Goal: Task Accomplishment & Management: Use online tool/utility

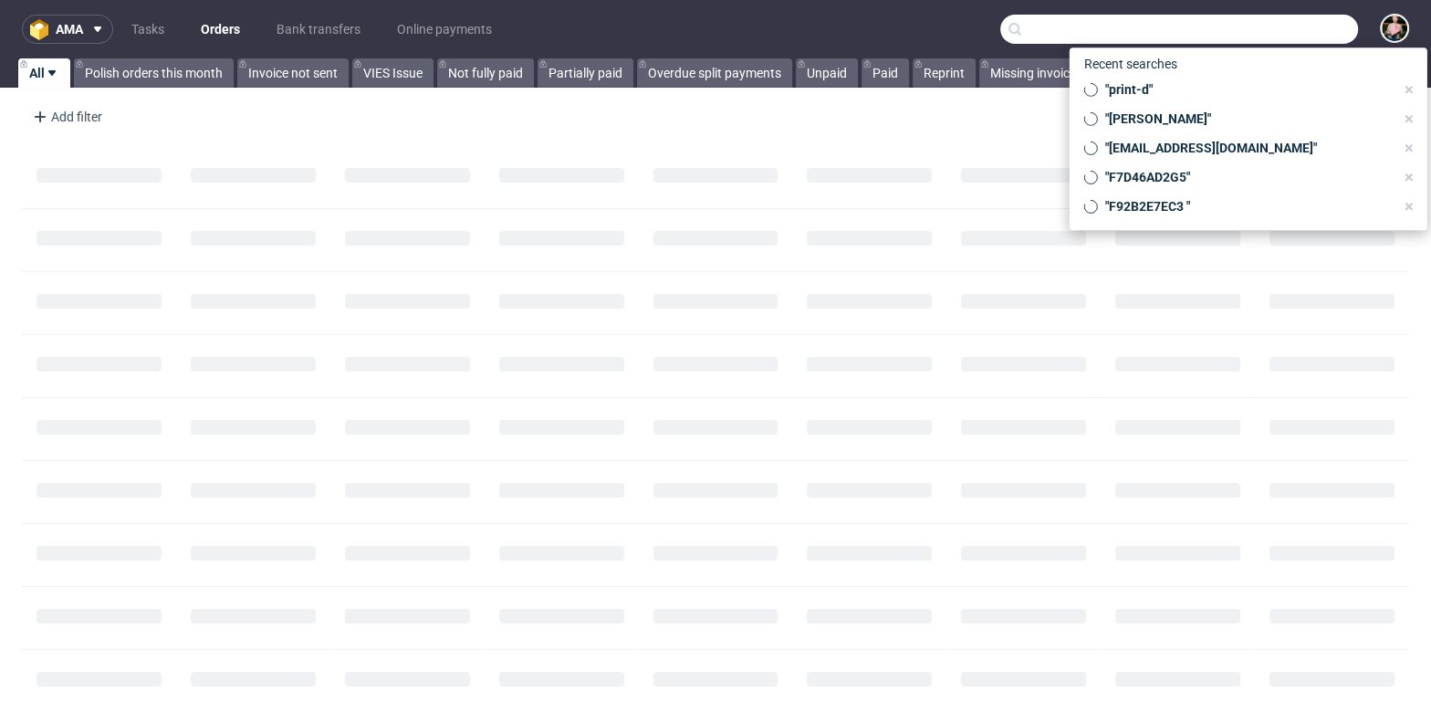
click at [1283, 26] on input "text" at bounding box center [1179, 29] width 358 height 29
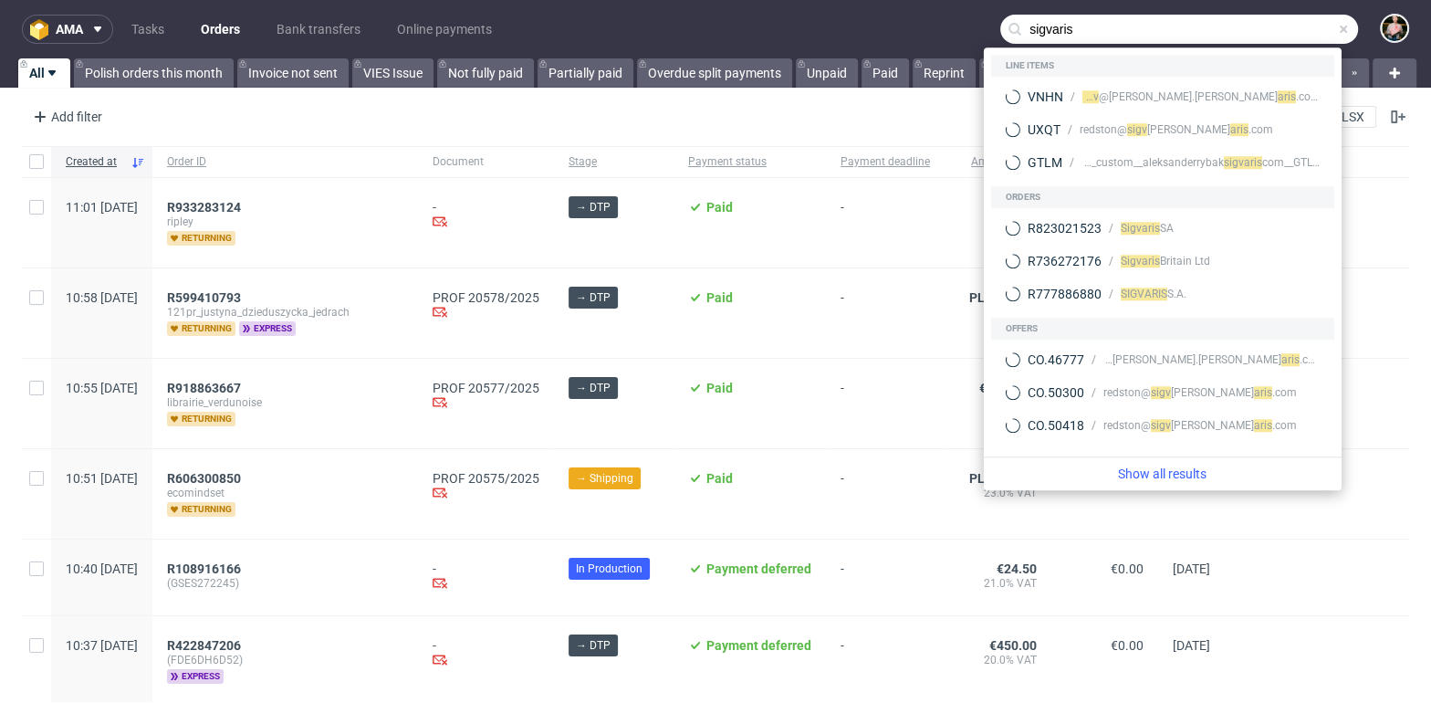
type input "sigvaris"
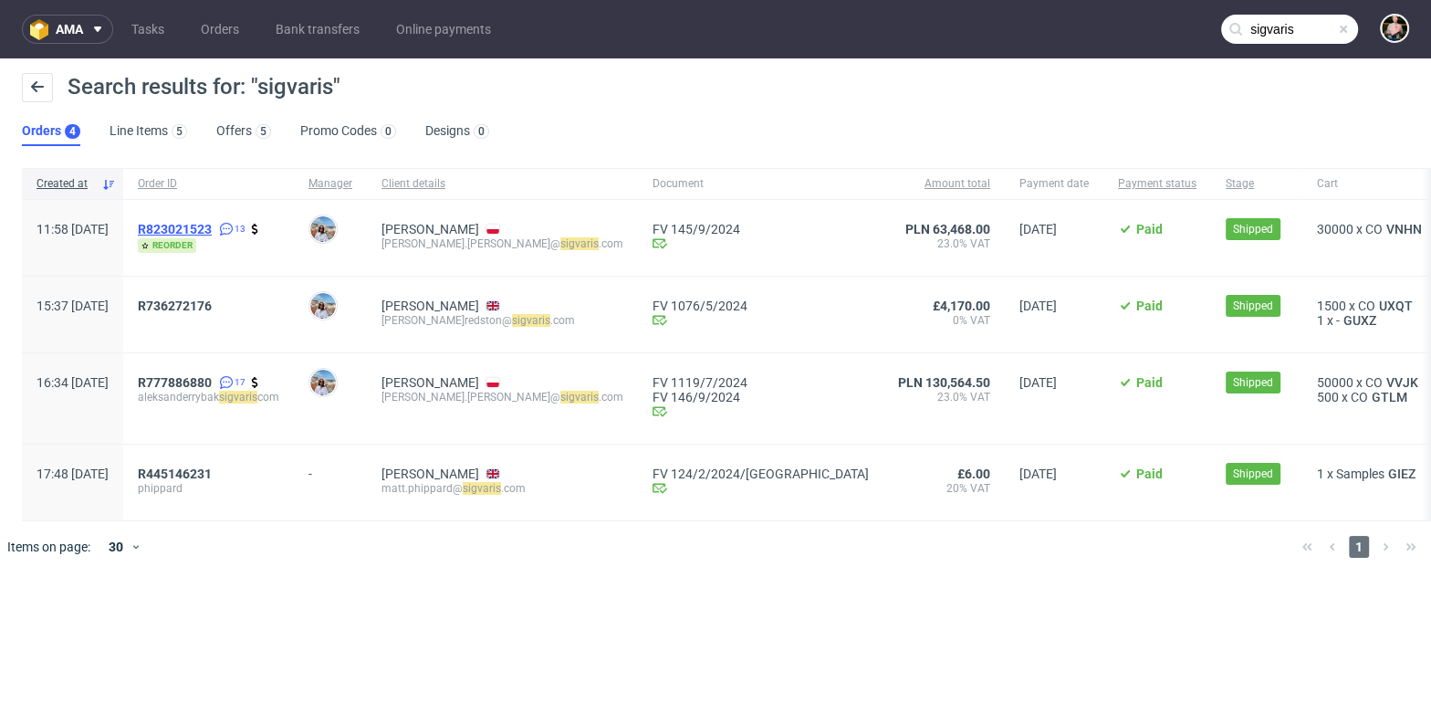
click at [212, 226] on span "R823021523" at bounding box center [175, 229] width 74 height 15
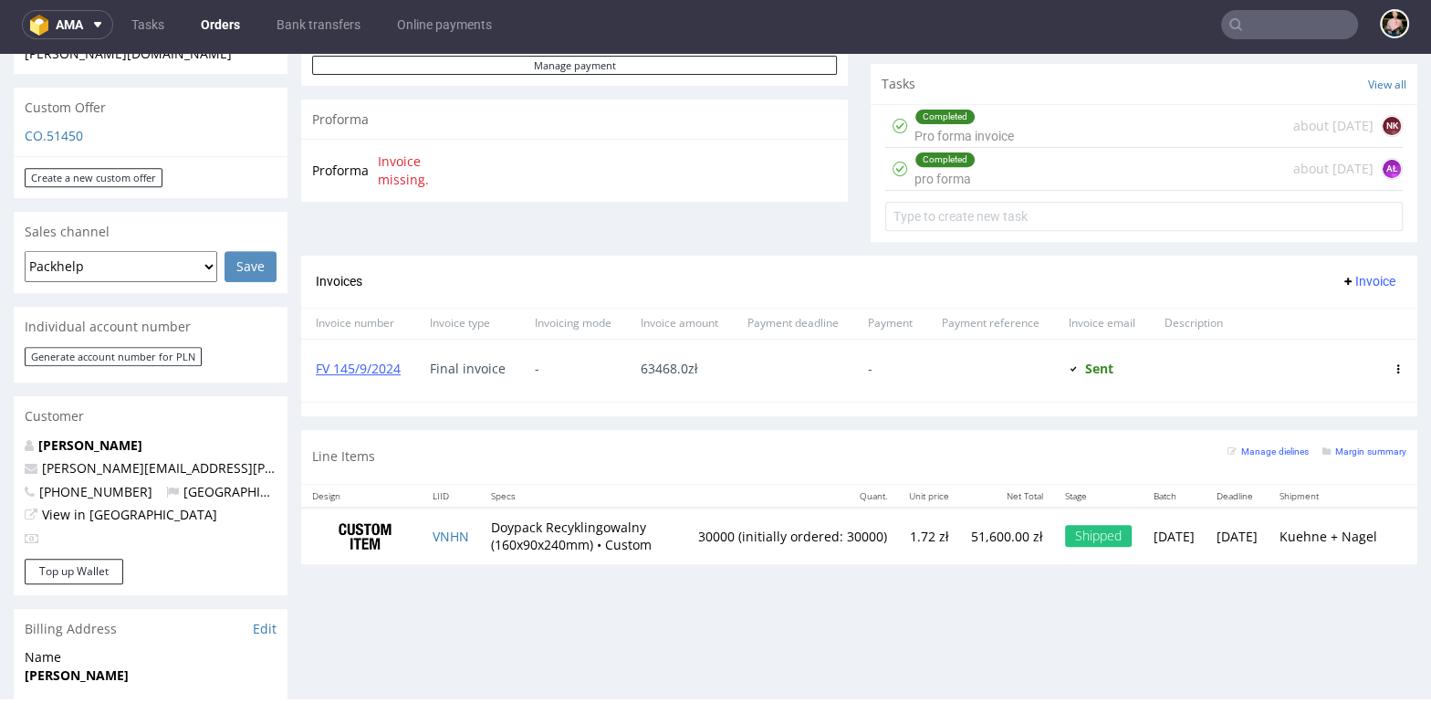
scroll to position [690, 0]
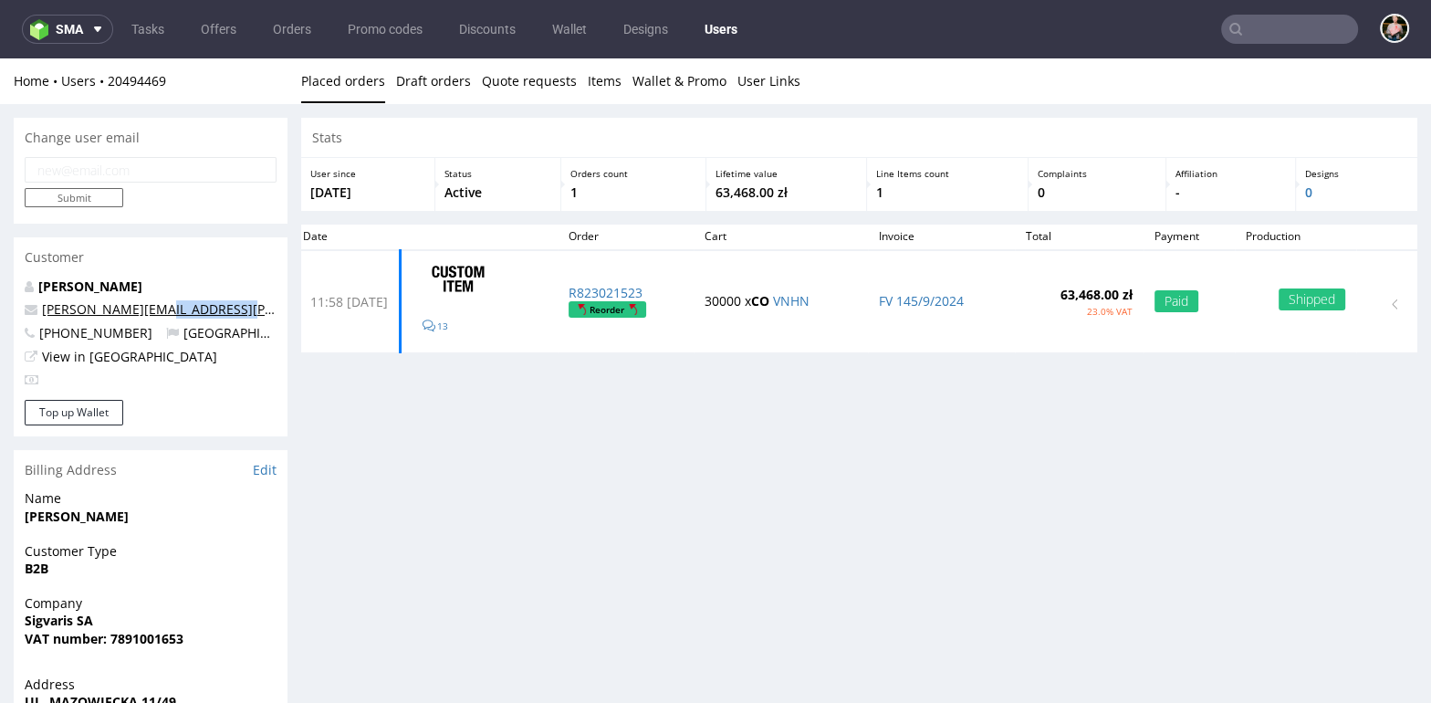
drag, startPoint x: 242, startPoint y: 311, endPoint x: 153, endPoint y: 310, distance: 88.5
click at [153, 310] on p "aleksander.rybak@sigvaris.com" at bounding box center [151, 309] width 252 height 18
copy link "sigvaris.com"
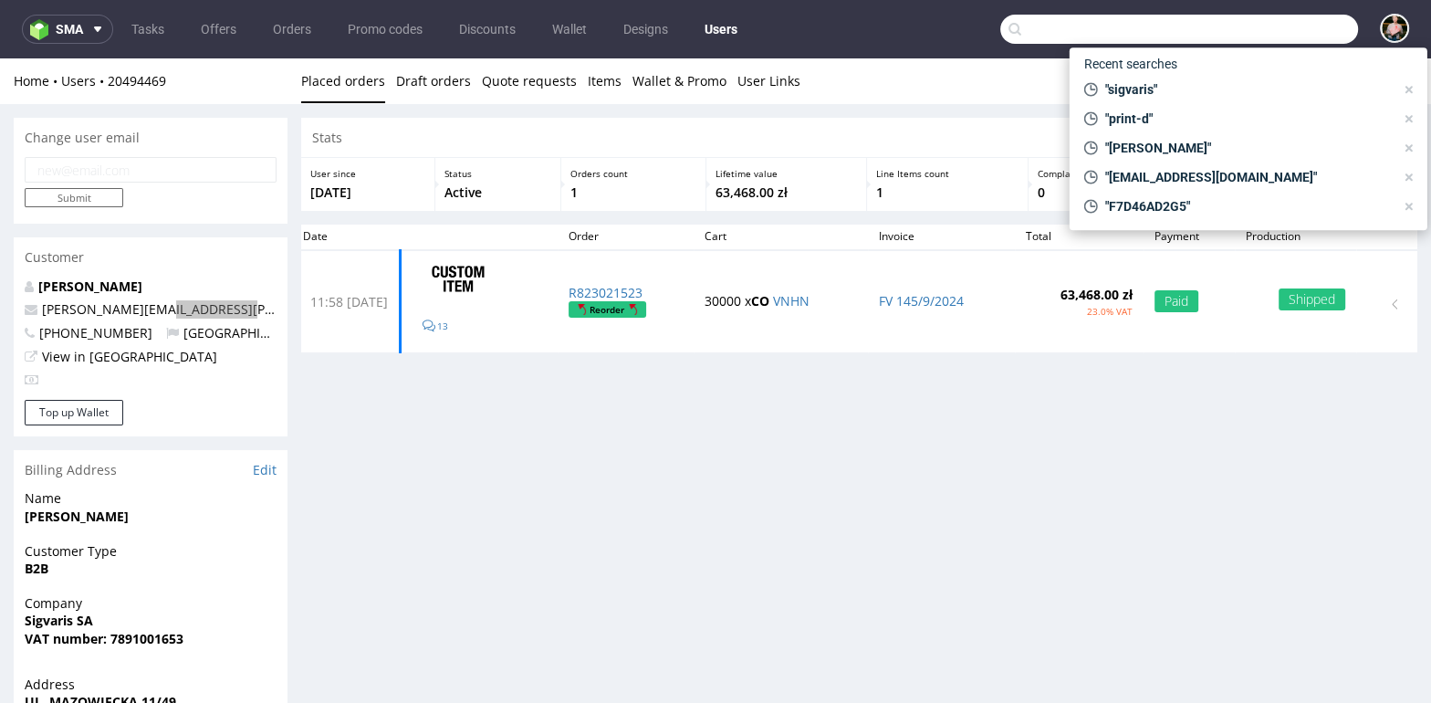
click at [1275, 30] on input "text" at bounding box center [1179, 29] width 358 height 29
paste input "sigvaris.com"
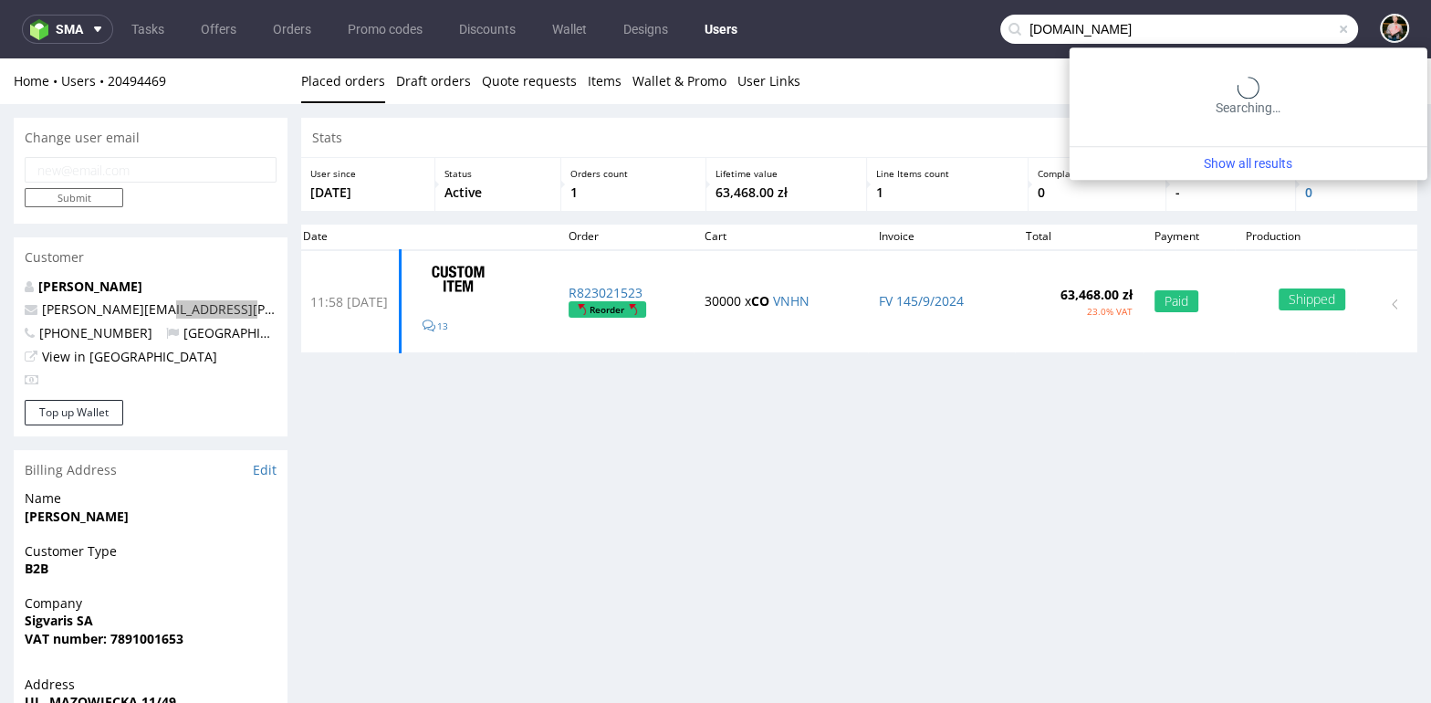
type input "sigvaris.com"
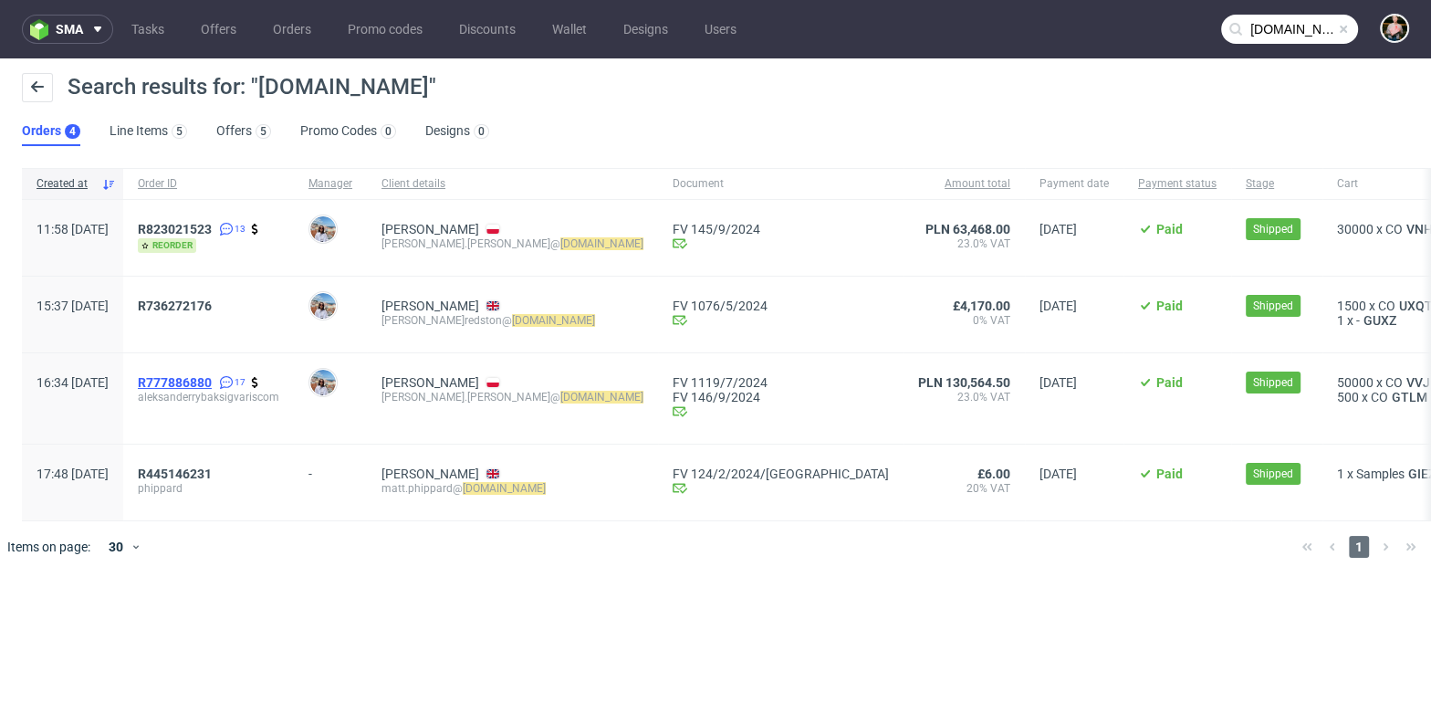
click at [212, 380] on span "R777886880" at bounding box center [175, 382] width 74 height 15
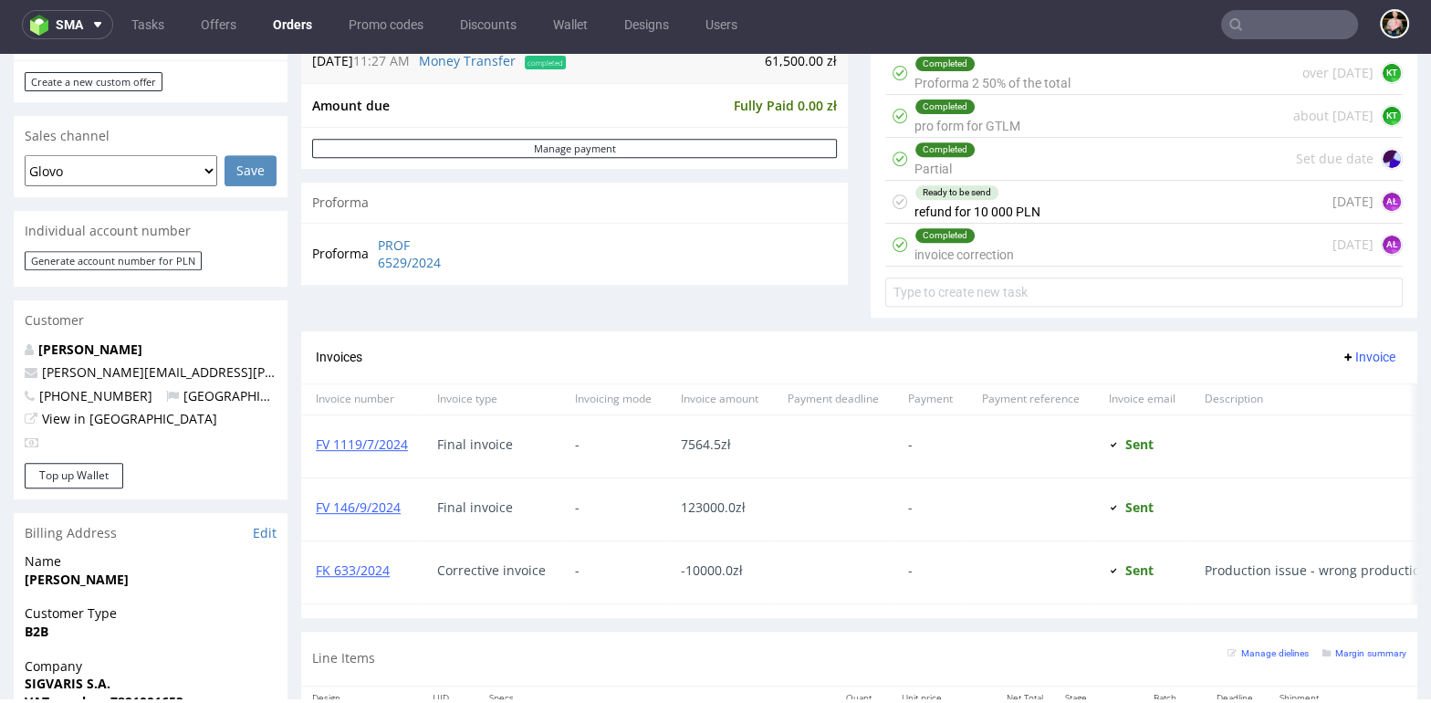
scroll to position [582, 0]
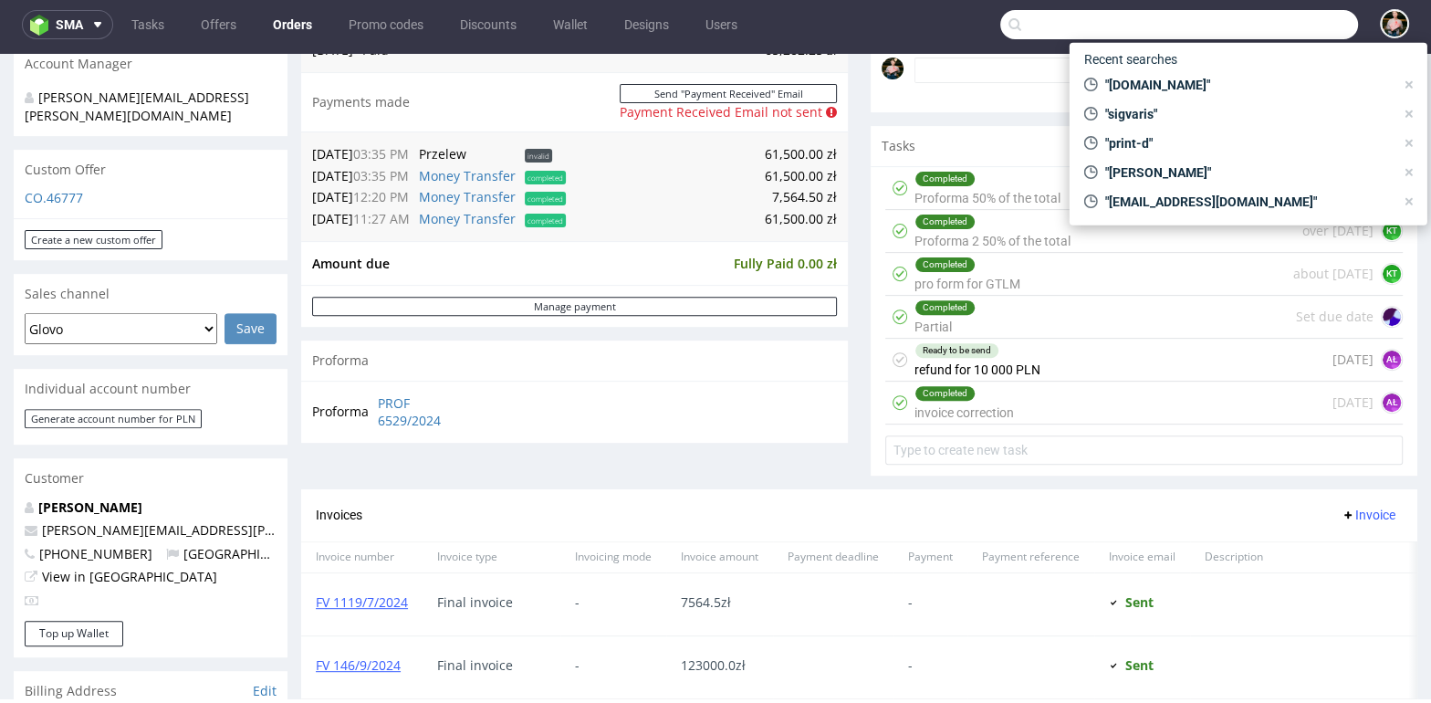
click at [1249, 23] on input "text" at bounding box center [1179, 24] width 358 height 29
paste input "lea@beautystud.io"
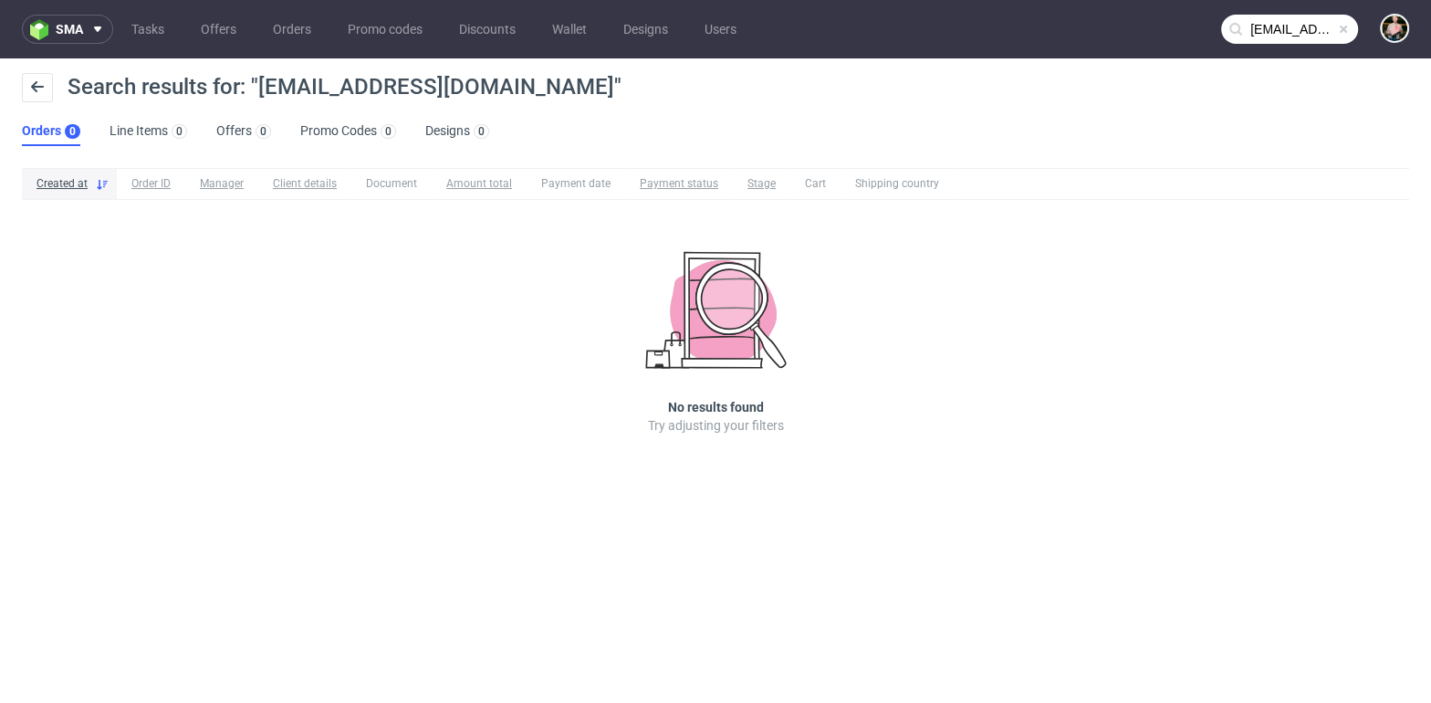
click at [1281, 20] on input "lea@beautystud.io" at bounding box center [1289, 29] width 137 height 29
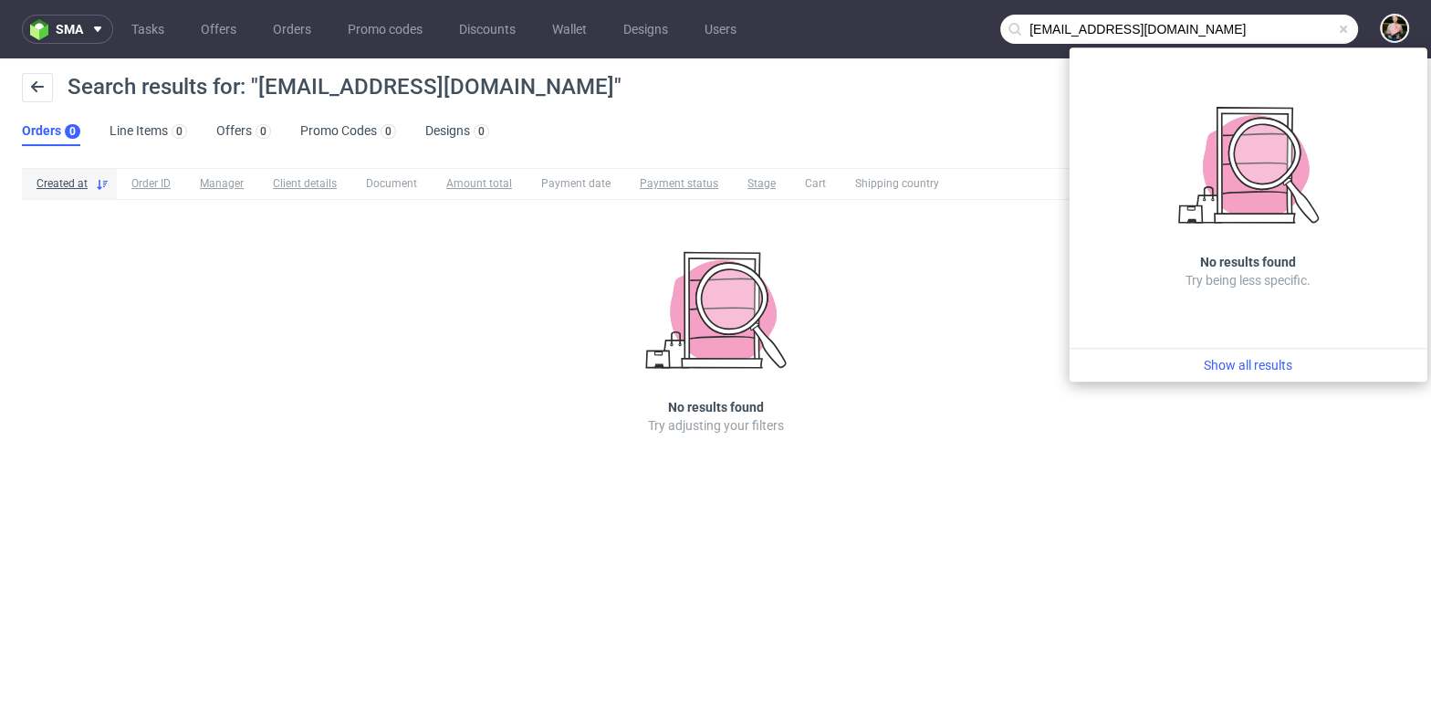
drag, startPoint x: 1050, startPoint y: 28, endPoint x: 974, endPoint y: 28, distance: 75.7
click at [974, 28] on nav "sma Tasks Offers Orders Promo codes Discounts Wallet Designs Users lea@beautyst…" at bounding box center [715, 29] width 1431 height 58
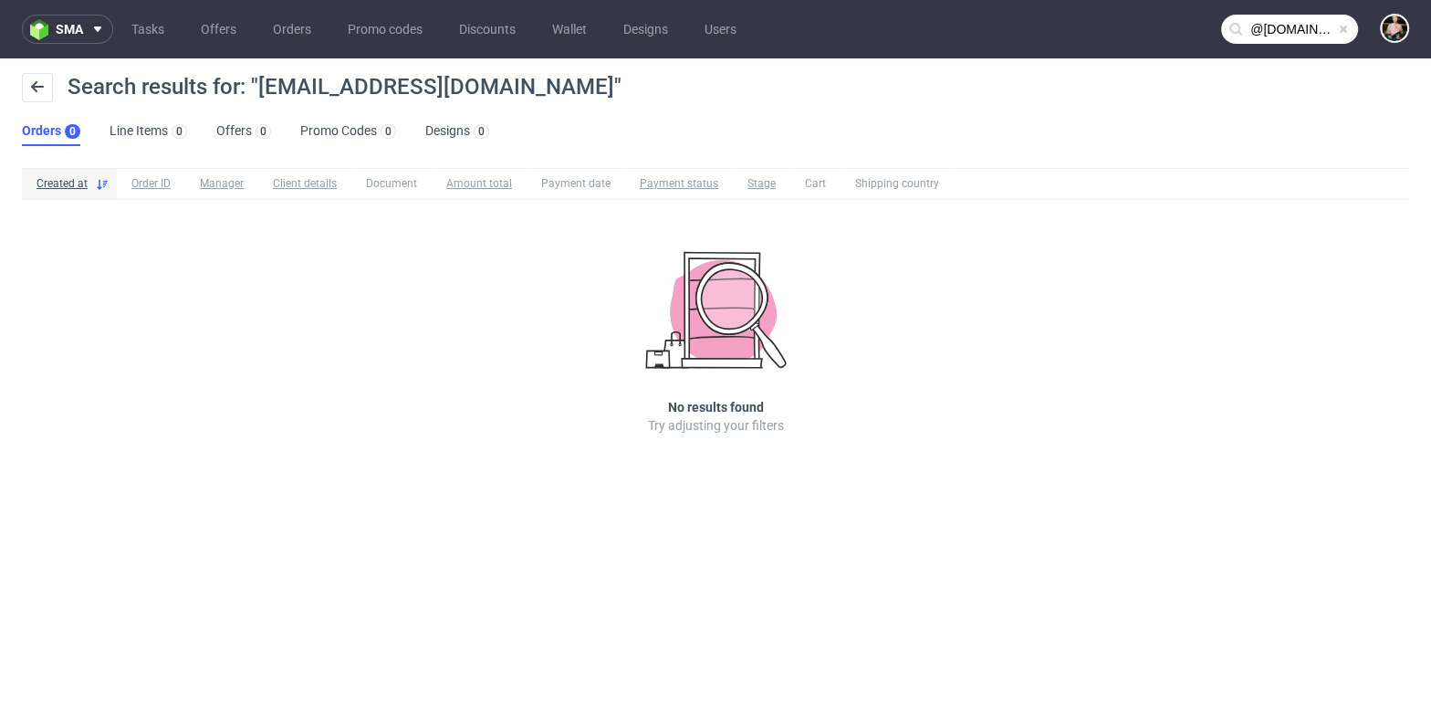
type input "@beautystud.io"
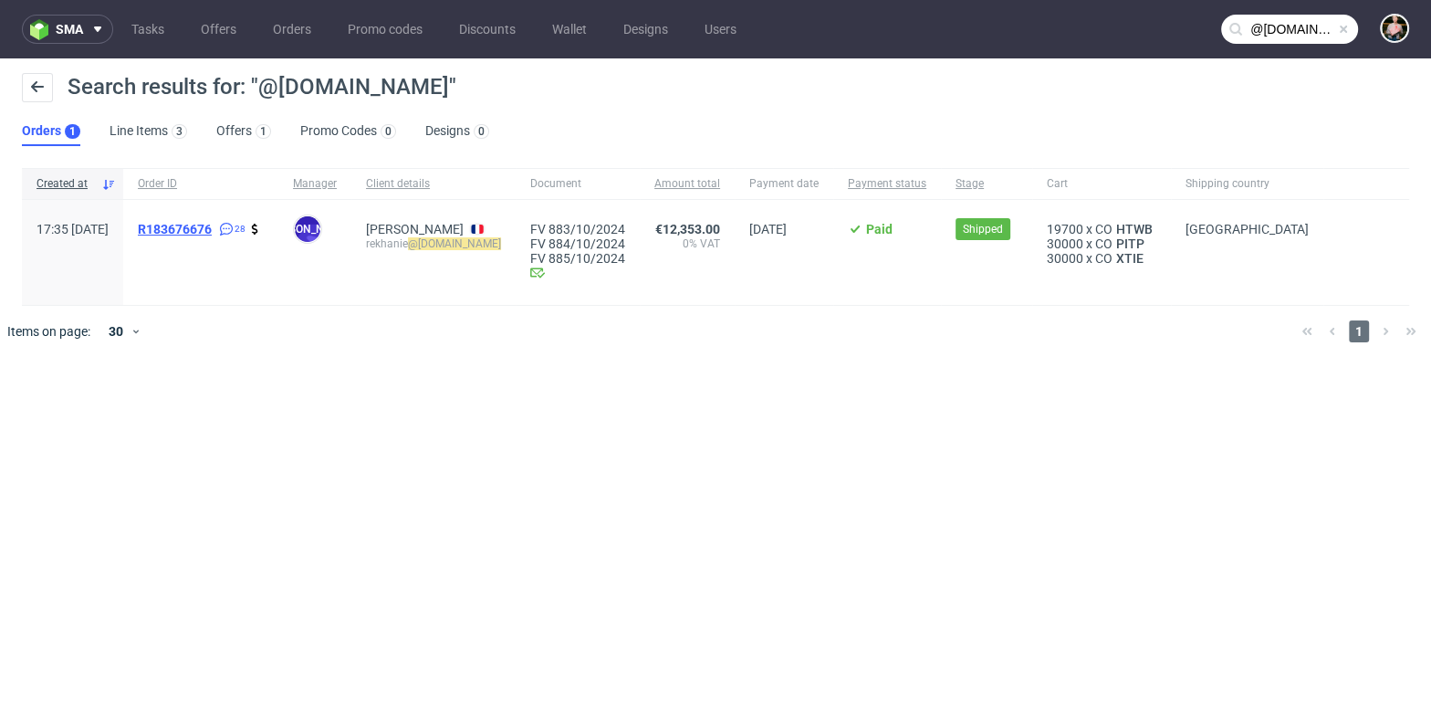
click at [211, 224] on span "R183676676" at bounding box center [175, 229] width 74 height 15
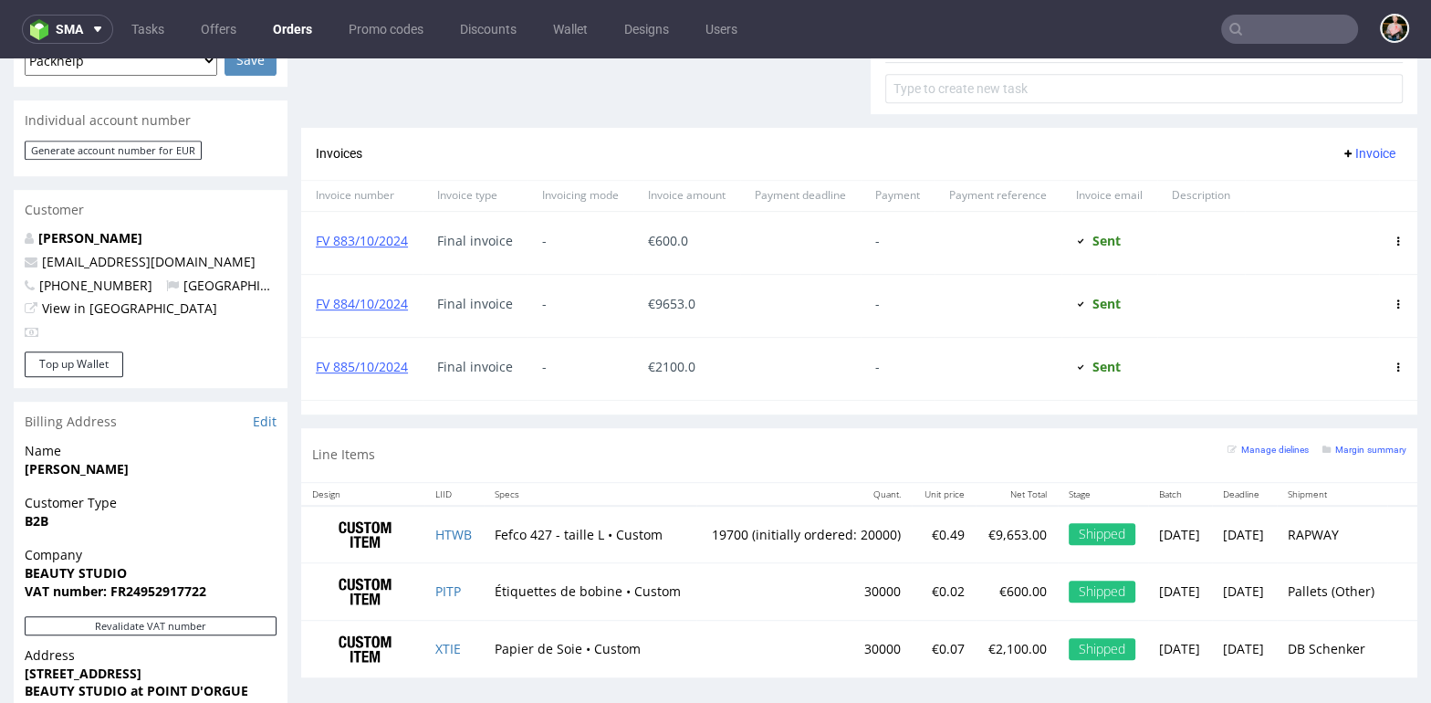
scroll to position [815, 0]
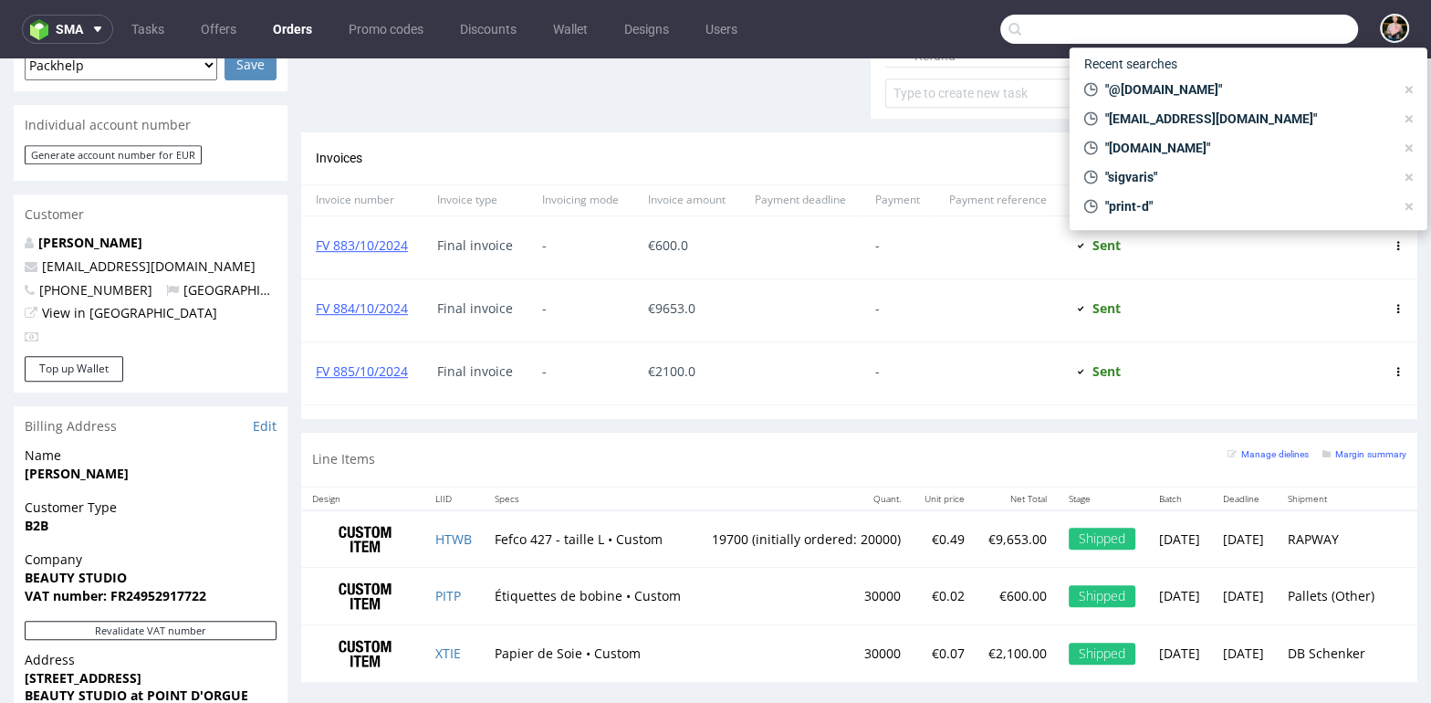
click at [1263, 31] on input "text" at bounding box center [1179, 29] width 358 height 29
paste input "rekhanie@glitch-beauty.com"
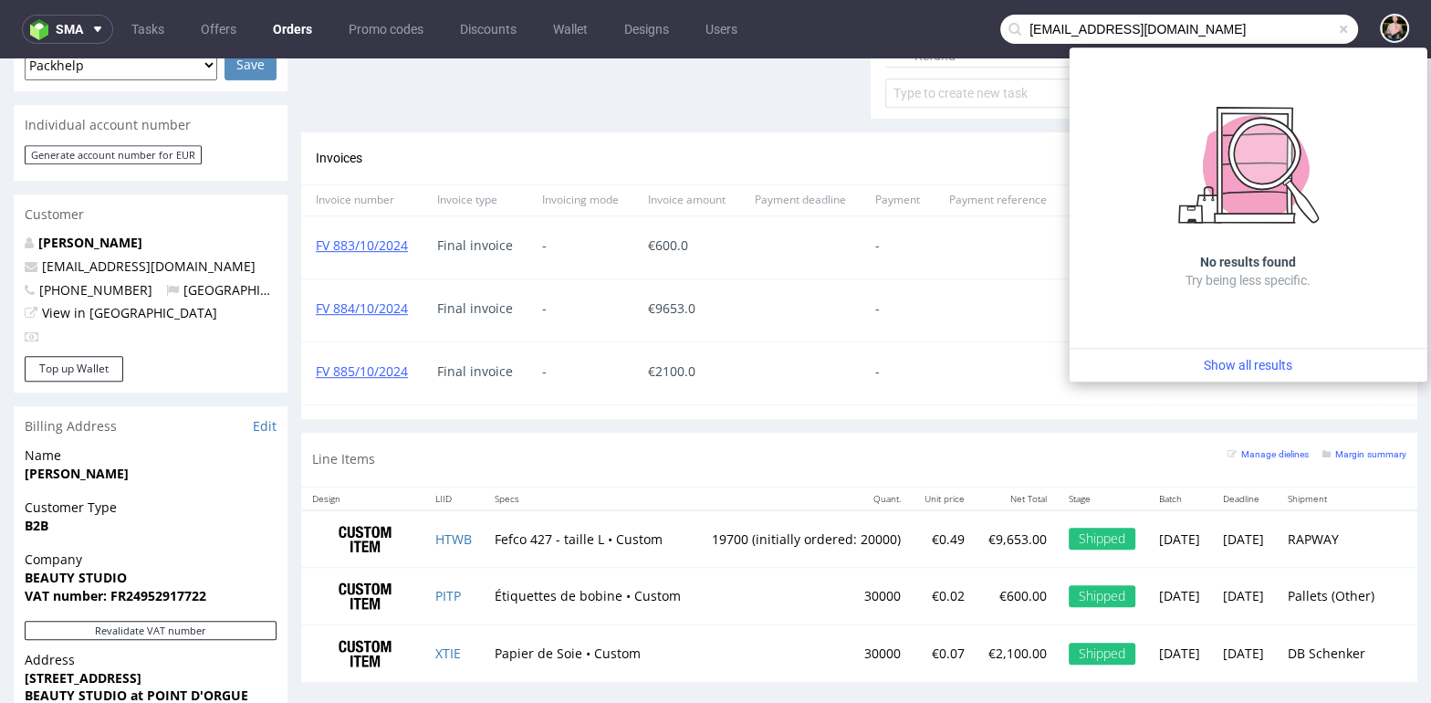
click at [1066, 23] on input "rekhanie@glitch-beauty.com" at bounding box center [1179, 29] width 358 height 29
drag, startPoint x: 1063, startPoint y: 31, endPoint x: 927, endPoint y: 22, distance: 136.2
click at [927, 22] on nav "sma Tasks Offers Orders Promo codes Discounts Wallet Designs Users rekhanie@gli…" at bounding box center [715, 29] width 1431 height 58
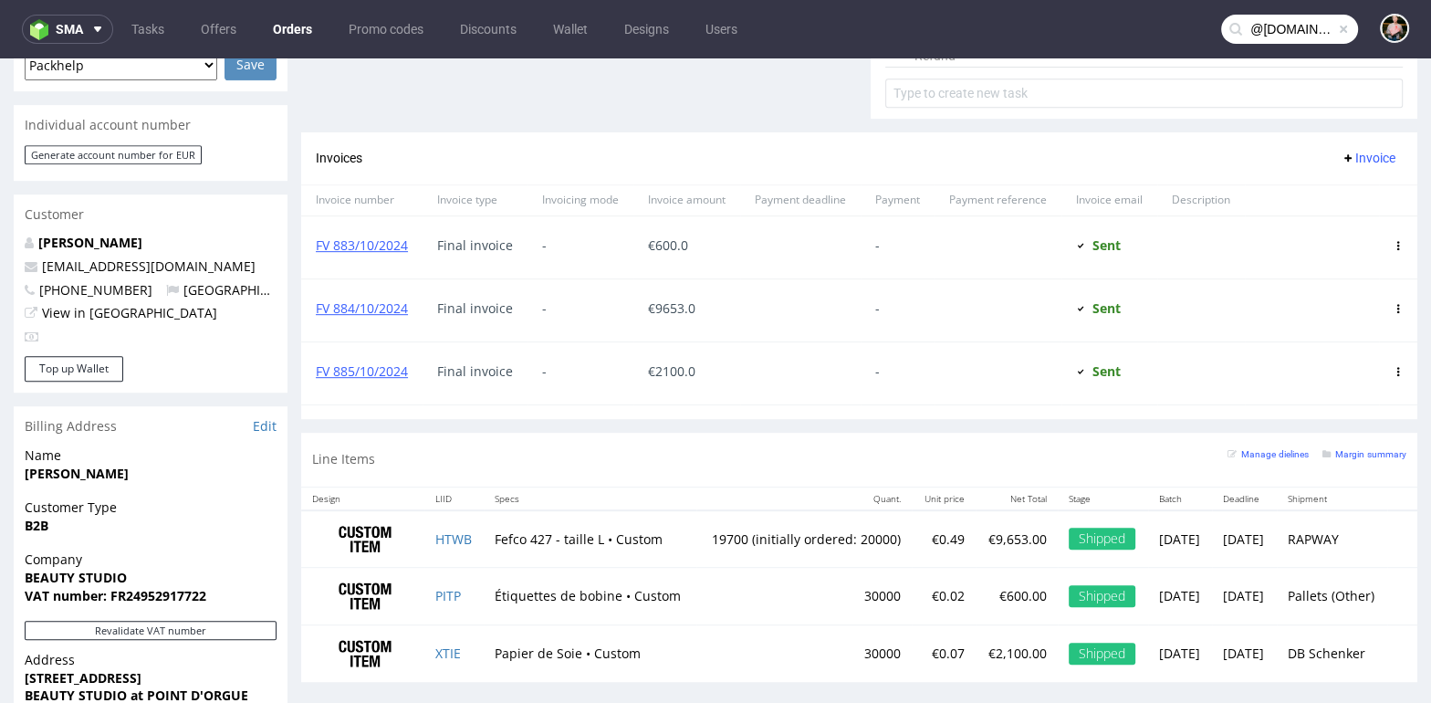
type input "@glitch-beauty.com"
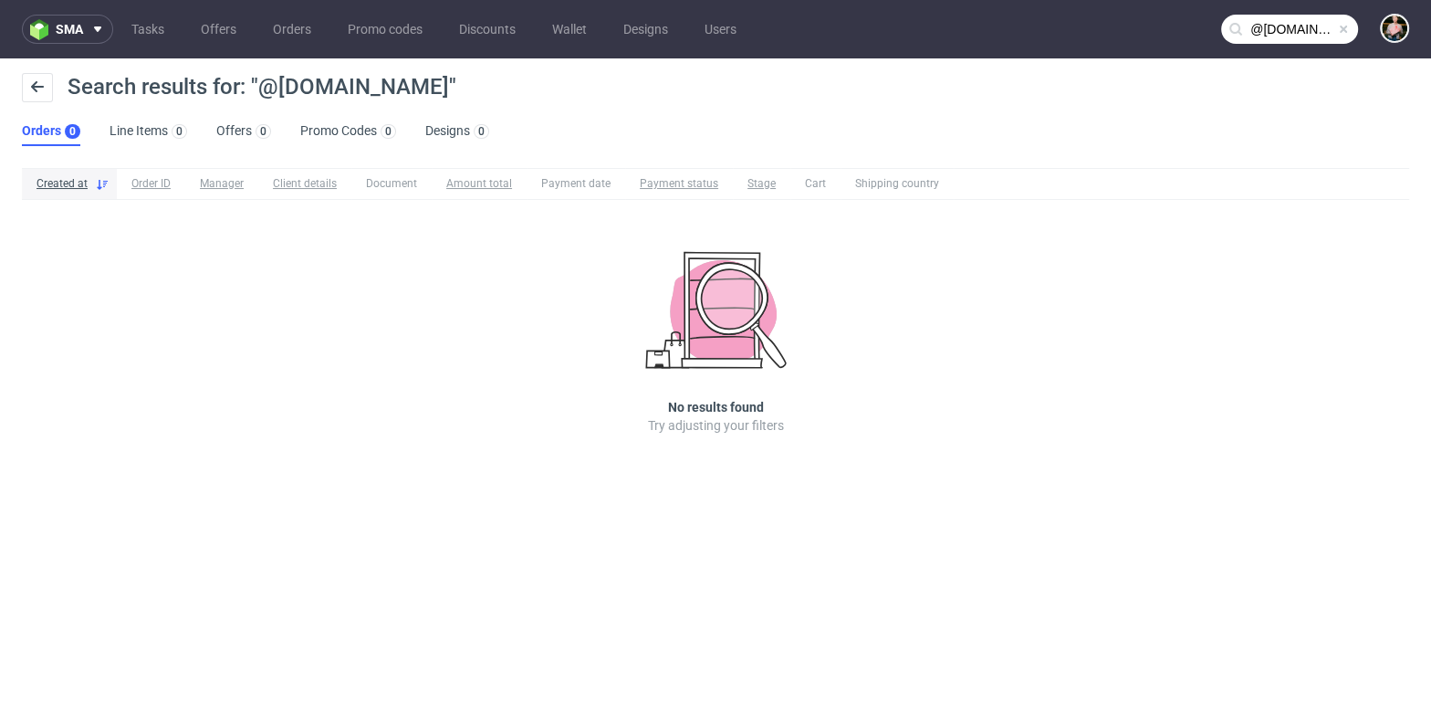
click at [1346, 28] on span at bounding box center [1343, 29] width 15 height 15
click at [1299, 28] on input "text" at bounding box center [1289, 29] width 137 height 29
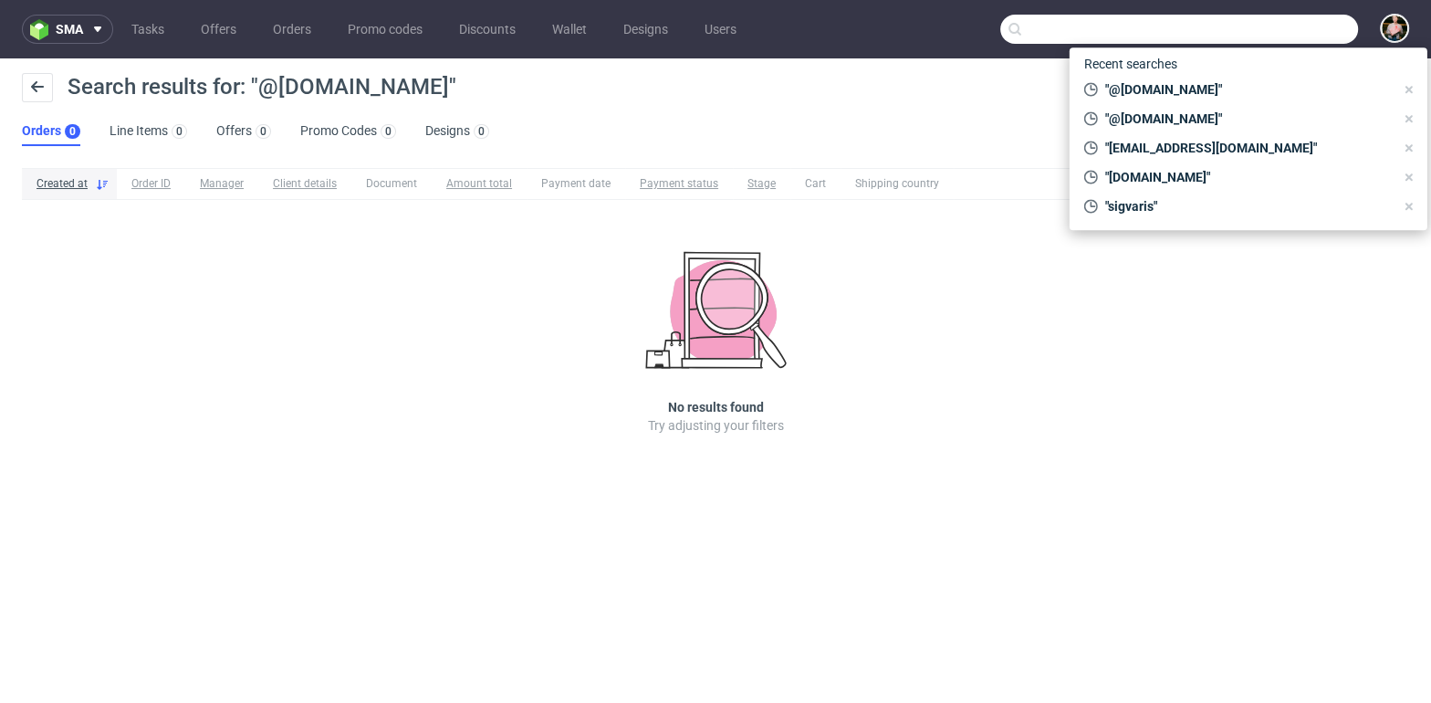
paste input "tess@osee.co"
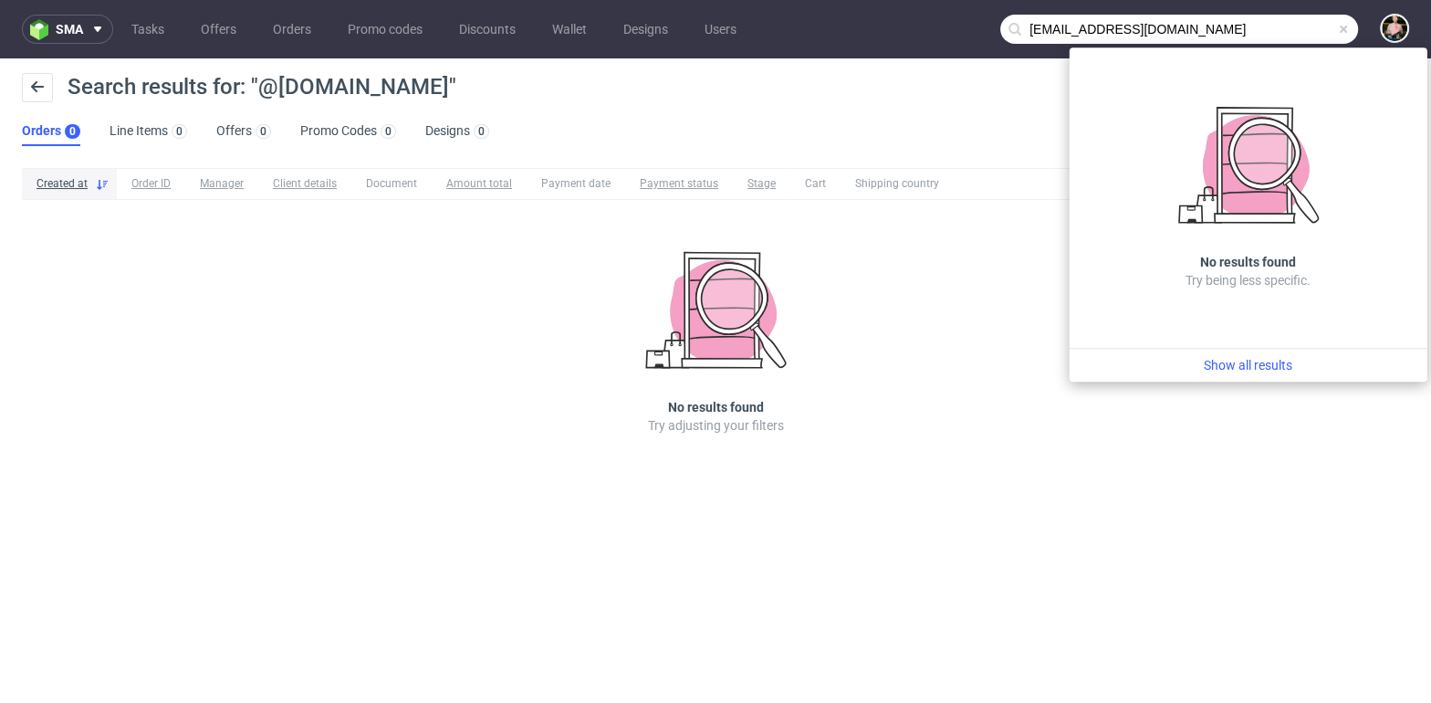
drag, startPoint x: 1054, startPoint y: 32, endPoint x: 993, endPoint y: 26, distance: 61.5
click at [993, 26] on nav "sma Tasks Offers Orders Promo codes Discounts Wallet Designs Users tess@osee.co" at bounding box center [715, 29] width 1431 height 58
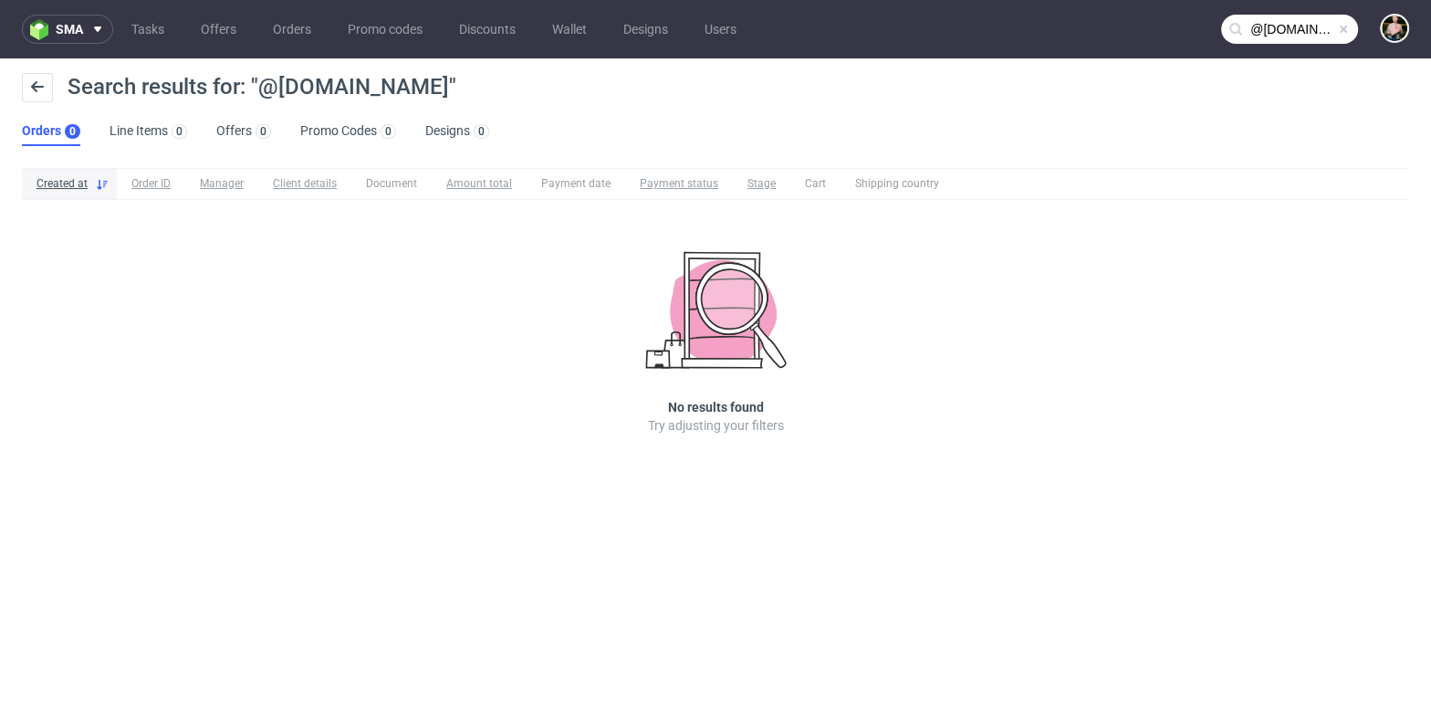
type input "@osee.co"
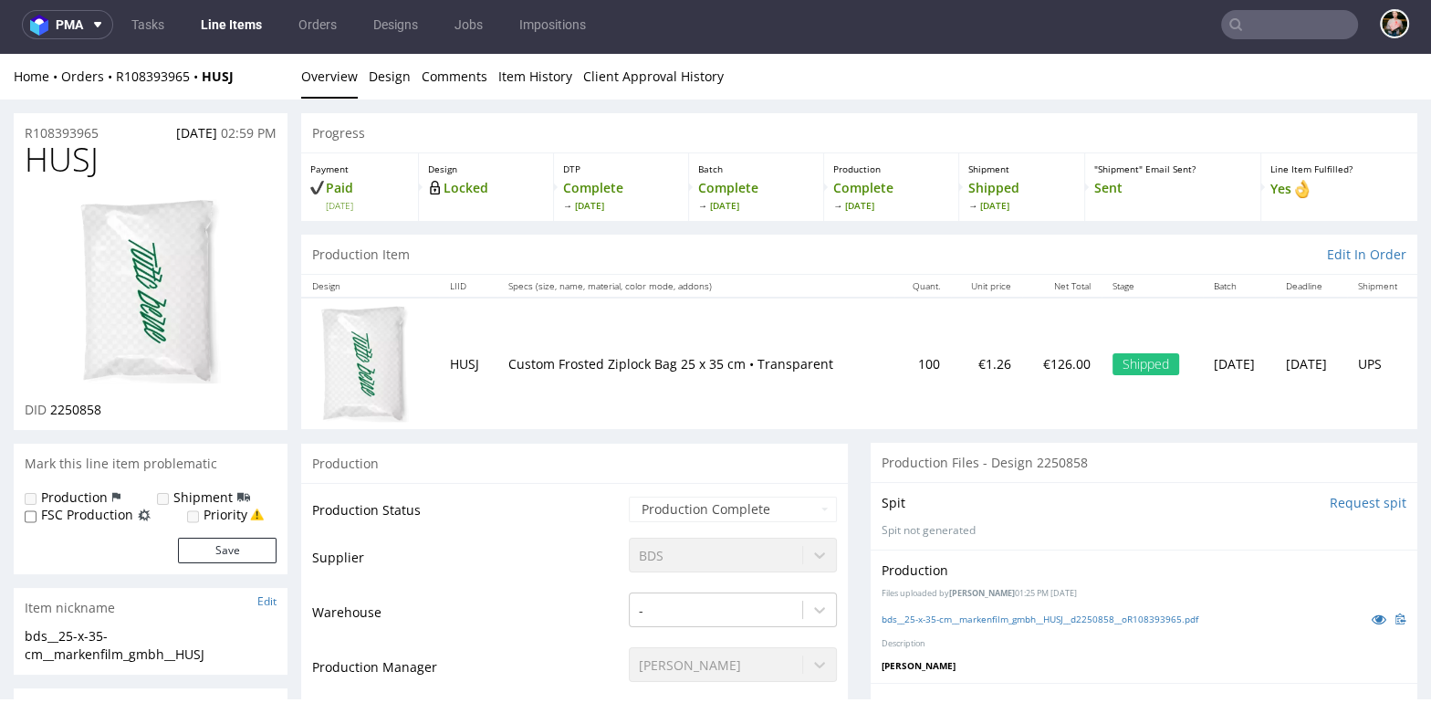
scroll to position [1, 0]
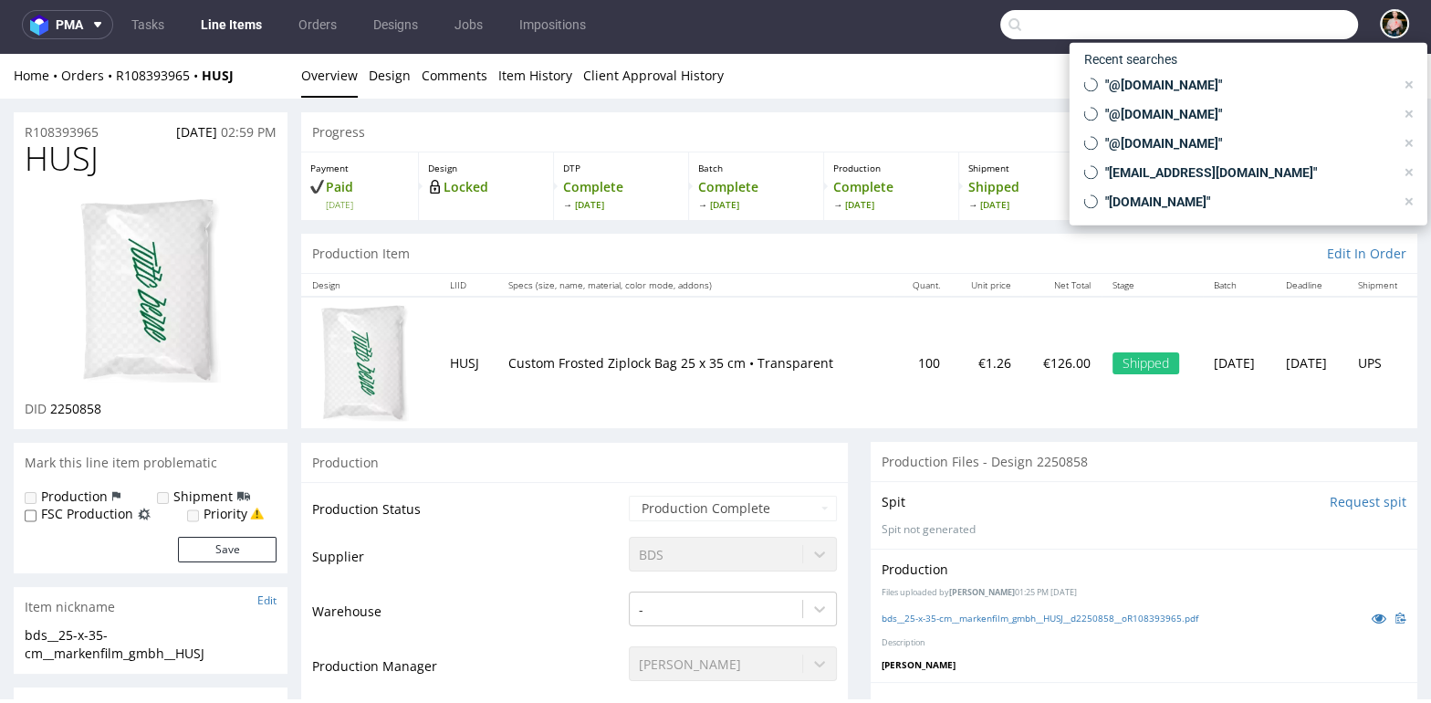
click at [1289, 33] on input "text" at bounding box center [1179, 24] width 358 height 29
paste input "buero@nordlicht-manufaktur.de"
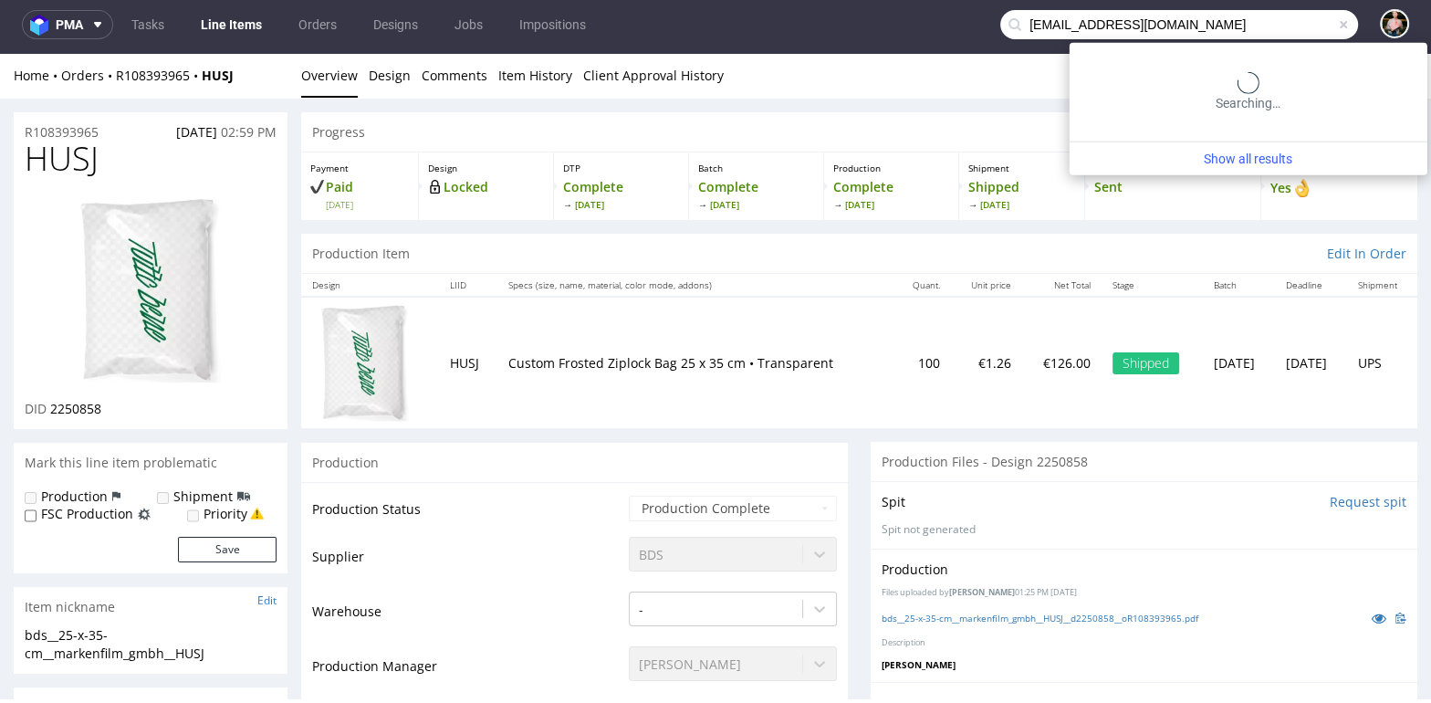
type input "buero@nordlicht-manufaktur.de"
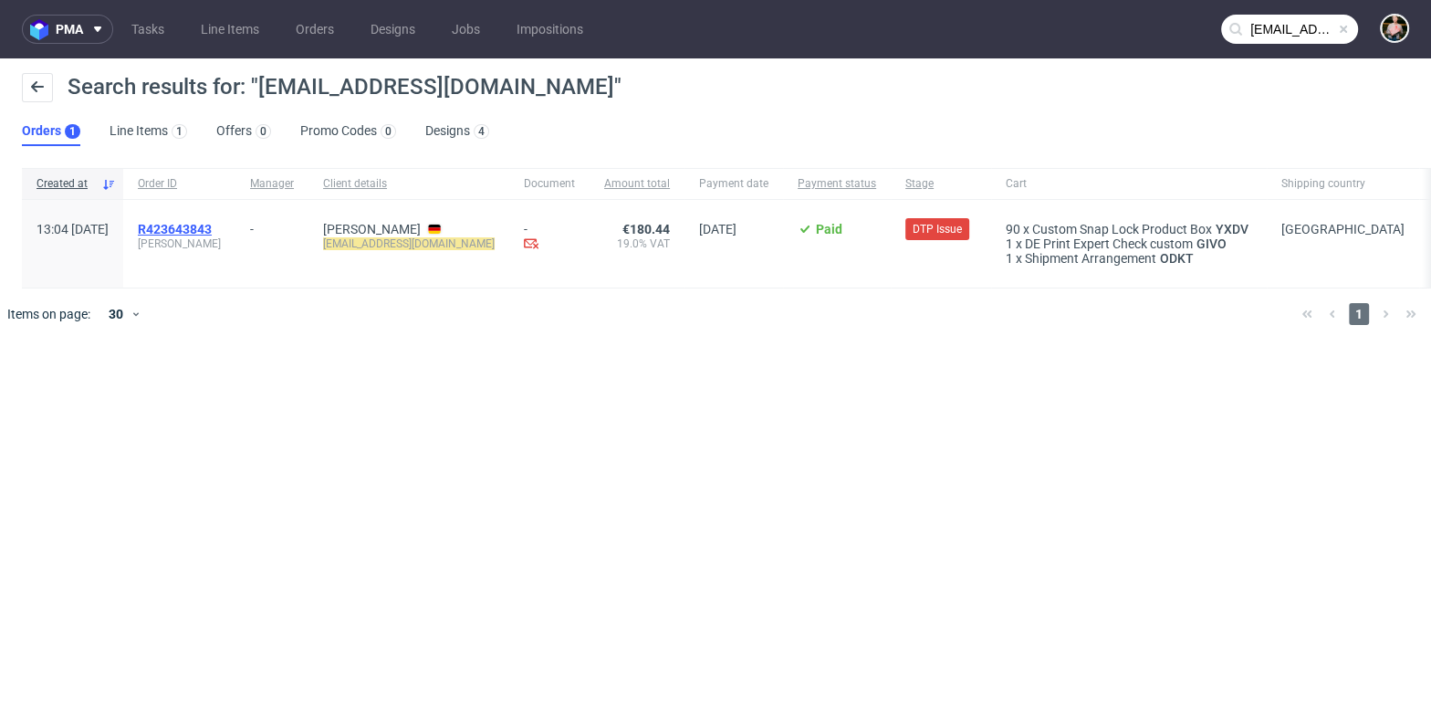
click at [212, 229] on span "R423643843" at bounding box center [175, 229] width 74 height 15
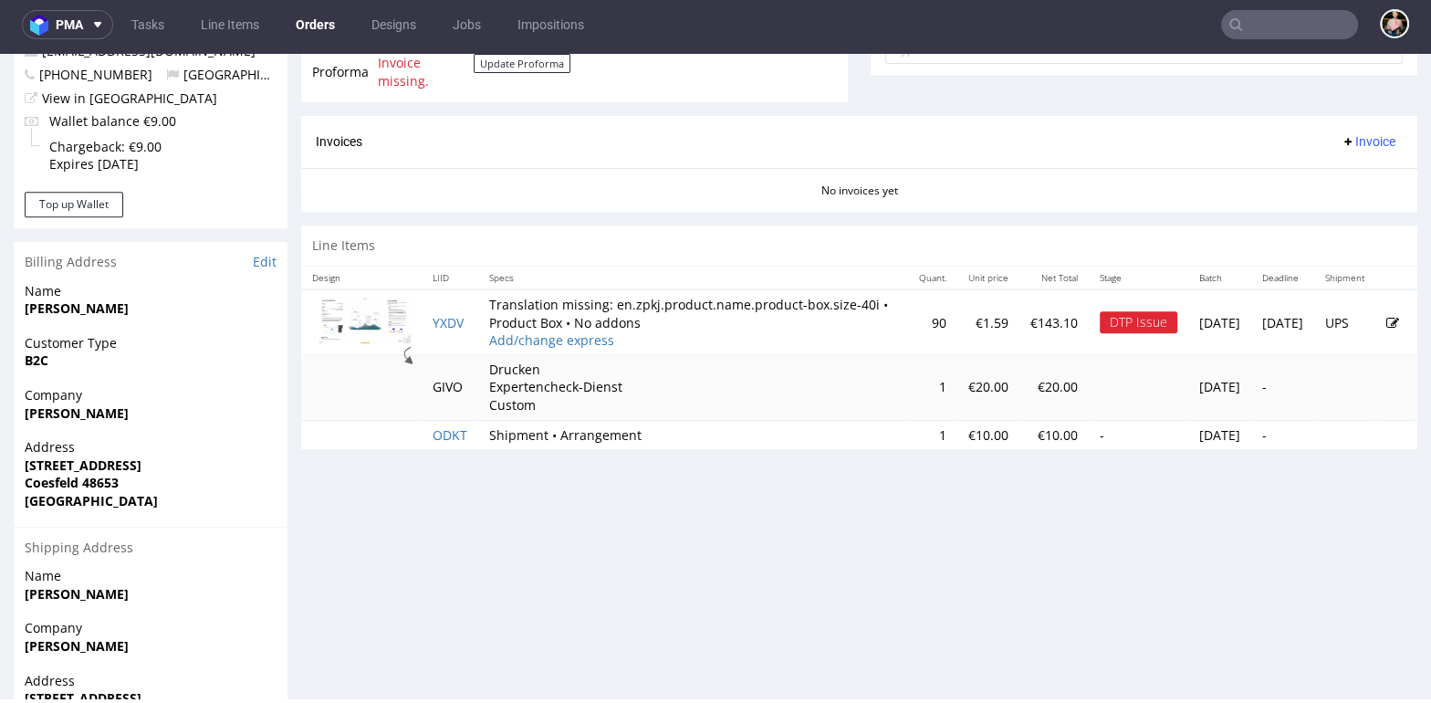
scroll to position [693, 0]
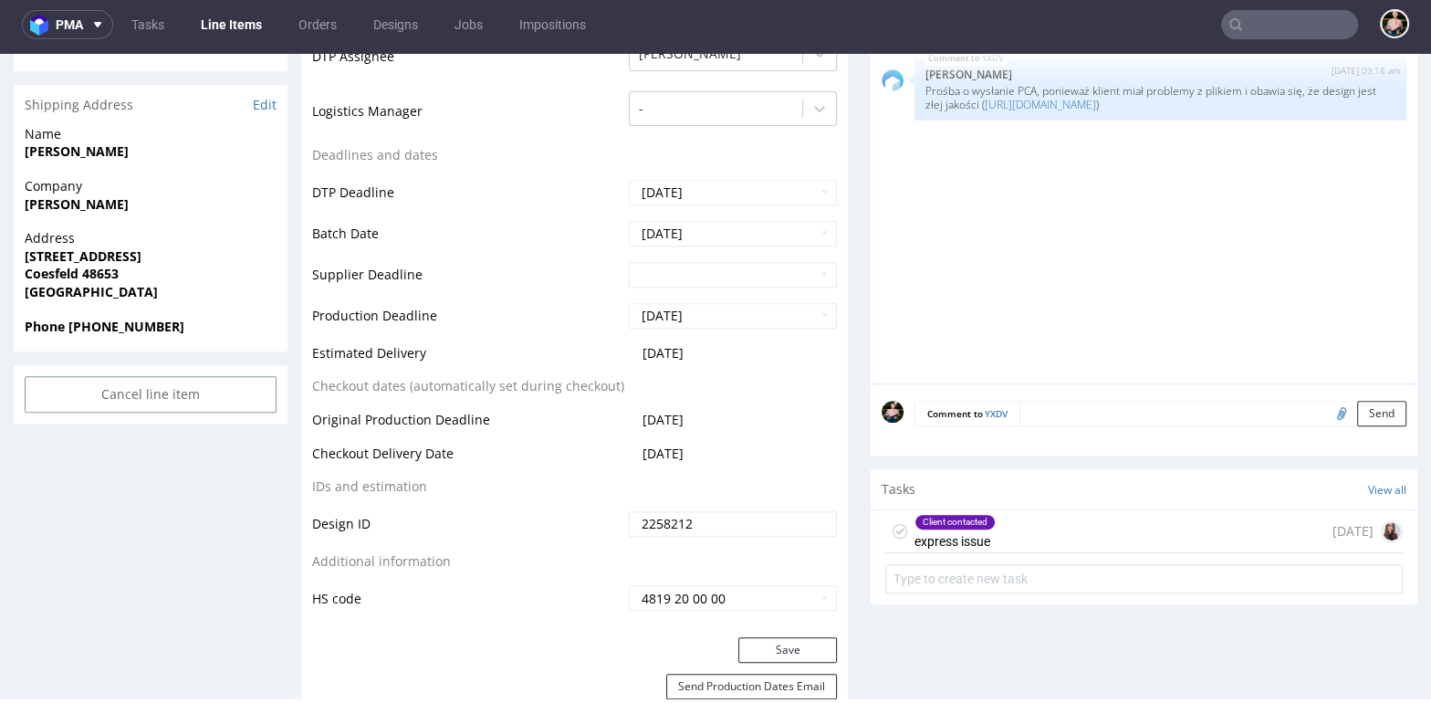
scroll to position [733, 0]
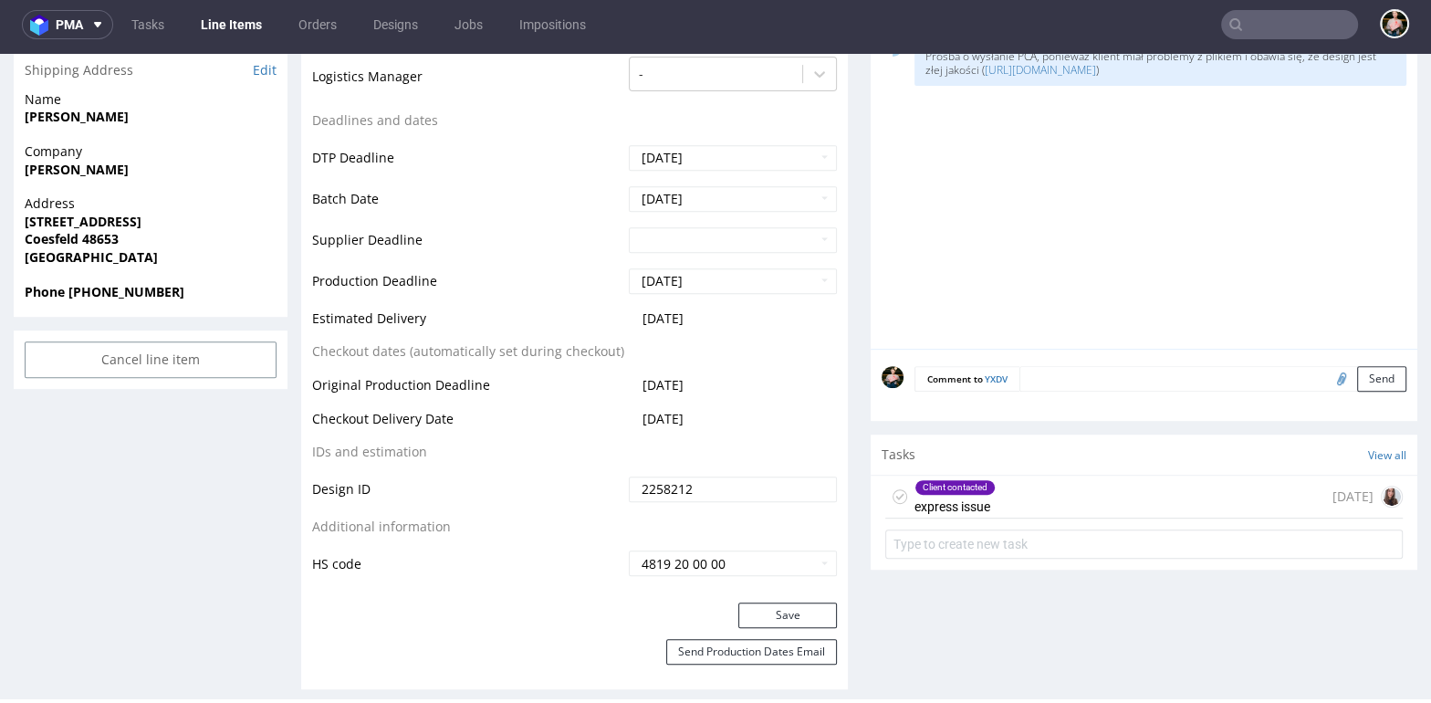
drag, startPoint x: 1028, startPoint y: 500, endPoint x: 1027, endPoint y: 554, distance: 53.8
click at [1028, 500] on div "Client contacted express issue 9 days ago" at bounding box center [1143, 496] width 517 height 43
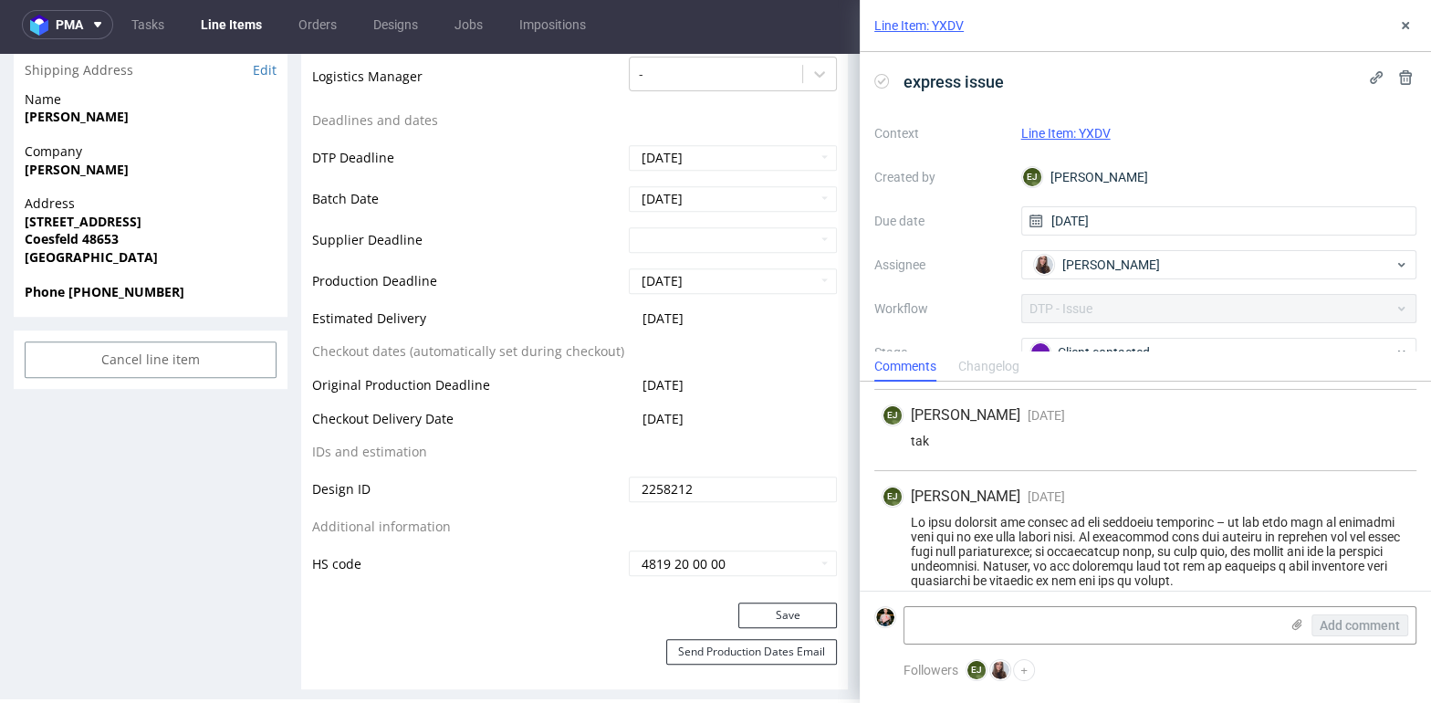
scroll to position [502, 0]
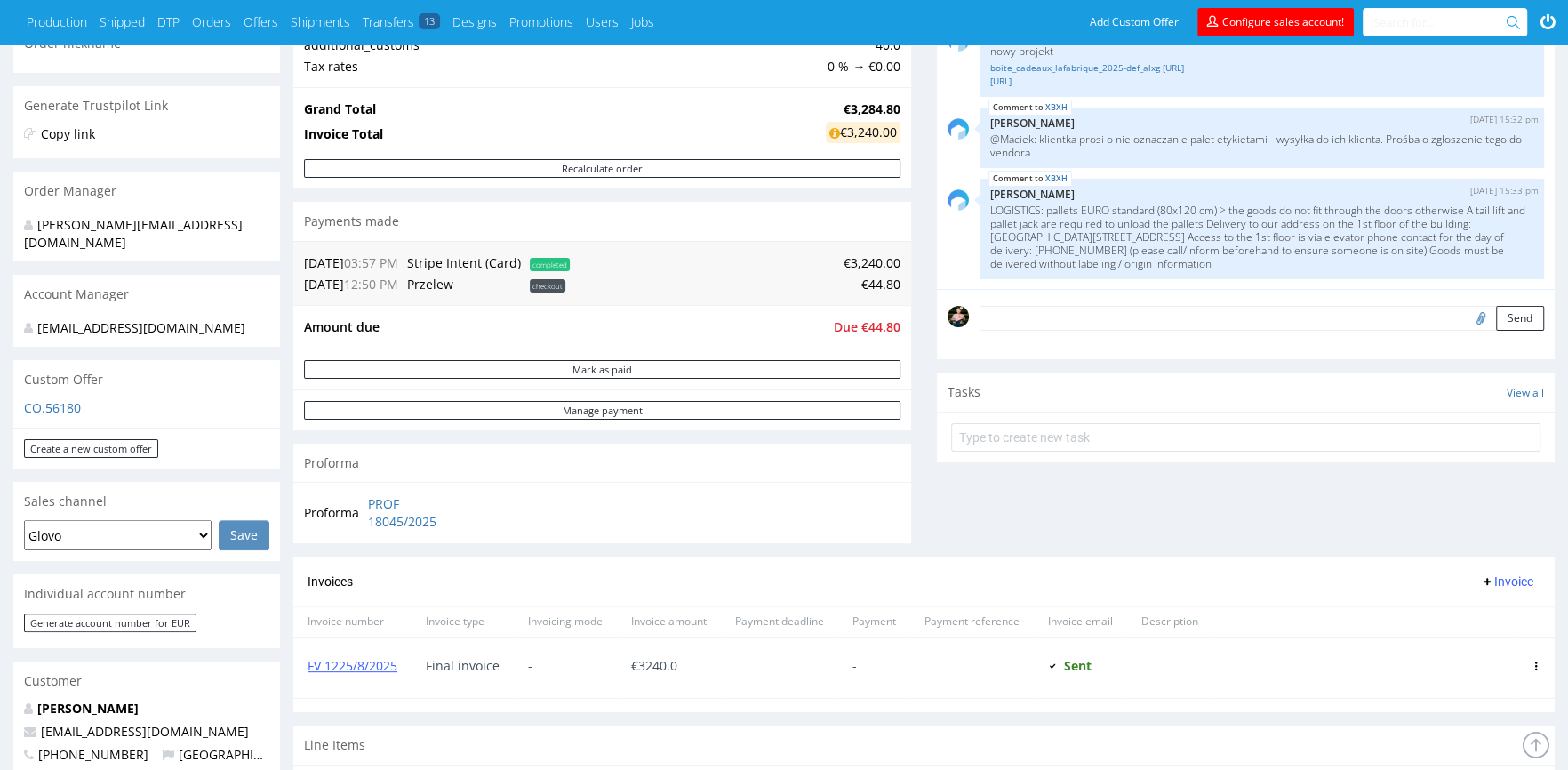
scroll to position [304, 0]
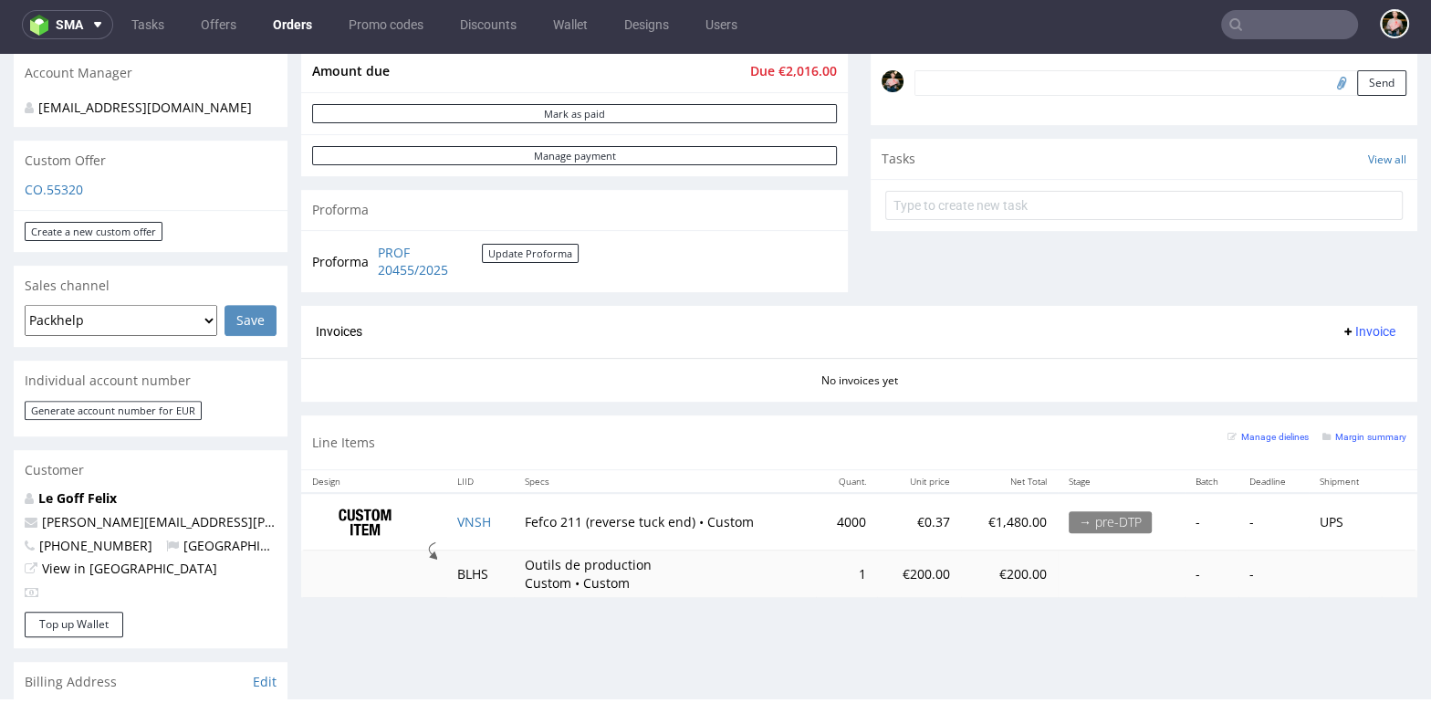
scroll to position [557, 0]
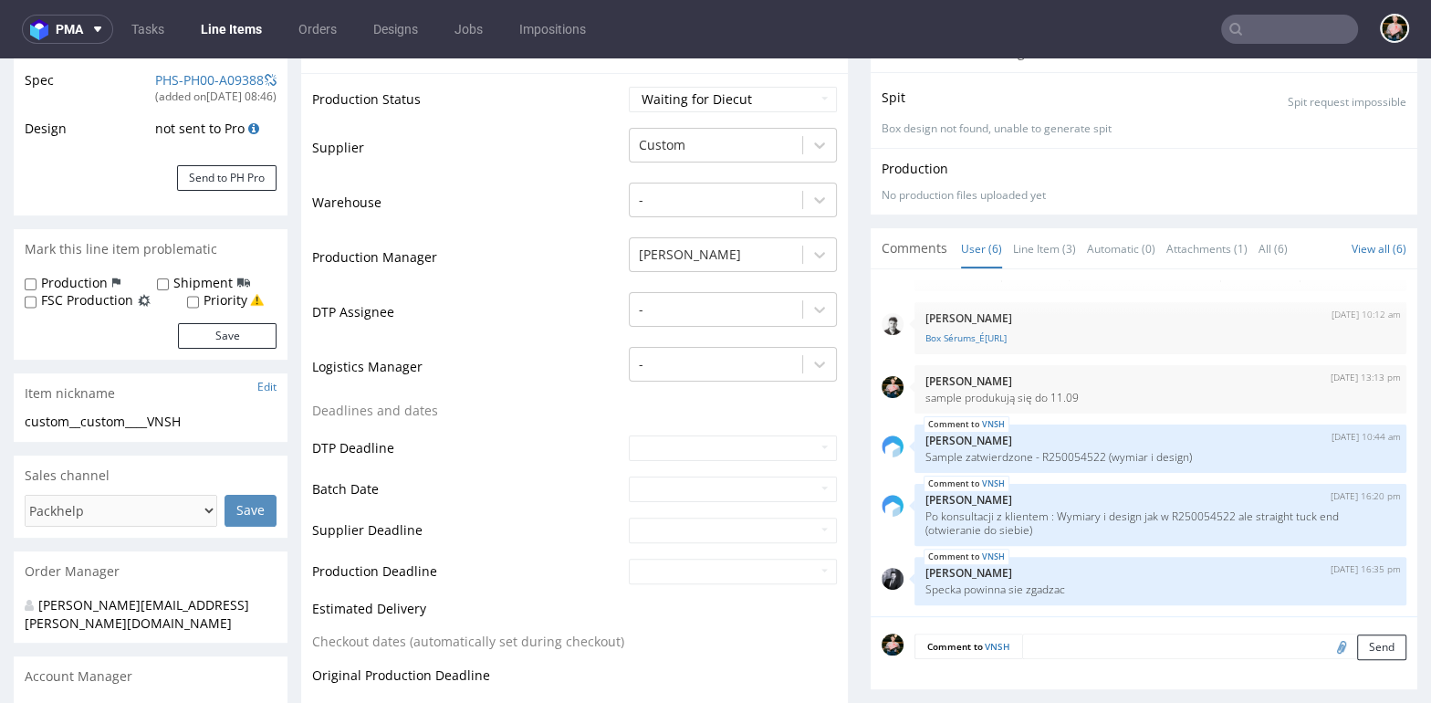
scroll to position [361, 0]
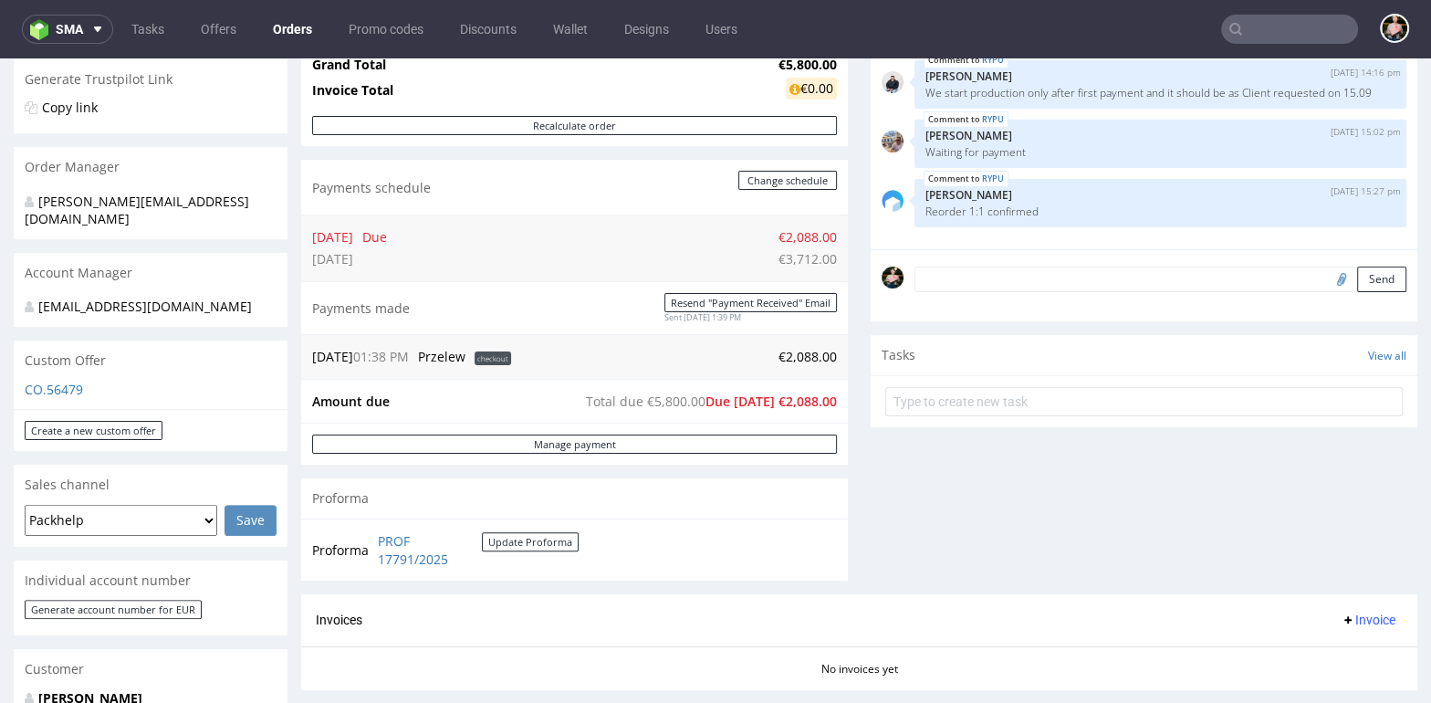
scroll to position [377, 0]
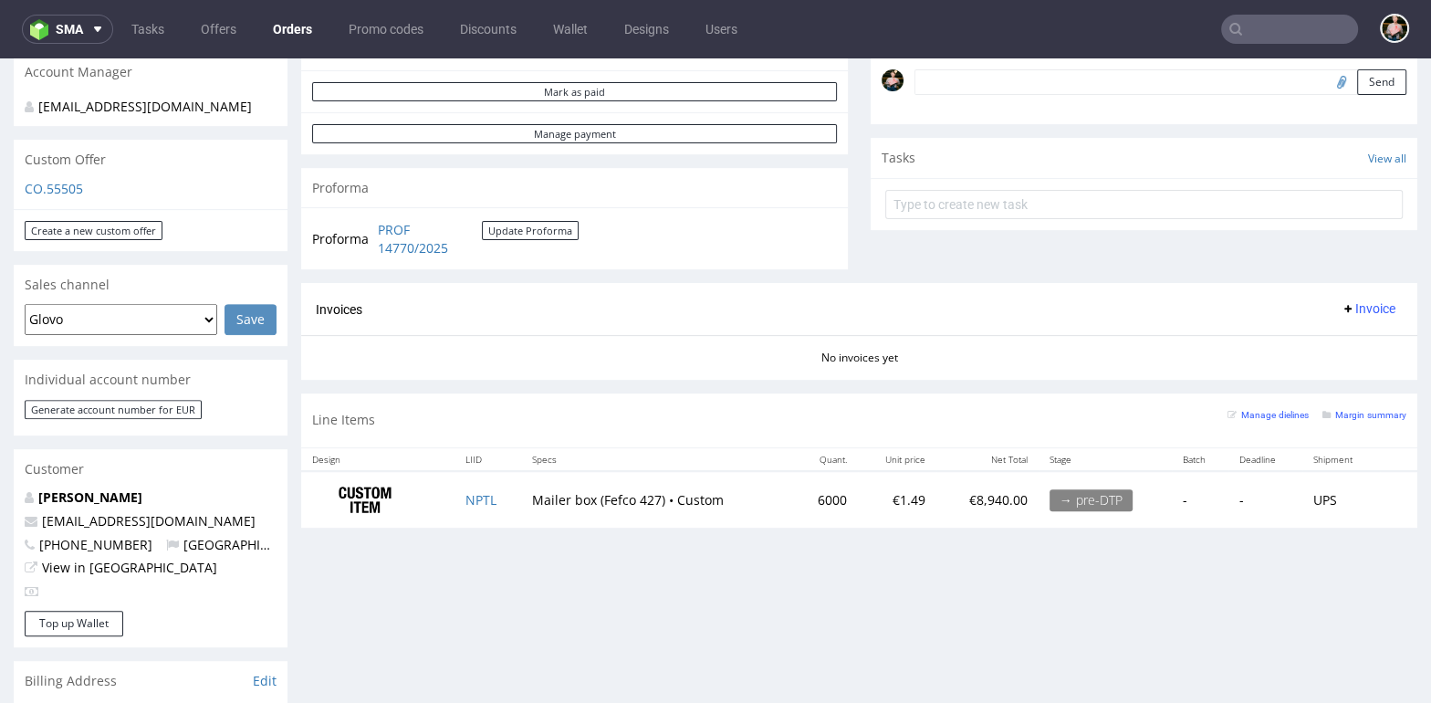
scroll to position [575, 0]
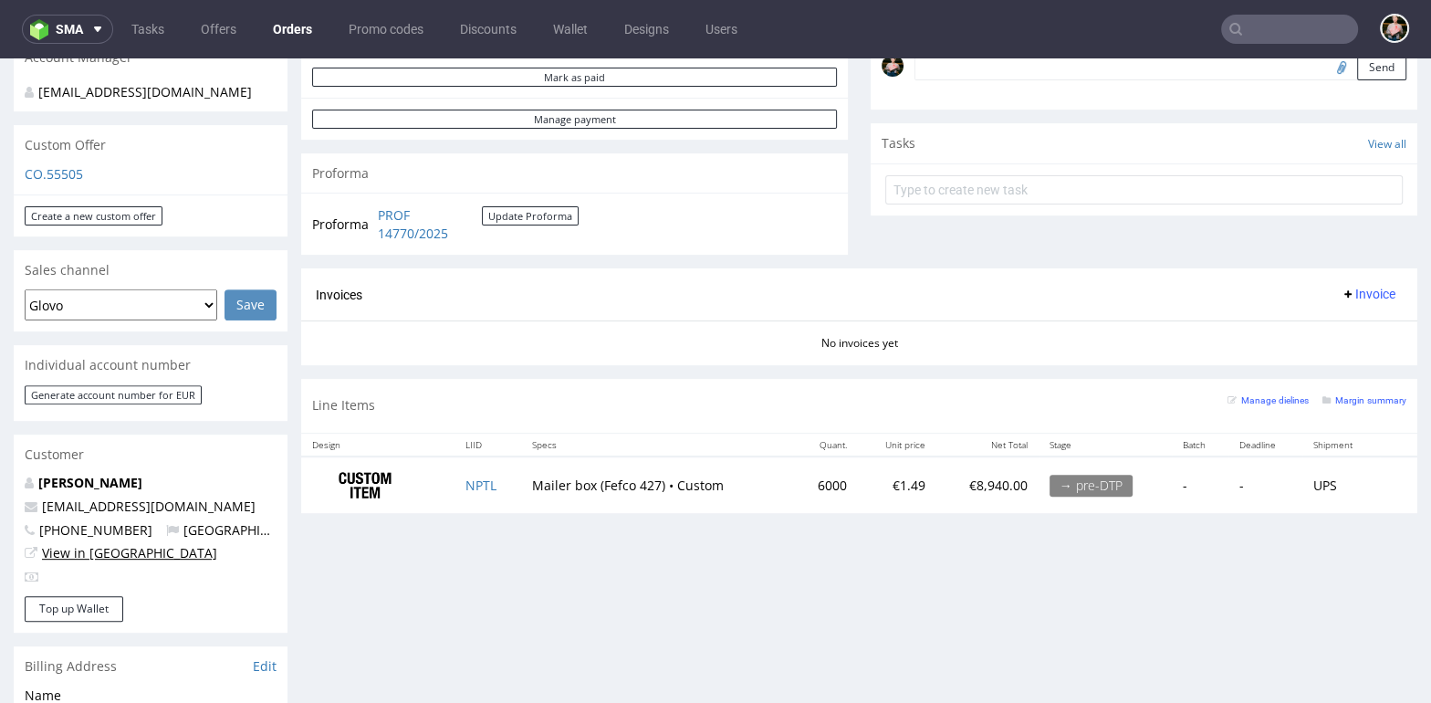
click at [81, 556] on link "View in [GEOGRAPHIC_DATA]" at bounding box center [129, 552] width 175 height 17
click at [1286, 28] on input "text" at bounding box center [1289, 29] width 137 height 29
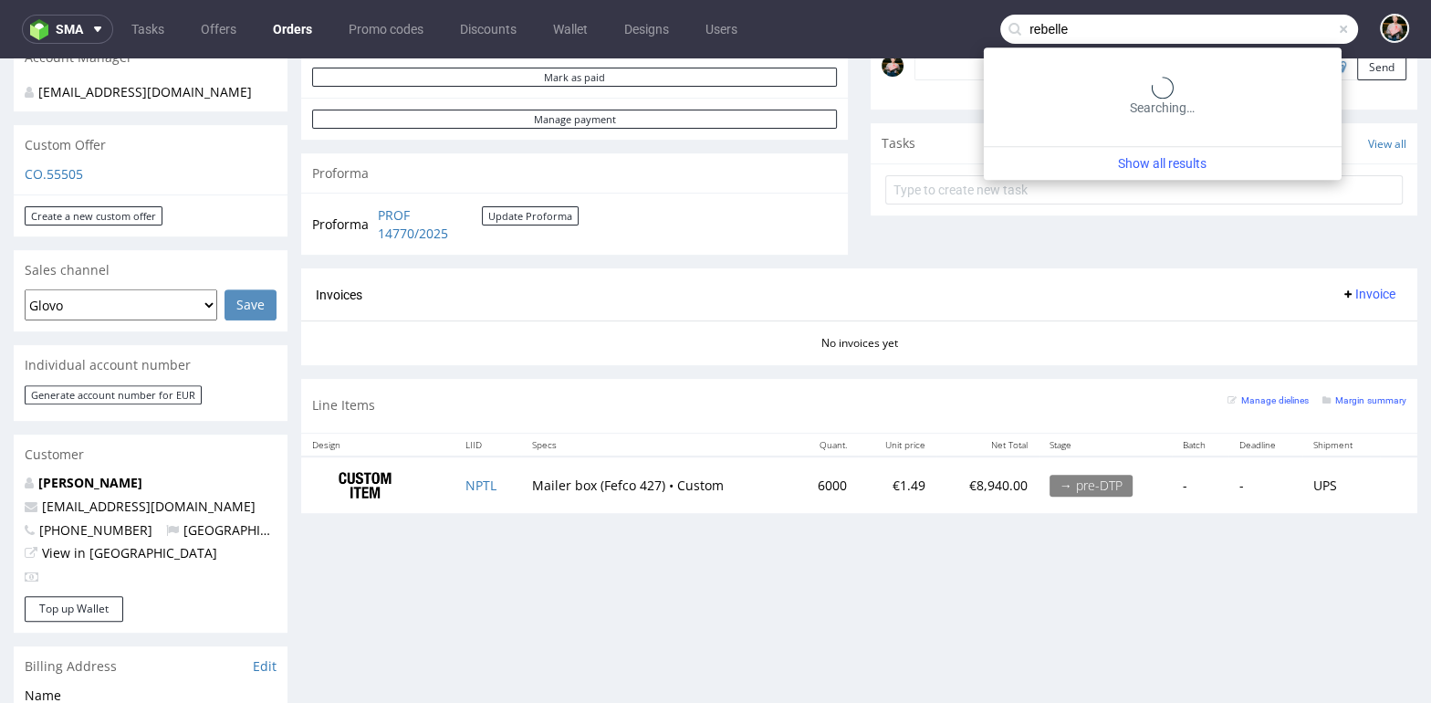
type input "rebelle"
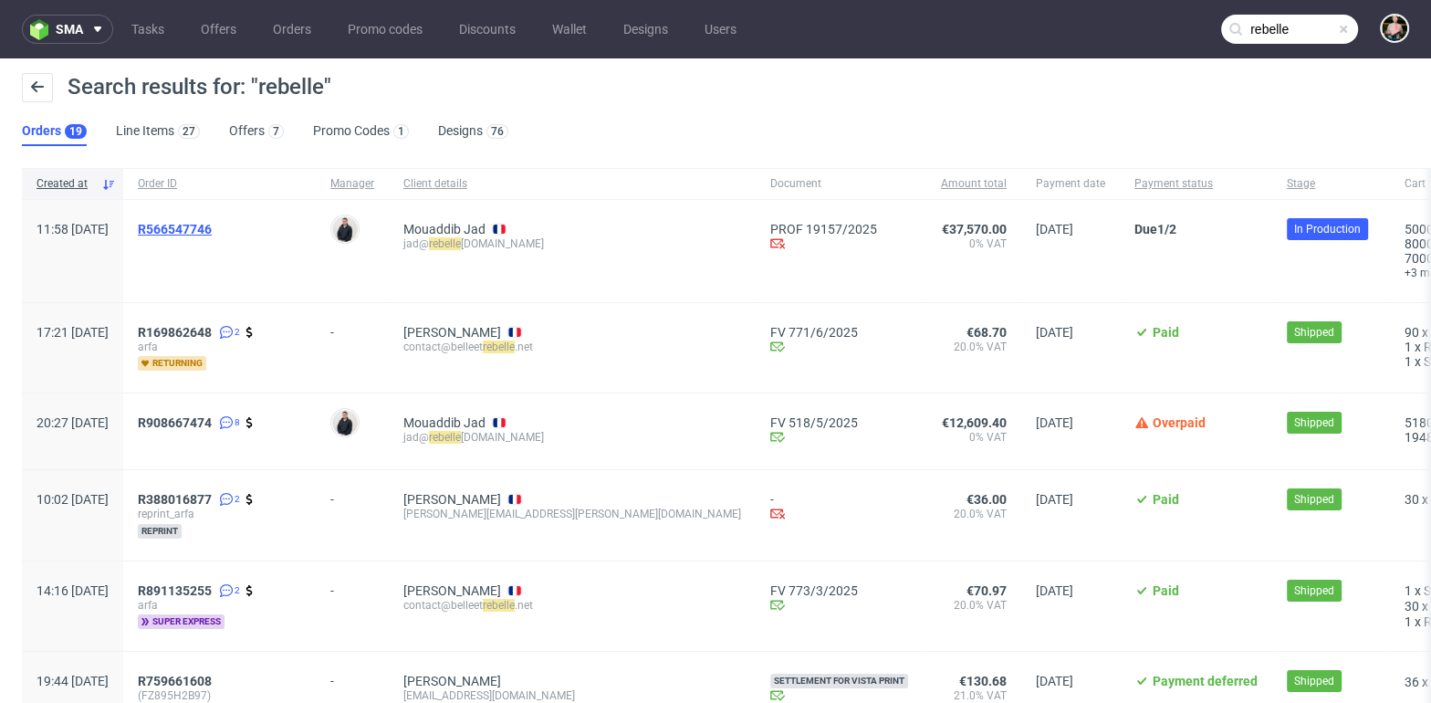
click at [212, 226] on span "R566547746" at bounding box center [175, 229] width 74 height 15
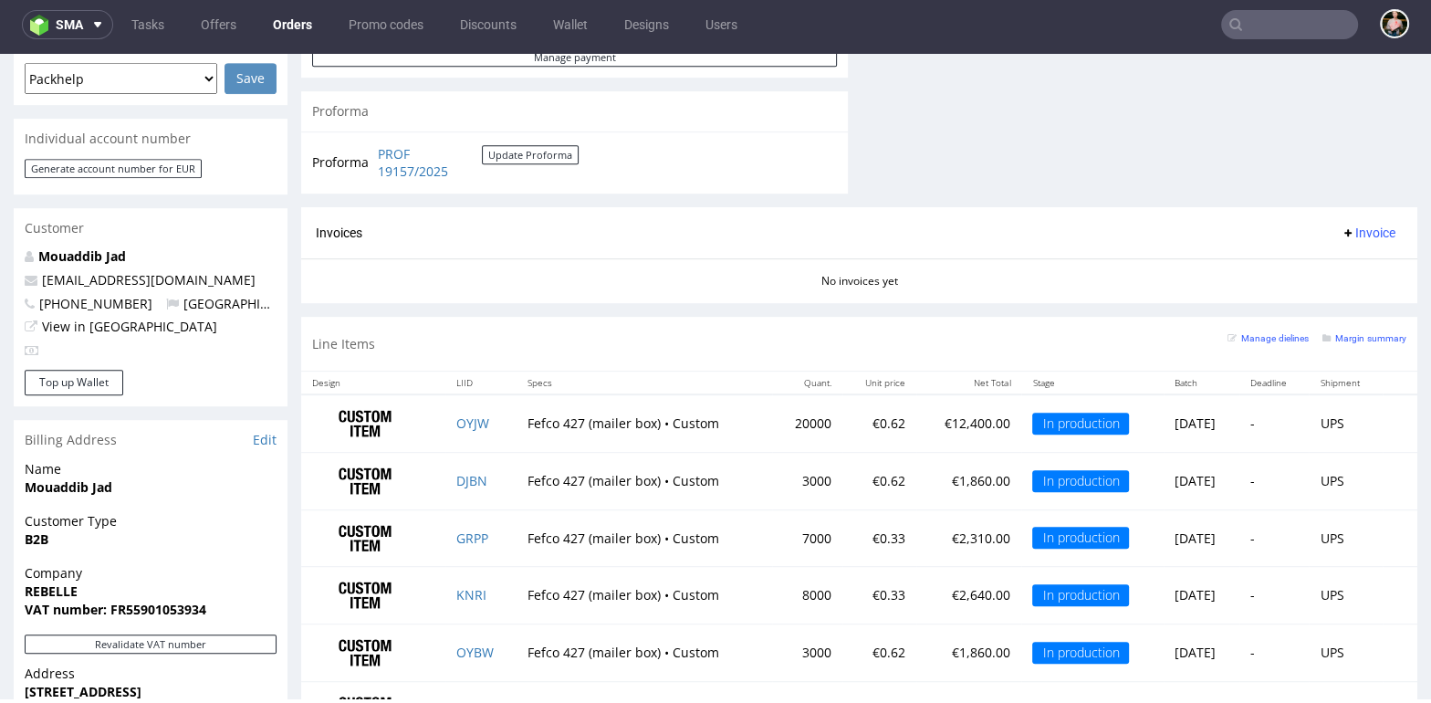
scroll to position [826, 0]
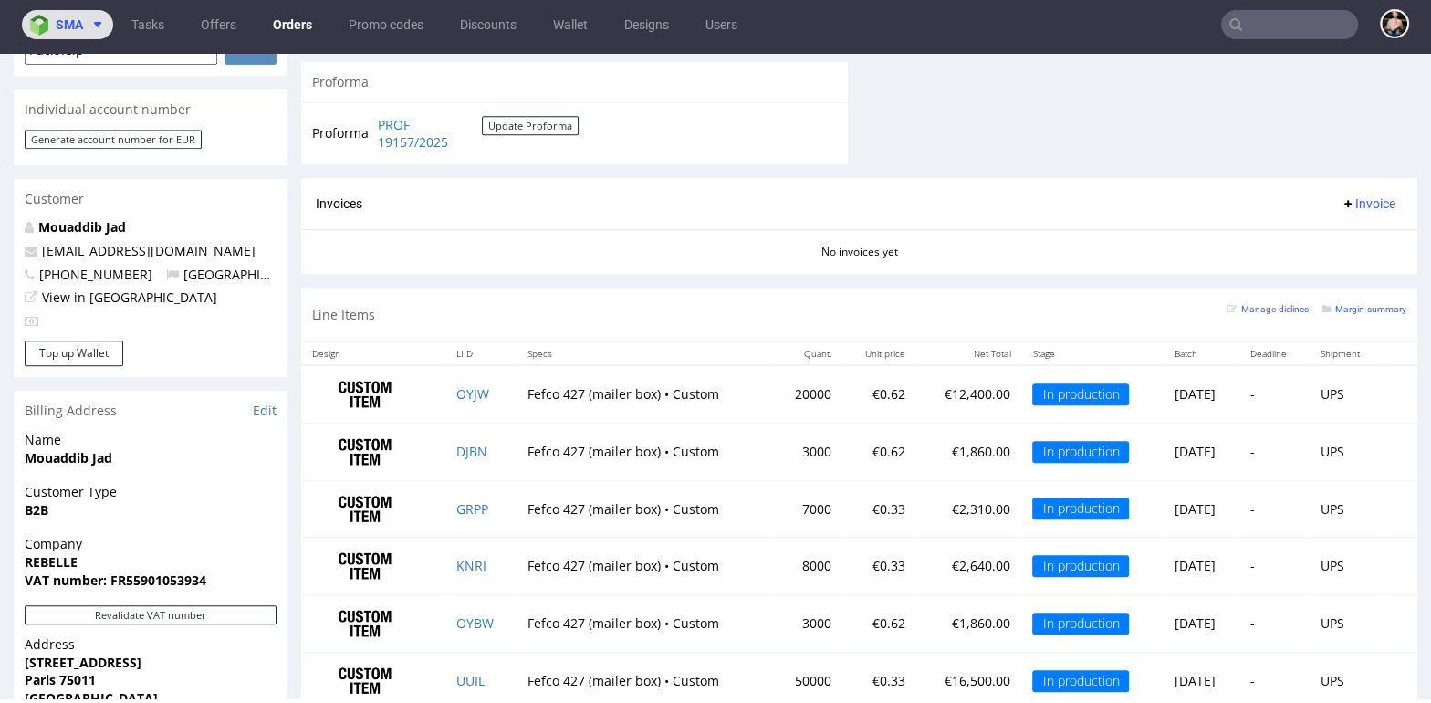
click at [79, 20] on span "sma" at bounding box center [69, 24] width 27 height 13
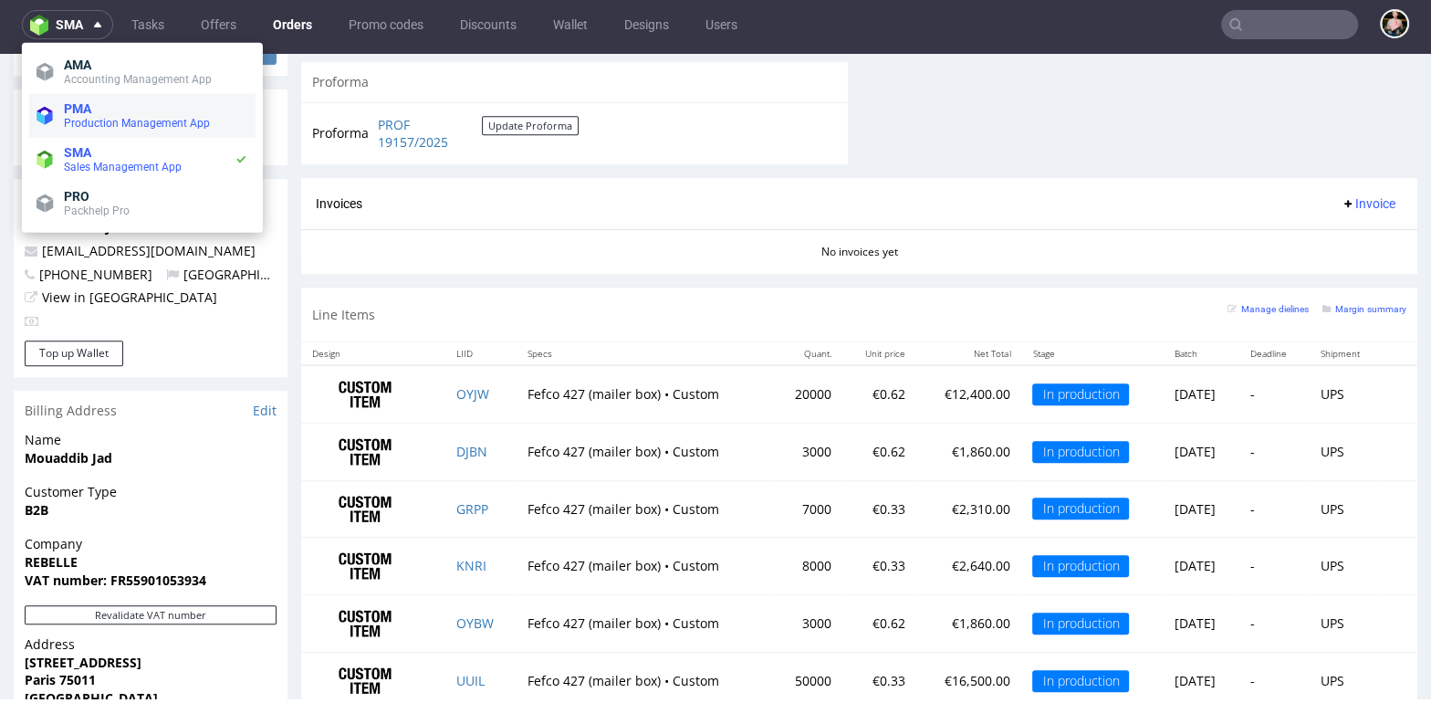
click at [114, 117] on span "Production Management App" at bounding box center [137, 123] width 146 height 13
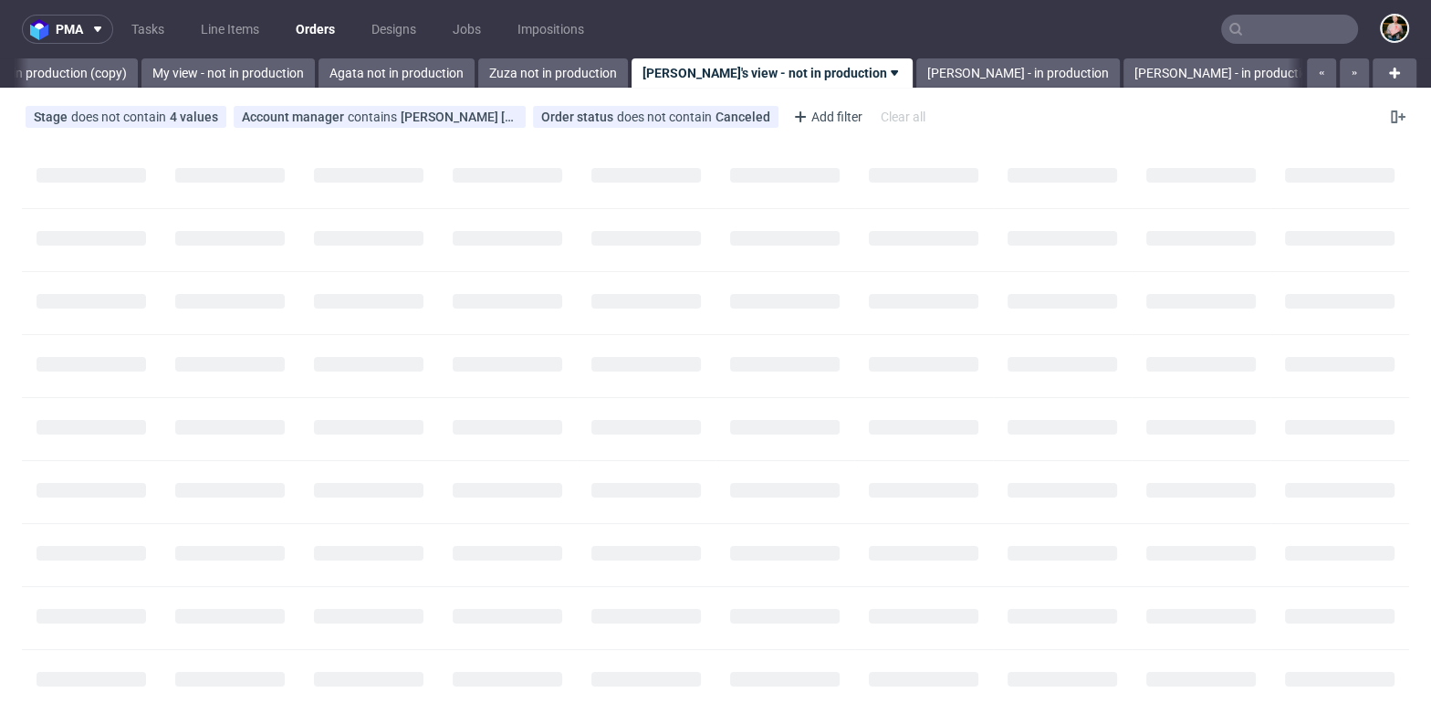
scroll to position [0, 654]
click at [232, 26] on link "Line Items" at bounding box center [230, 29] width 80 height 29
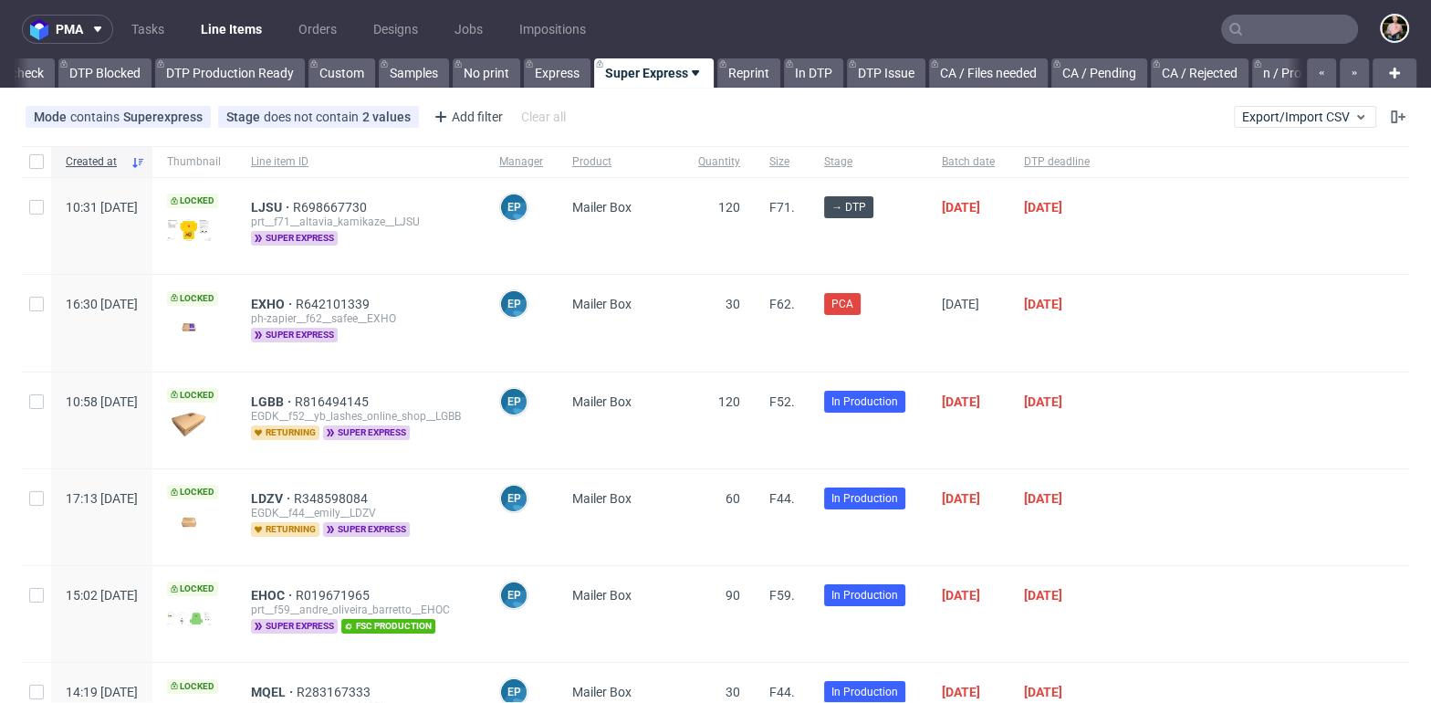
scroll to position [0, 810]
click at [453, 120] on div "Add filter" at bounding box center [466, 116] width 80 height 29
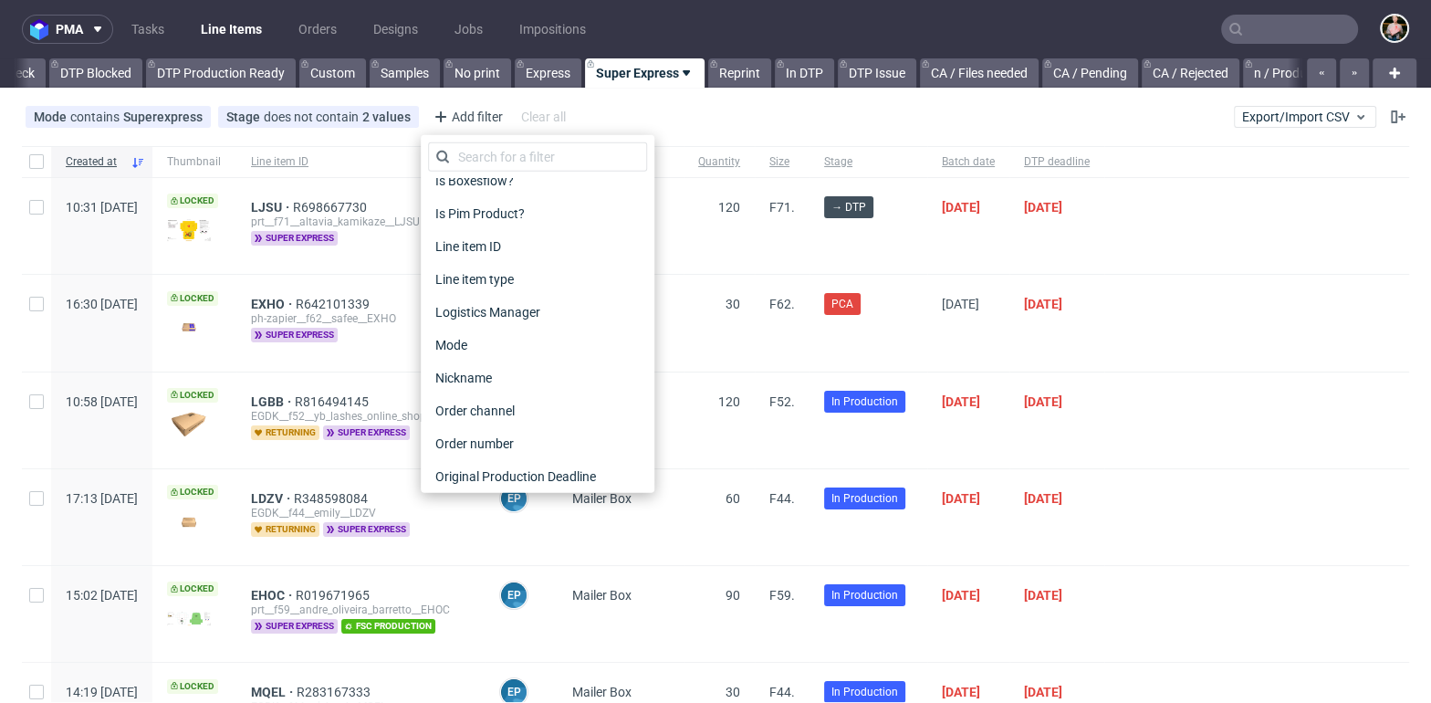
scroll to position [612, 0]
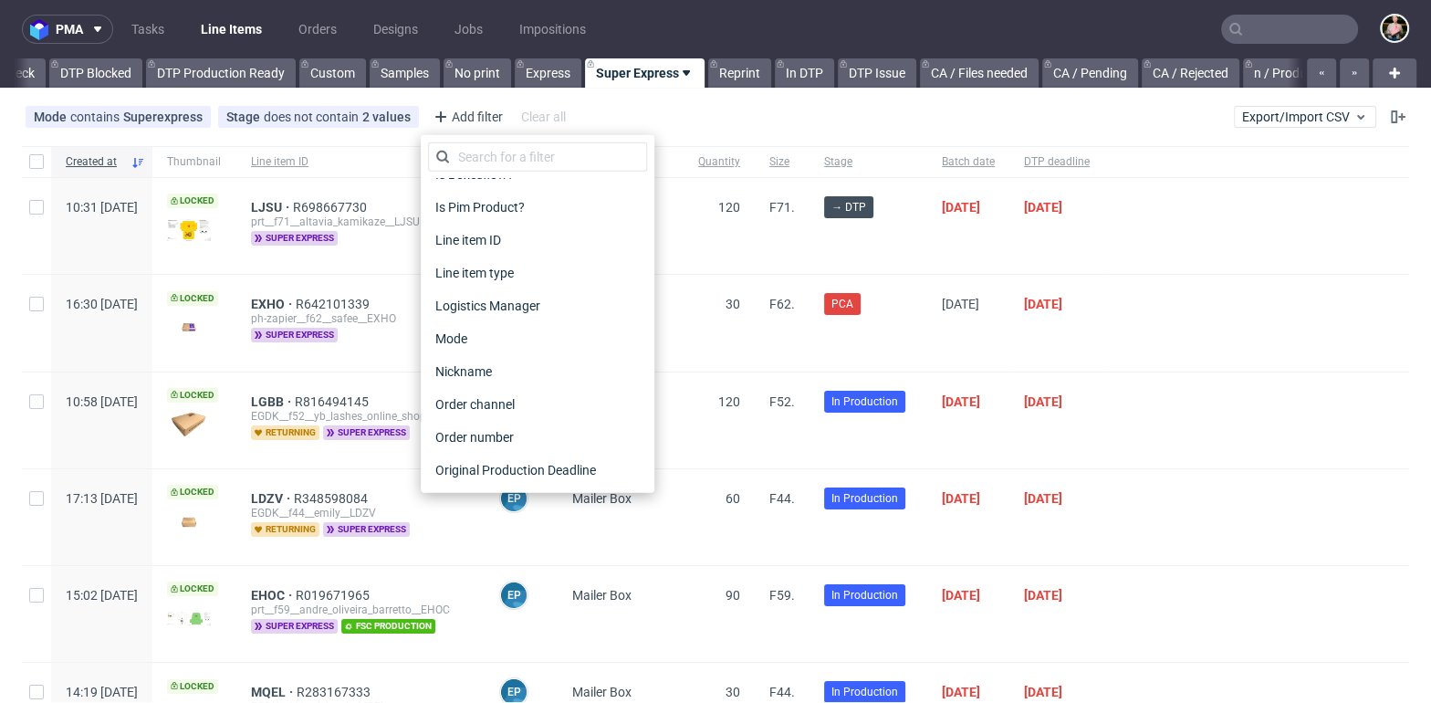
click at [234, 28] on link "Line Items" at bounding box center [231, 29] width 83 height 29
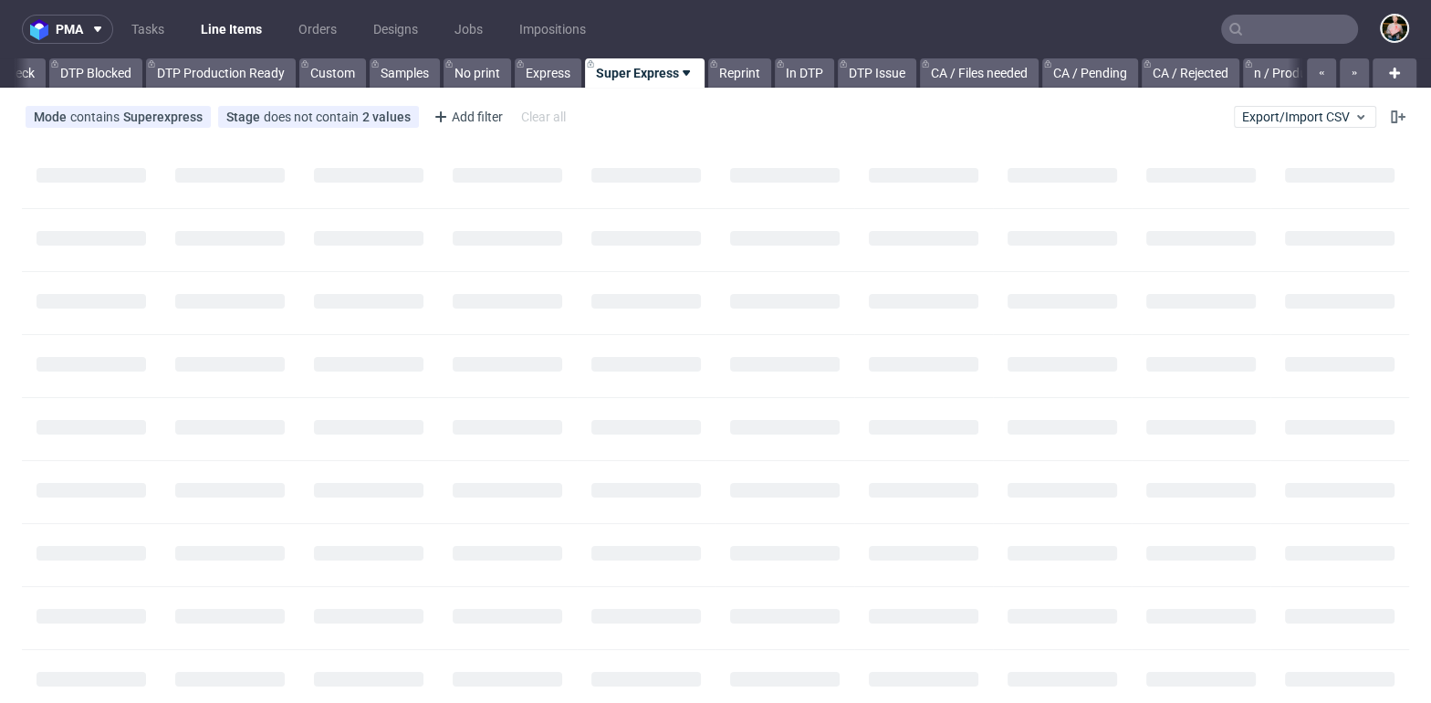
scroll to position [0, 810]
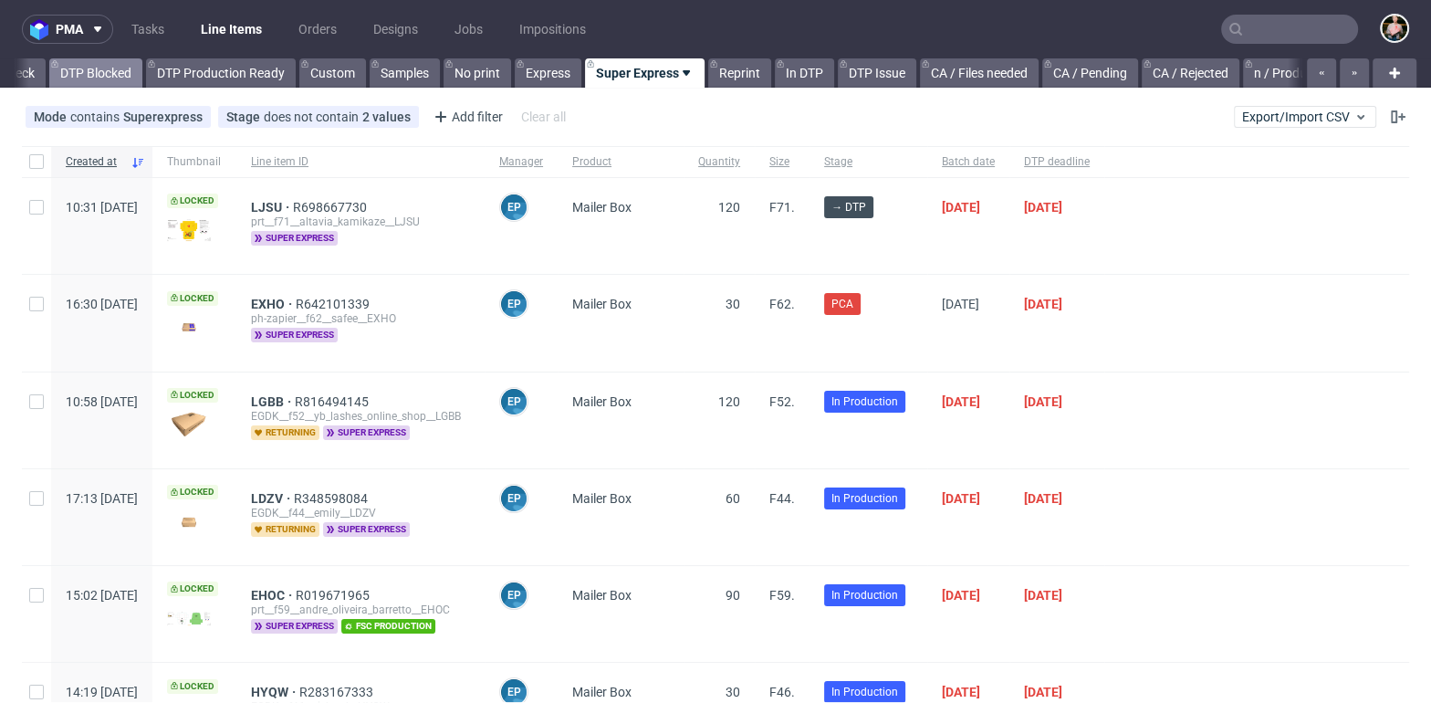
click at [104, 68] on link "DTP Blocked" at bounding box center [95, 72] width 93 height 29
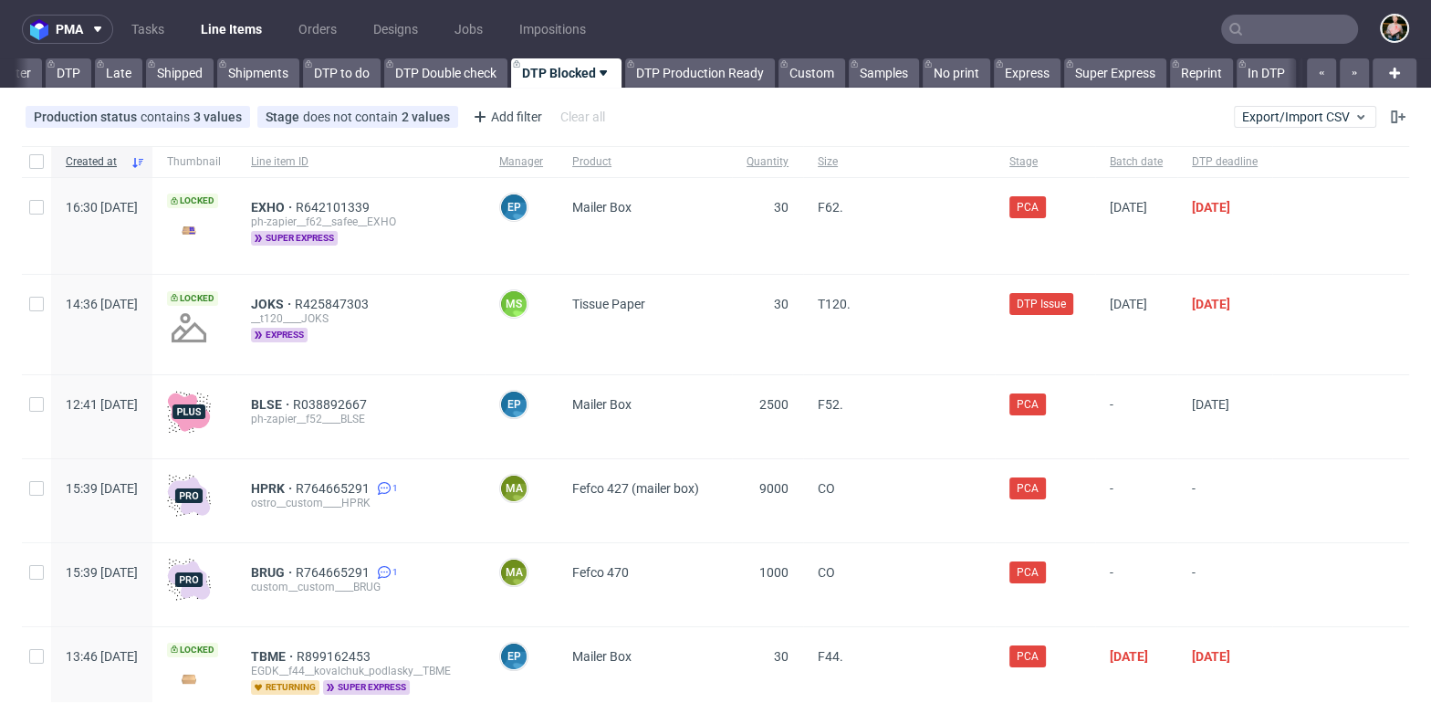
scroll to position [0, 269]
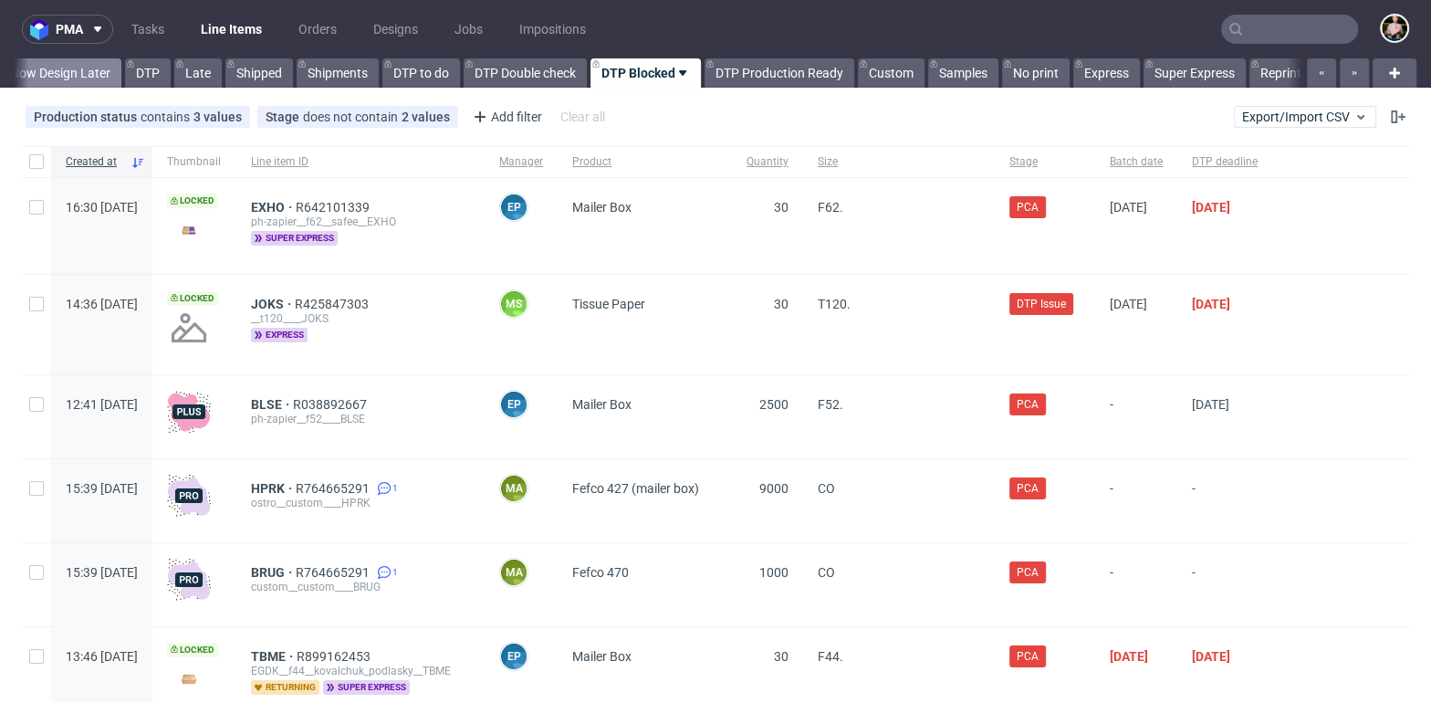
click at [75, 72] on link "Buy Now Design Later" at bounding box center [47, 72] width 147 height 29
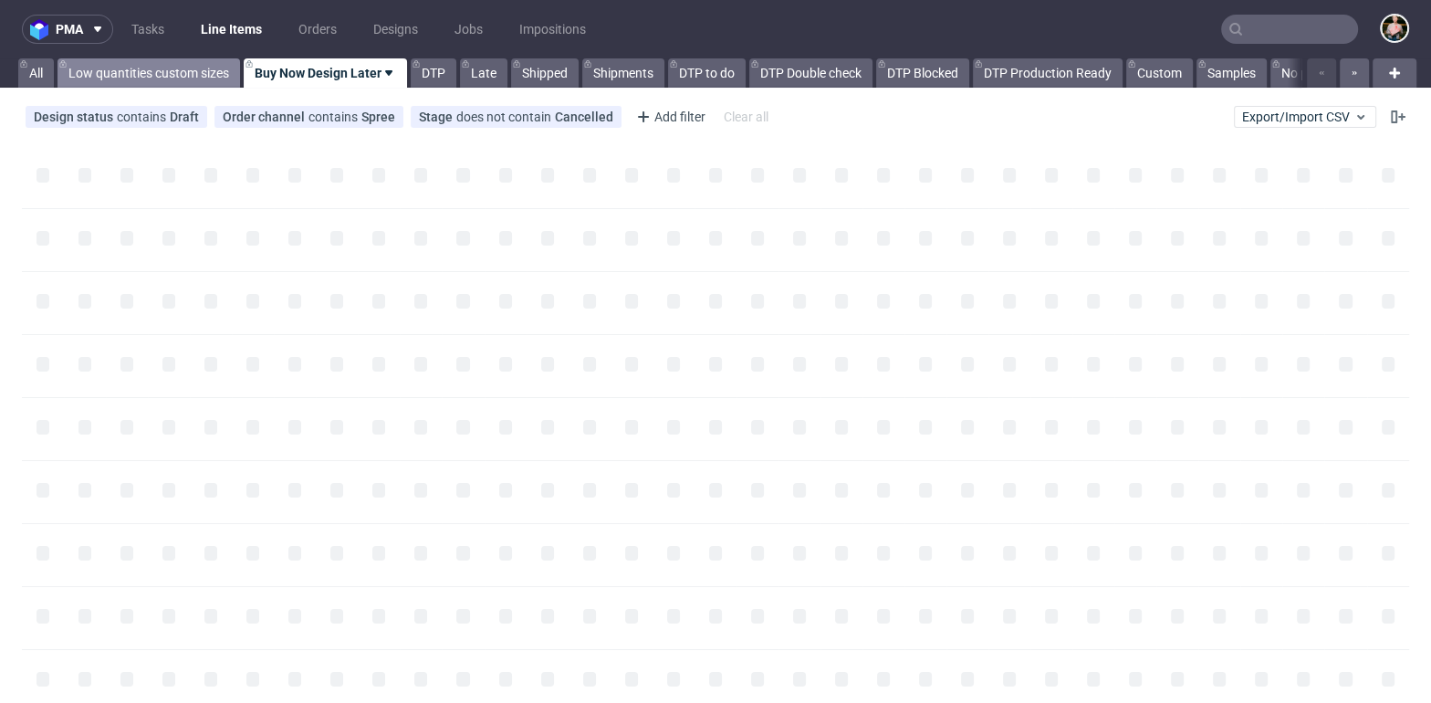
click at [157, 75] on link "Low quantities custom sizes" at bounding box center [148, 72] width 182 height 29
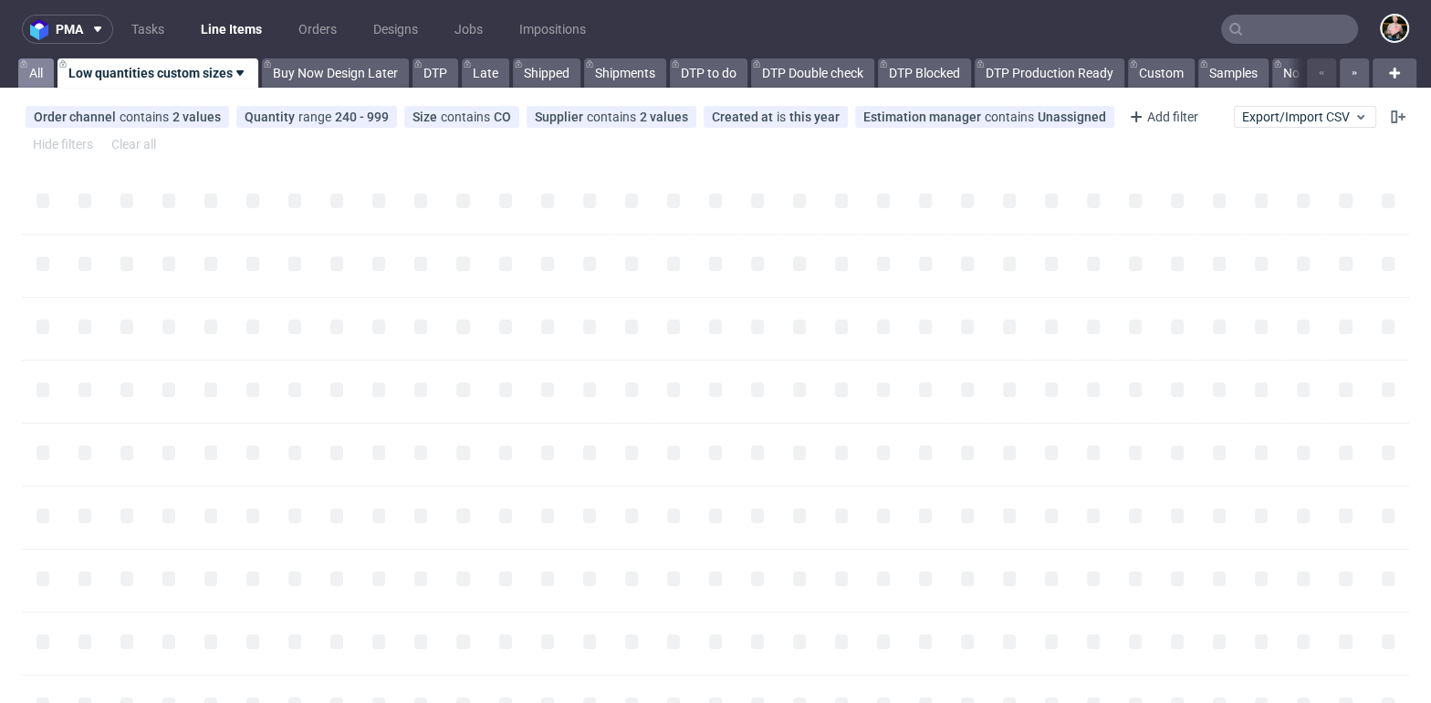
click at [33, 68] on link "All" at bounding box center [36, 72] width 36 height 29
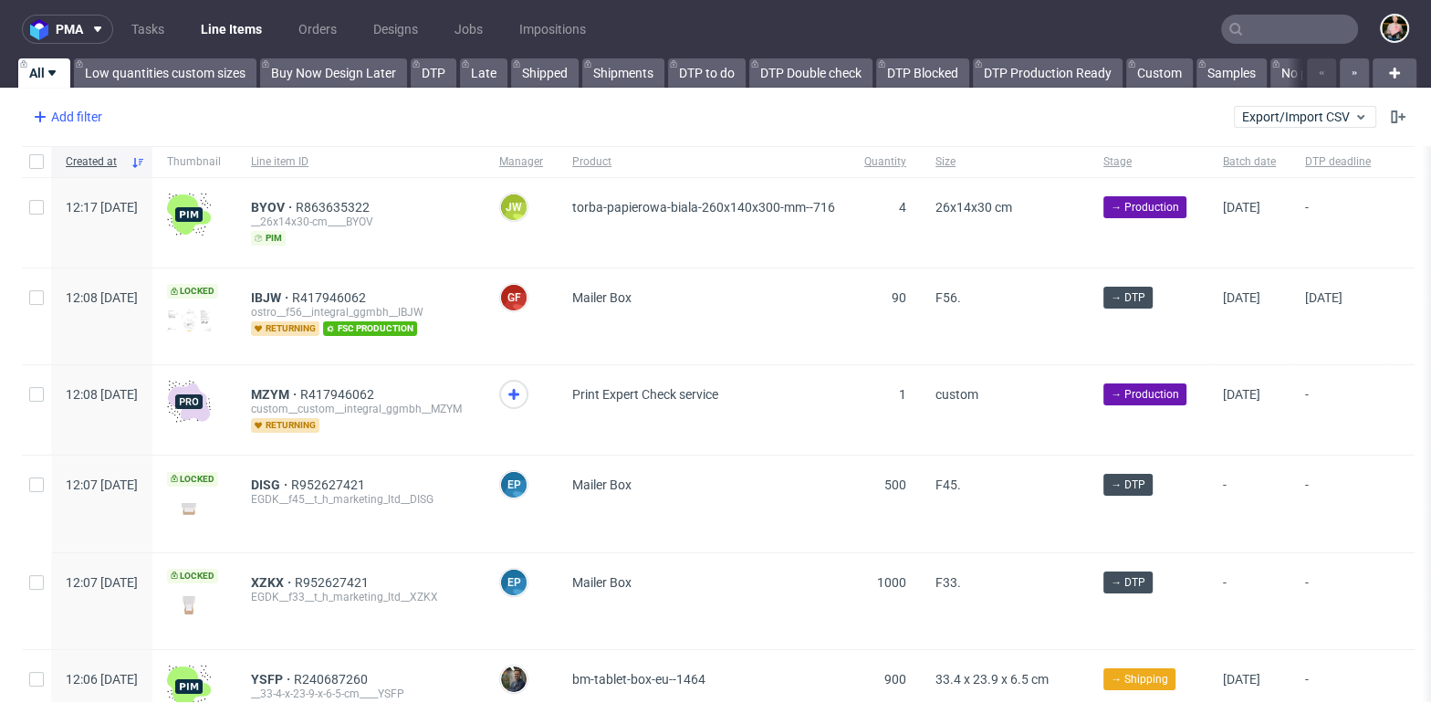
click at [80, 115] on div "Add filter" at bounding box center [66, 116] width 80 height 29
click at [73, 117] on div "Add filter" at bounding box center [66, 116] width 80 height 29
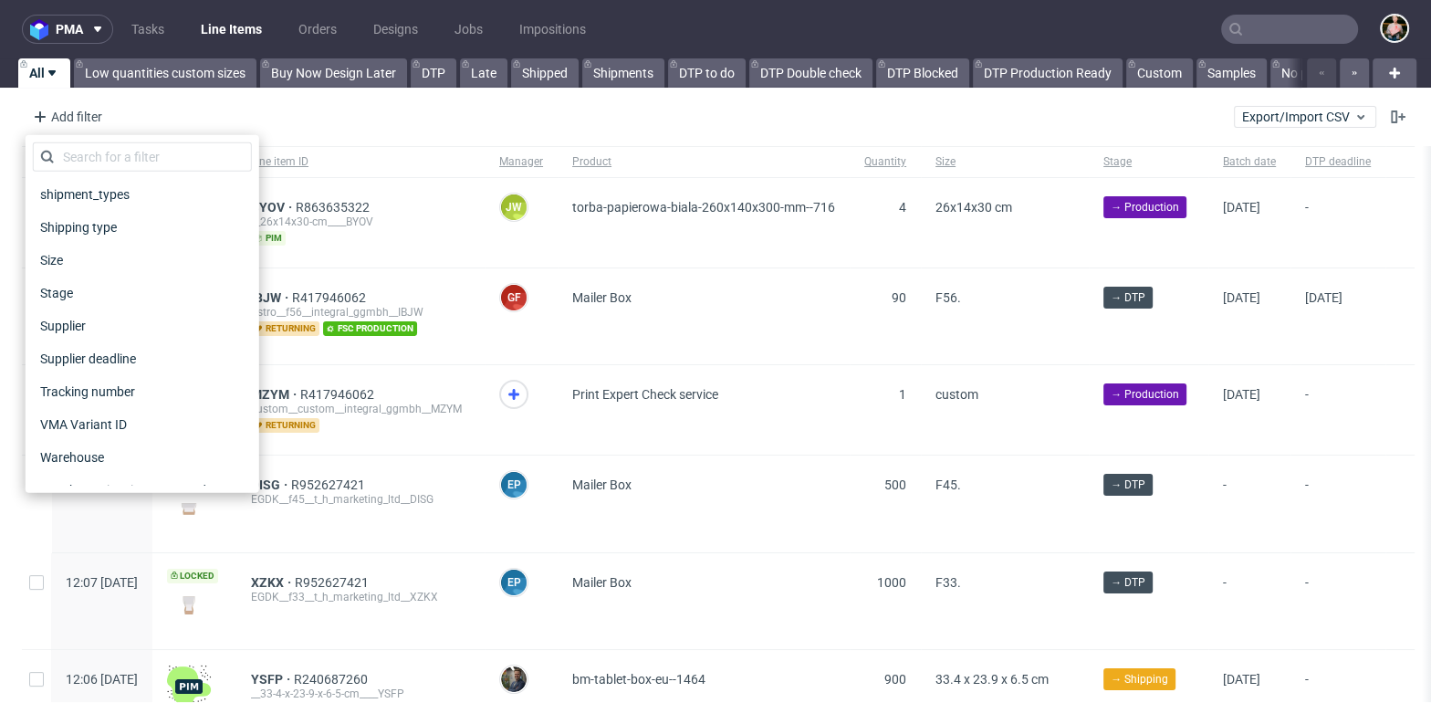
scroll to position [1465, 0]
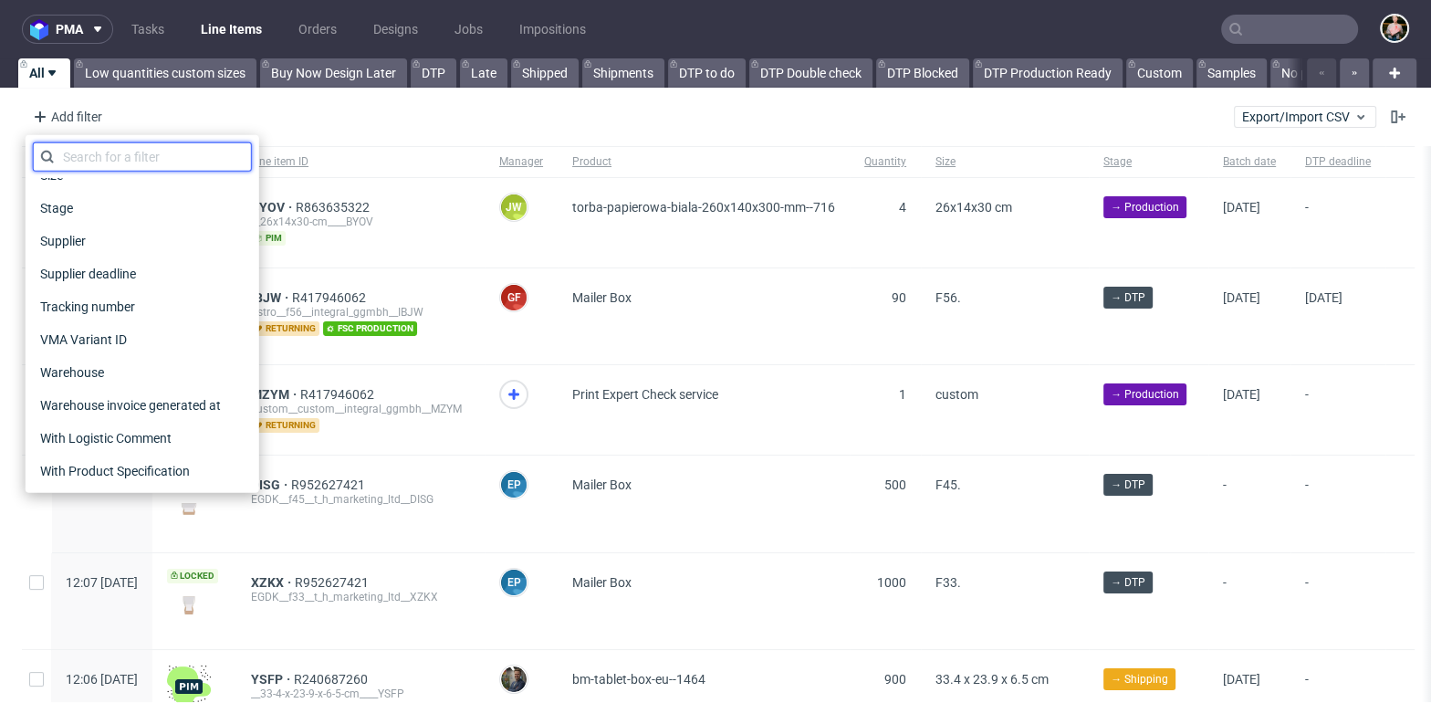
click at [151, 150] on input "text" at bounding box center [142, 156] width 219 height 29
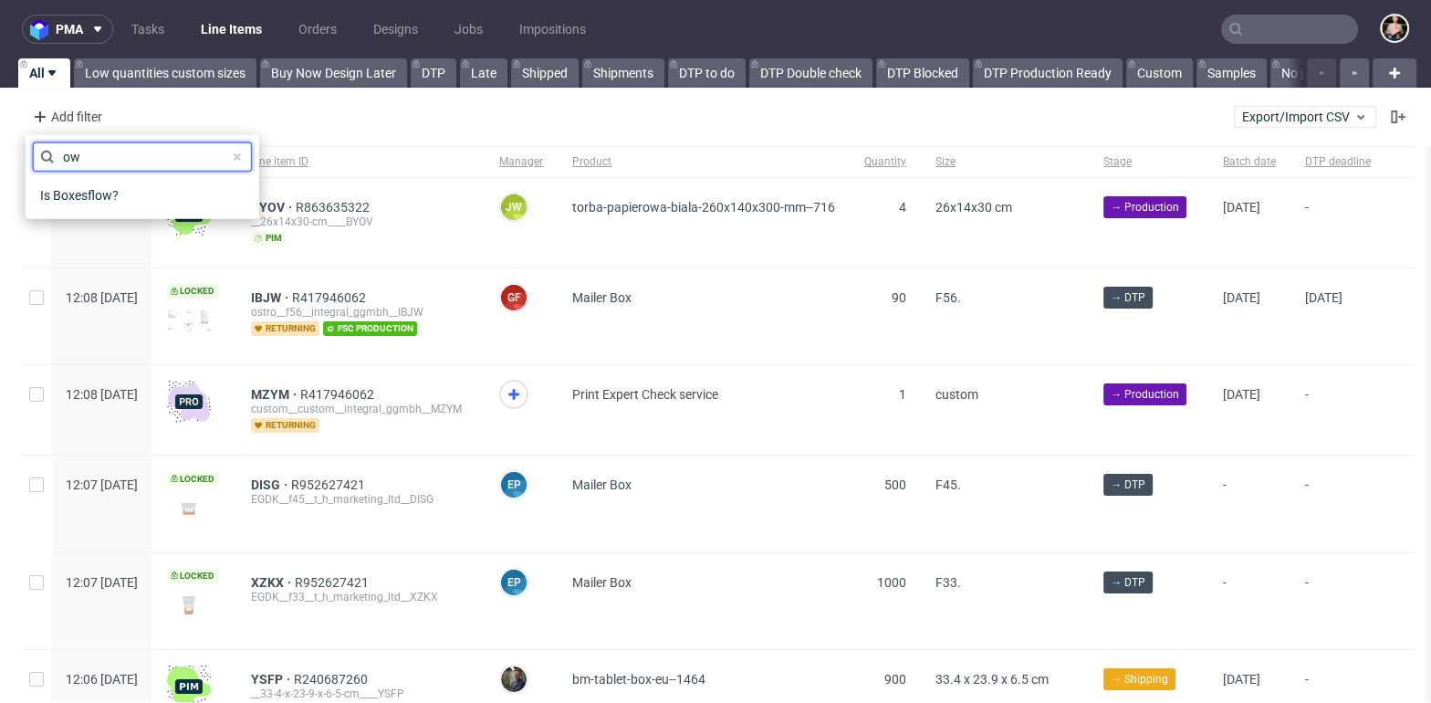
scroll to position [0, 0]
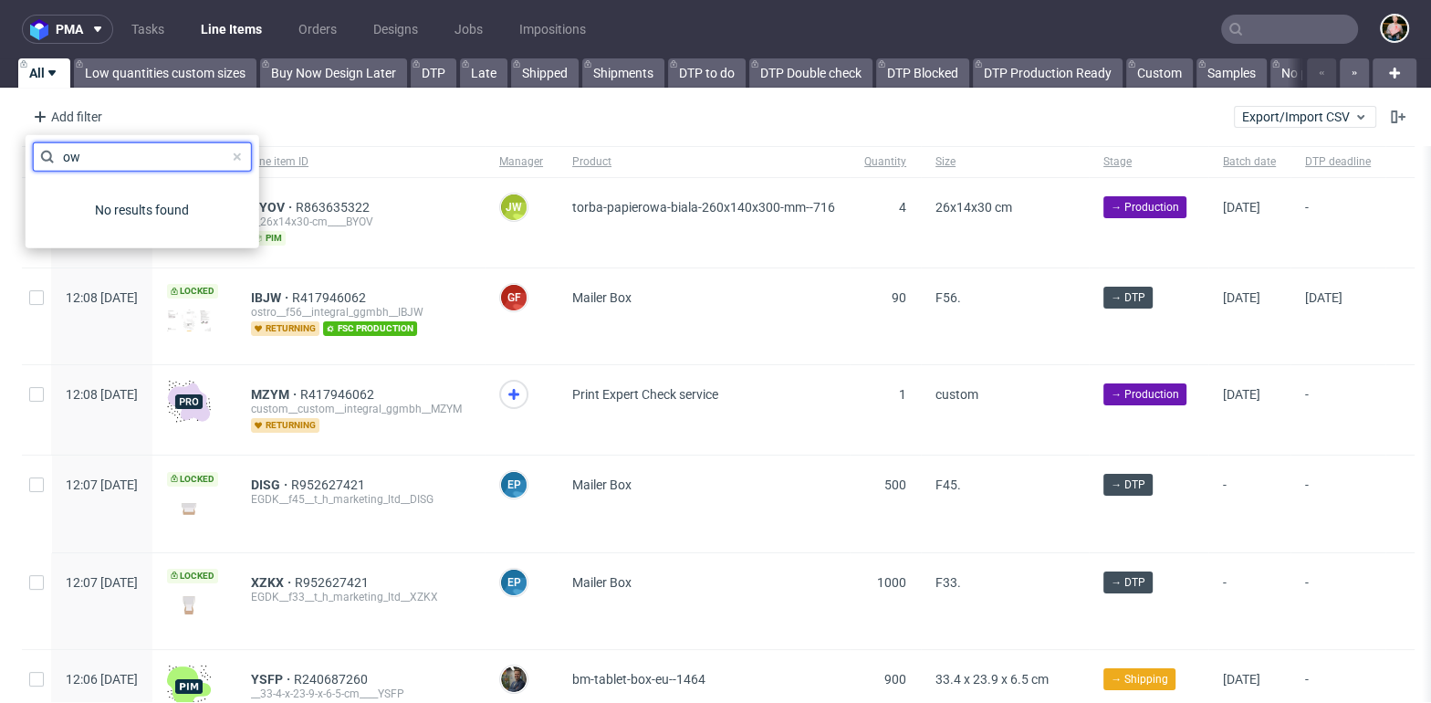
type input "o"
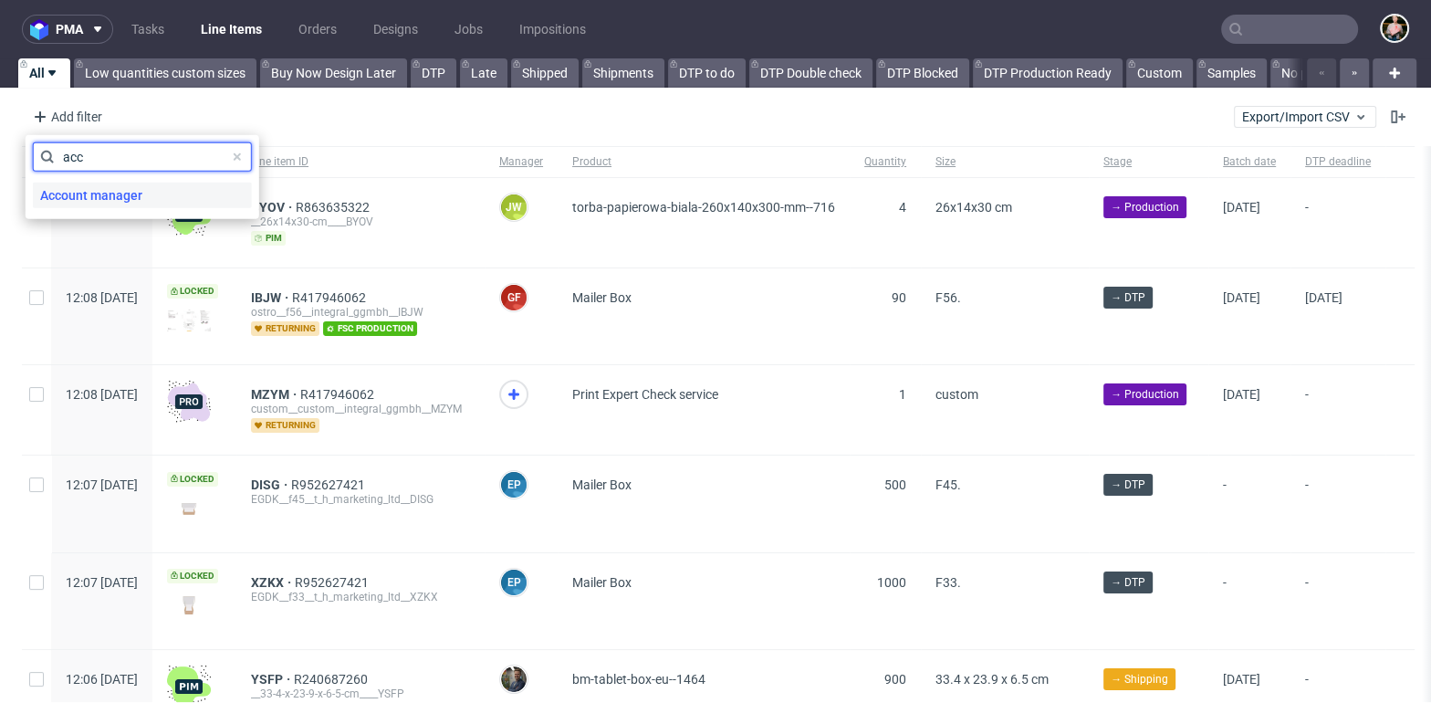
type input "acc"
click at [123, 195] on span "Account manager" at bounding box center [91, 195] width 117 height 26
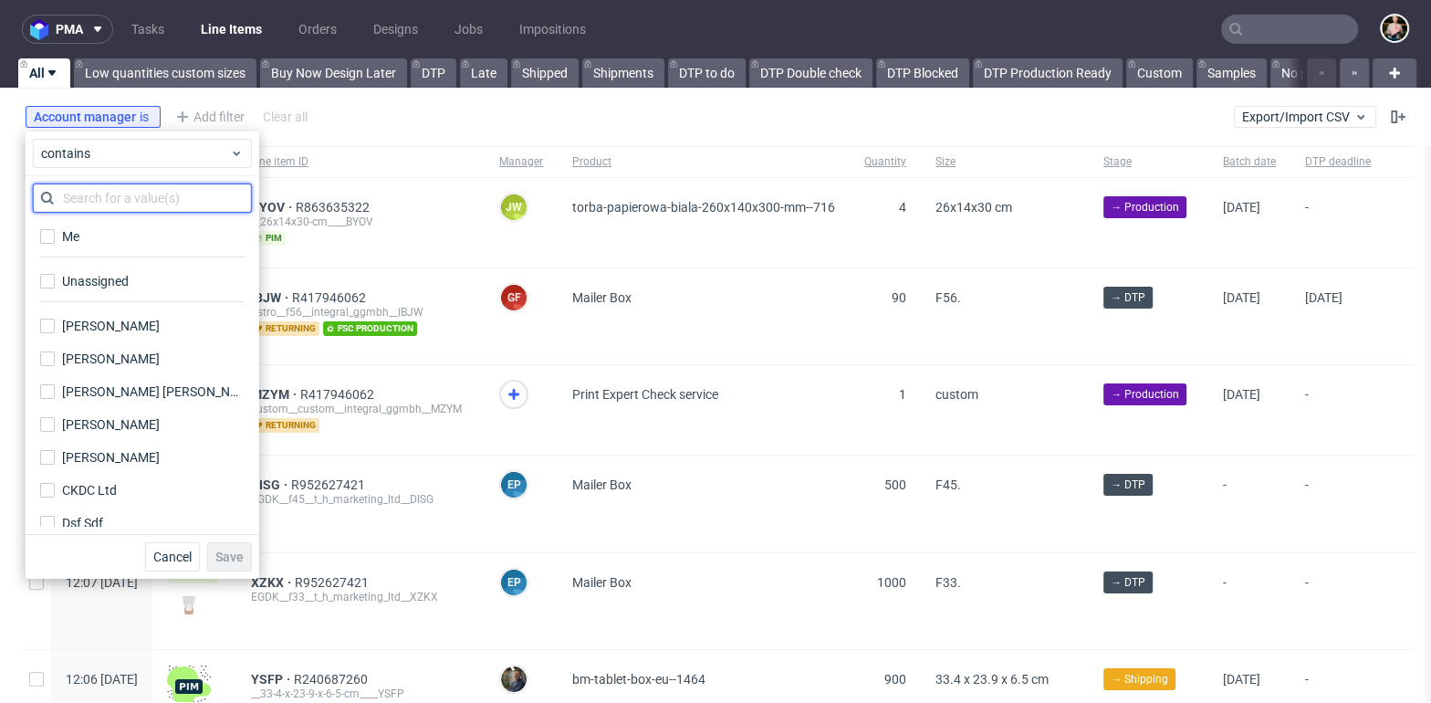
click at [123, 195] on input "text" at bounding box center [142, 197] width 219 height 29
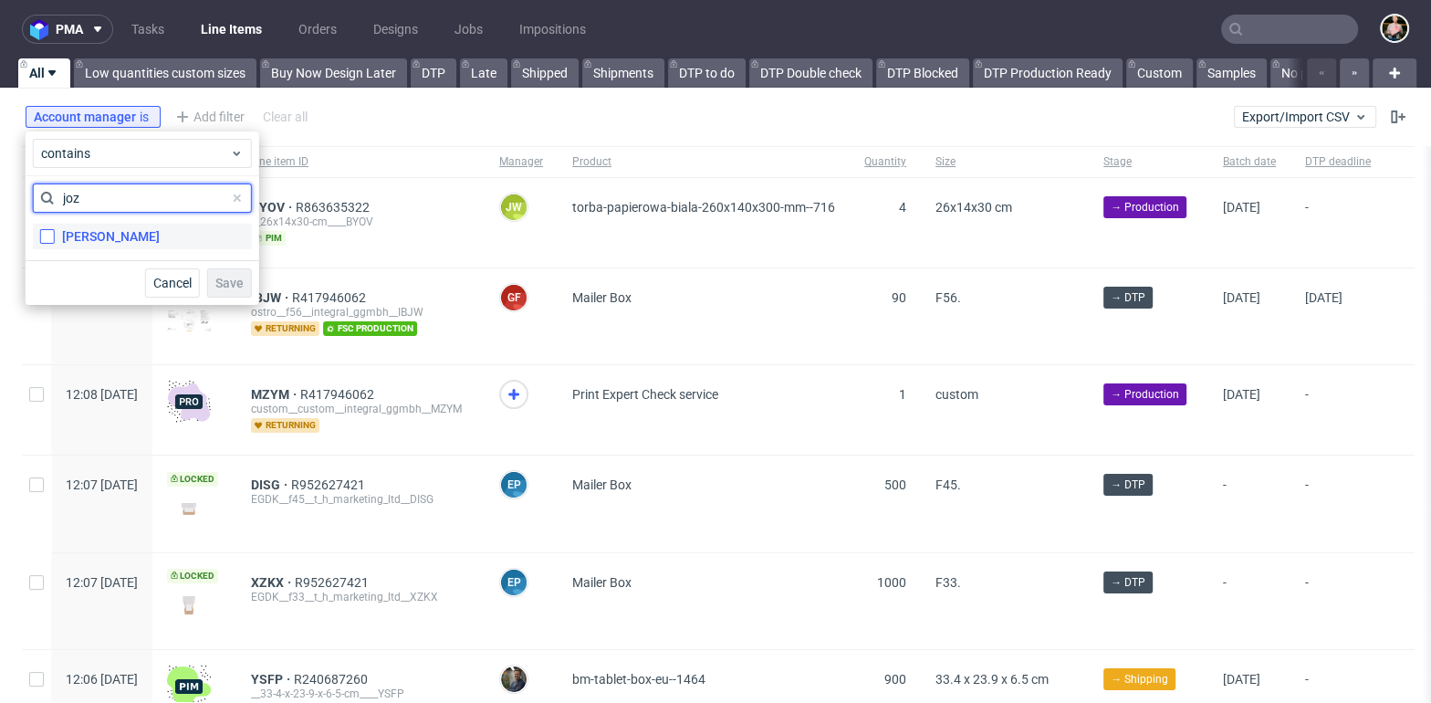
type input "joz"
click at [42, 232] on input "Jozefina Owczarek" at bounding box center [47, 236] width 15 height 15
checkbox input "true"
click at [221, 279] on span "Save" at bounding box center [229, 282] width 28 height 13
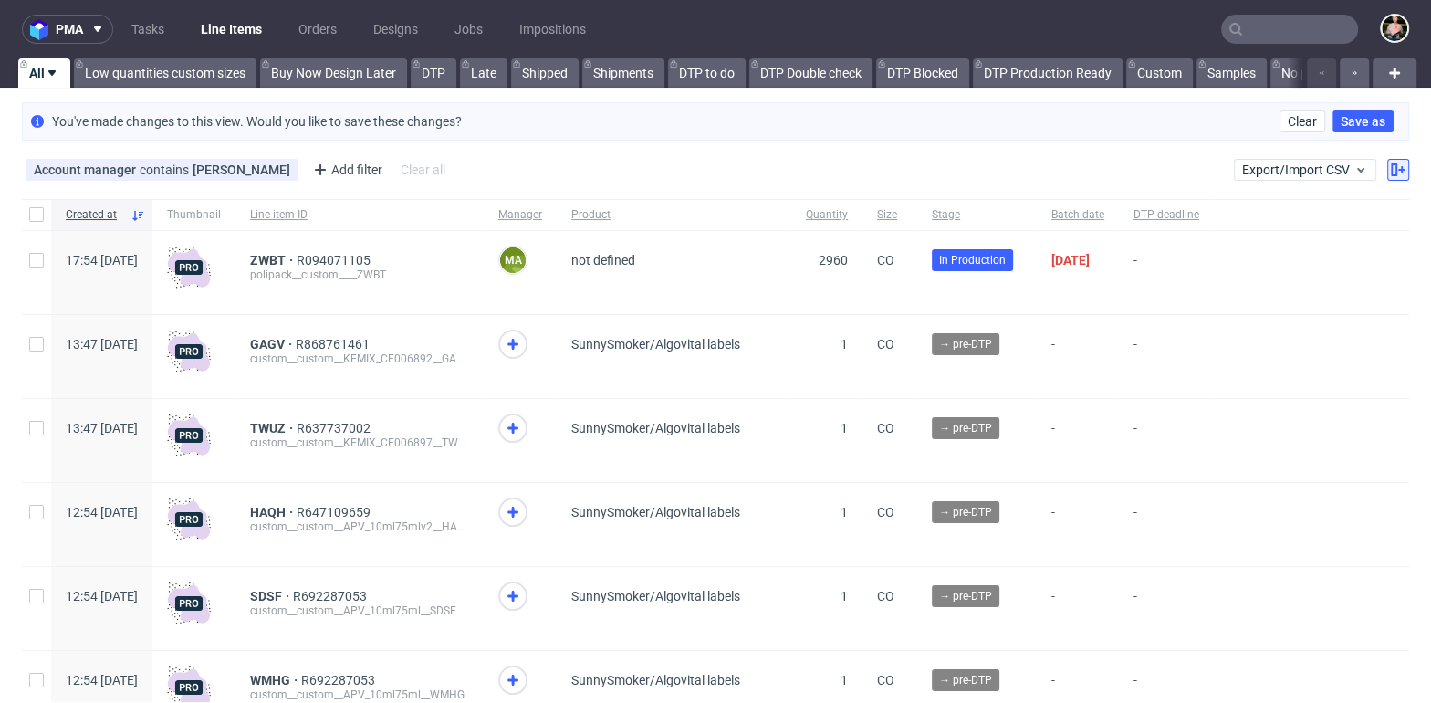
click at [1390, 164] on icon at bounding box center [1397, 169] width 15 height 15
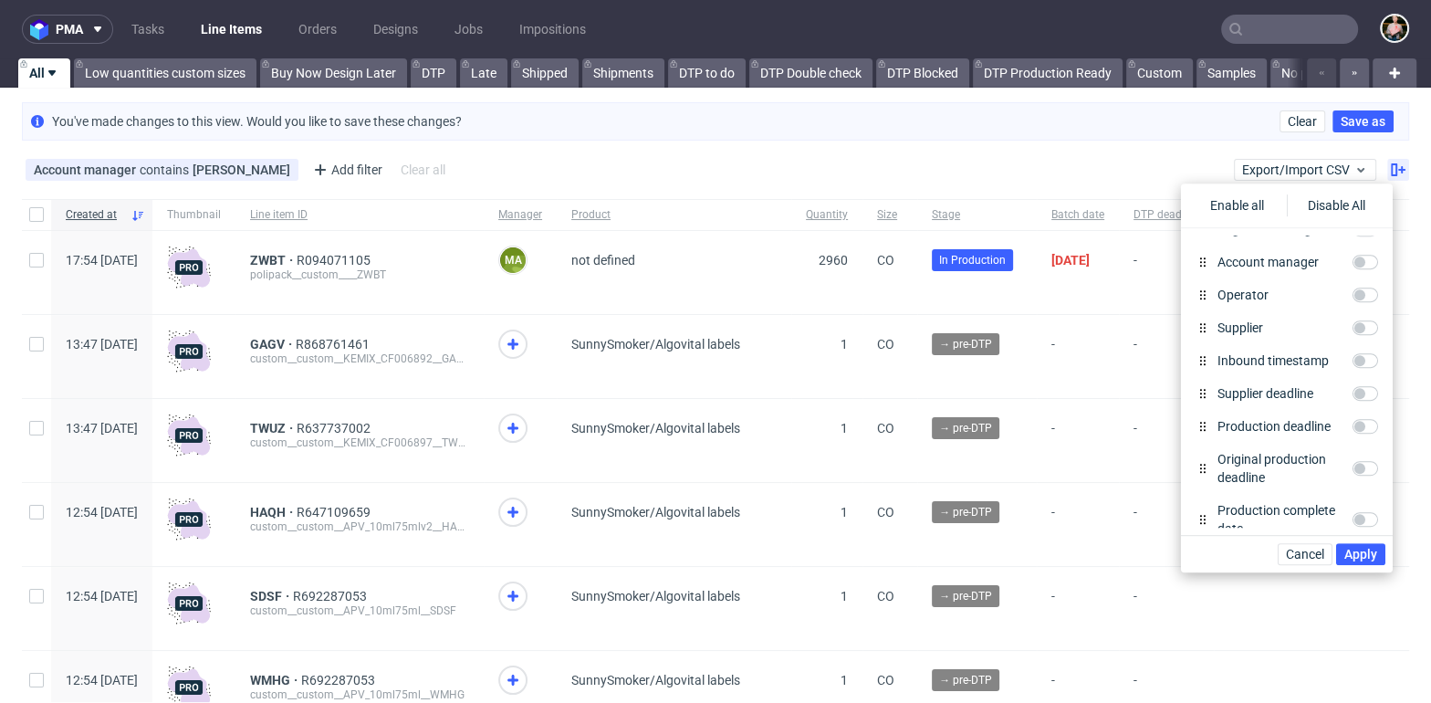
scroll to position [370, 0]
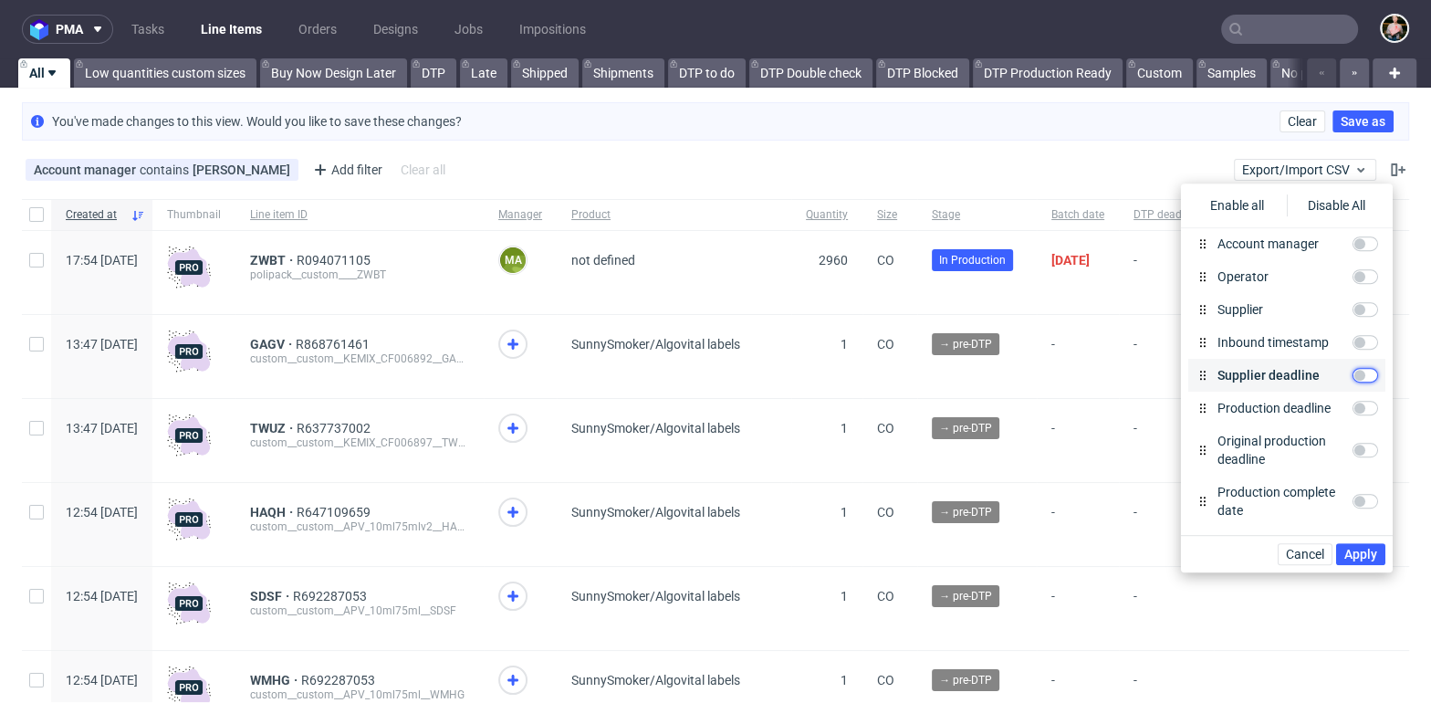
click at [1362, 370] on input "Supplier deadline" at bounding box center [1365, 375] width 26 height 15
checkbox input "true"
click at [1363, 406] on input "Production deadline" at bounding box center [1365, 408] width 26 height 15
checkbox input "true"
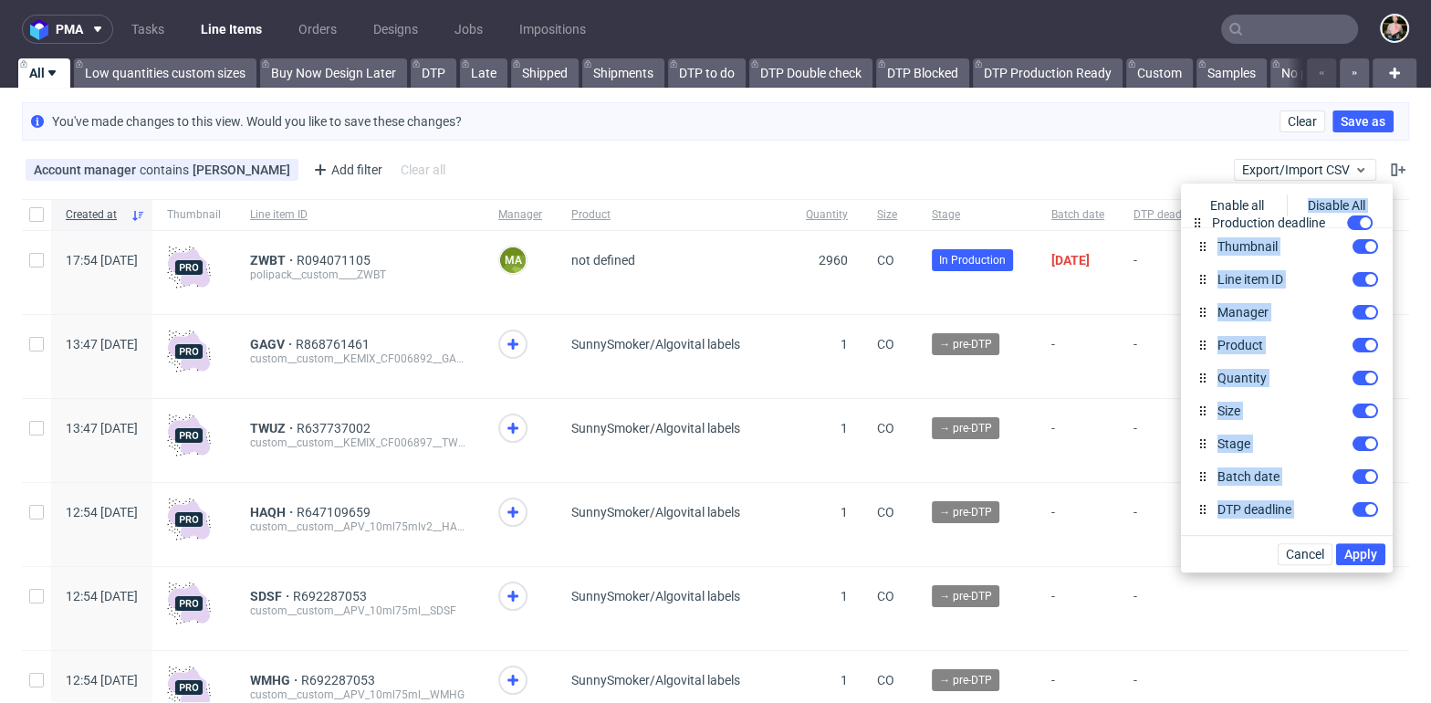
scroll to position [0, 0]
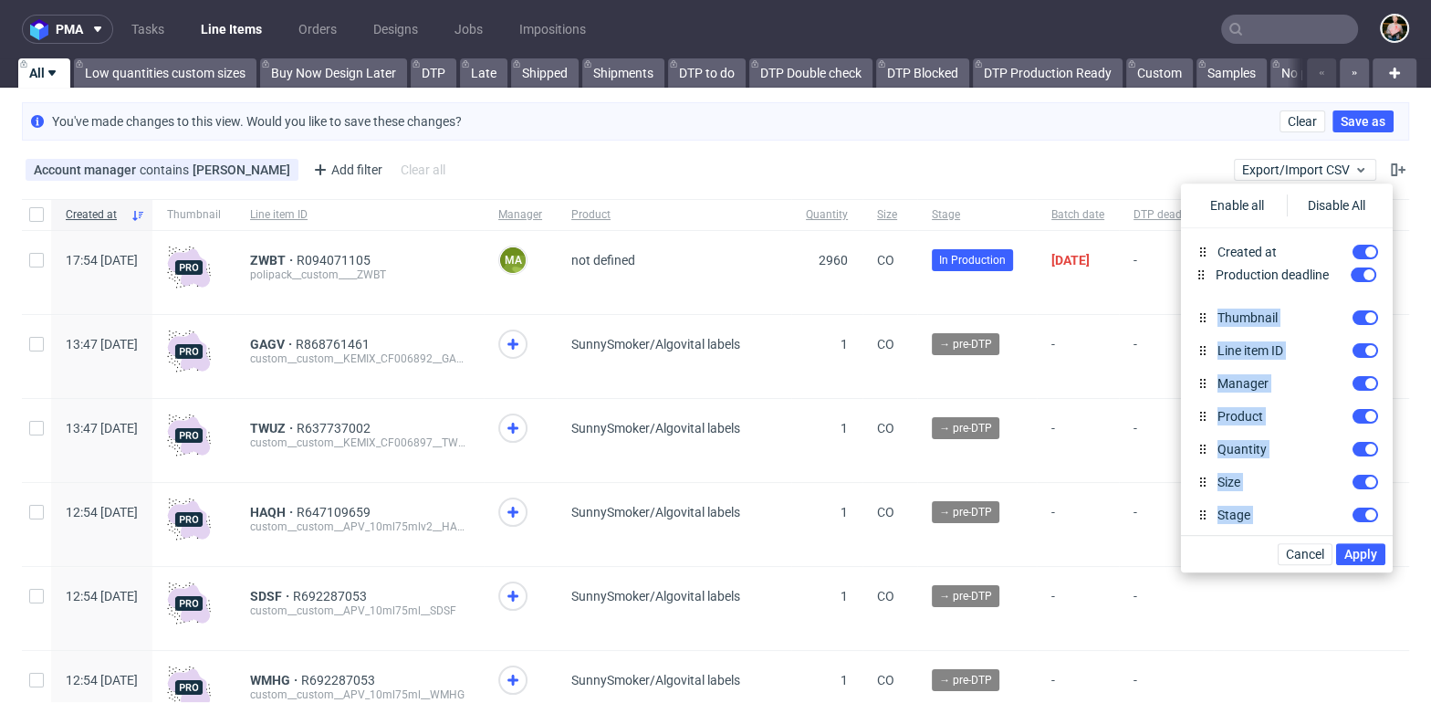
drag, startPoint x: 1201, startPoint y: 410, endPoint x: 1199, endPoint y: 273, distance: 136.9
click at [1355, 552] on span "Apply" at bounding box center [1360, 553] width 33 height 13
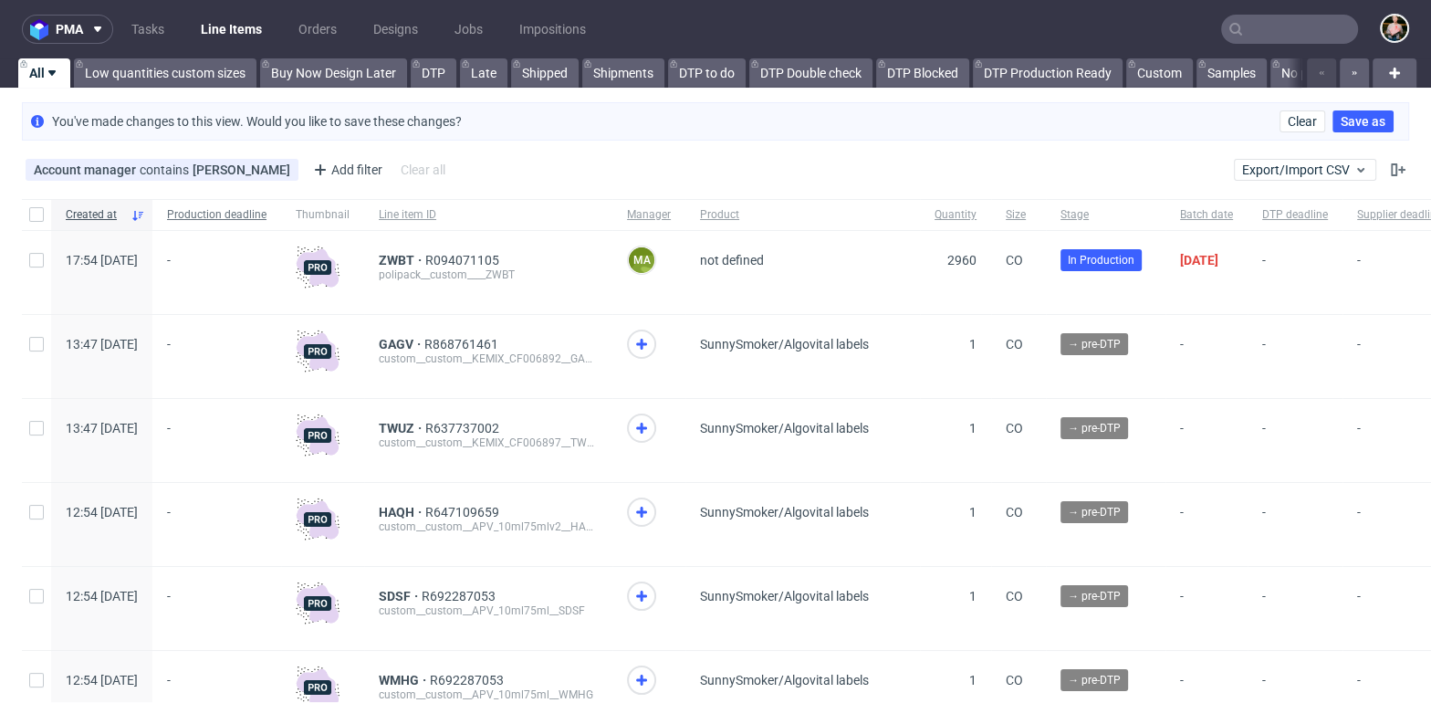
click at [266, 211] on span "Production deadline" at bounding box center [216, 215] width 99 height 16
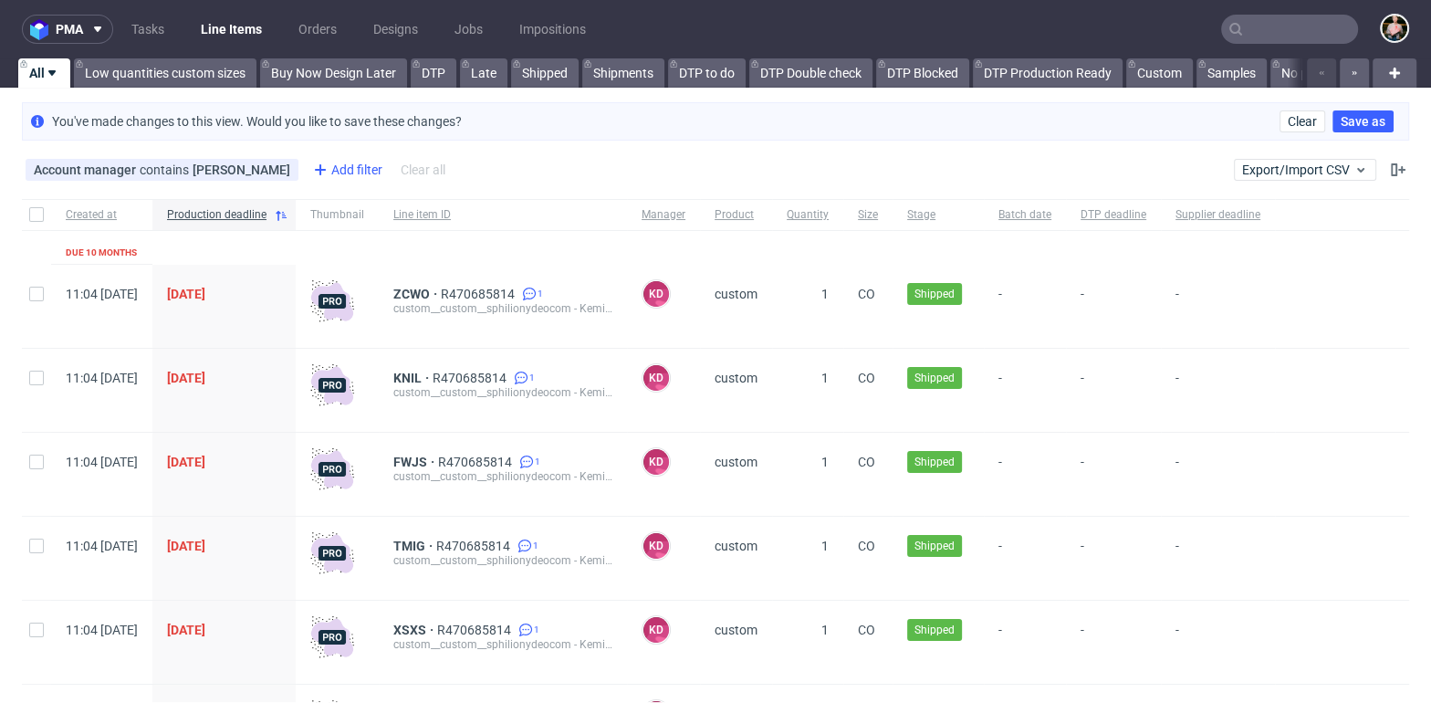
click at [359, 175] on div "Add filter" at bounding box center [346, 169] width 80 height 29
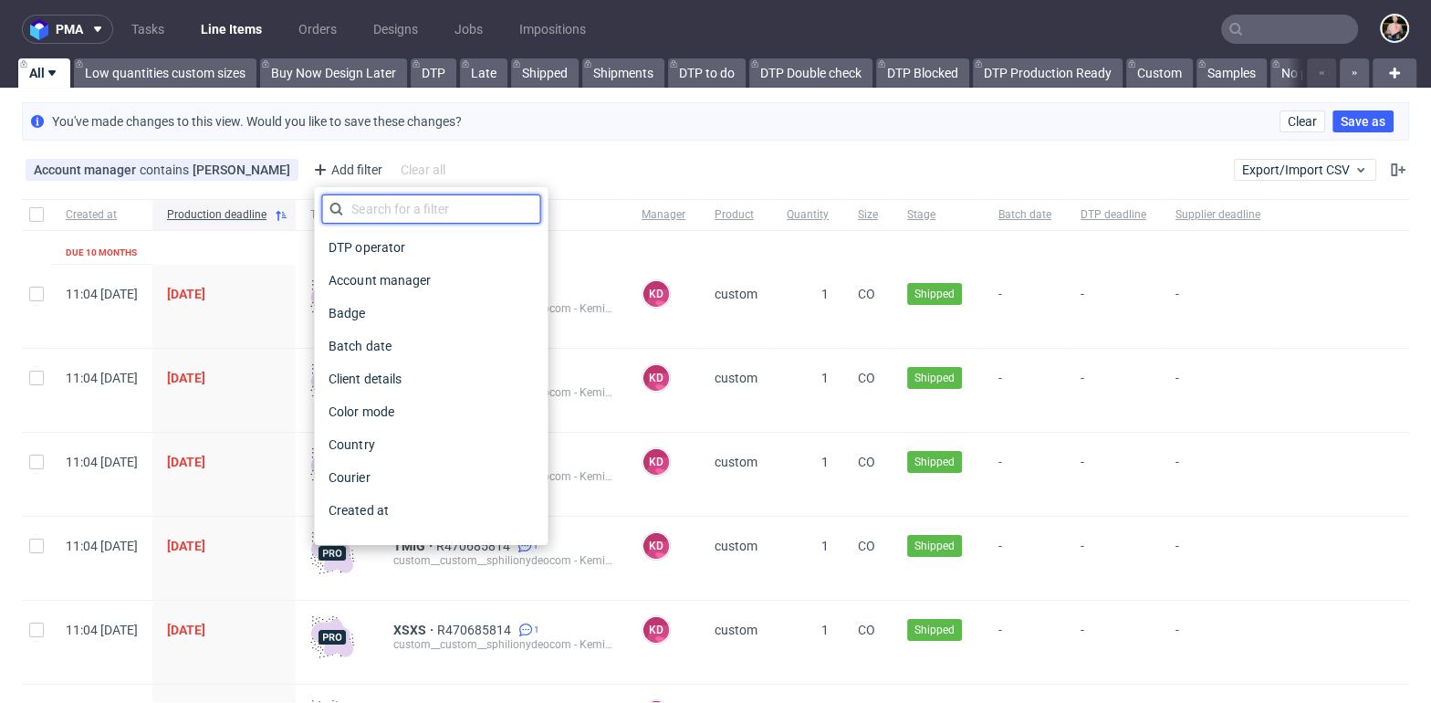
click at [369, 209] on input "text" at bounding box center [430, 208] width 219 height 29
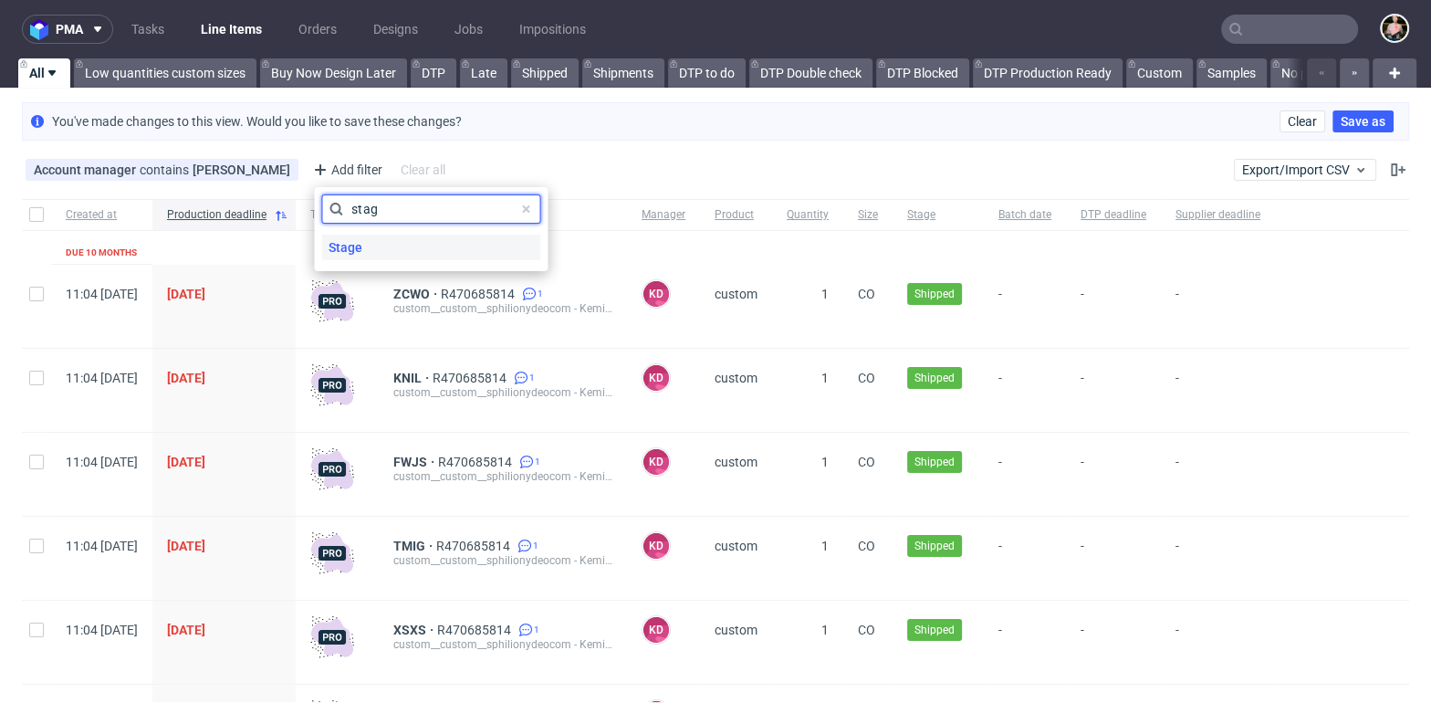
type input "stag"
click at [371, 246] on div "Stage" at bounding box center [430, 247] width 219 height 26
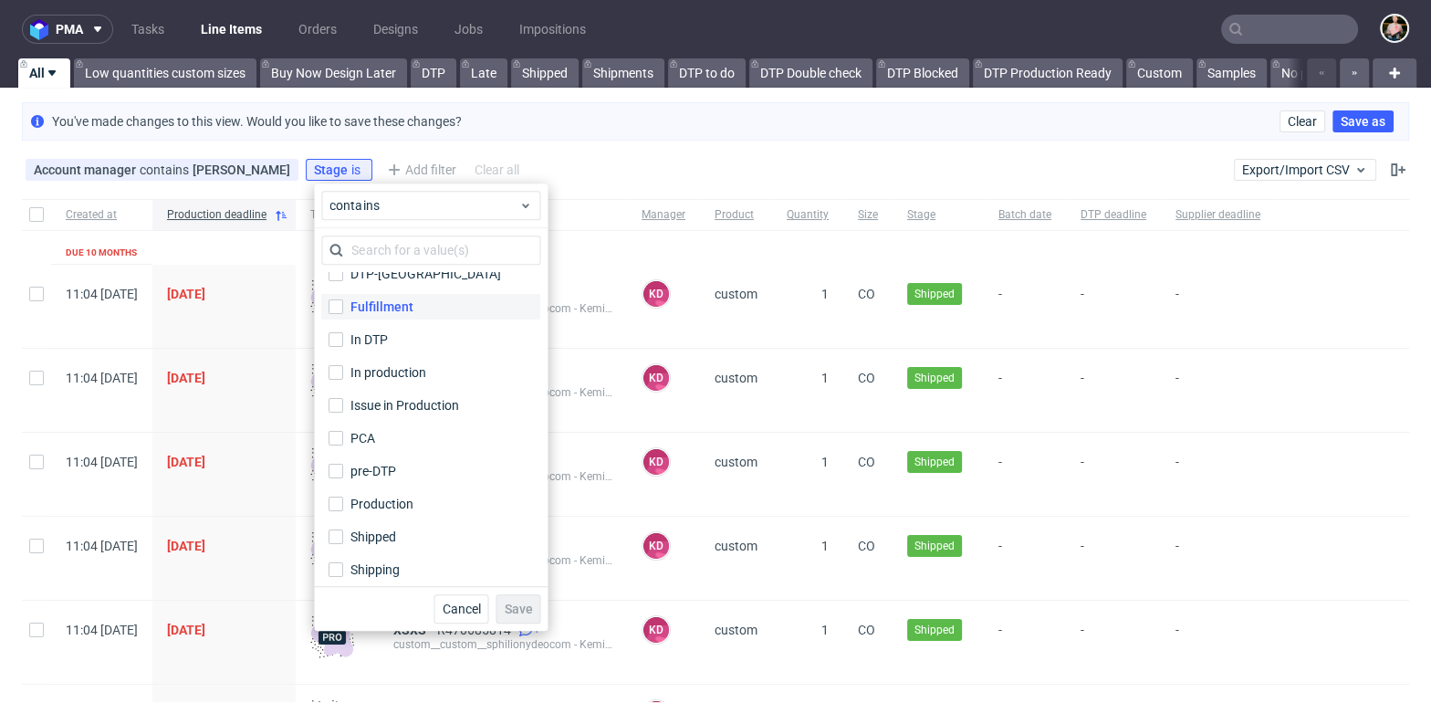
scroll to position [120, 0]
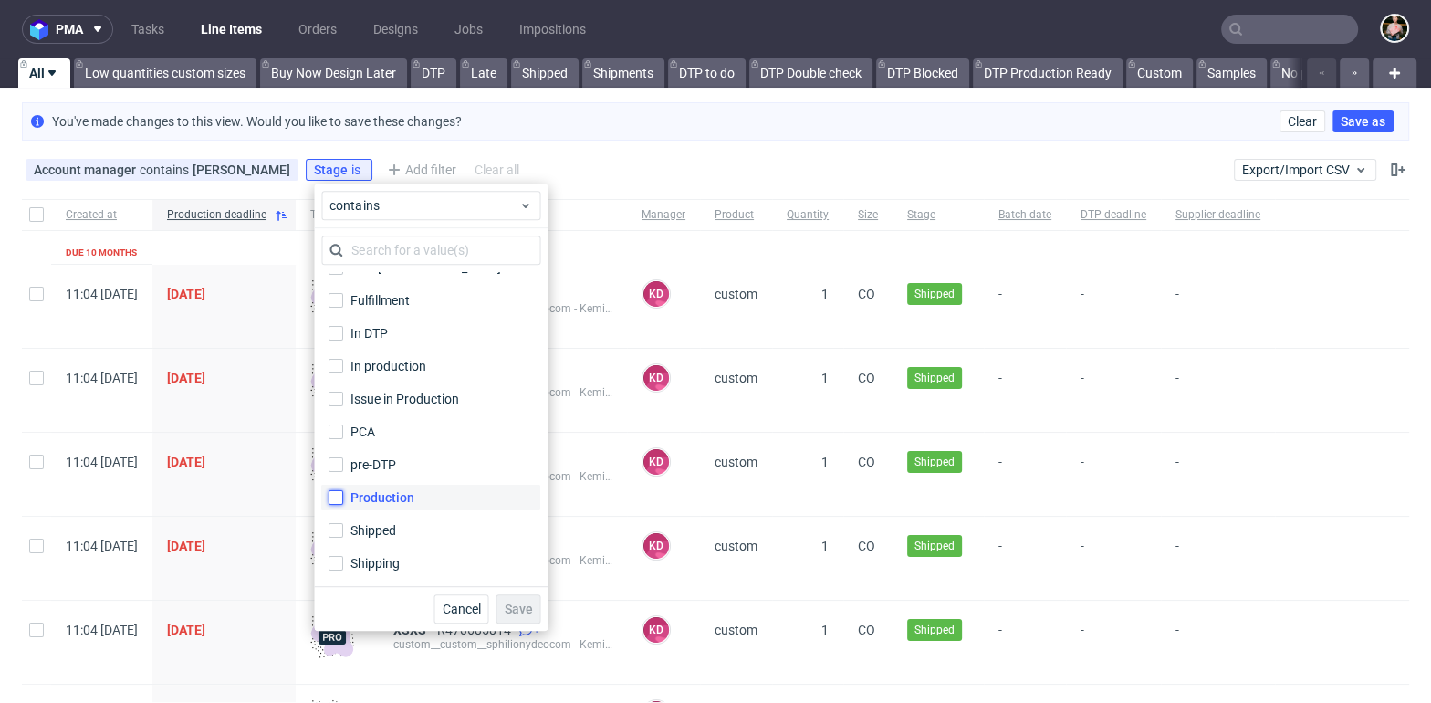
click at [335, 498] on input "Production" at bounding box center [335, 497] width 15 height 15
checkbox input "true"
click at [335, 460] on input "pre-DTP" at bounding box center [335, 464] width 15 height 15
checkbox input "true"
click at [334, 427] on input "PCA" at bounding box center [335, 431] width 15 height 15
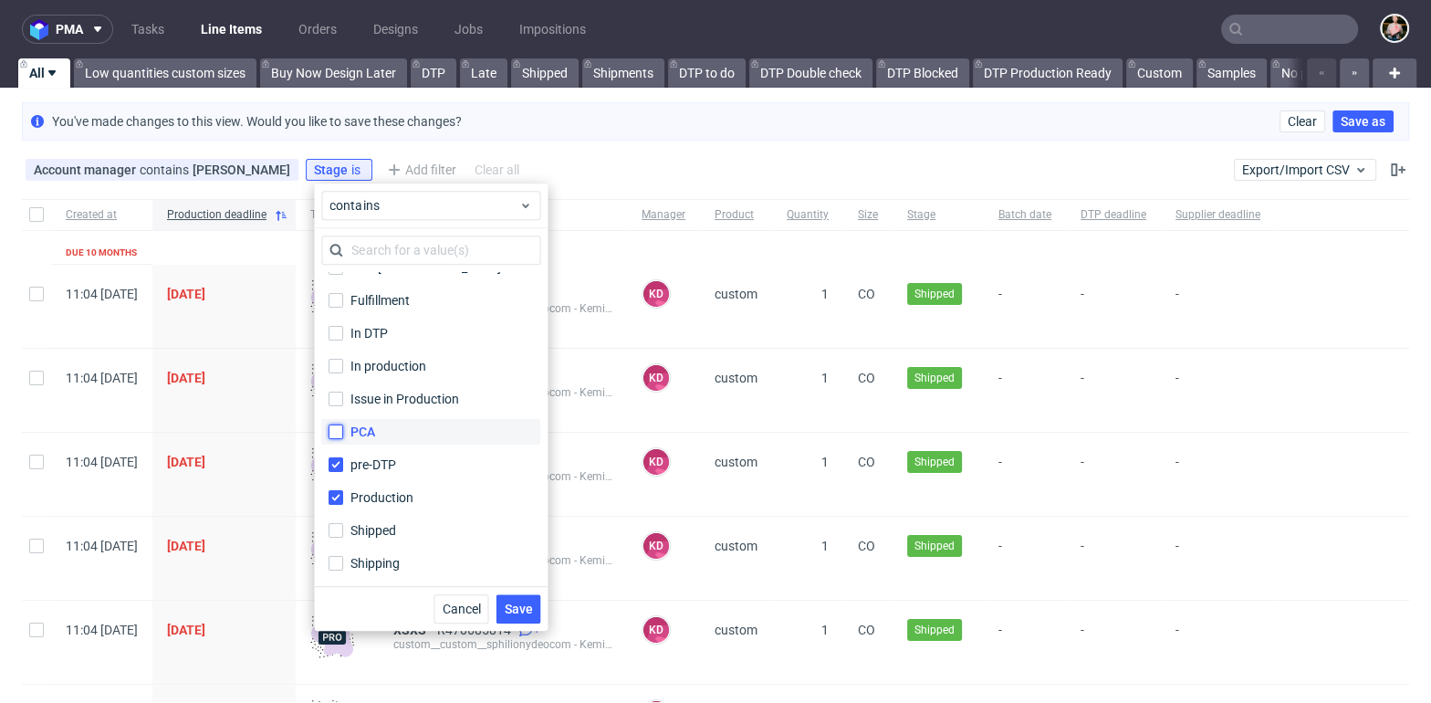
checkbox input "true"
click at [335, 395] on input "Issue in Production" at bounding box center [335, 398] width 15 height 15
checkbox input "true"
click at [335, 363] on input "In production" at bounding box center [335, 366] width 15 height 15
checkbox input "true"
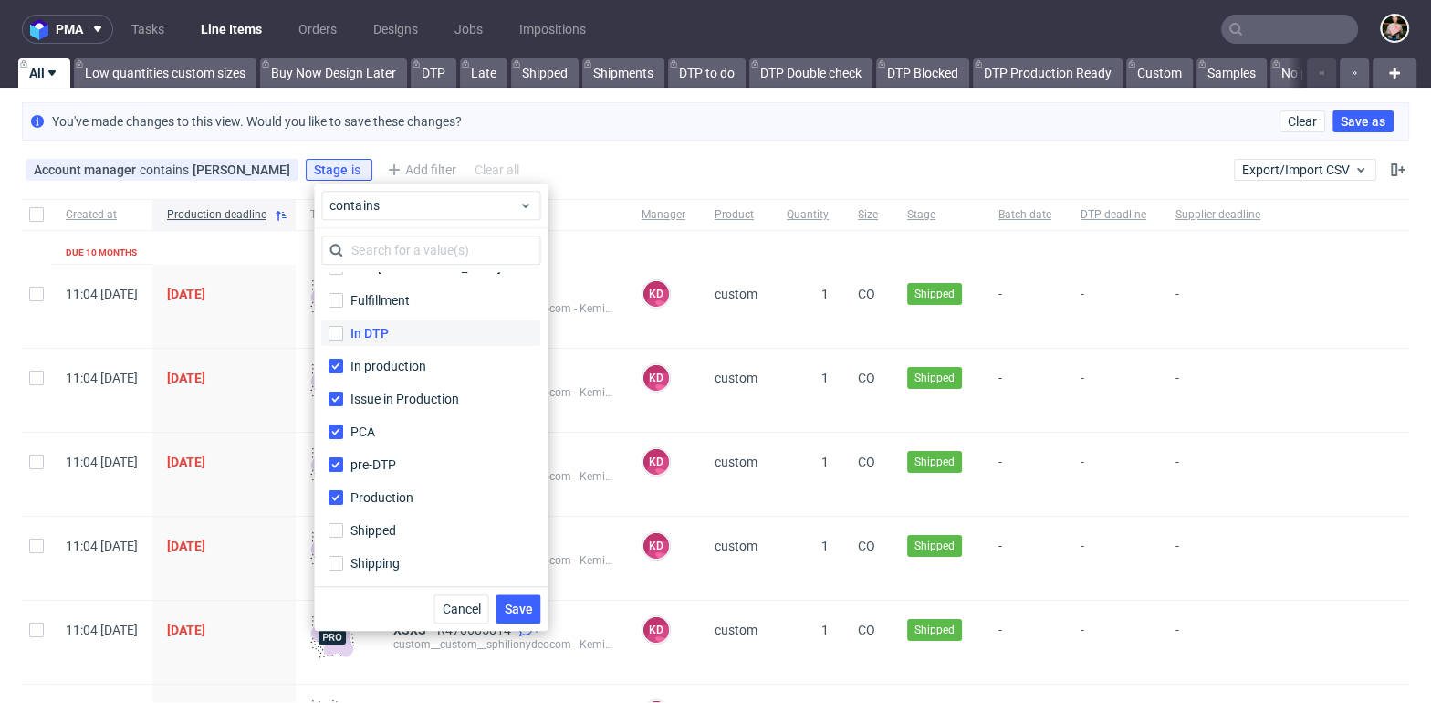
click at [335, 323] on label "In DTP" at bounding box center [430, 333] width 219 height 26
click at [335, 326] on input "In DTP" at bounding box center [335, 333] width 15 height 15
checkbox input "true"
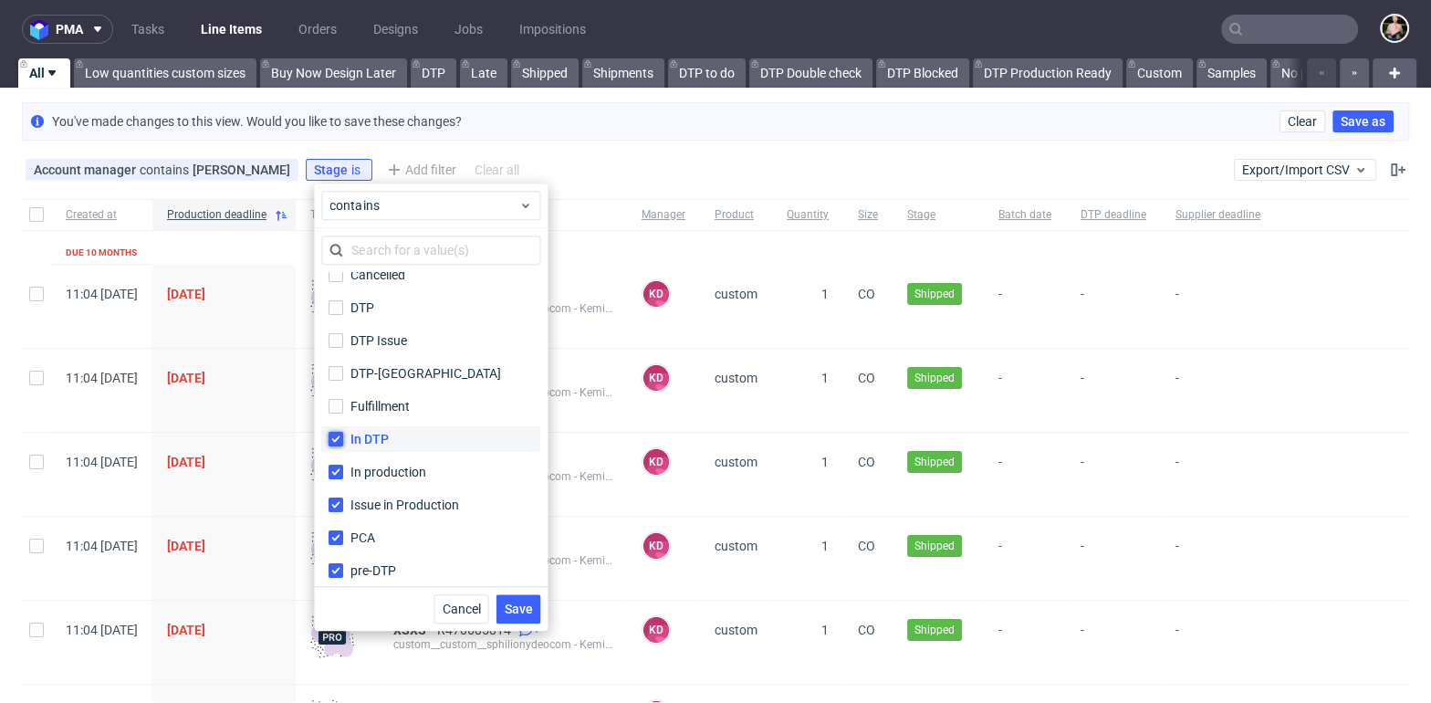
scroll to position [0, 0]
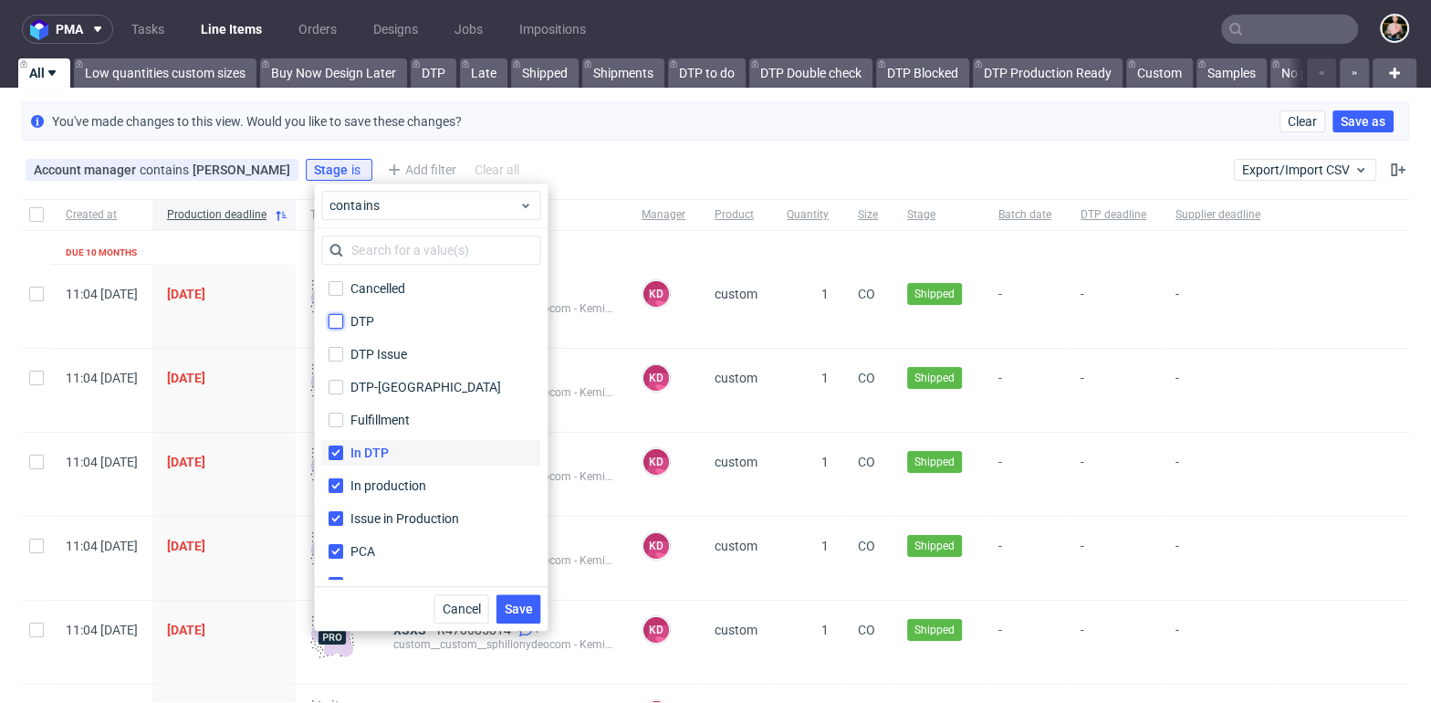
click at [335, 323] on input "DTP" at bounding box center [335, 321] width 15 height 15
checkbox input "true"
click at [335, 353] on input "DTP Issue" at bounding box center [335, 354] width 15 height 15
checkbox input "true"
click at [335, 392] on input "DTP-DC" at bounding box center [335, 387] width 15 height 15
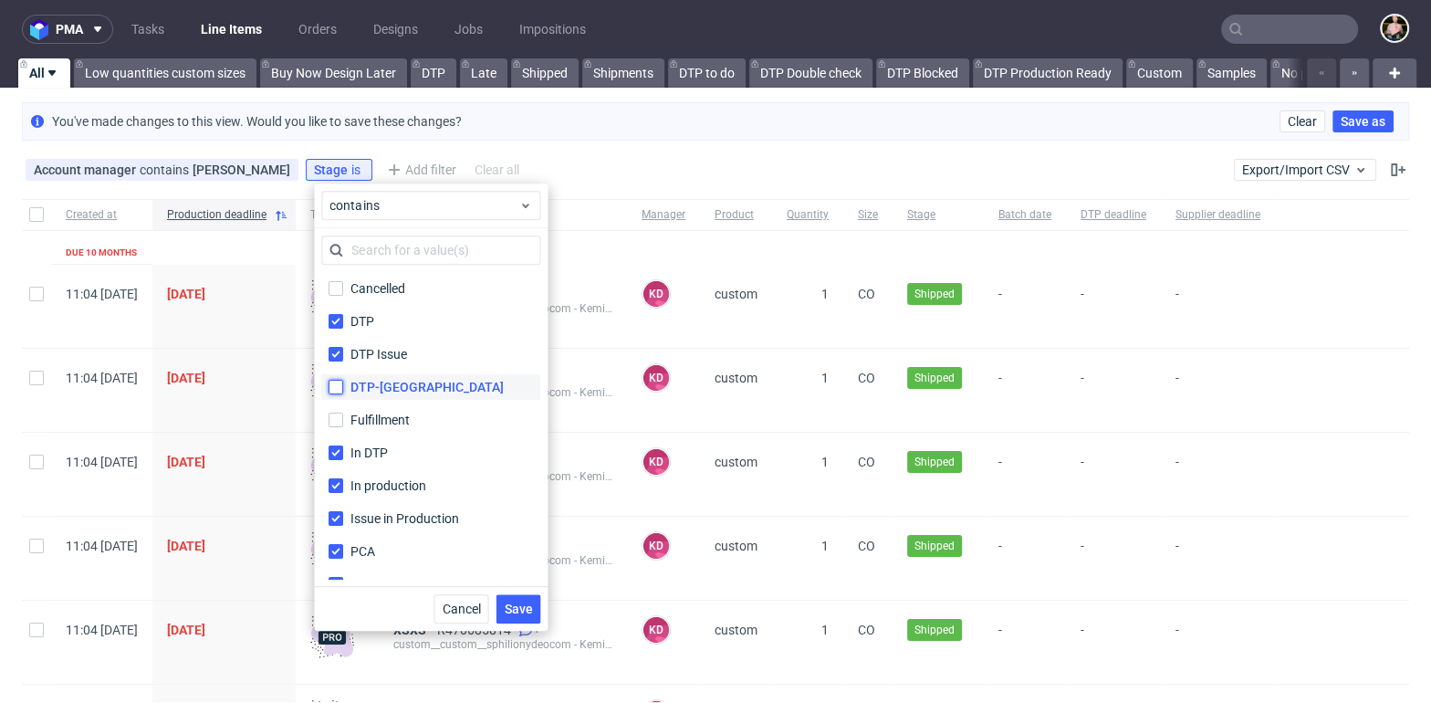
checkbox input "true"
click at [519, 602] on span "Save" at bounding box center [518, 608] width 28 height 13
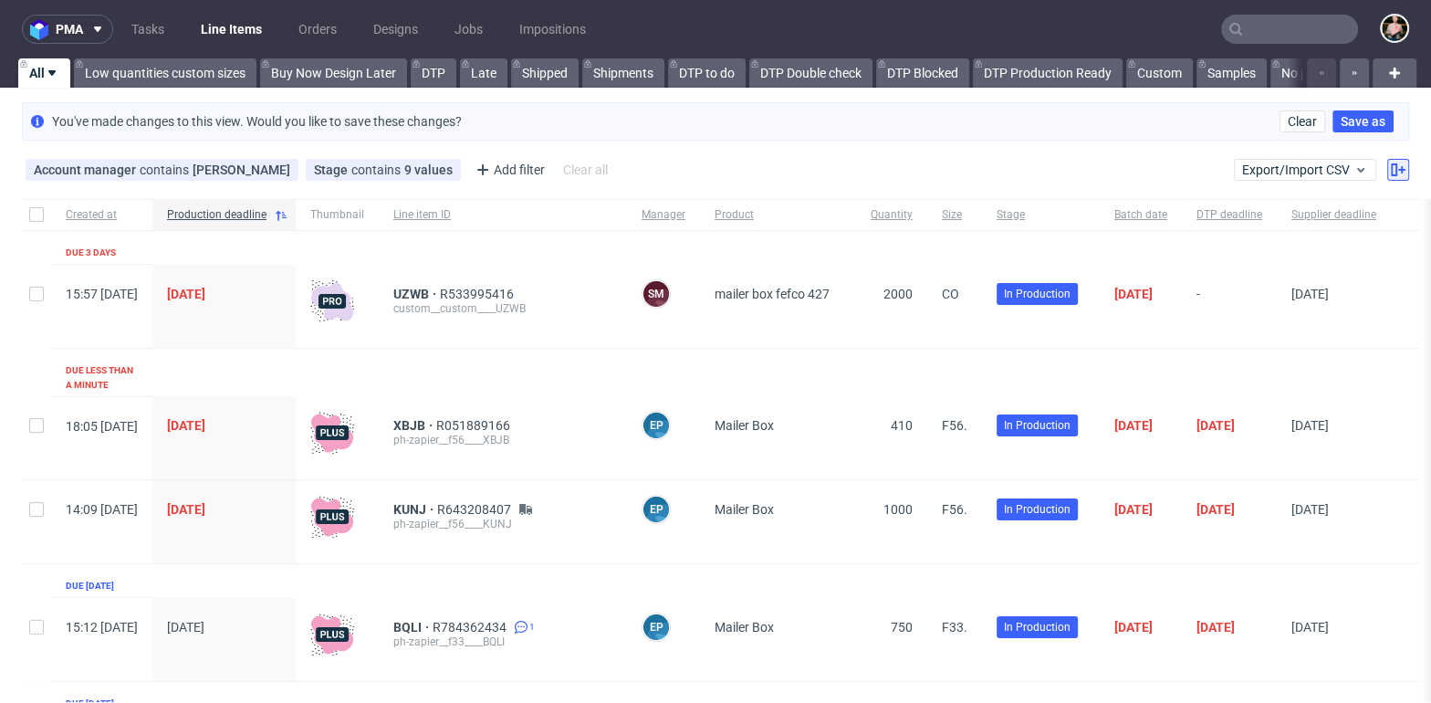
click at [1387, 176] on button at bounding box center [1398, 170] width 22 height 22
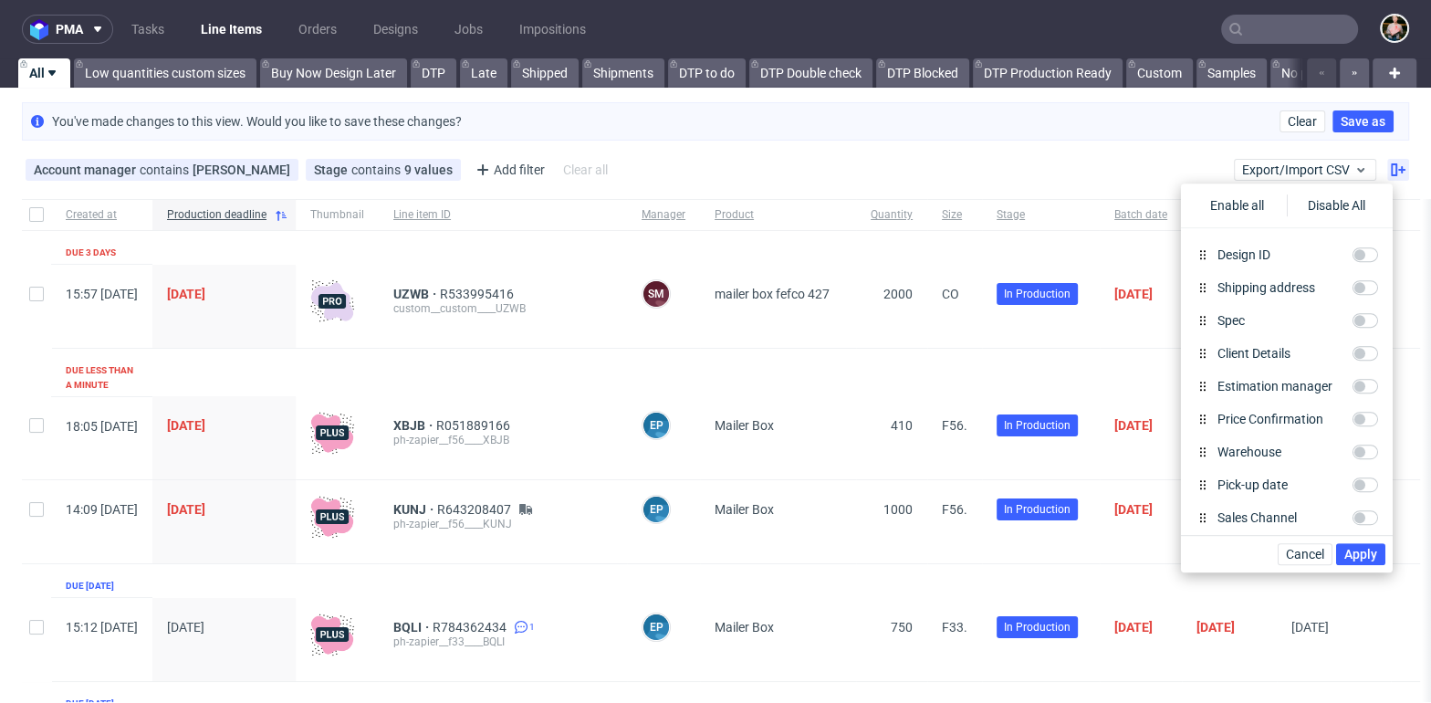
scroll to position [893, 0]
click at [1367, 412] on input "Price Confirmation" at bounding box center [1365, 413] width 26 height 15
checkbox input "true"
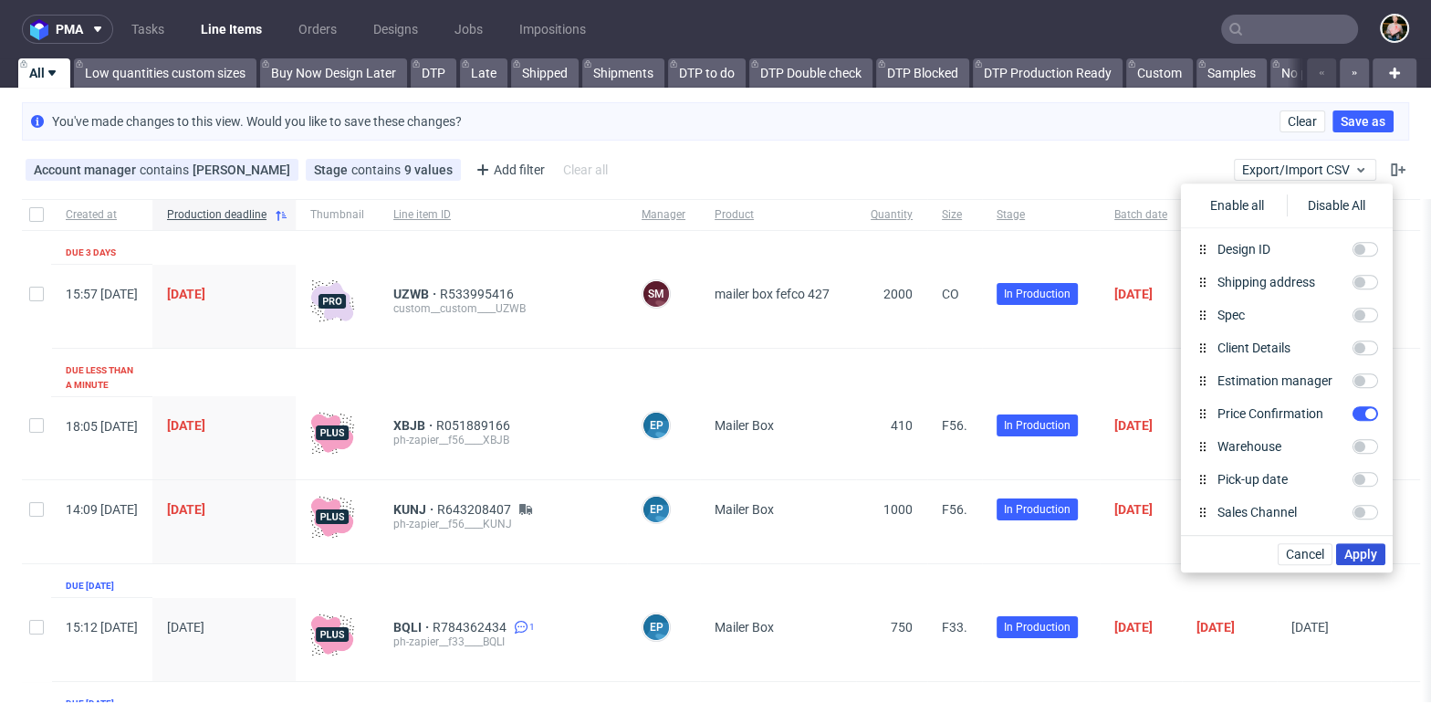
click at [1356, 556] on span "Apply" at bounding box center [1360, 553] width 33 height 13
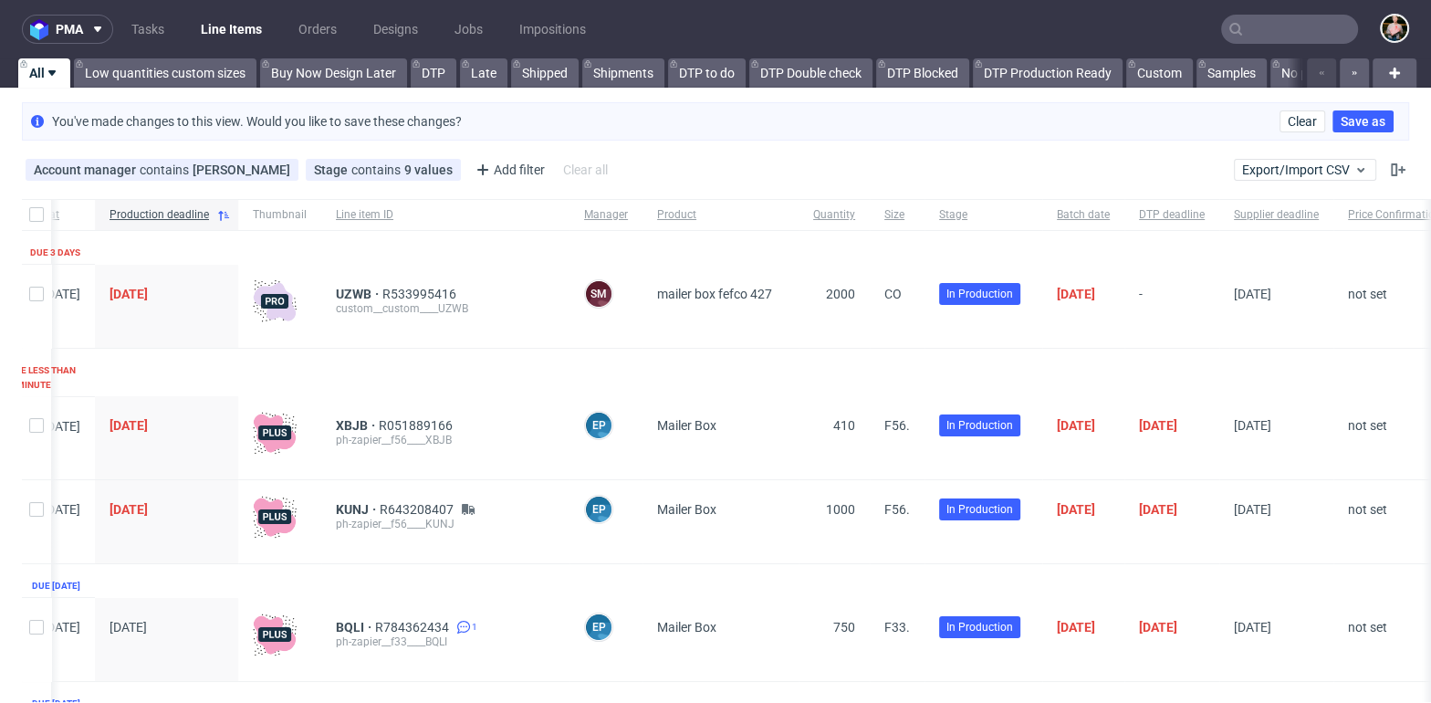
scroll to position [0, 0]
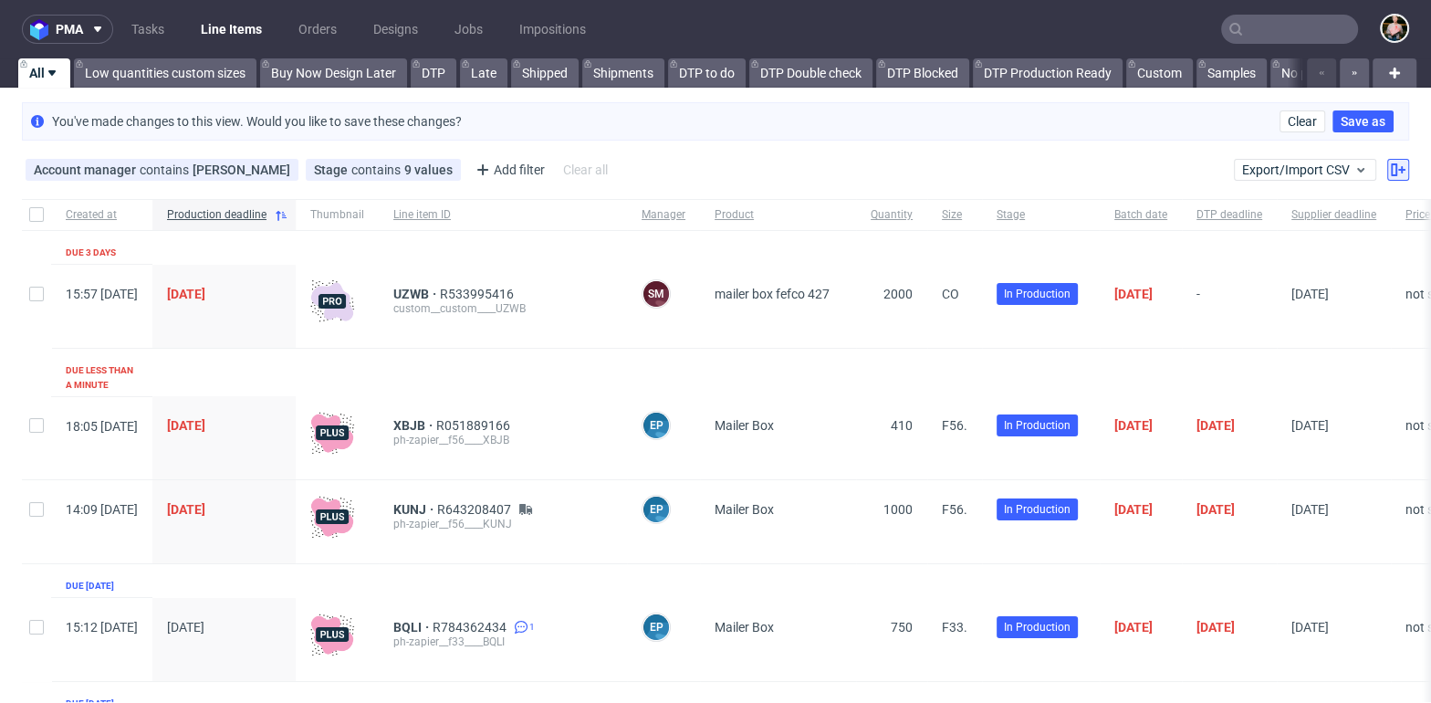
click at [1390, 168] on use at bounding box center [1397, 169] width 15 height 13
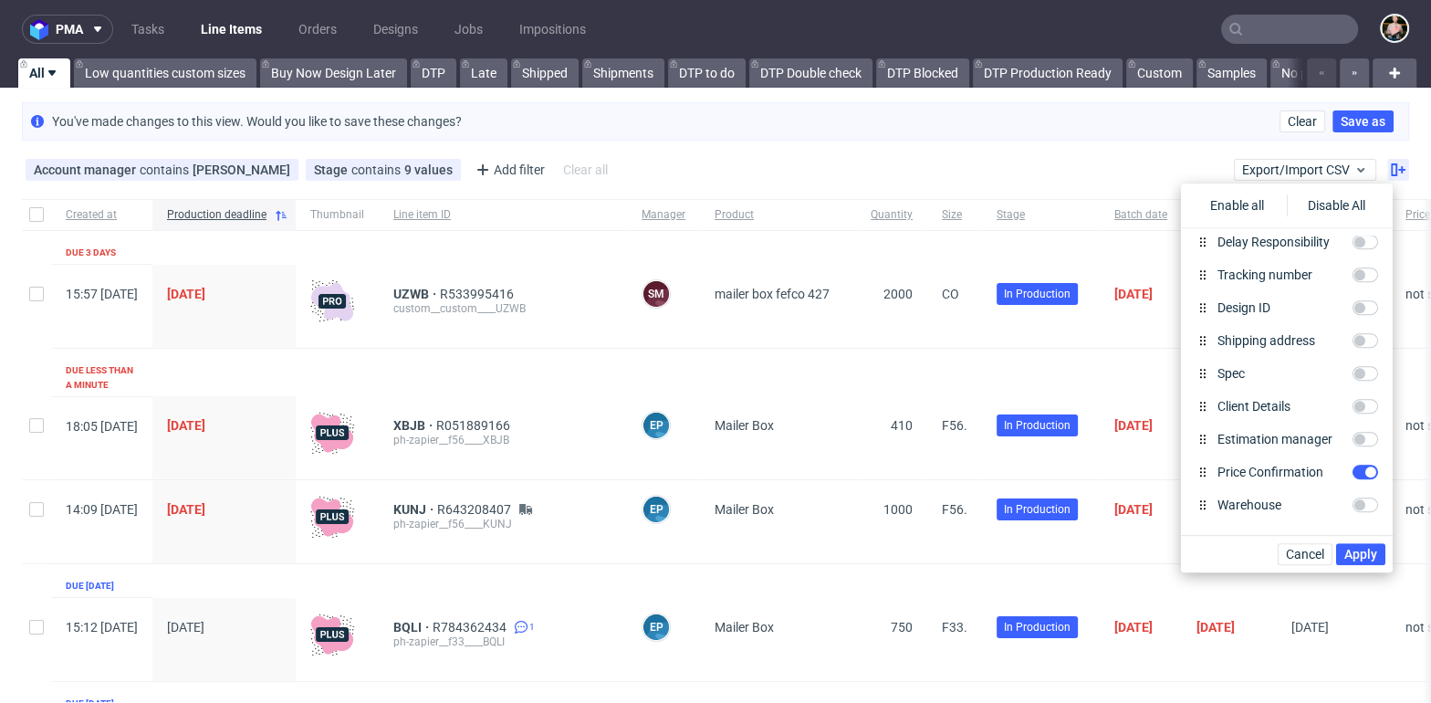
scroll to position [893, 0]
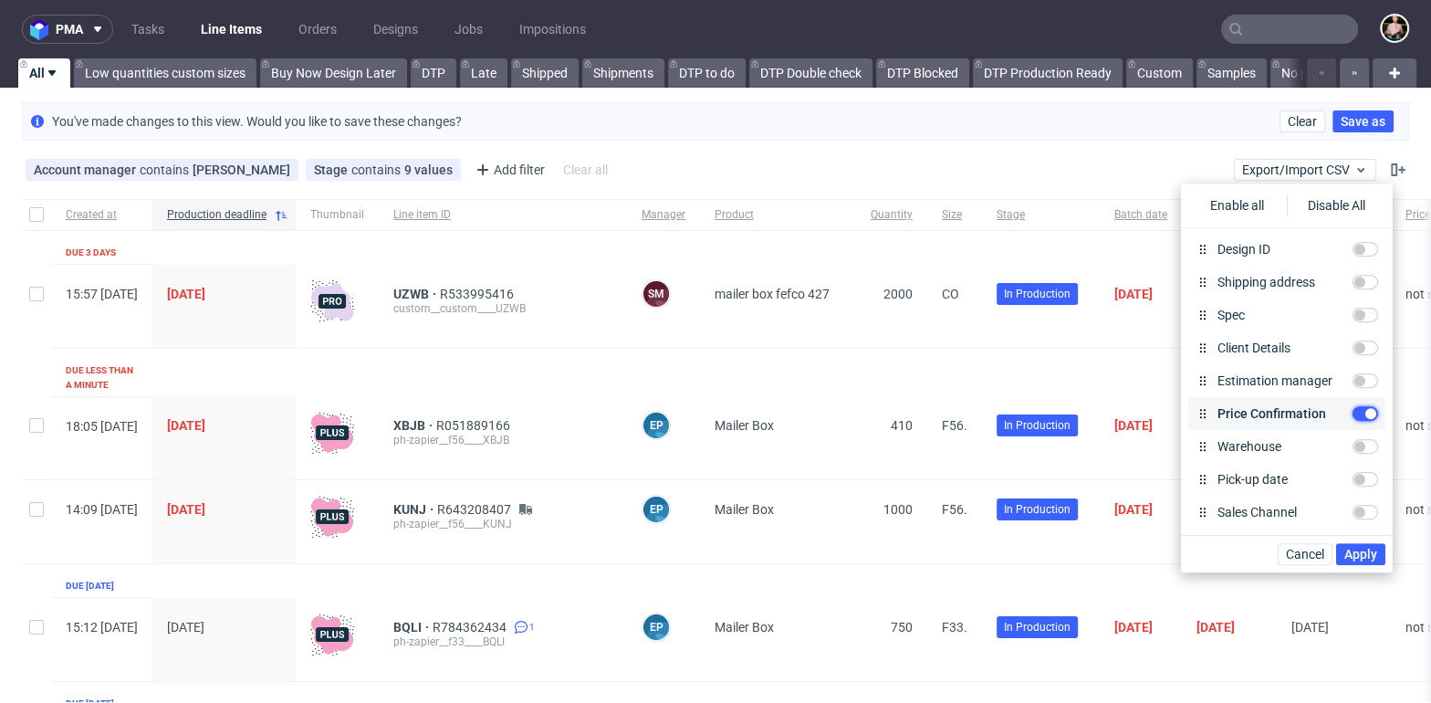
click at [1363, 416] on input "Price Confirmation" at bounding box center [1365, 413] width 26 height 15
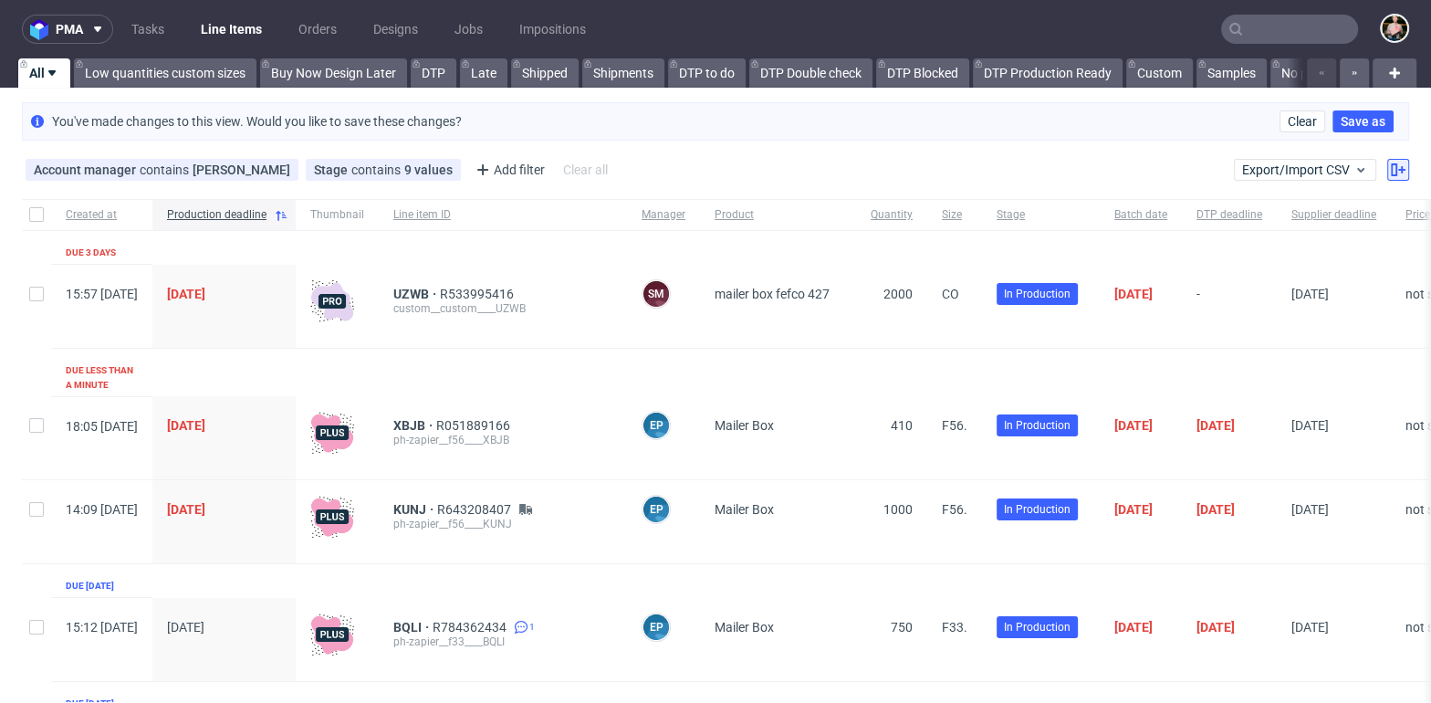
click at [1390, 170] on icon at bounding box center [1397, 169] width 15 height 15
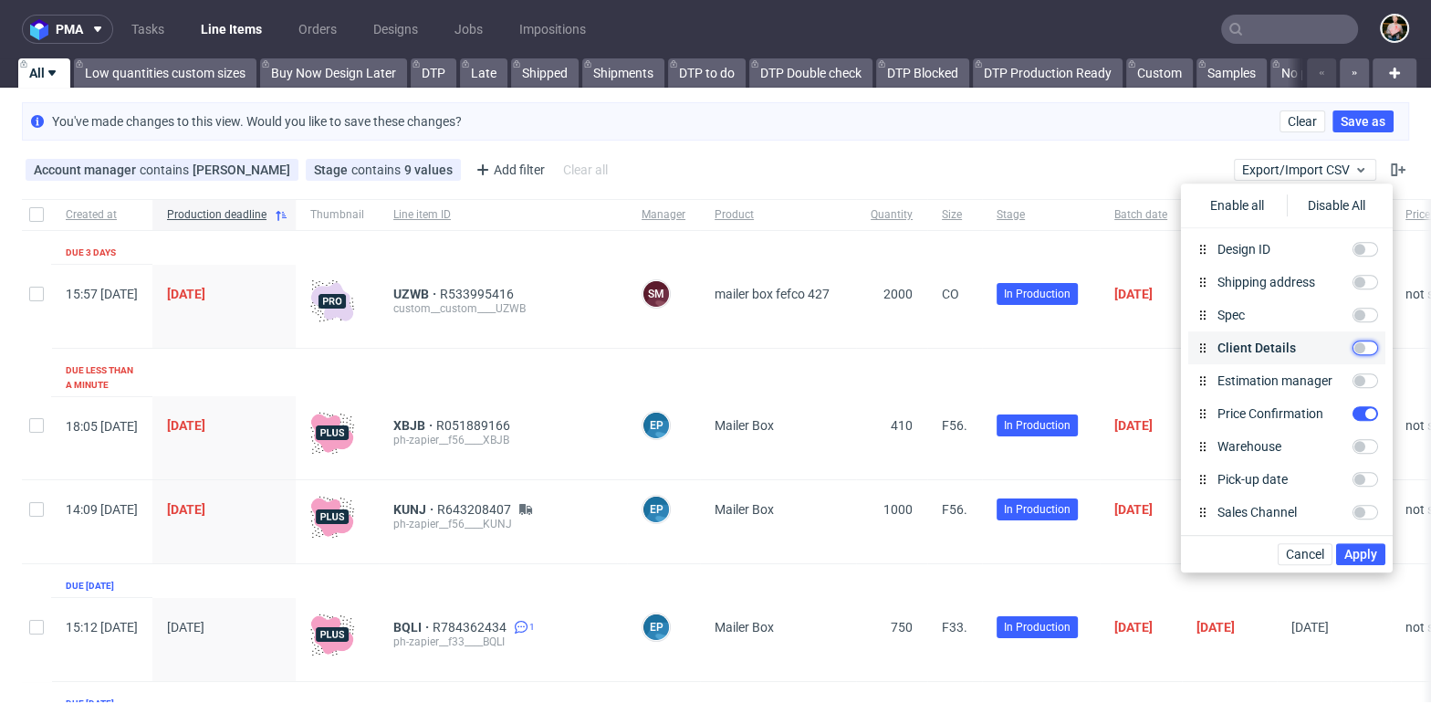
click at [1365, 347] on input "Client Details" at bounding box center [1365, 347] width 26 height 15
checkbox input "true"
click at [1357, 552] on span "Apply" at bounding box center [1360, 553] width 33 height 13
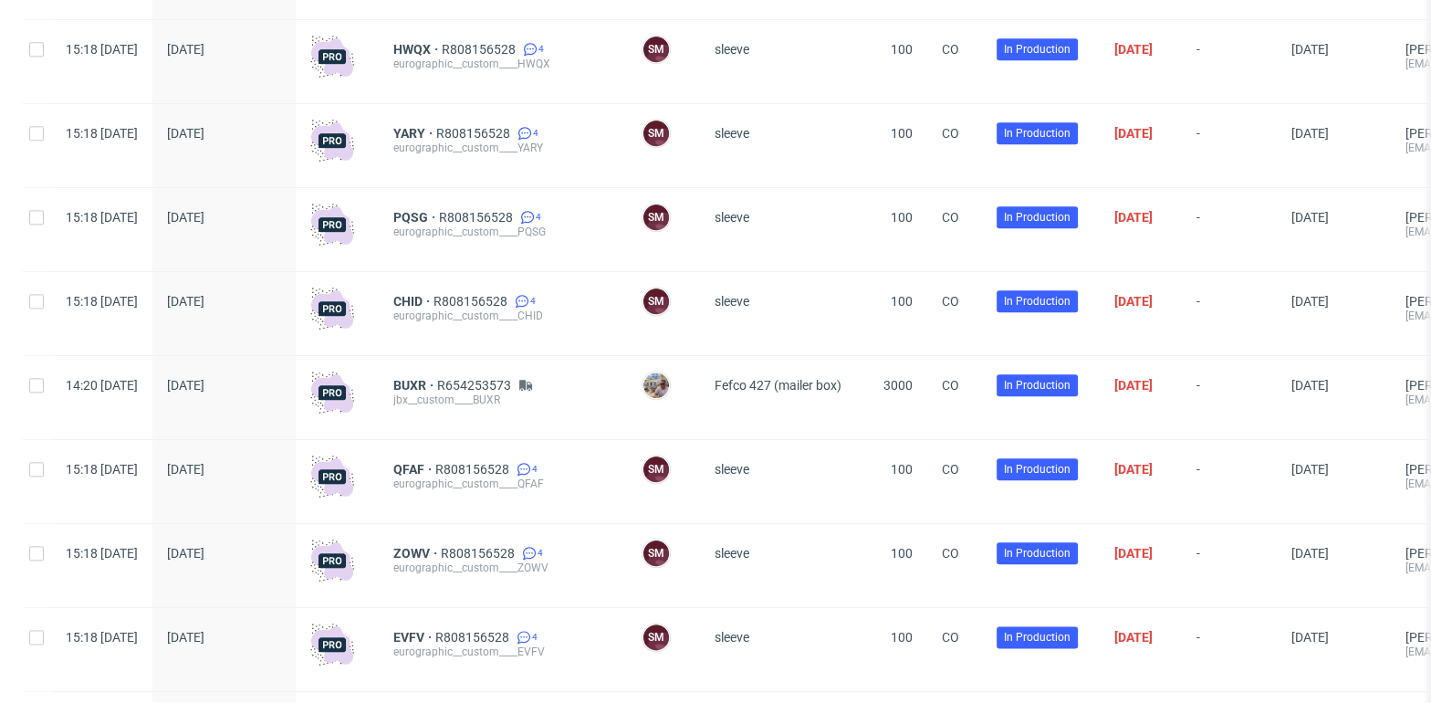
scroll to position [2349, 0]
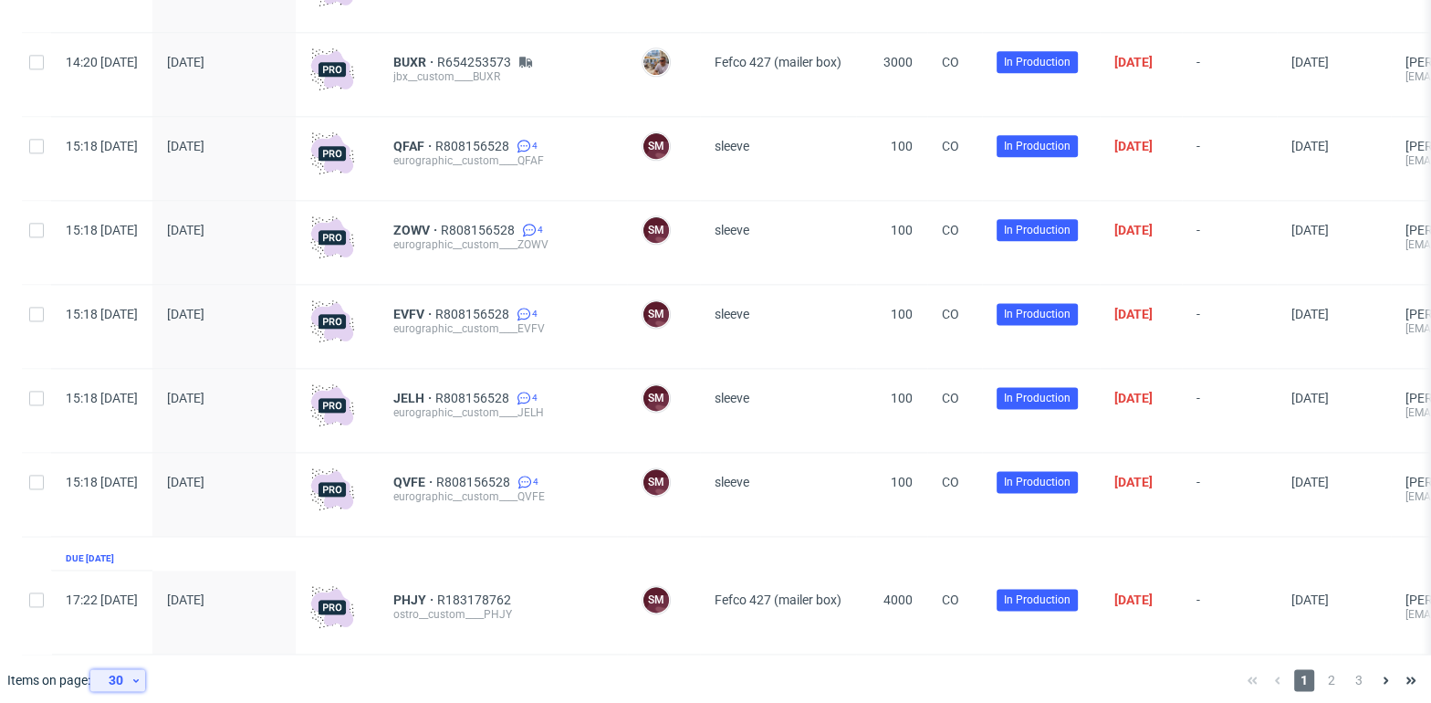
click at [118, 676] on div "30" at bounding box center [114, 680] width 33 height 26
click at [130, 620] on div "300" at bounding box center [124, 627] width 36 height 26
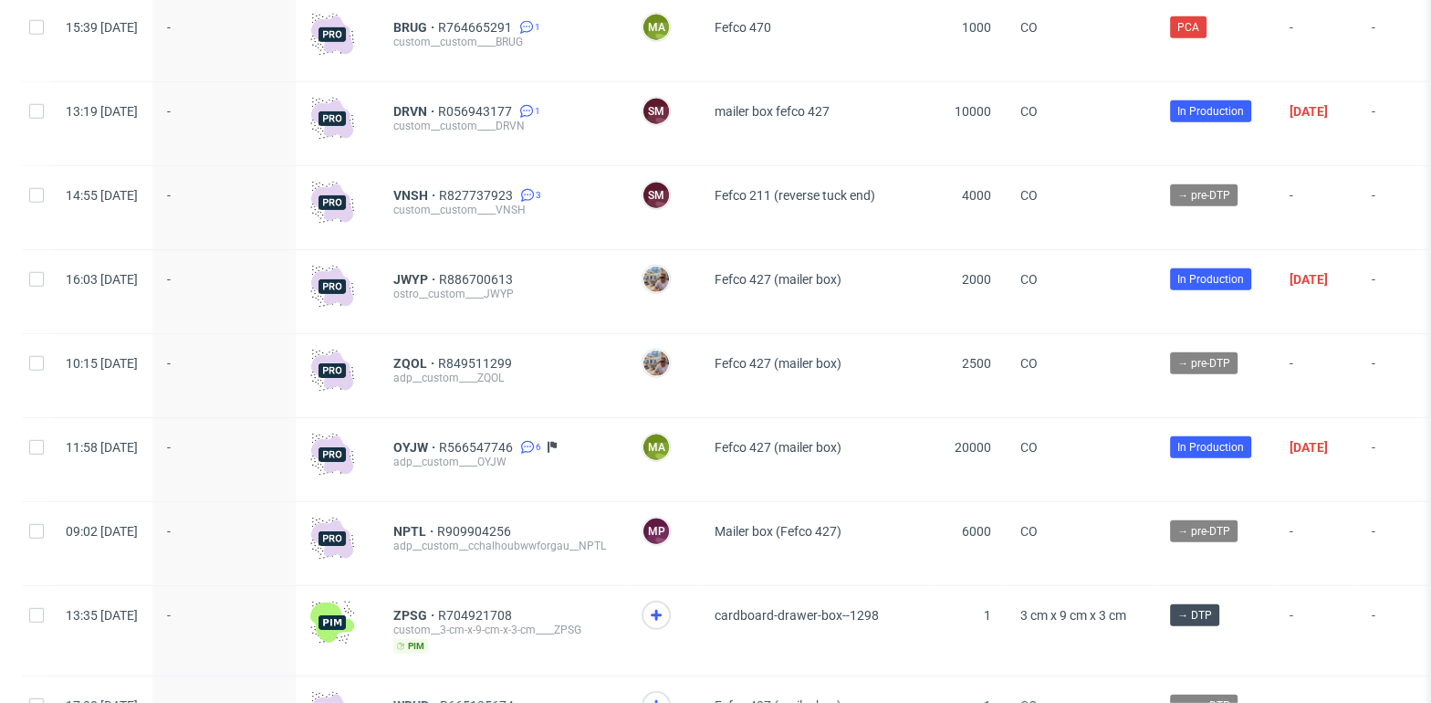
scroll to position [4681, 0]
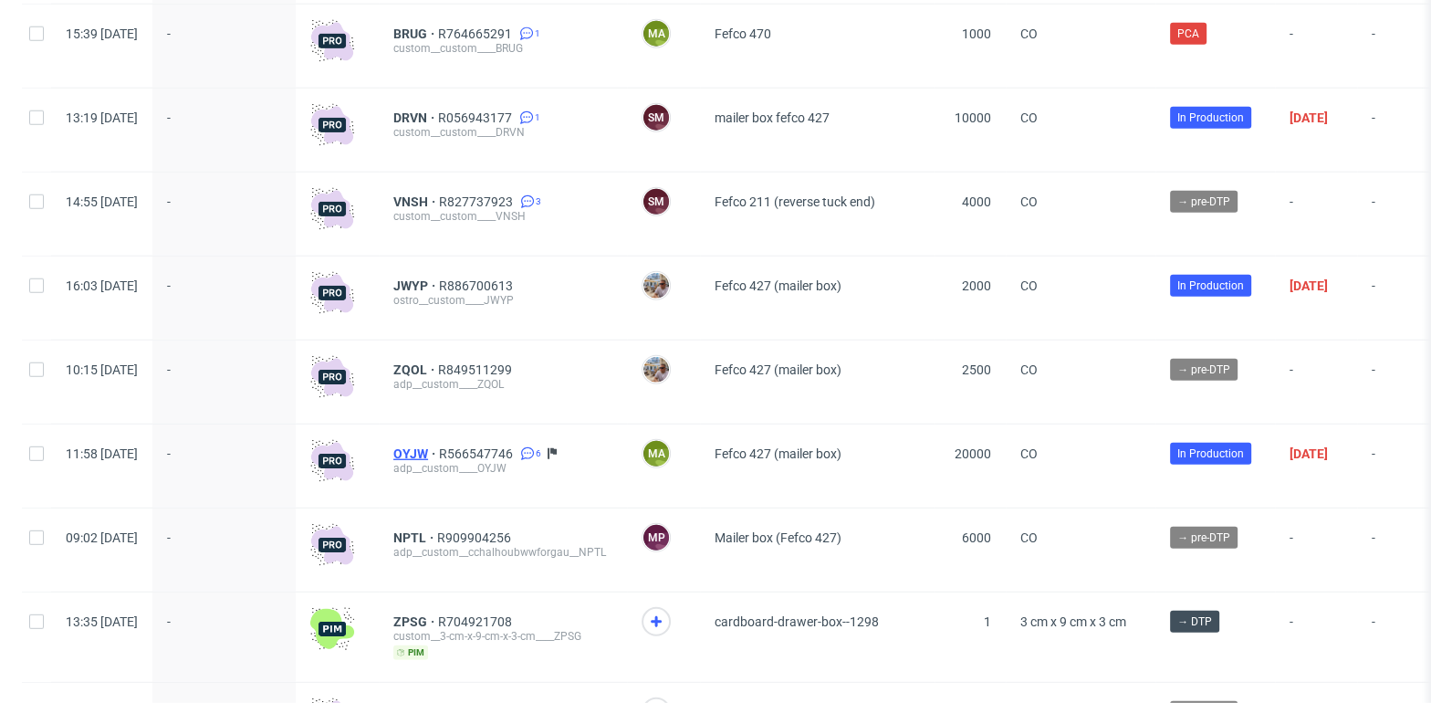
click at [439, 446] on span "OYJW" at bounding box center [416, 453] width 46 height 15
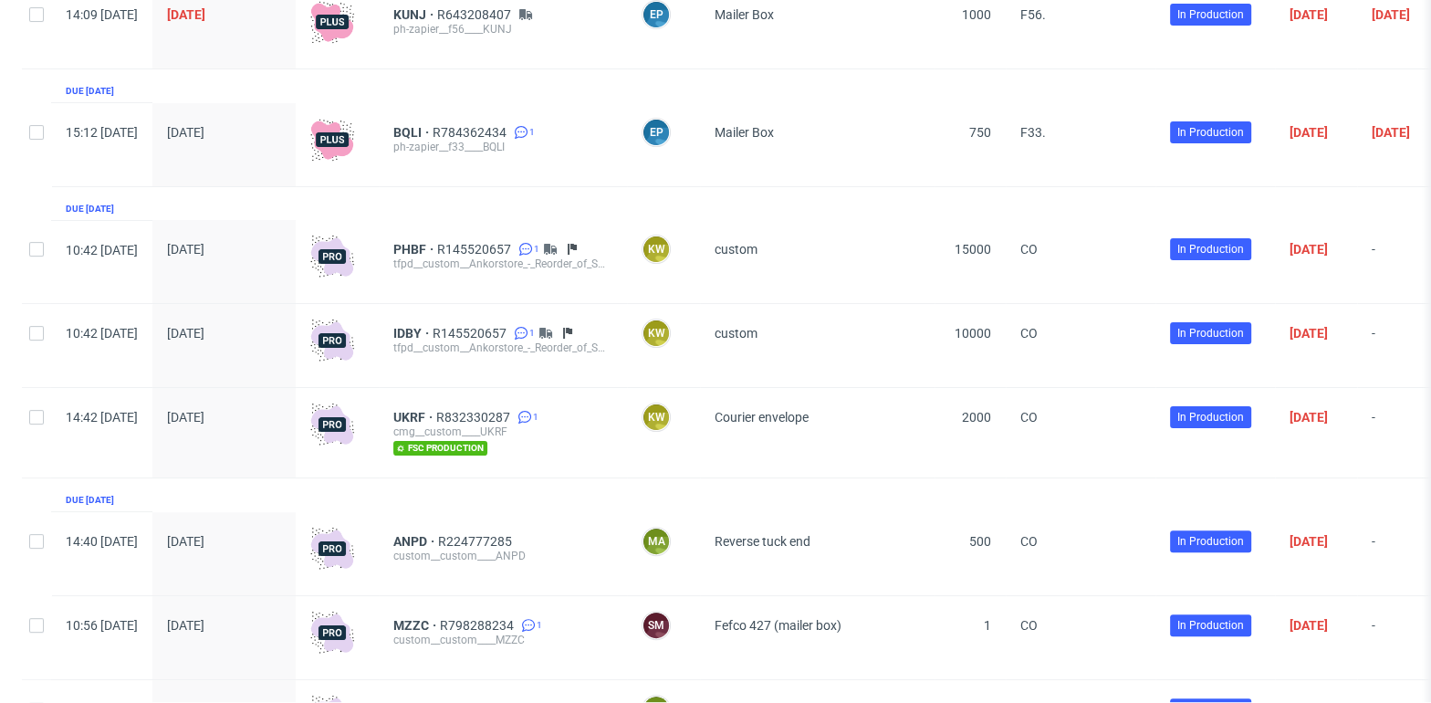
scroll to position [0, 0]
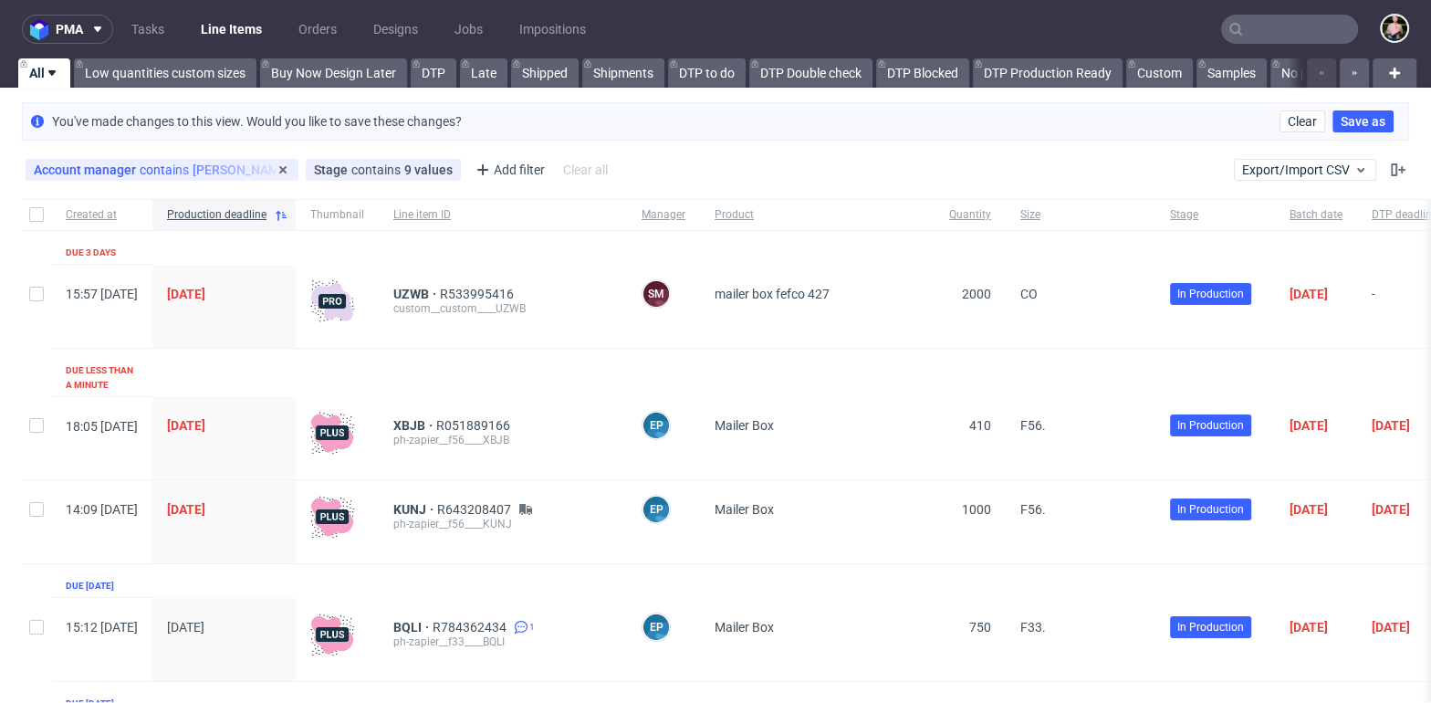
click at [206, 172] on div "Account manager contains Jozefina Owczarek" at bounding box center [162, 169] width 256 height 15
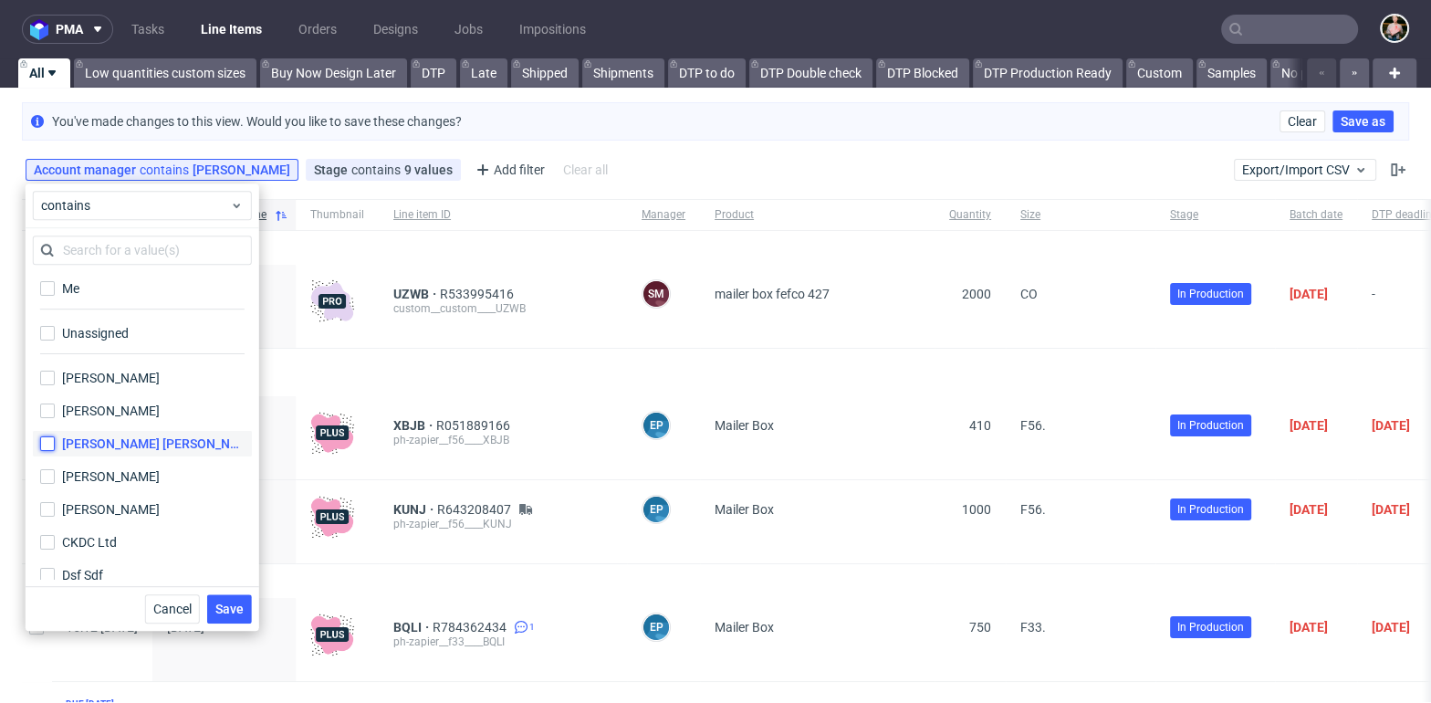
click at [50, 442] on input "[PERSON_NAME] [PERSON_NAME]" at bounding box center [47, 443] width 15 height 15
checkbox input "true"
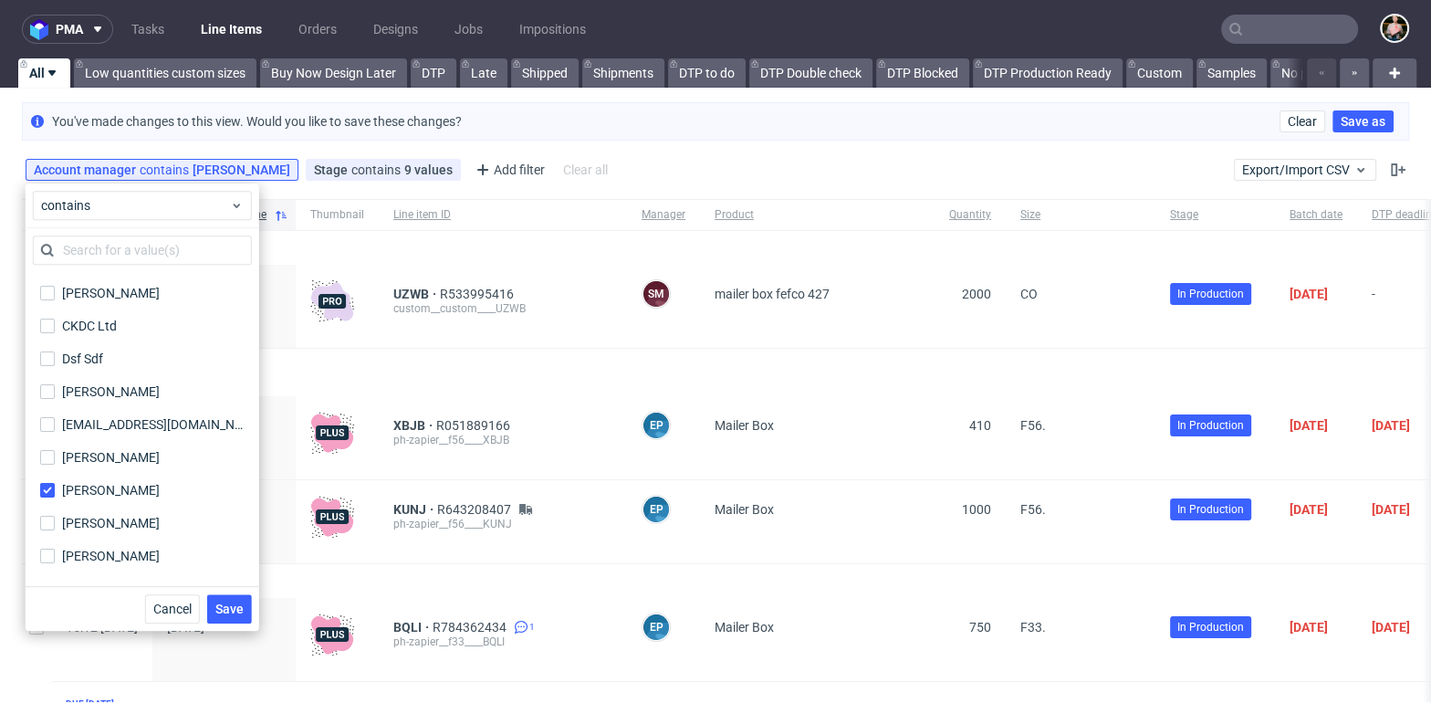
scroll to position [267, 0]
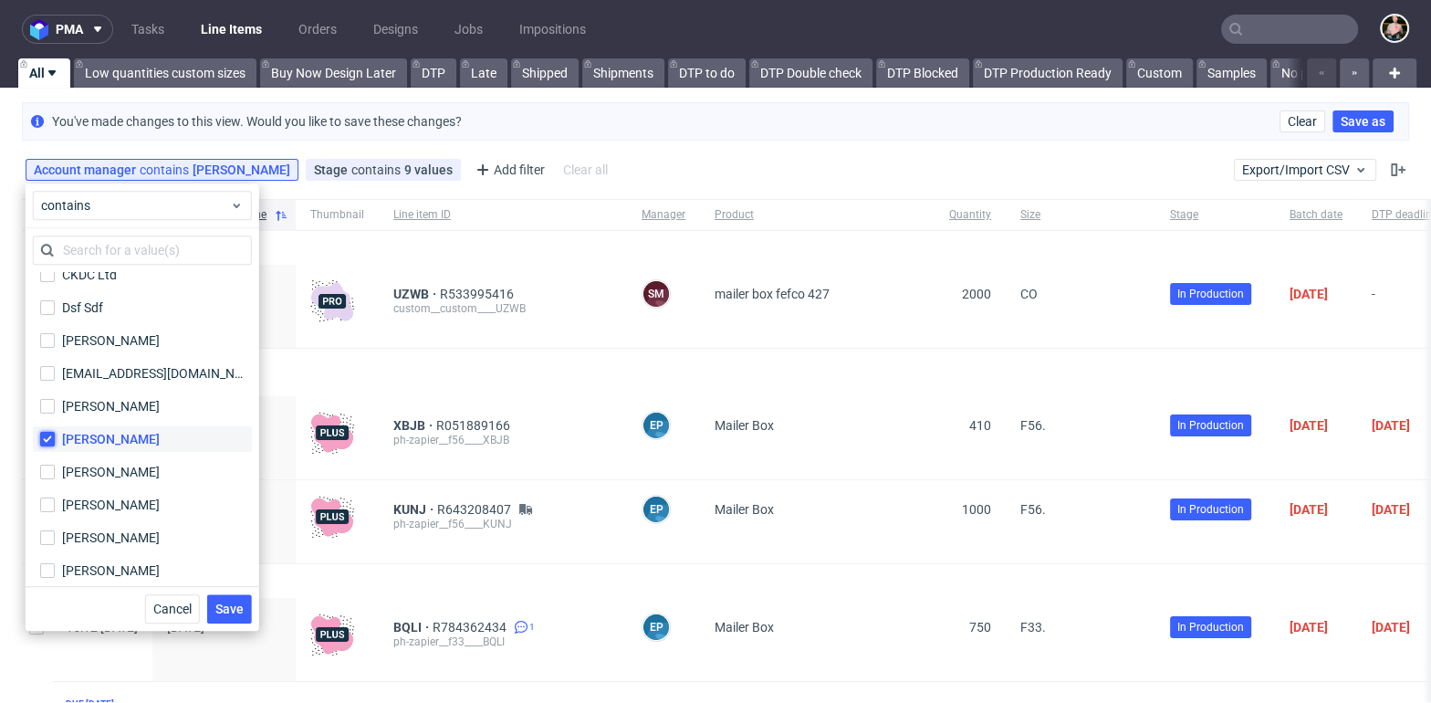
click at [45, 440] on input "Jozefina Owczarek" at bounding box center [47, 439] width 15 height 15
checkbox input "false"
click at [224, 607] on span "Save" at bounding box center [229, 608] width 28 height 13
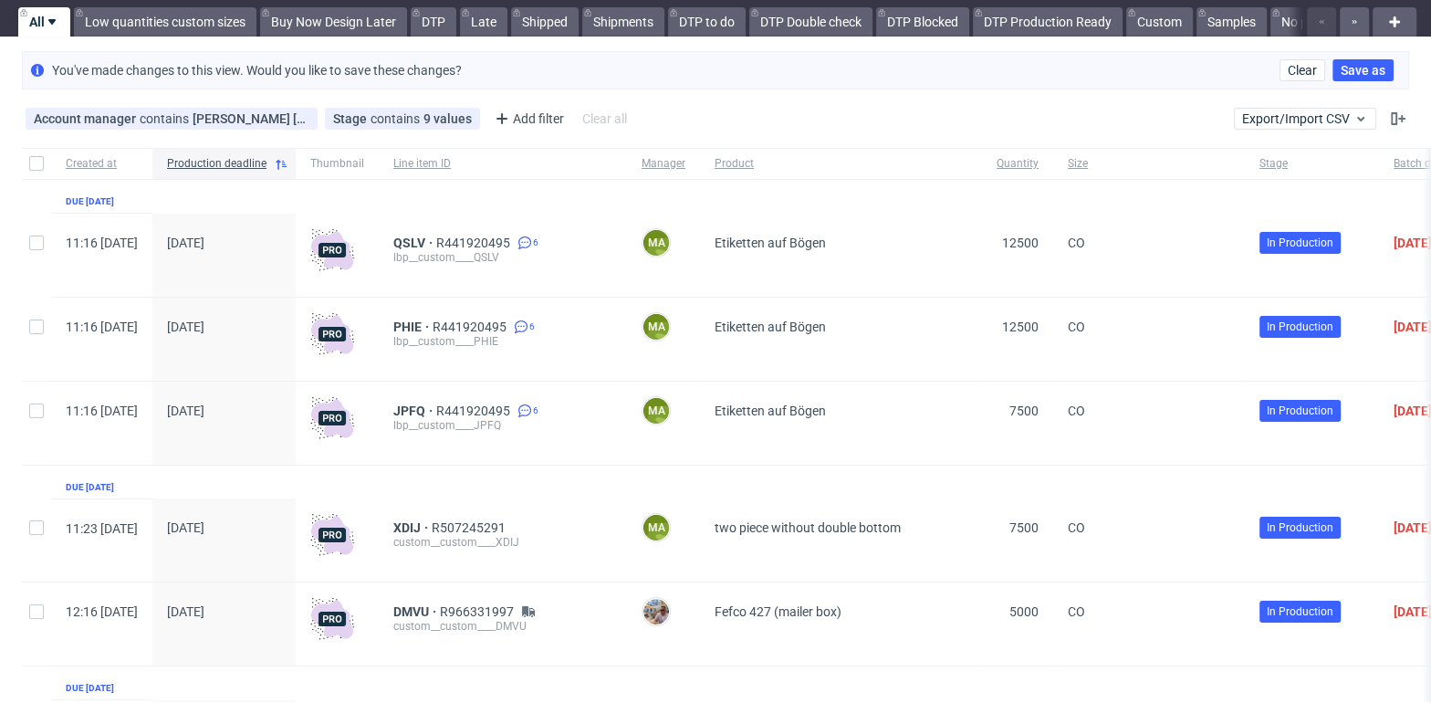
scroll to position [0, 0]
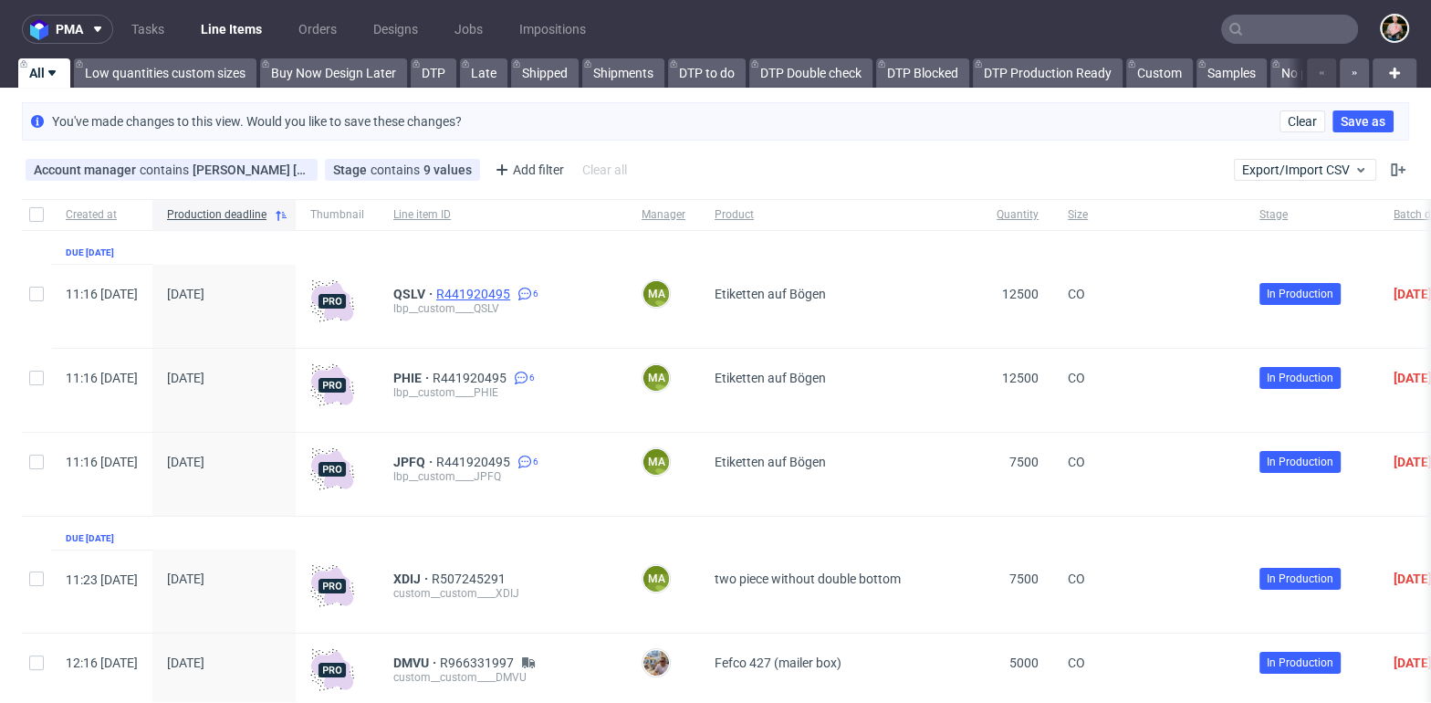
click at [511, 286] on span "R441920495" at bounding box center [475, 293] width 78 height 15
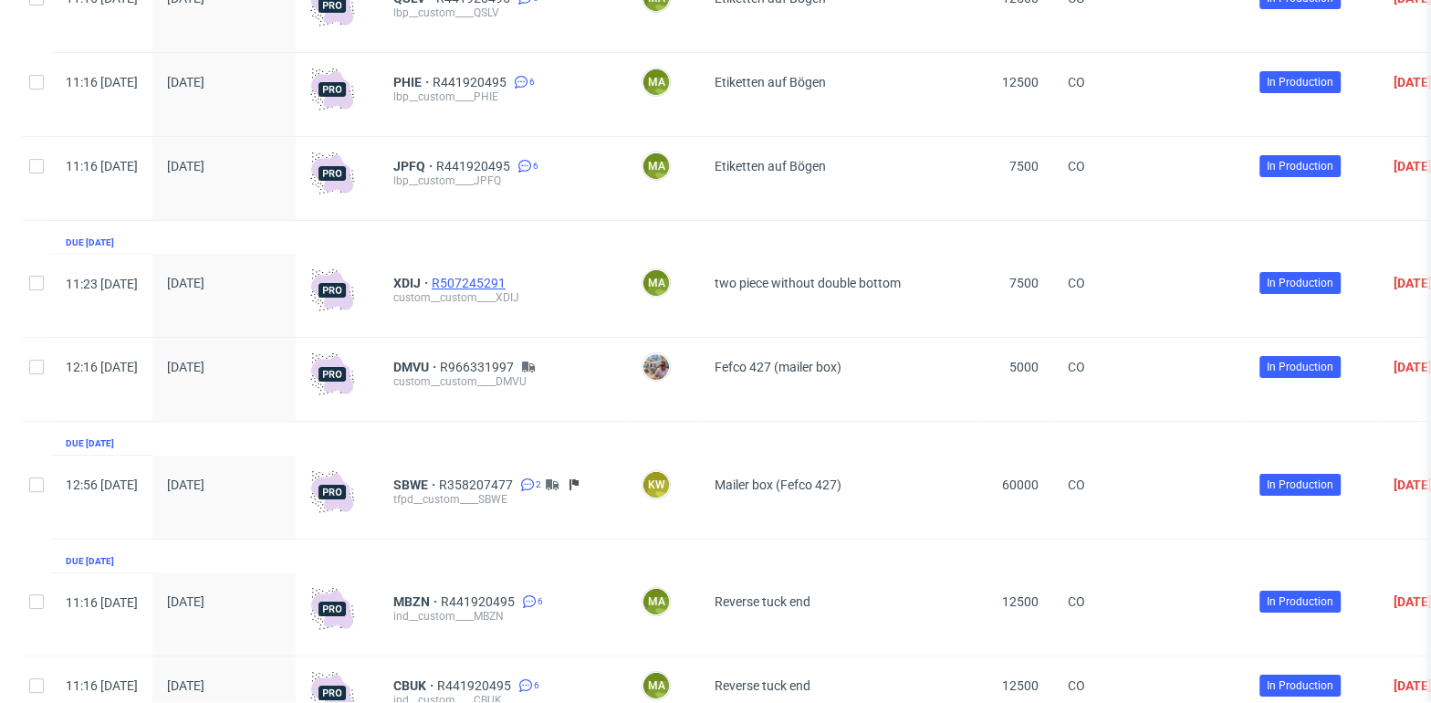
scroll to position [297, 0]
click at [501, 276] on span "R507245291" at bounding box center [471, 282] width 78 height 15
click at [517, 360] on span "R966331997" at bounding box center [479, 366] width 78 height 15
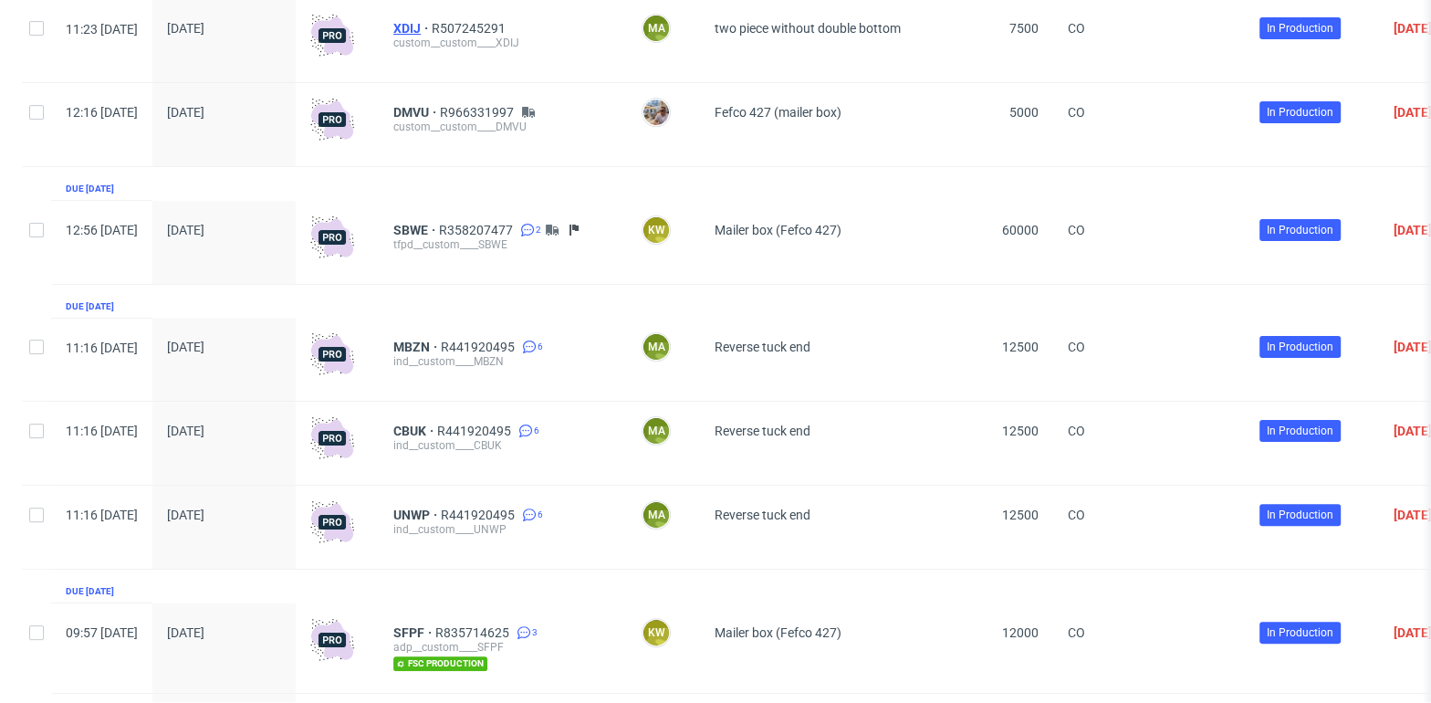
scroll to position [485, 0]
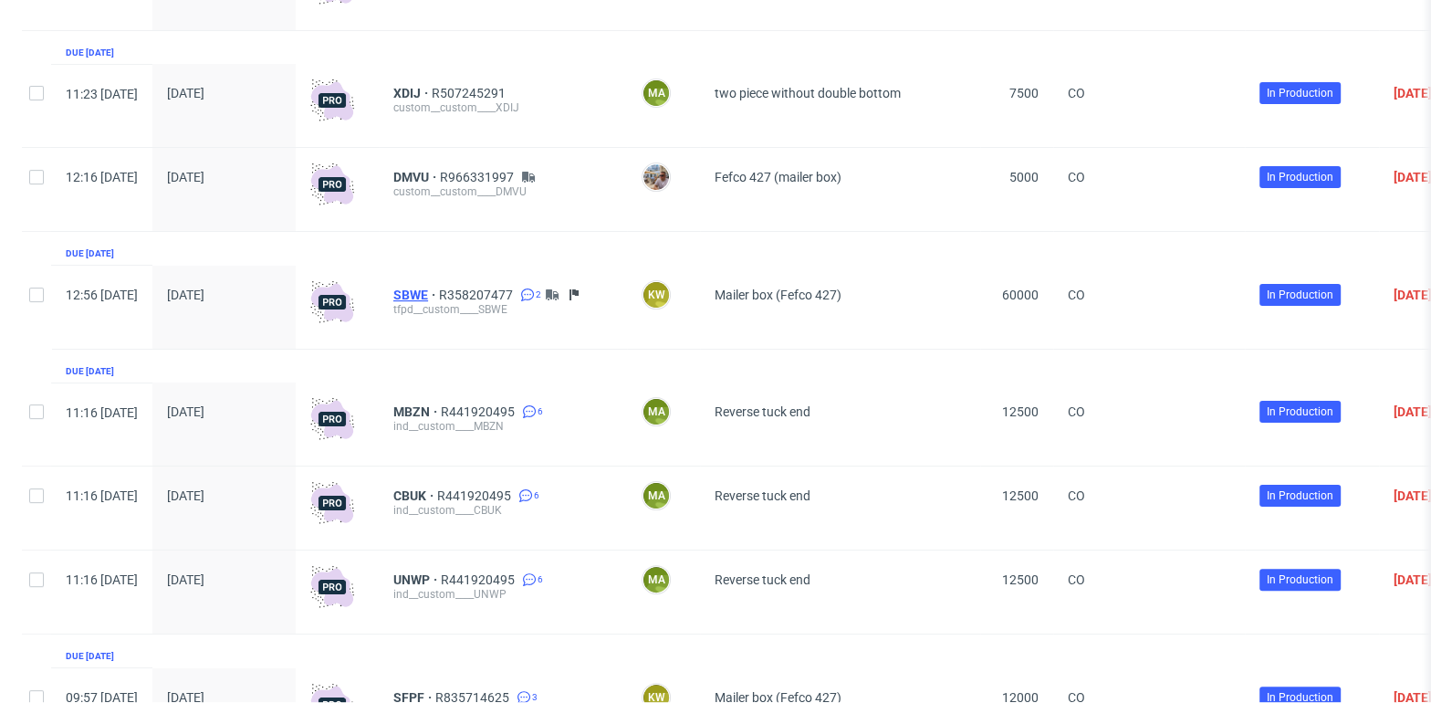
click at [439, 290] on span "SBWE" at bounding box center [416, 294] width 46 height 15
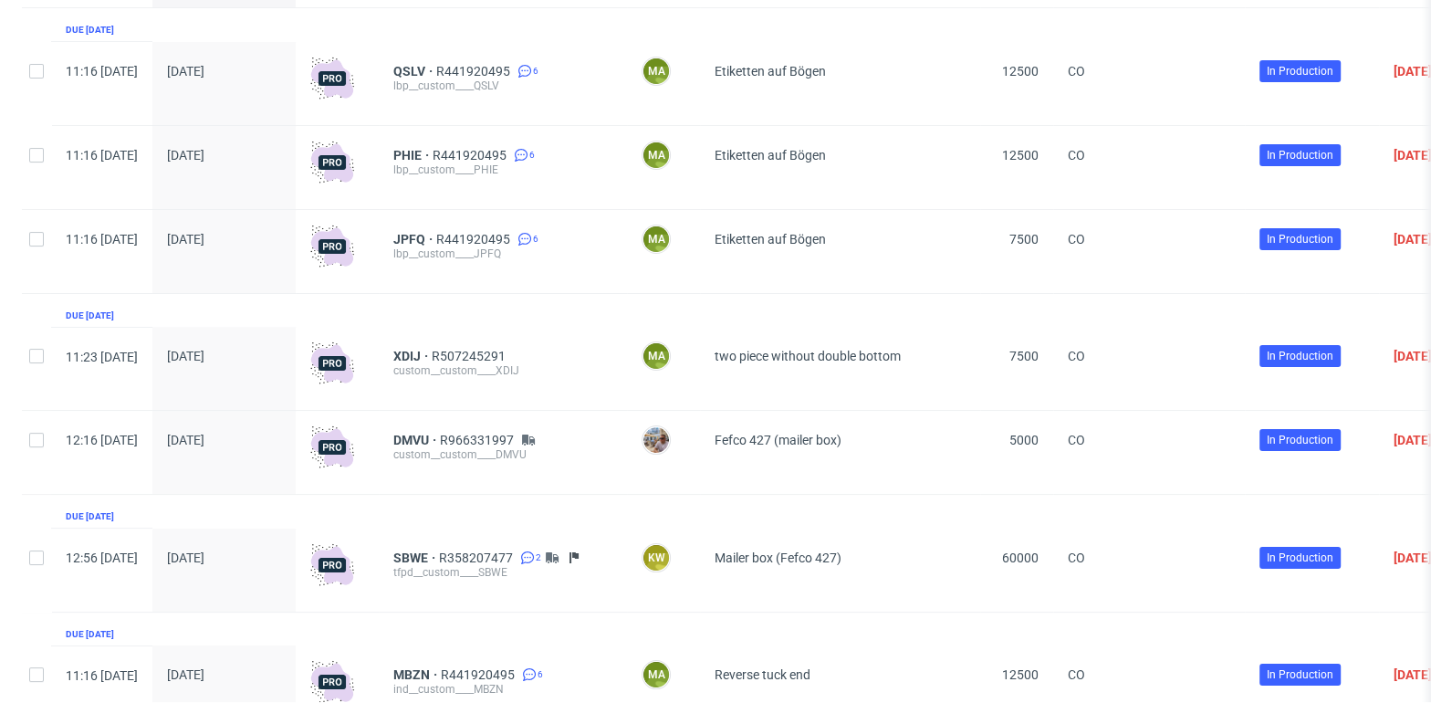
scroll to position [0, 0]
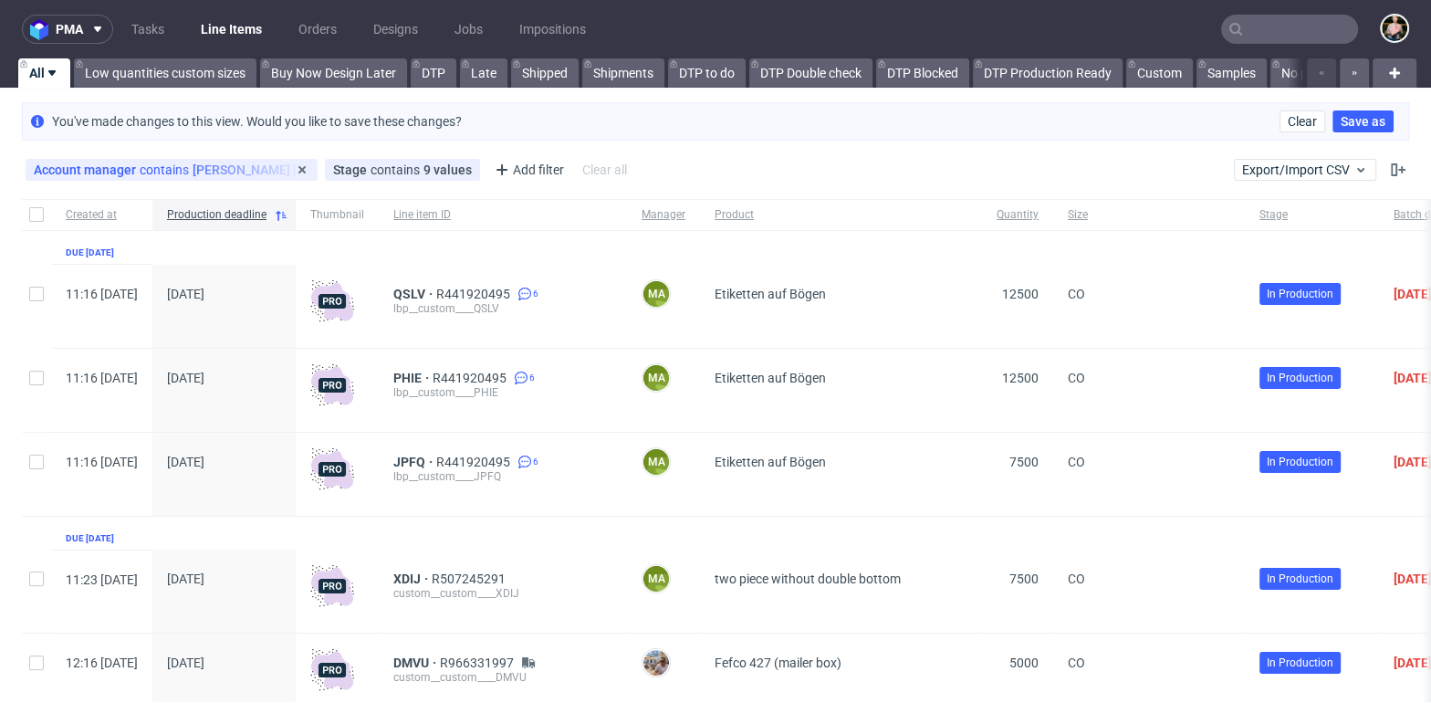
click at [200, 162] on div "Account manager contains Angelina Marć" at bounding box center [172, 169] width 276 height 15
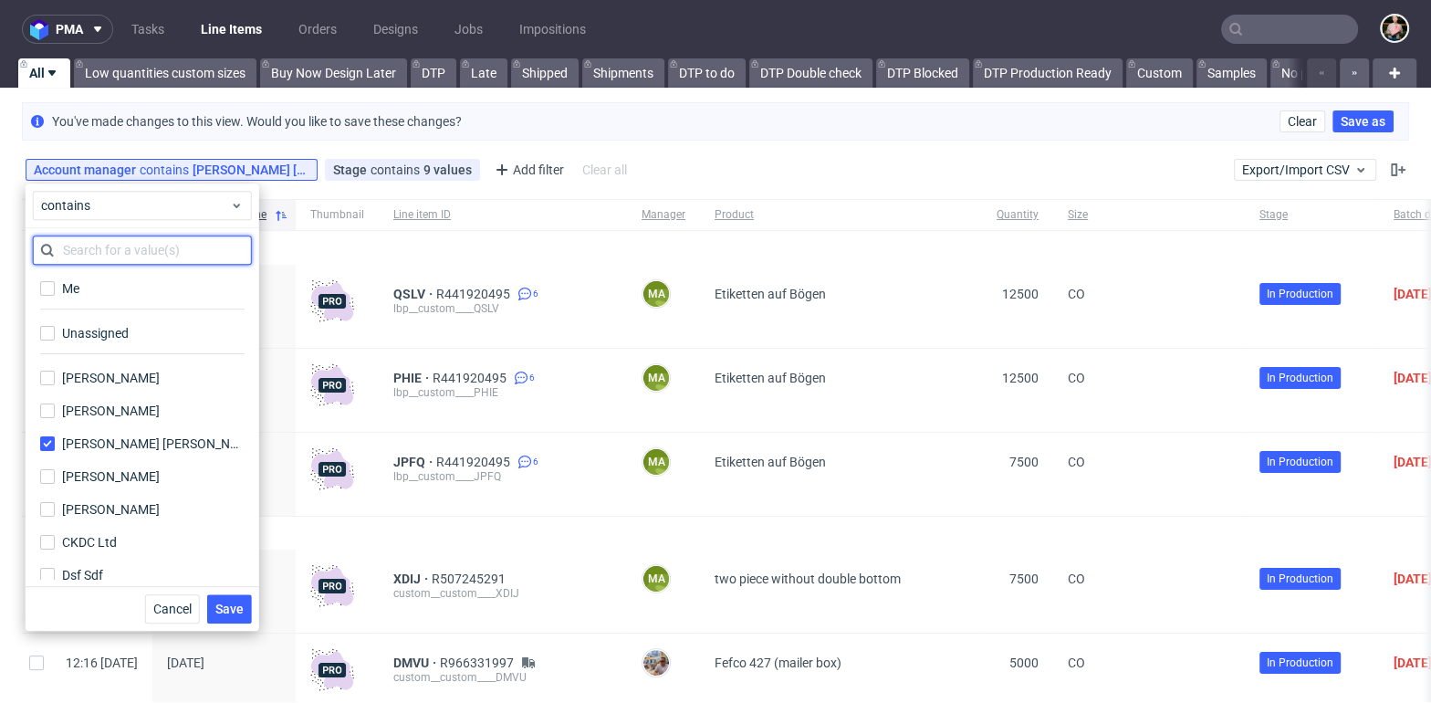
click at [109, 244] on input "text" at bounding box center [142, 249] width 219 height 29
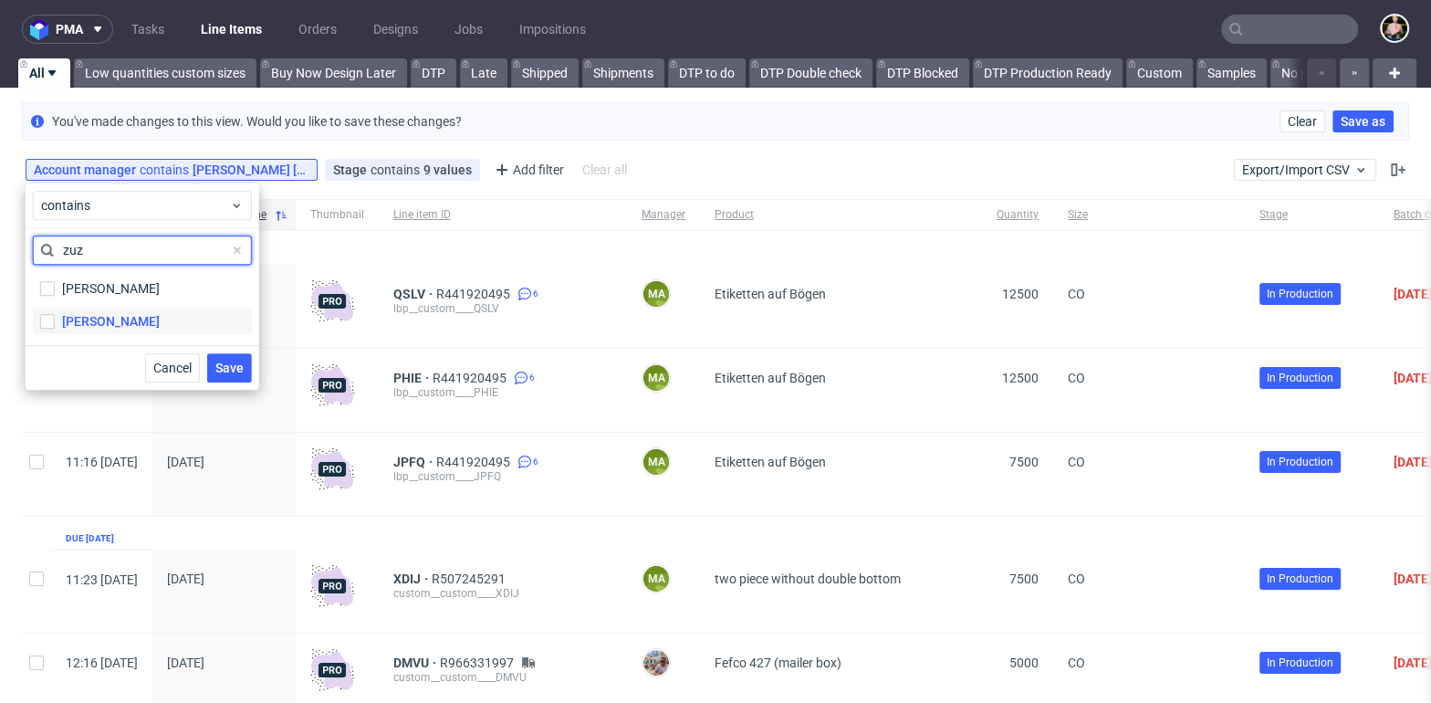
type input "zuz"
click at [47, 328] on label "[PERSON_NAME]" at bounding box center [142, 321] width 219 height 26
click at [47, 328] on input "[PERSON_NAME]" at bounding box center [47, 321] width 15 height 15
checkbox input "true"
click at [96, 245] on input "zuz" at bounding box center [142, 249] width 219 height 29
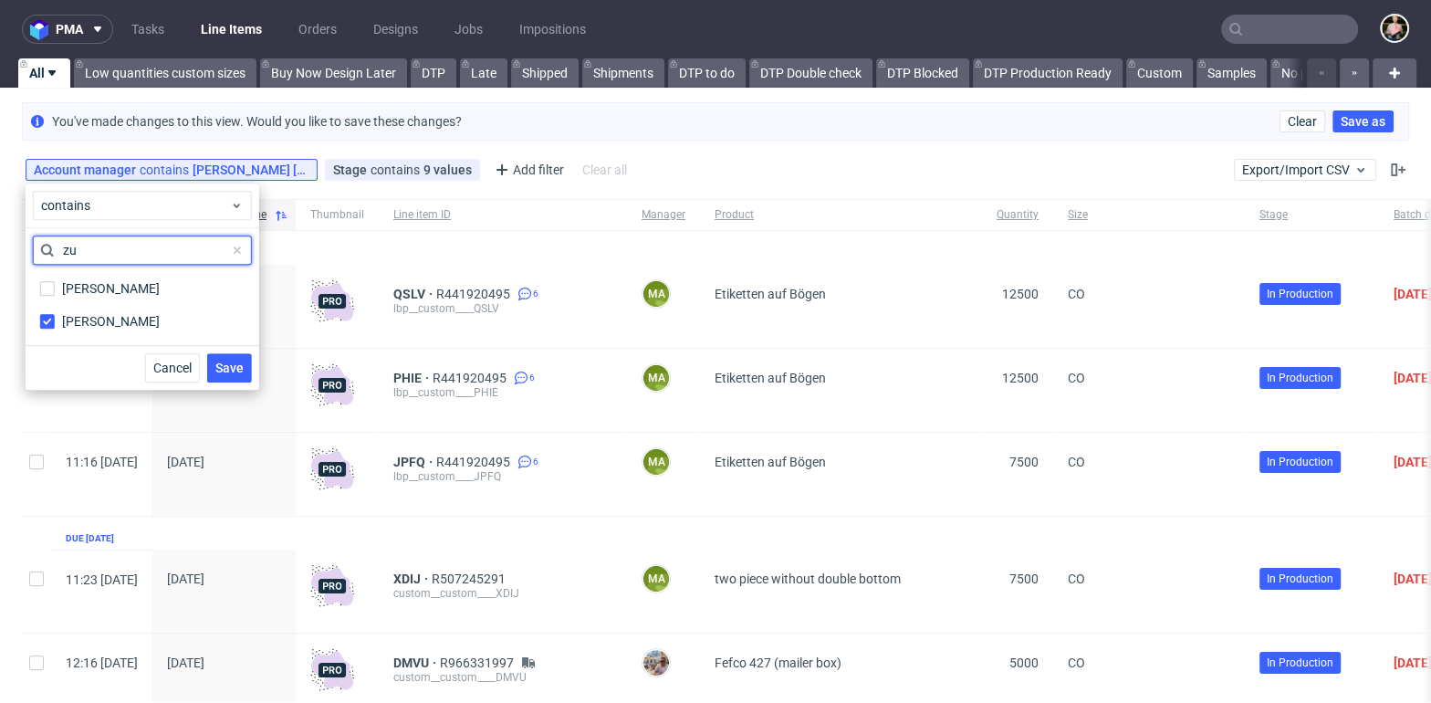
type input "z"
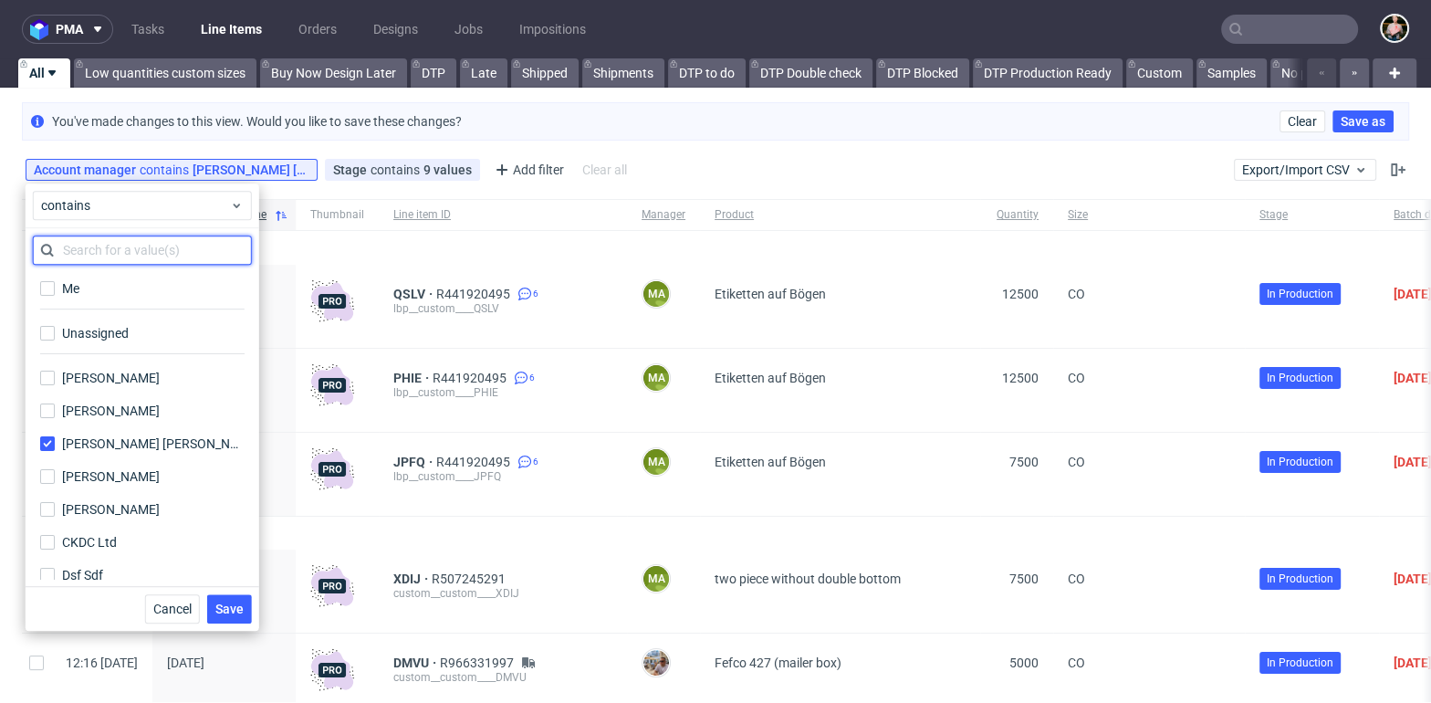
scroll to position [71, 0]
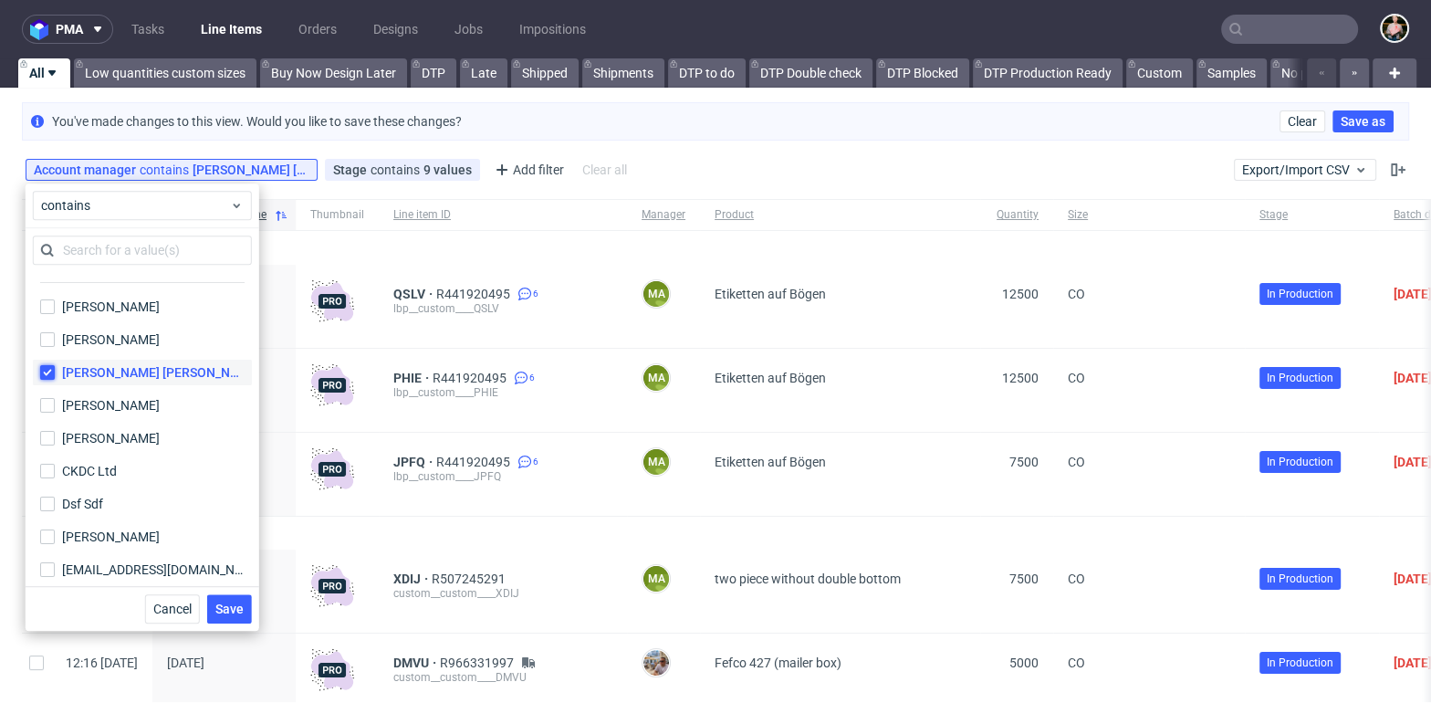
click at [47, 366] on input "[PERSON_NAME] [PERSON_NAME]" at bounding box center [47, 372] width 15 height 15
checkbox input "false"
click at [236, 613] on span "Save" at bounding box center [229, 608] width 28 height 13
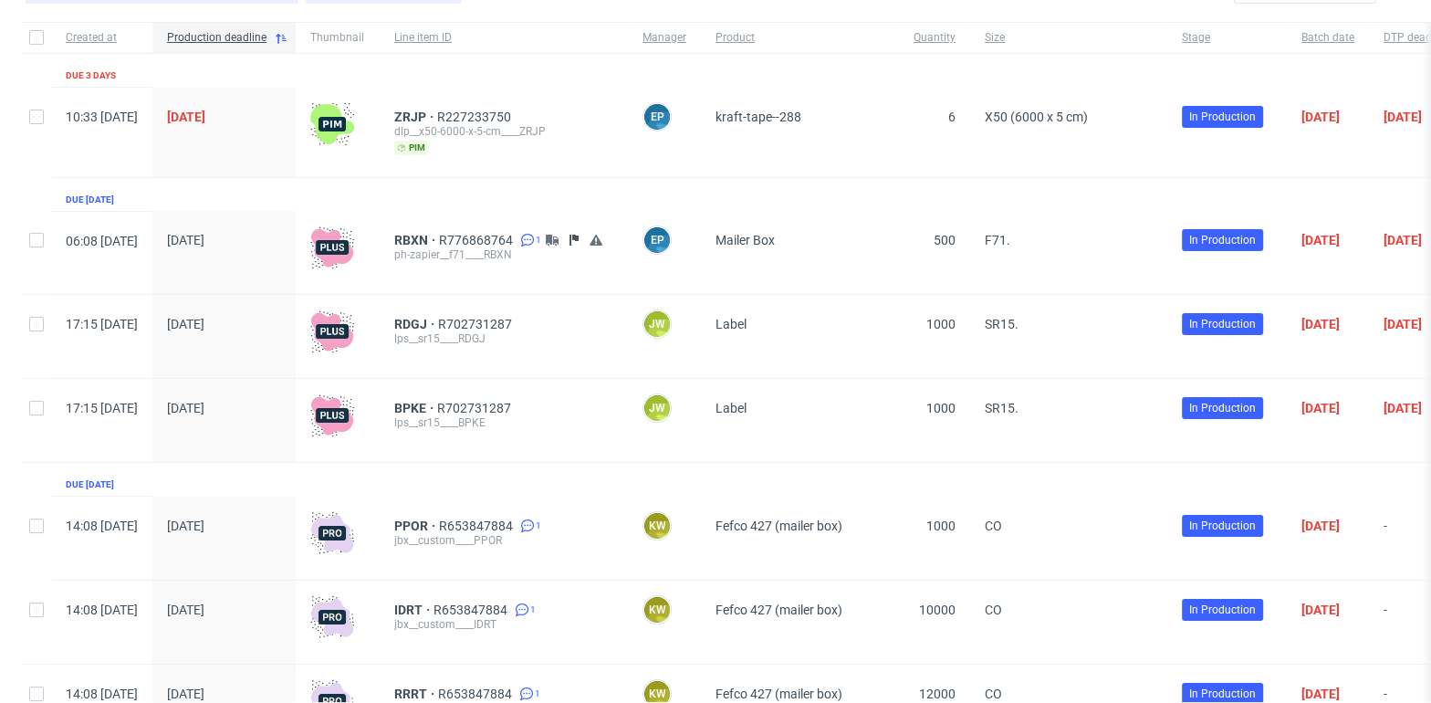
scroll to position [307, 0]
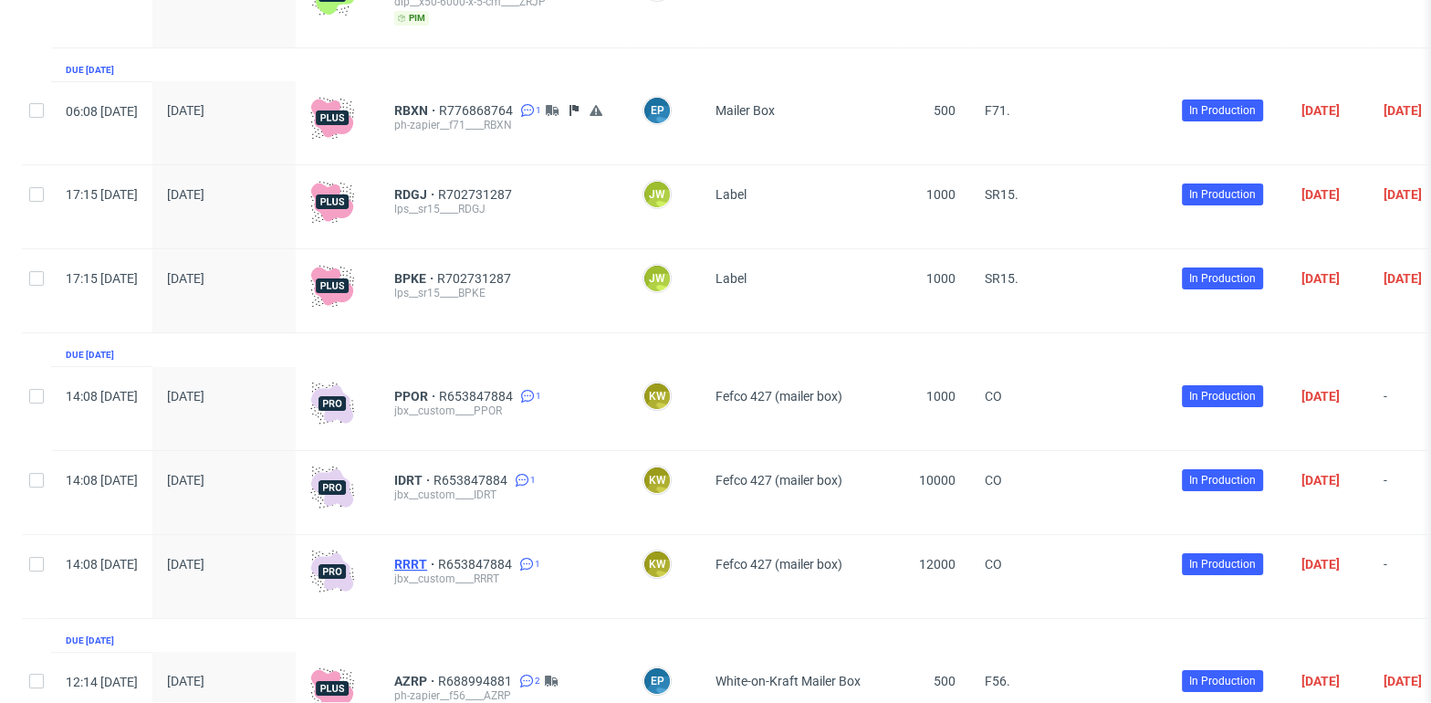
click at [438, 561] on span "RRRT" at bounding box center [416, 564] width 44 height 15
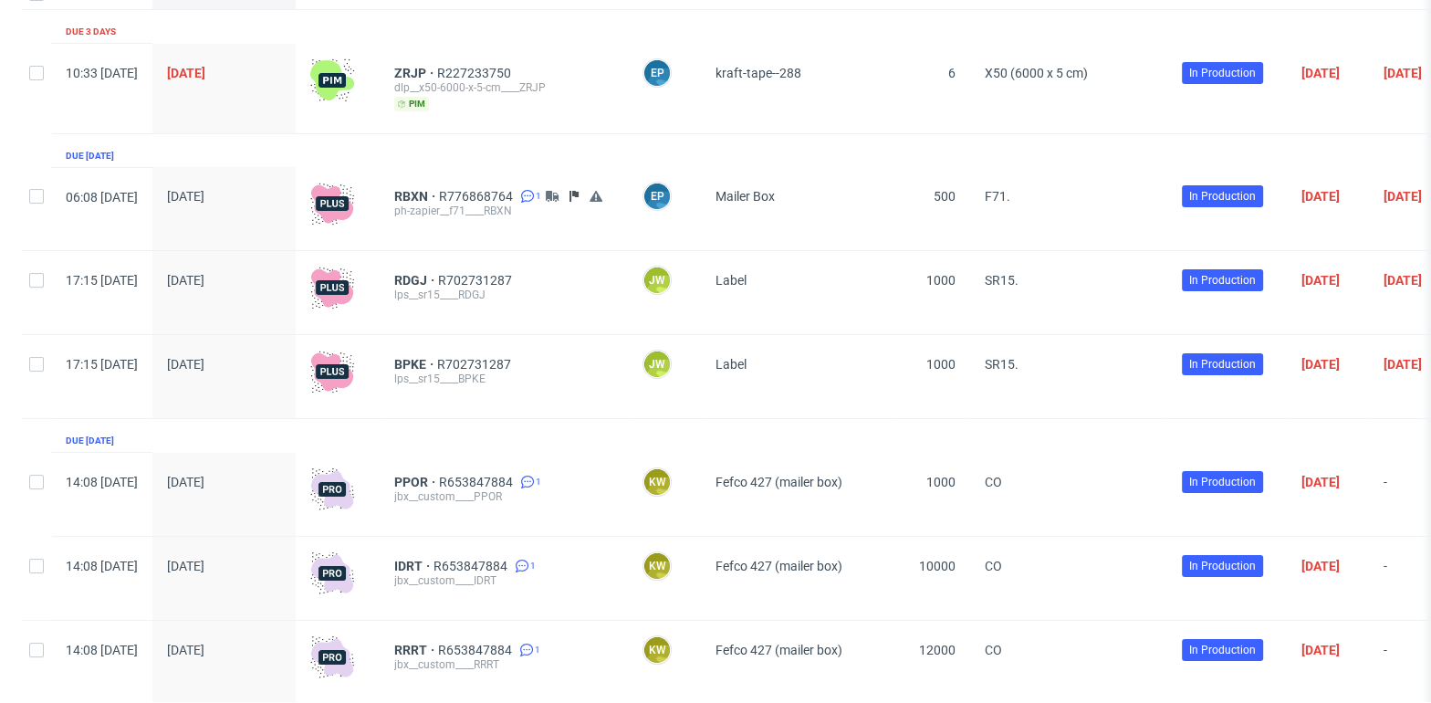
scroll to position [0, 0]
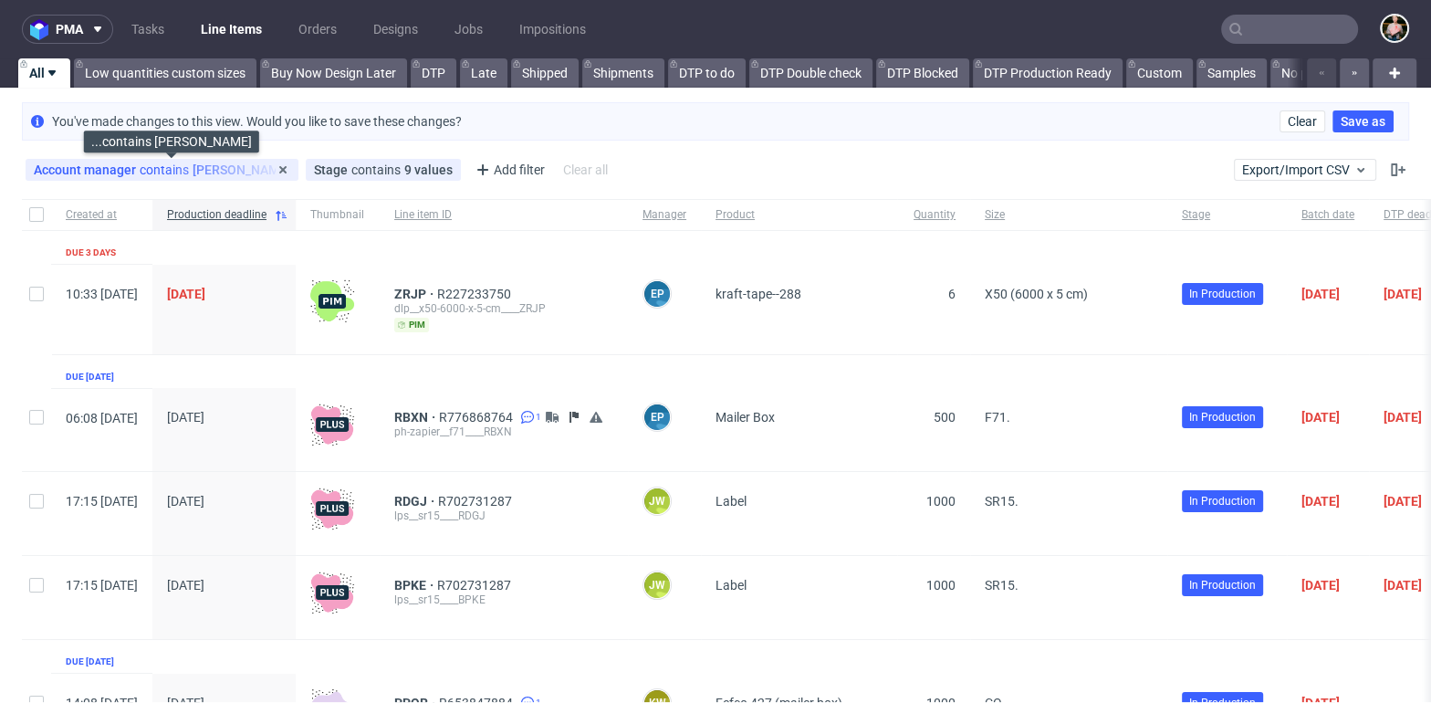
click at [235, 175] on div "Account manager contains Zuzanna Pawlicka-Sabak" at bounding box center [162, 169] width 256 height 15
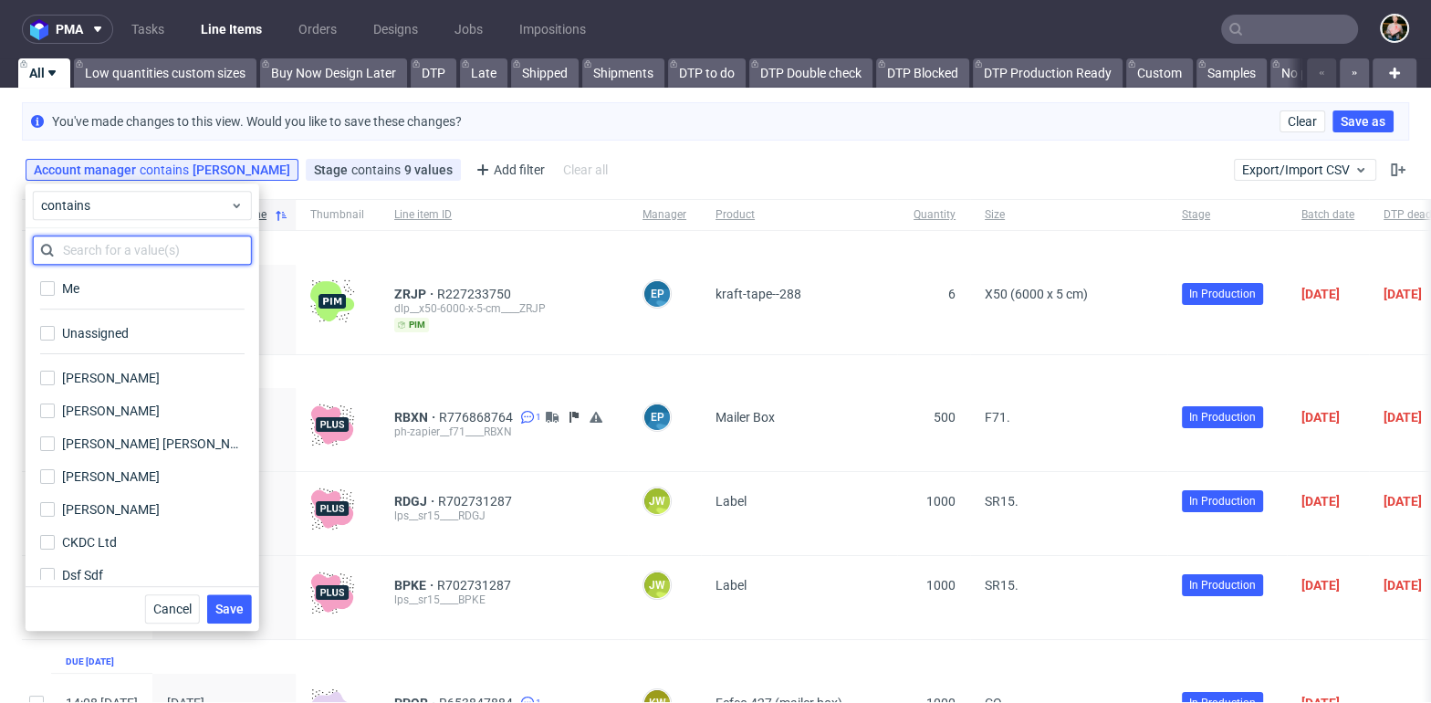
click at [142, 252] on input "text" at bounding box center [142, 249] width 219 height 29
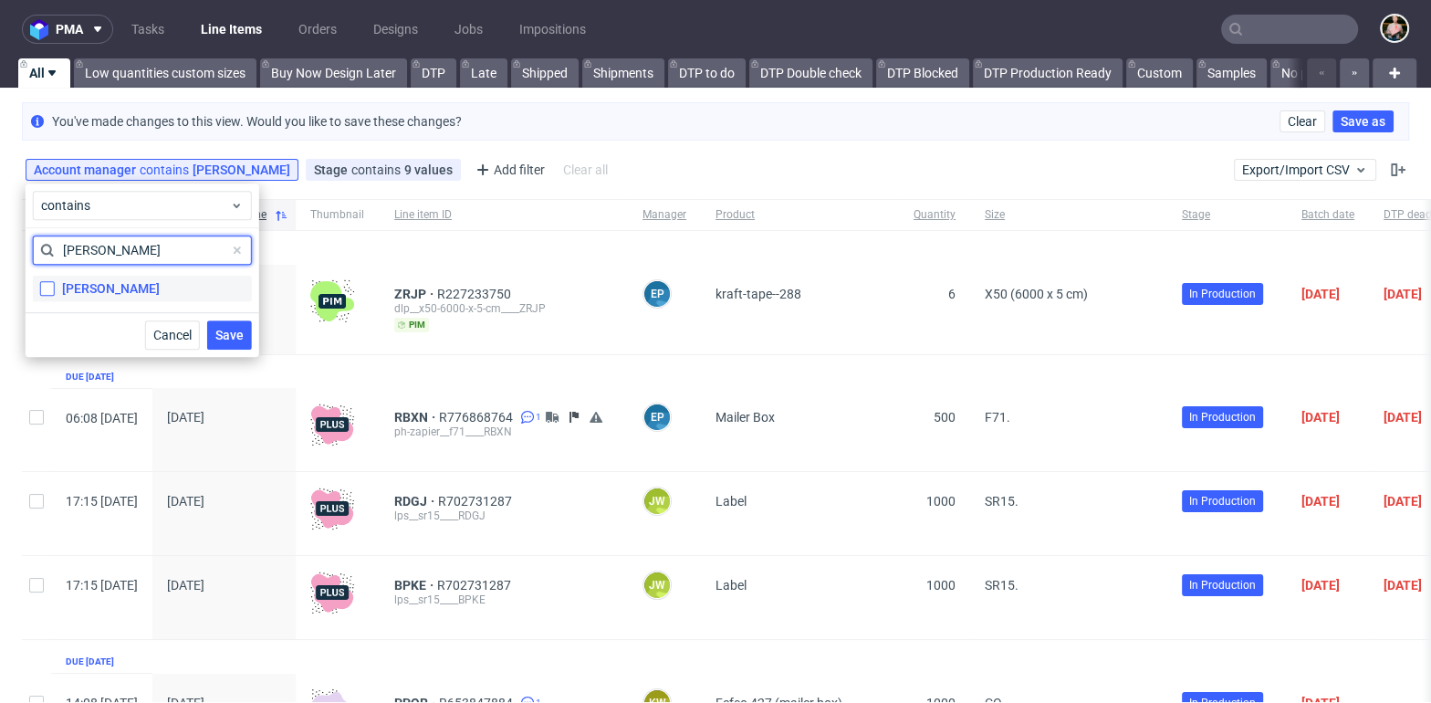
type input "magda"
click at [53, 284] on input "Zeniuk Magdalena" at bounding box center [47, 288] width 15 height 15
checkbox input "true"
click at [120, 248] on input "magda" at bounding box center [142, 249] width 219 height 29
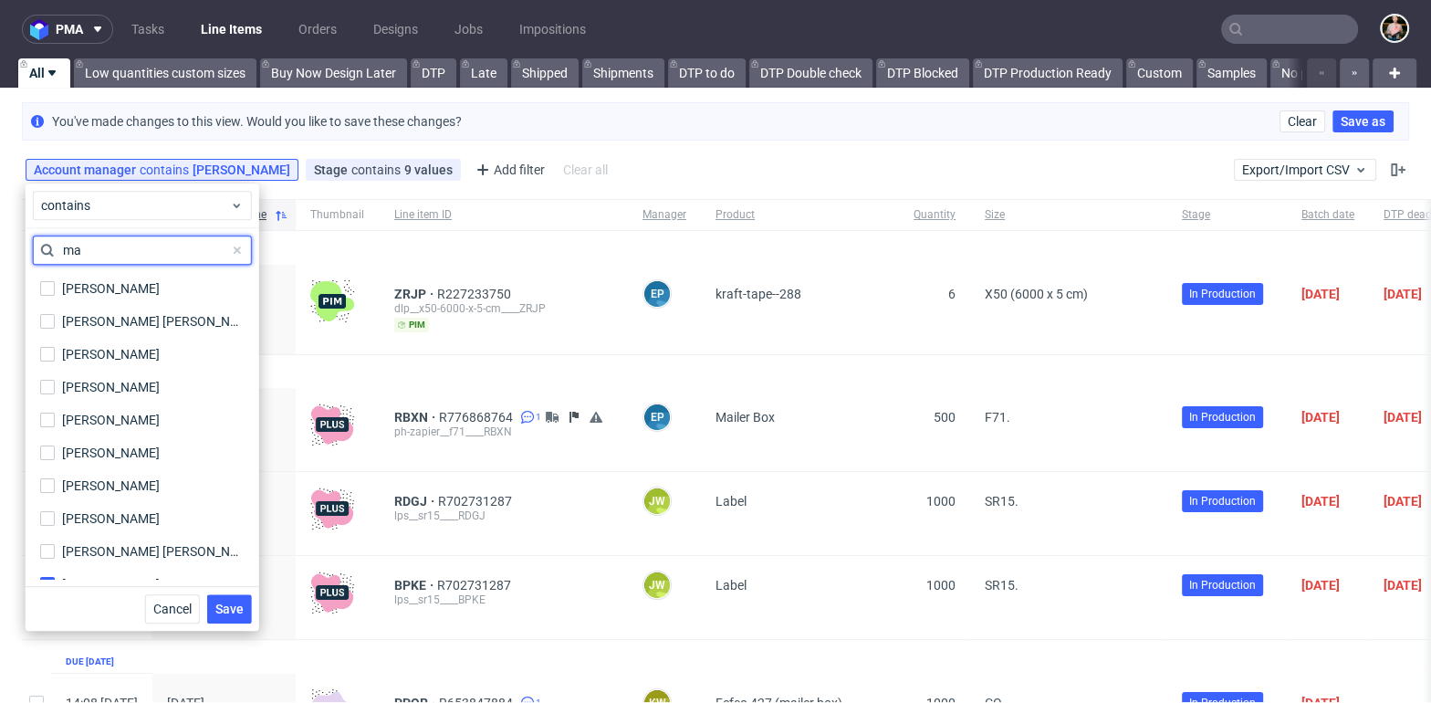
type input "m"
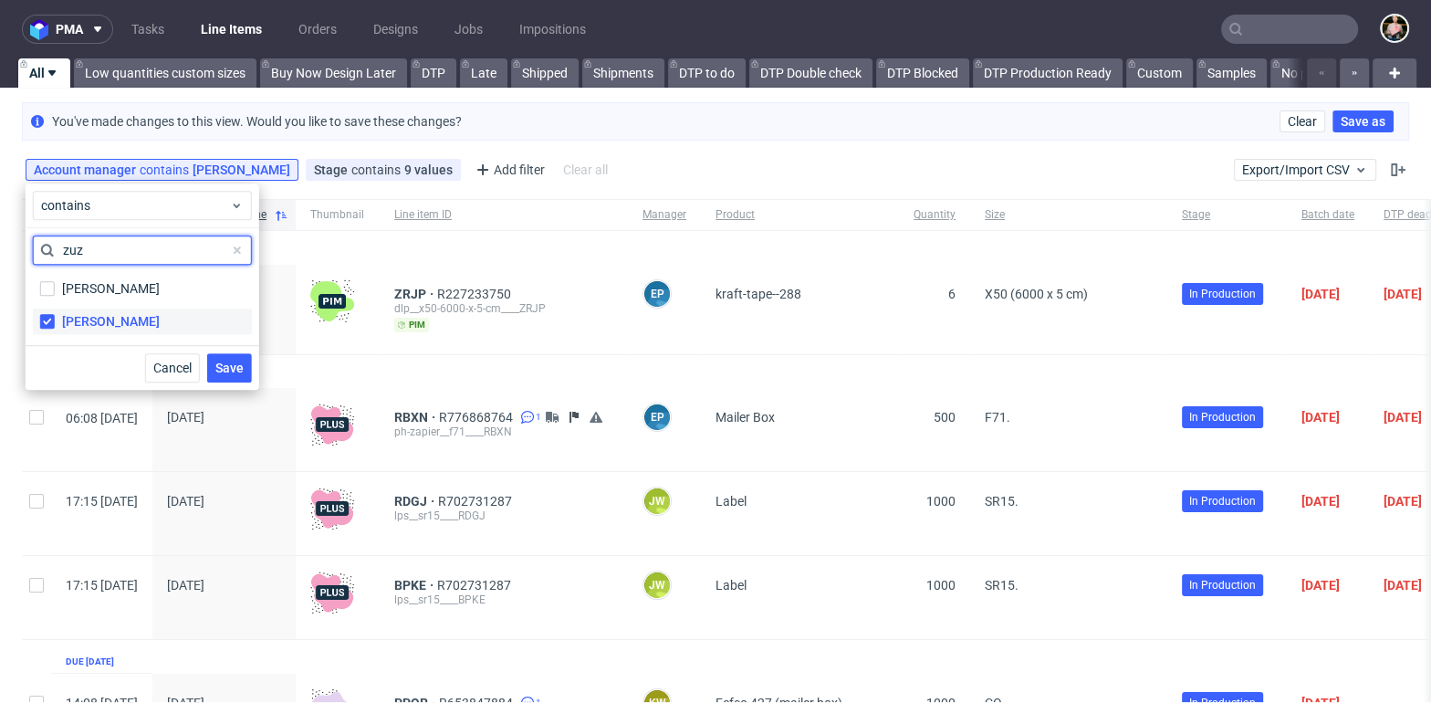
type input "zuz"
click at [49, 316] on input "[PERSON_NAME]" at bounding box center [47, 321] width 15 height 15
checkbox input "false"
click at [234, 367] on span "Save" at bounding box center [229, 367] width 28 height 13
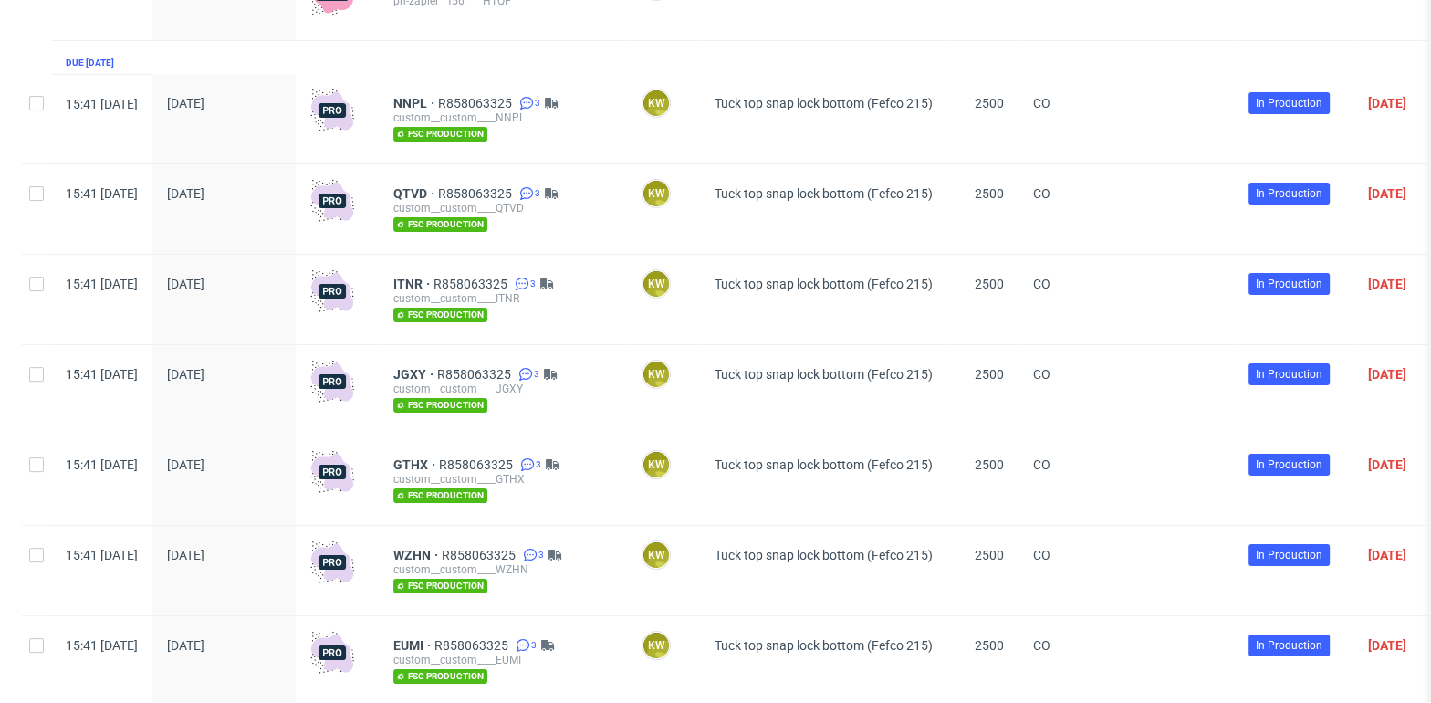
scroll to position [311, 0]
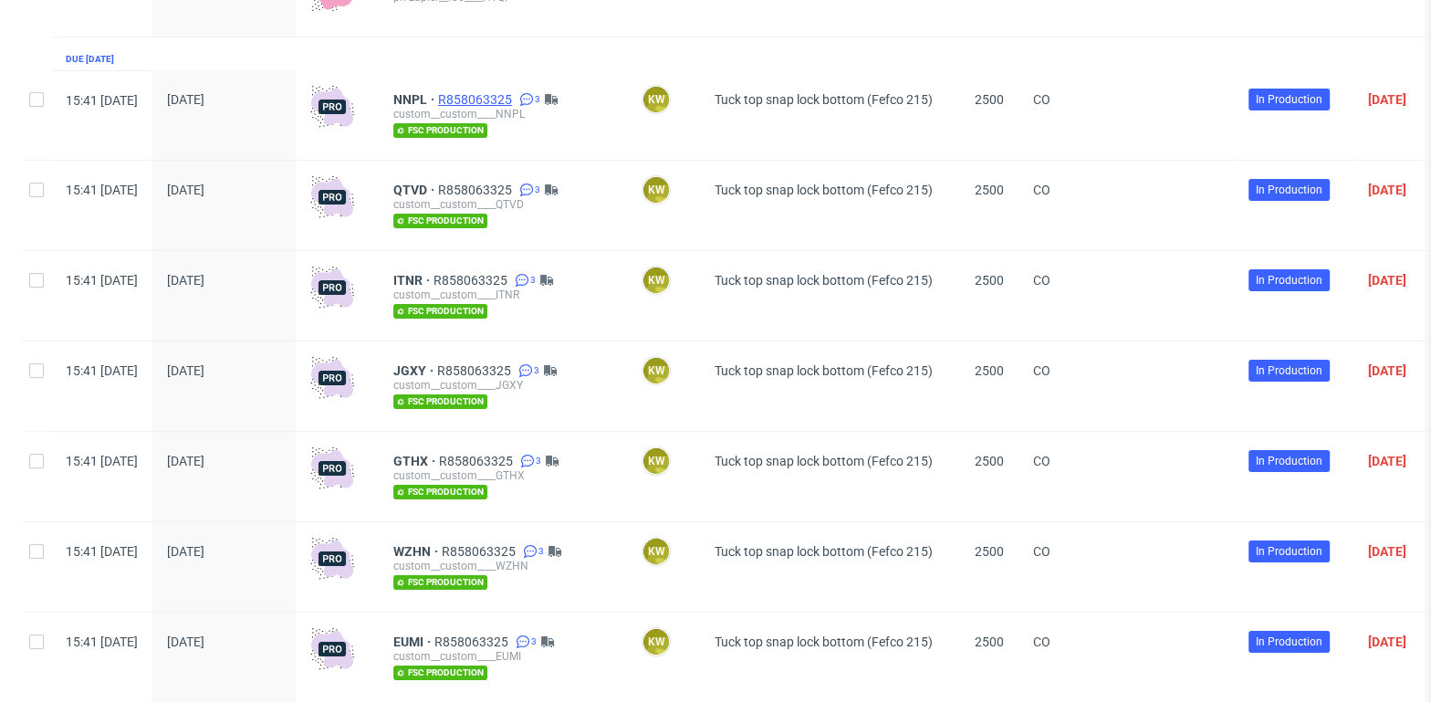
click at [515, 96] on span "R858063325" at bounding box center [477, 99] width 78 height 15
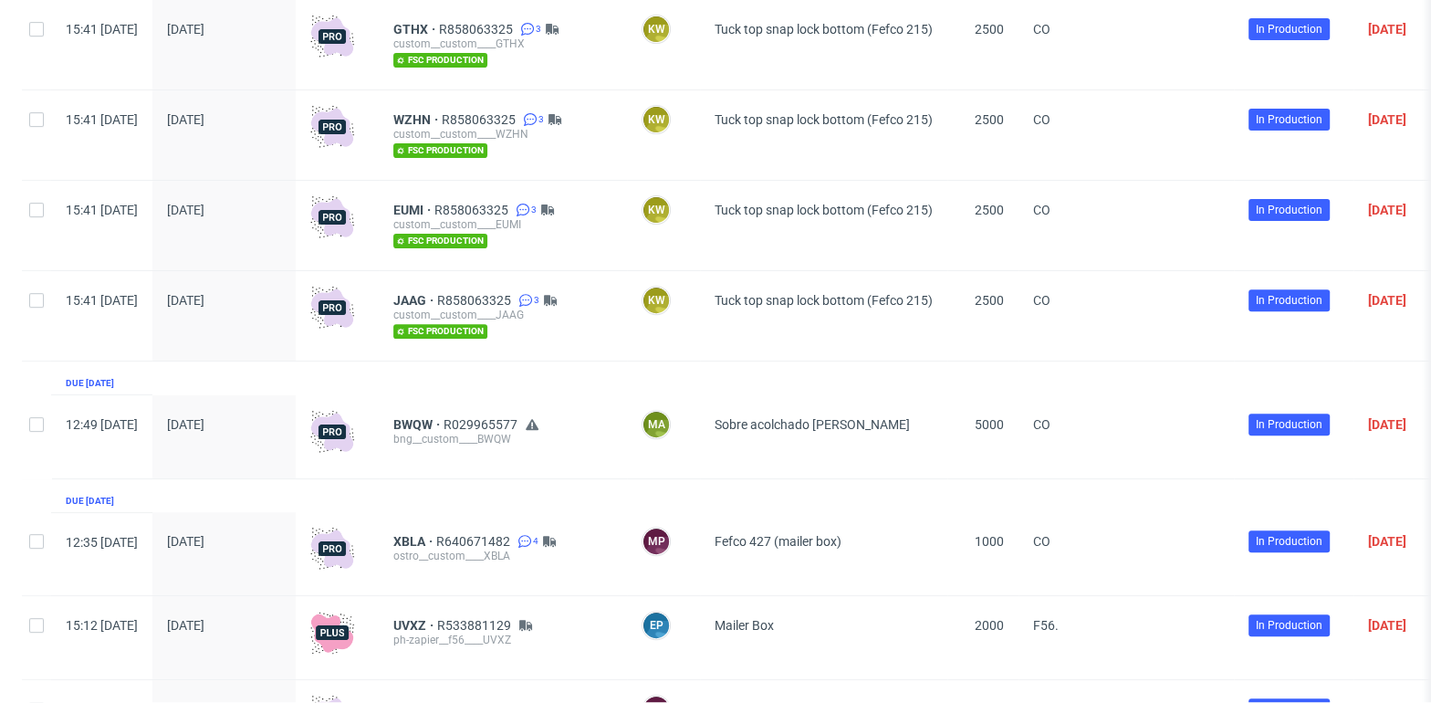
scroll to position [744, 0]
click at [443, 416] on span "BWQW" at bounding box center [418, 423] width 50 height 15
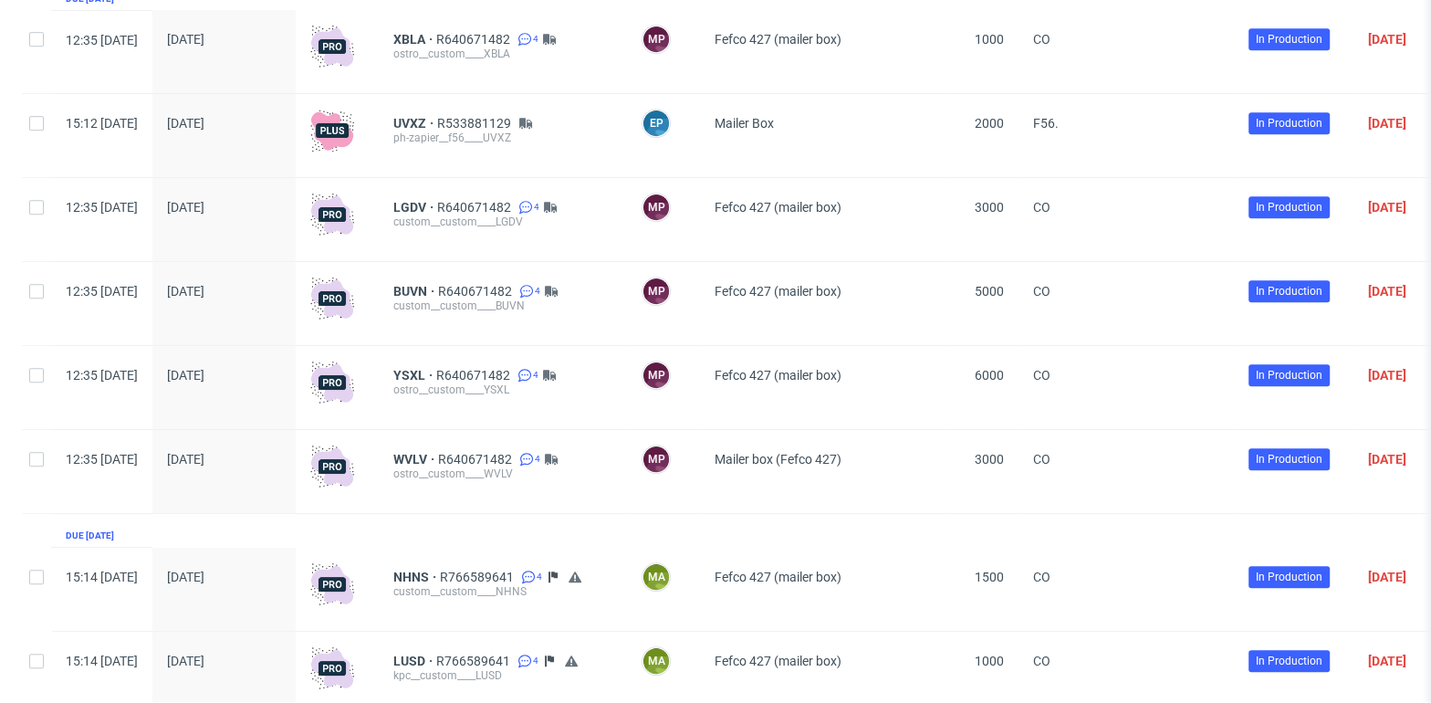
scroll to position [1052, 0]
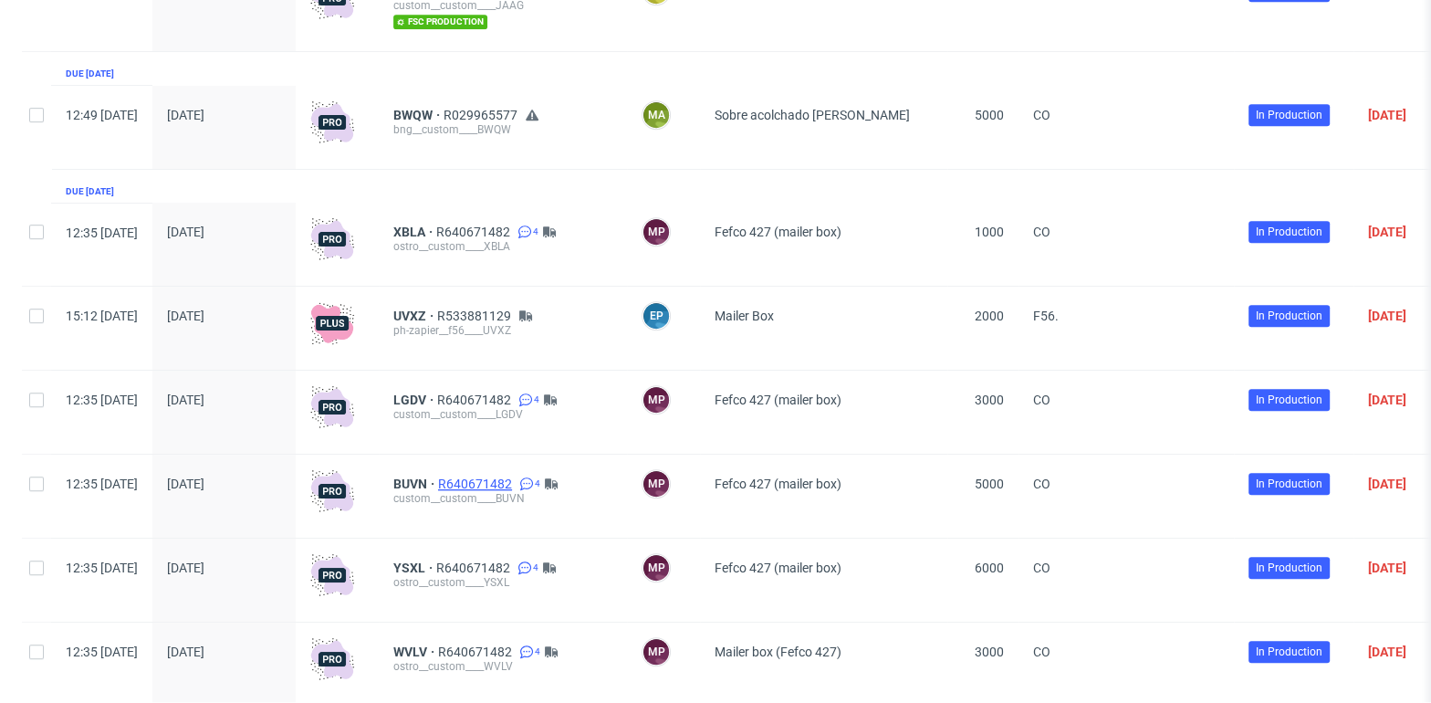
click at [515, 476] on span "R640671482" at bounding box center [477, 483] width 78 height 15
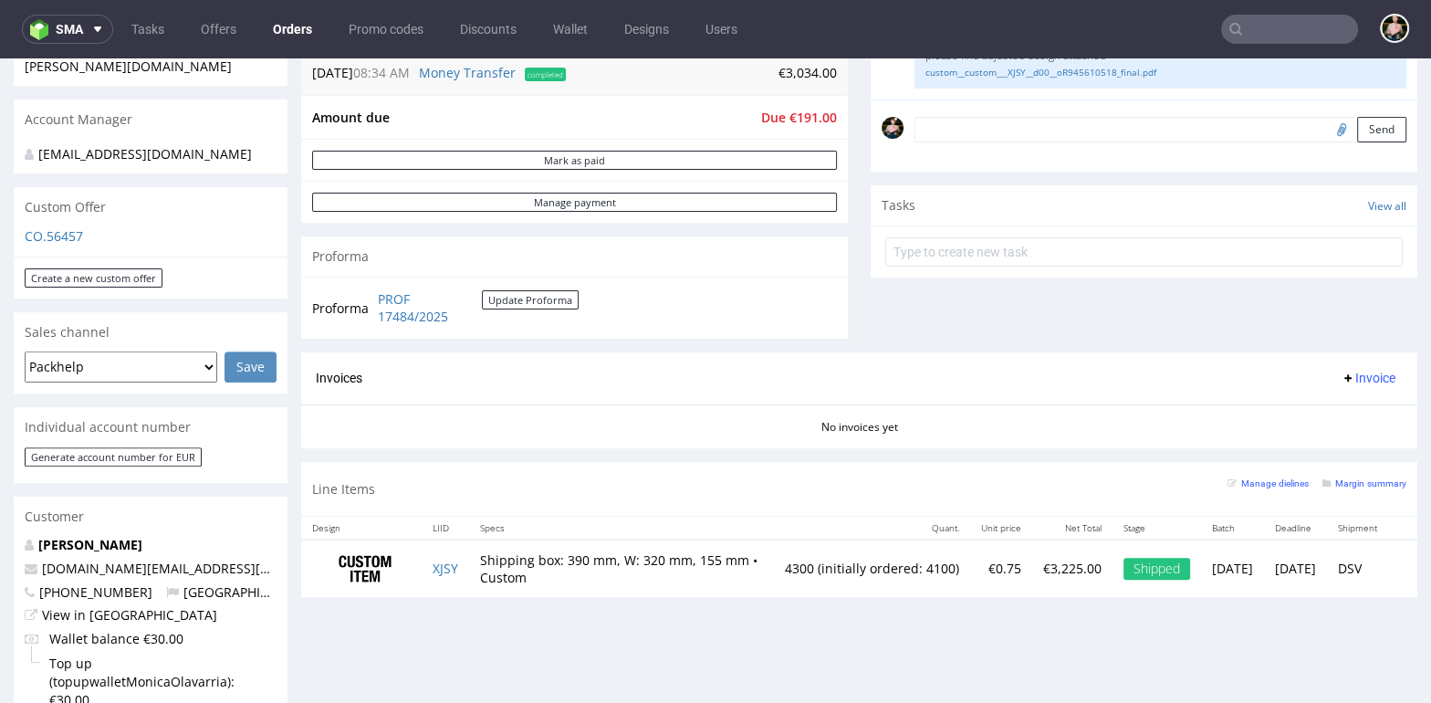
scroll to position [509, 0]
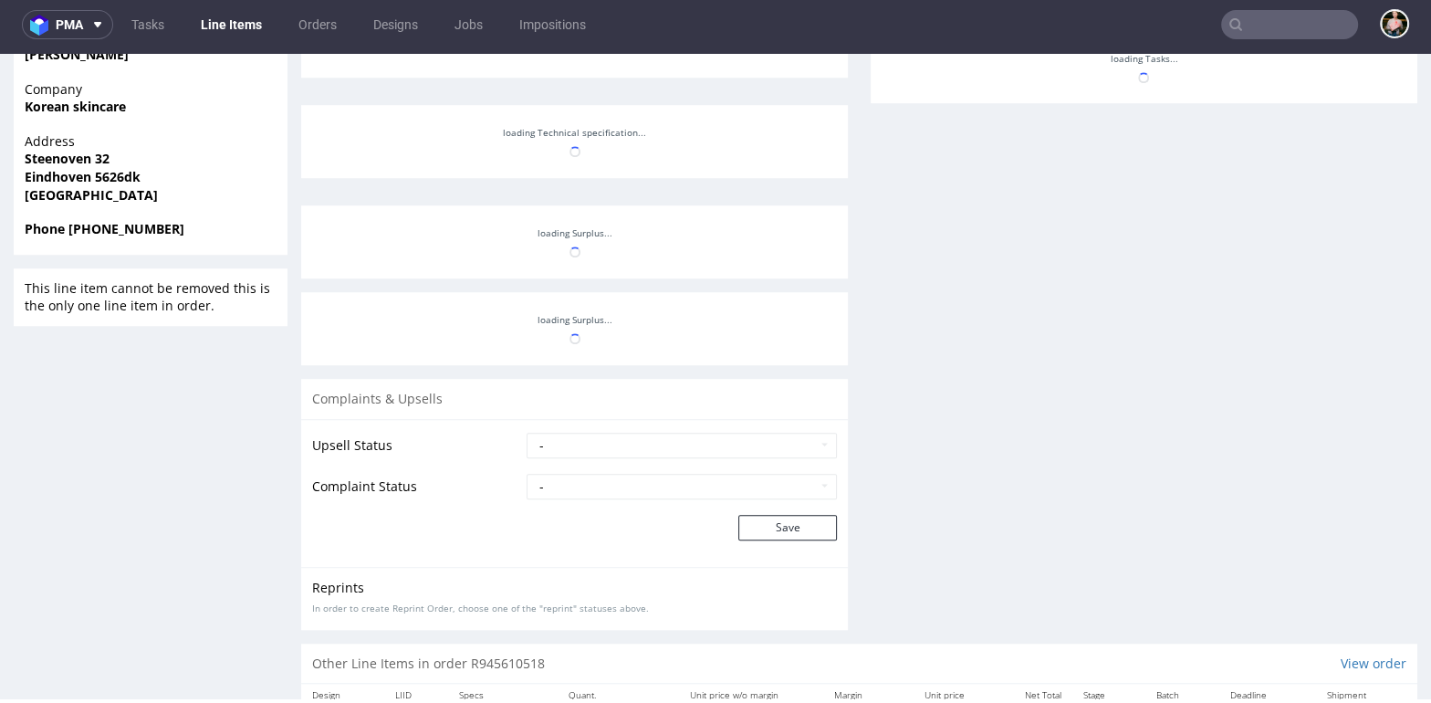
scroll to position [187, 0]
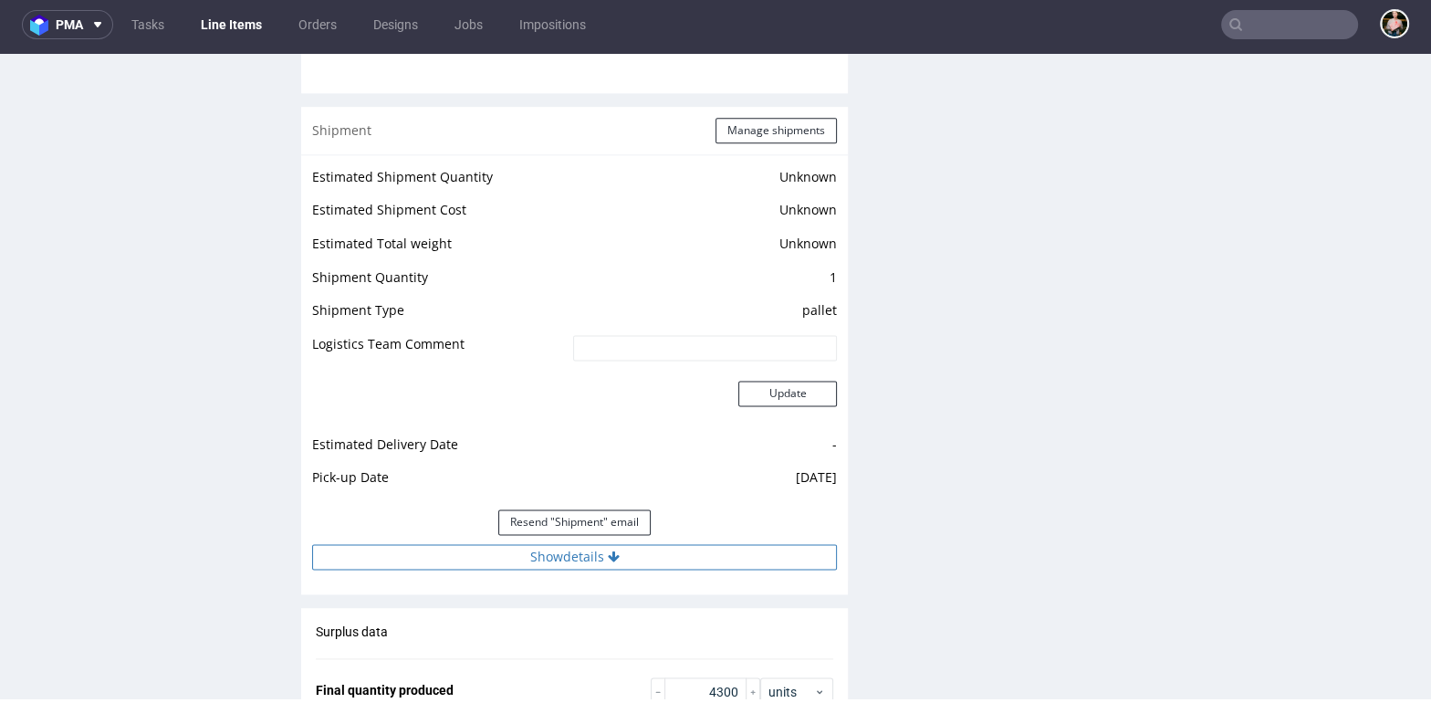
click at [525, 552] on button "Show details" at bounding box center [574, 557] width 525 height 26
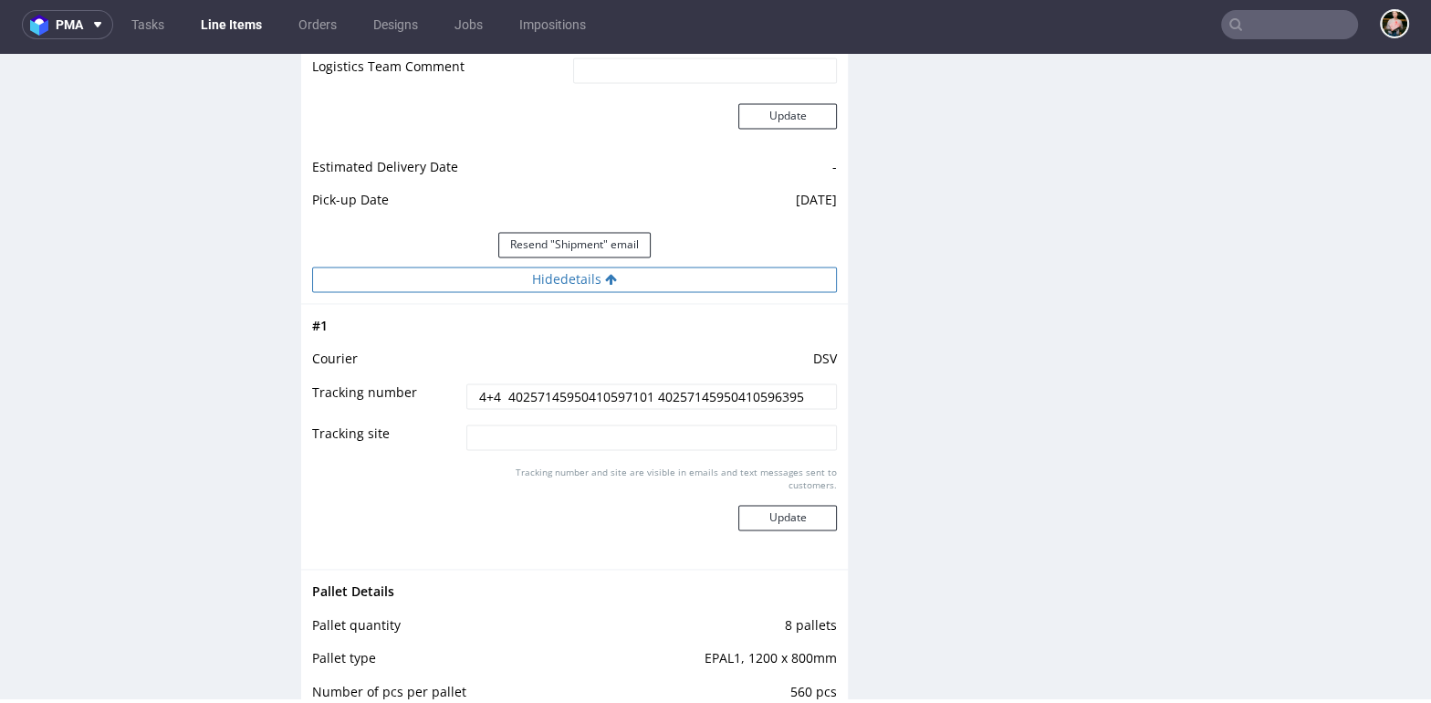
scroll to position [2481, 0]
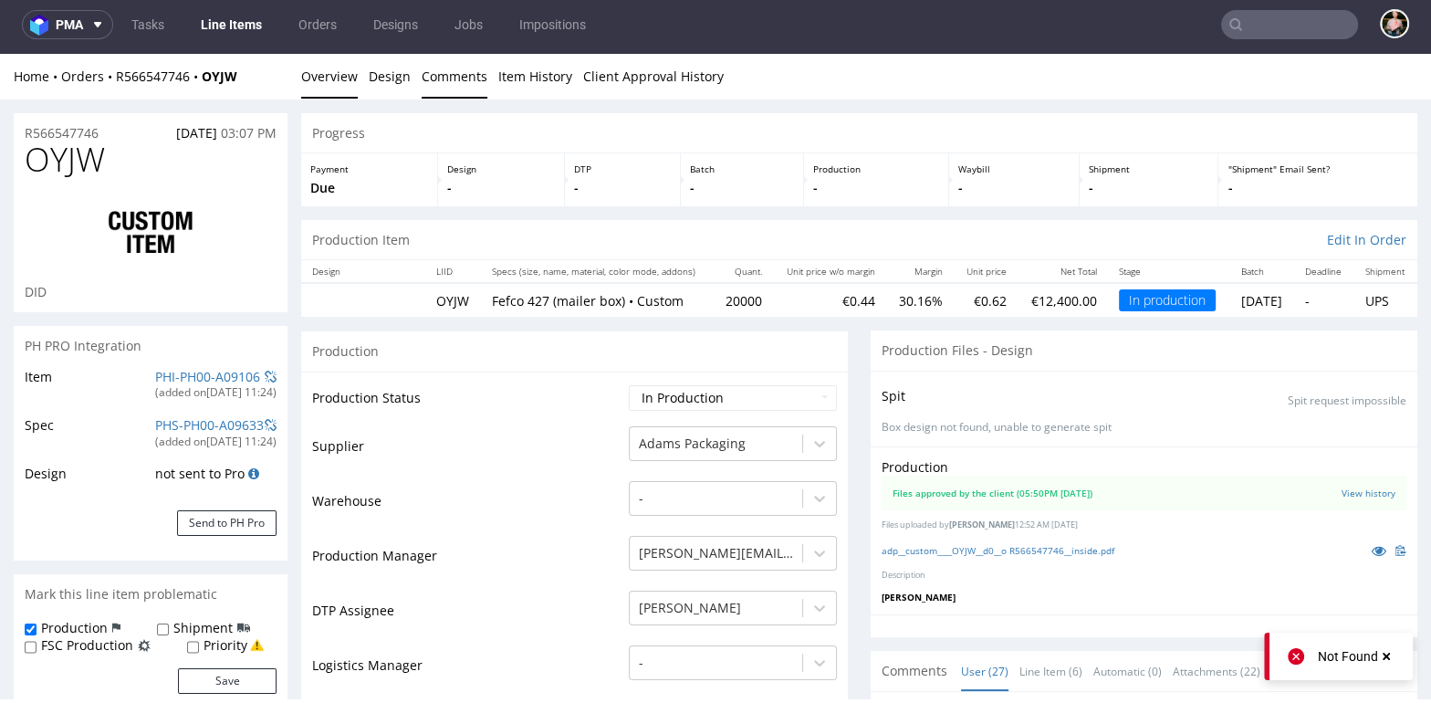
scroll to position [1, 0]
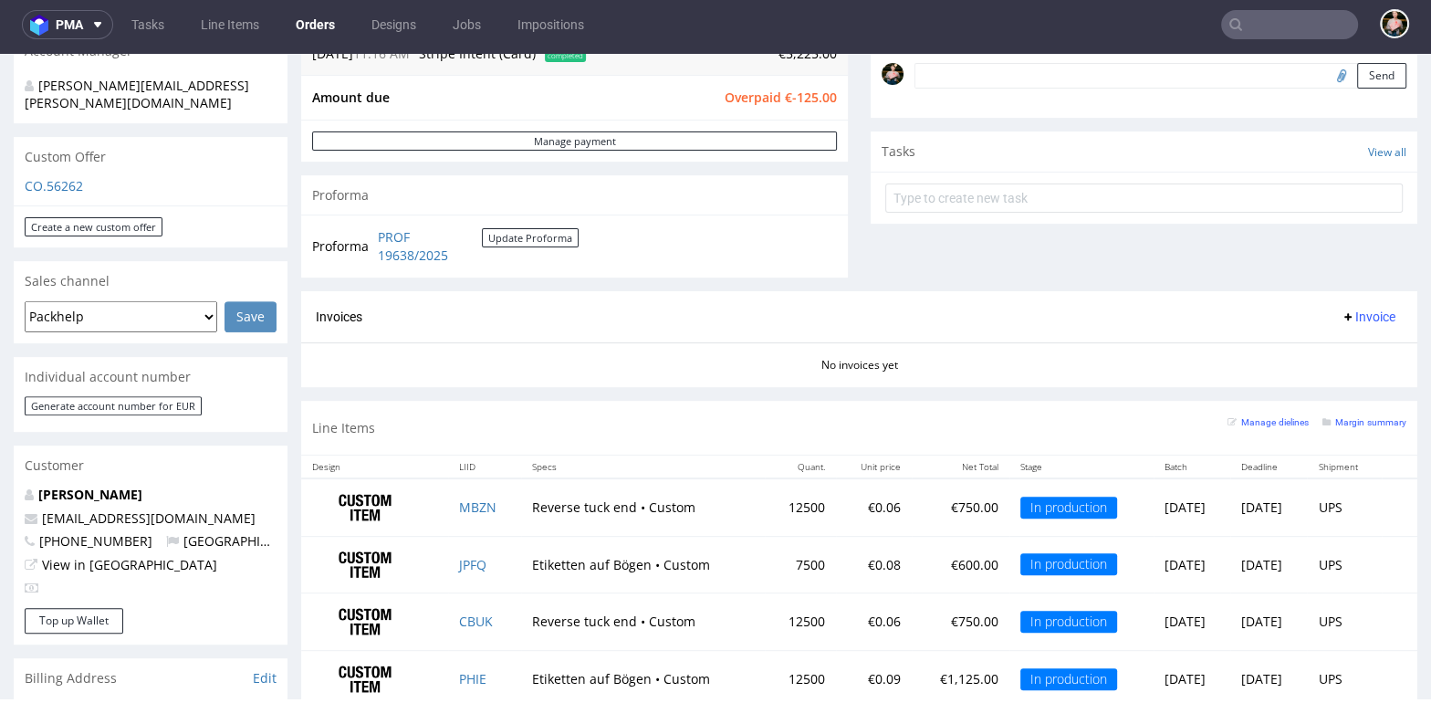
scroll to position [576, 0]
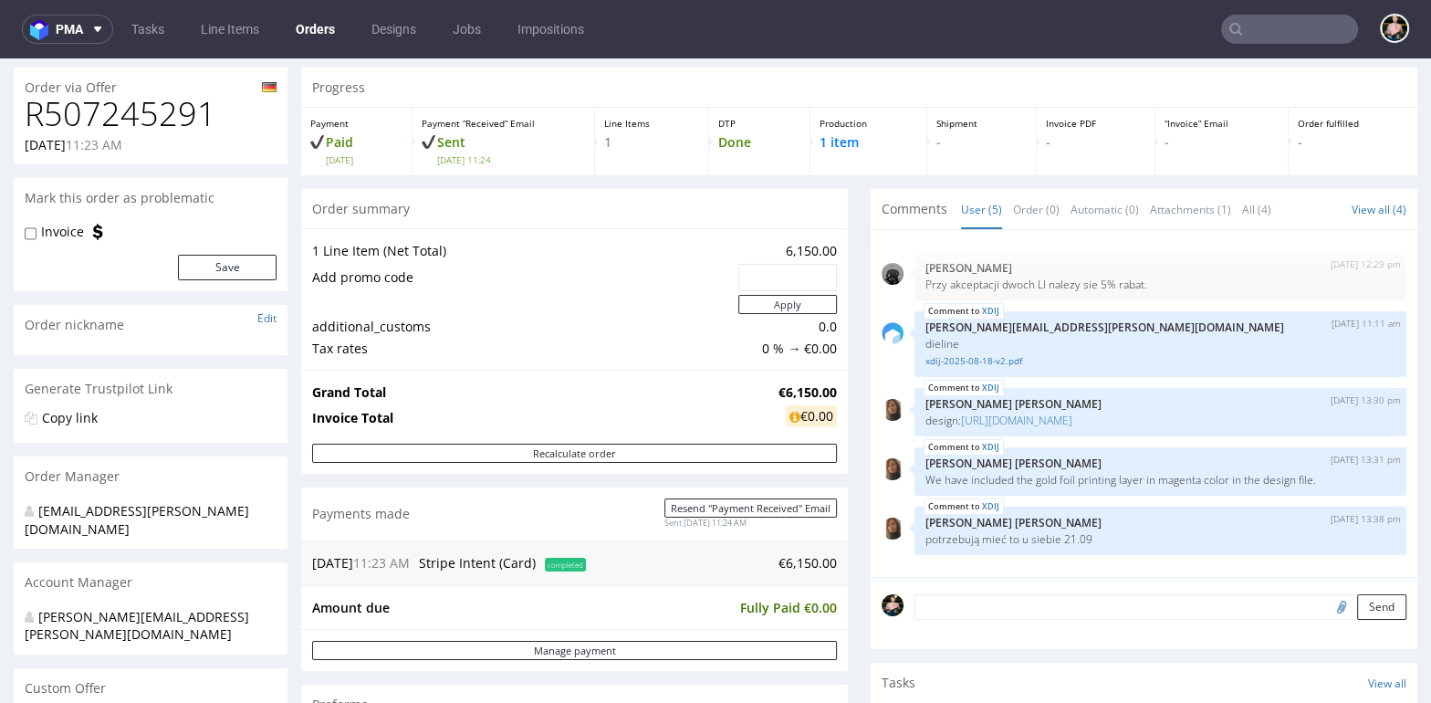
scroll to position [43, 0]
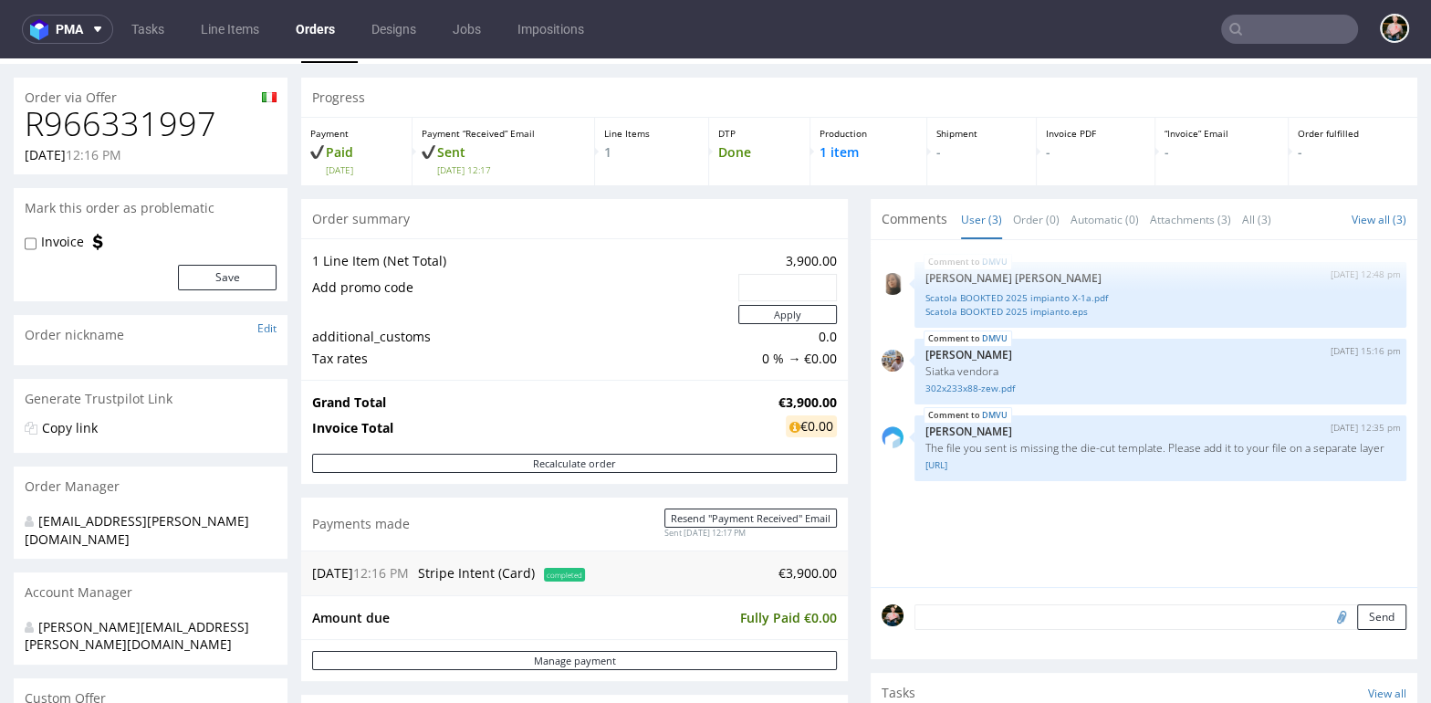
scroll to position [36, 0]
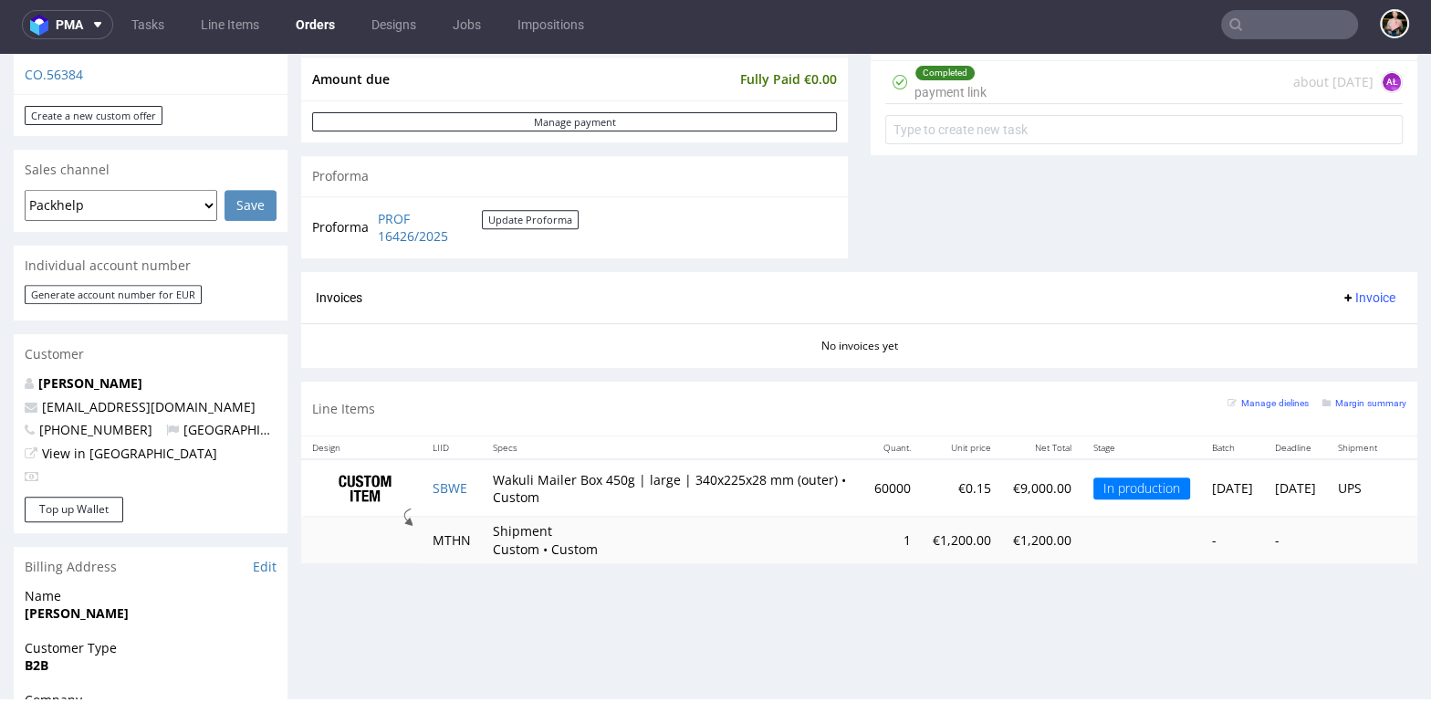
scroll to position [691, 0]
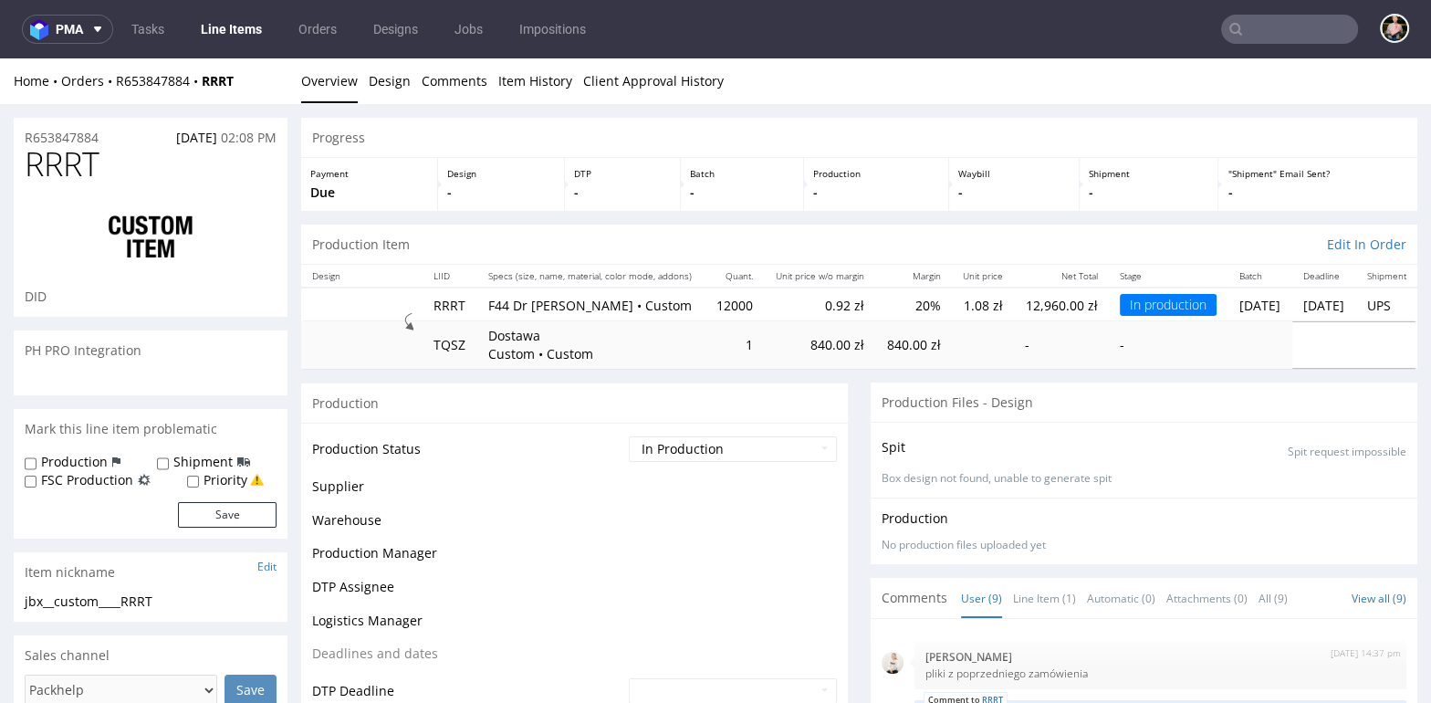
scroll to position [208, 0]
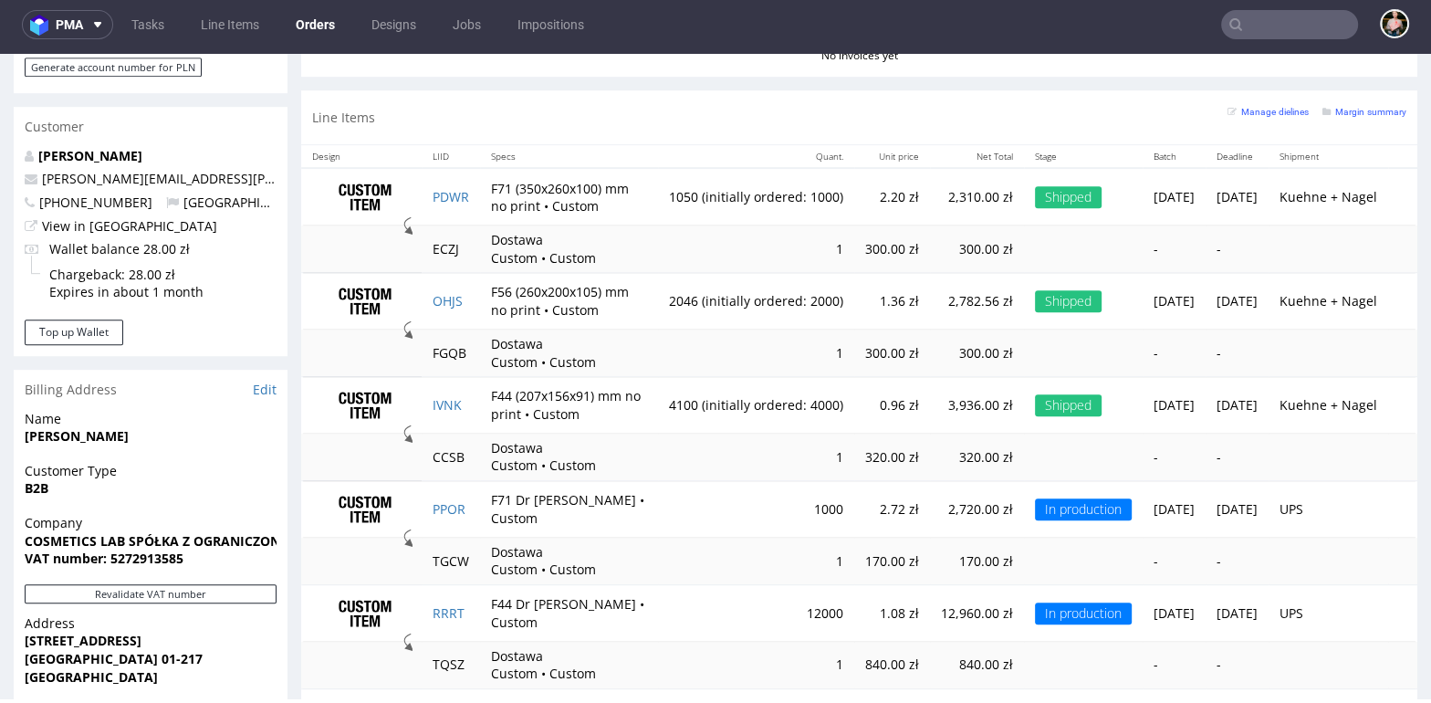
scroll to position [886, 0]
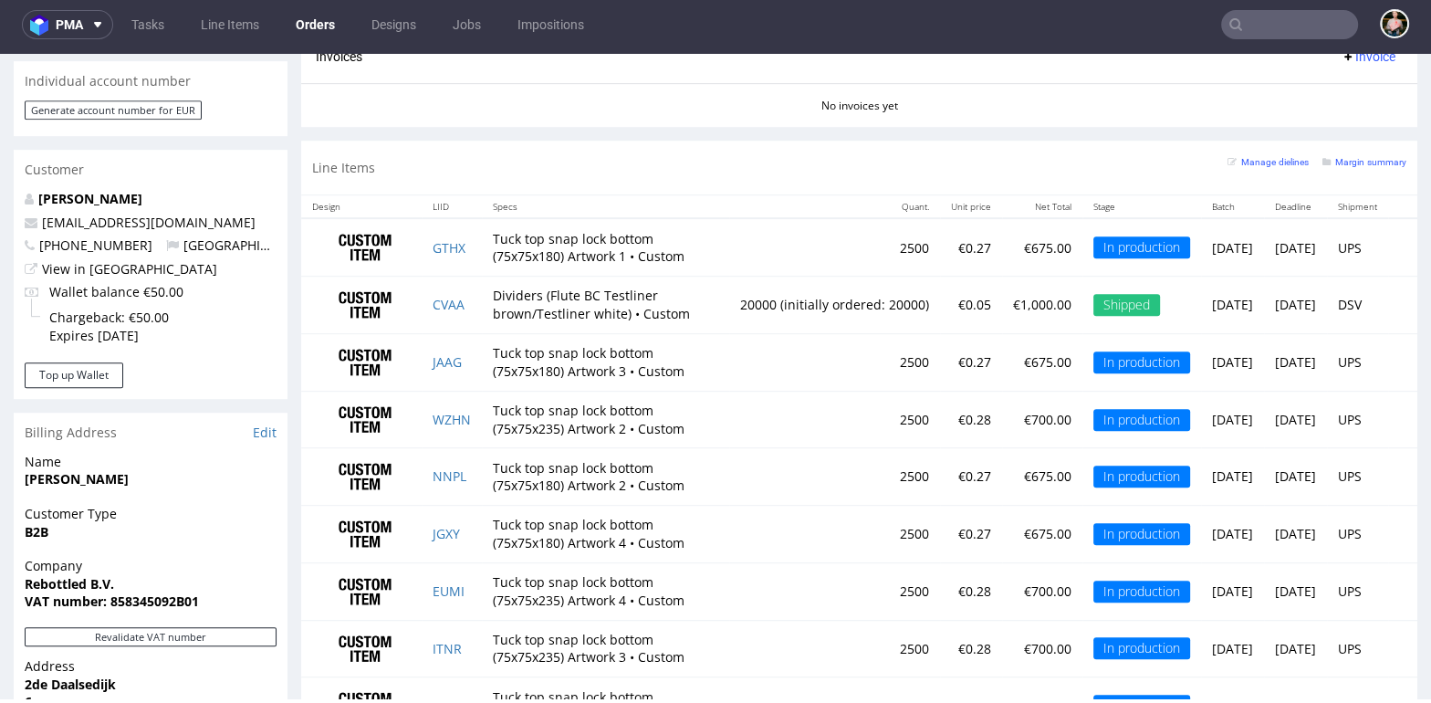
scroll to position [873, 0]
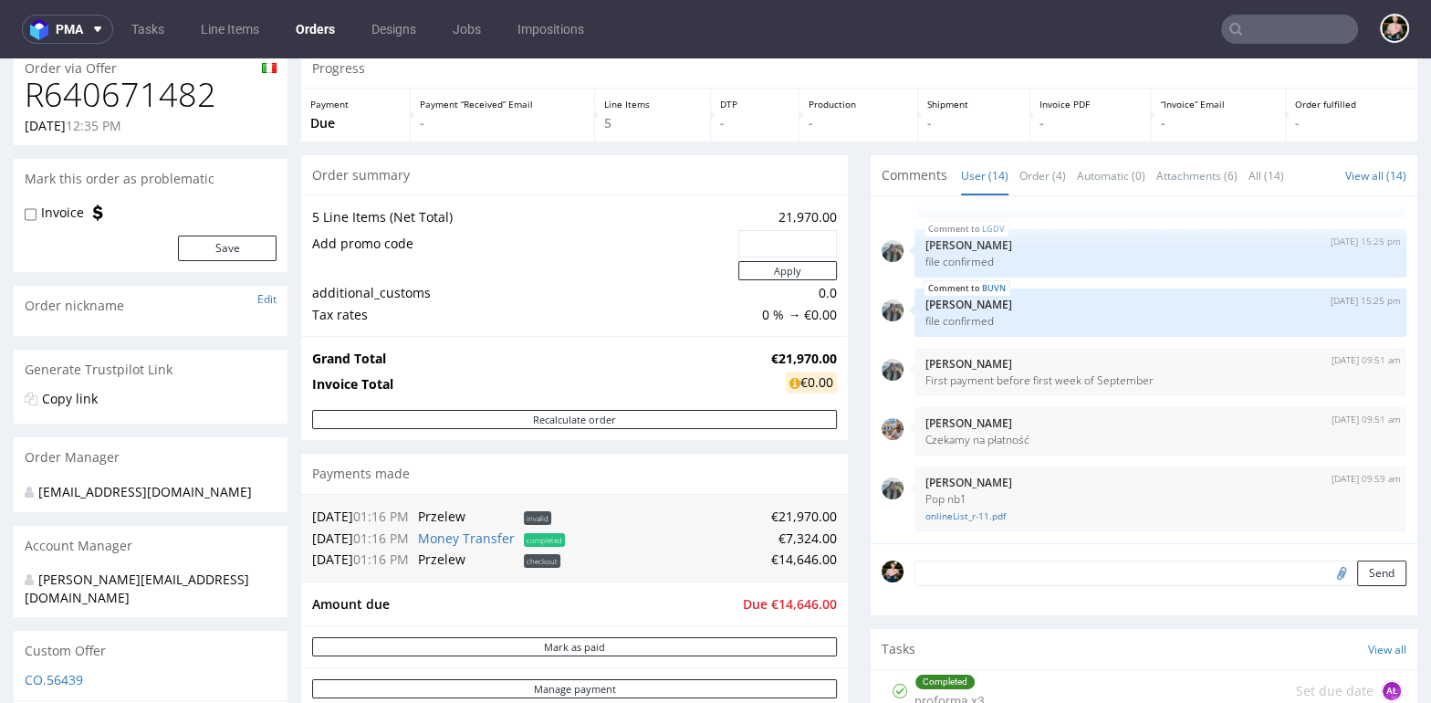
scroll to position [71, 0]
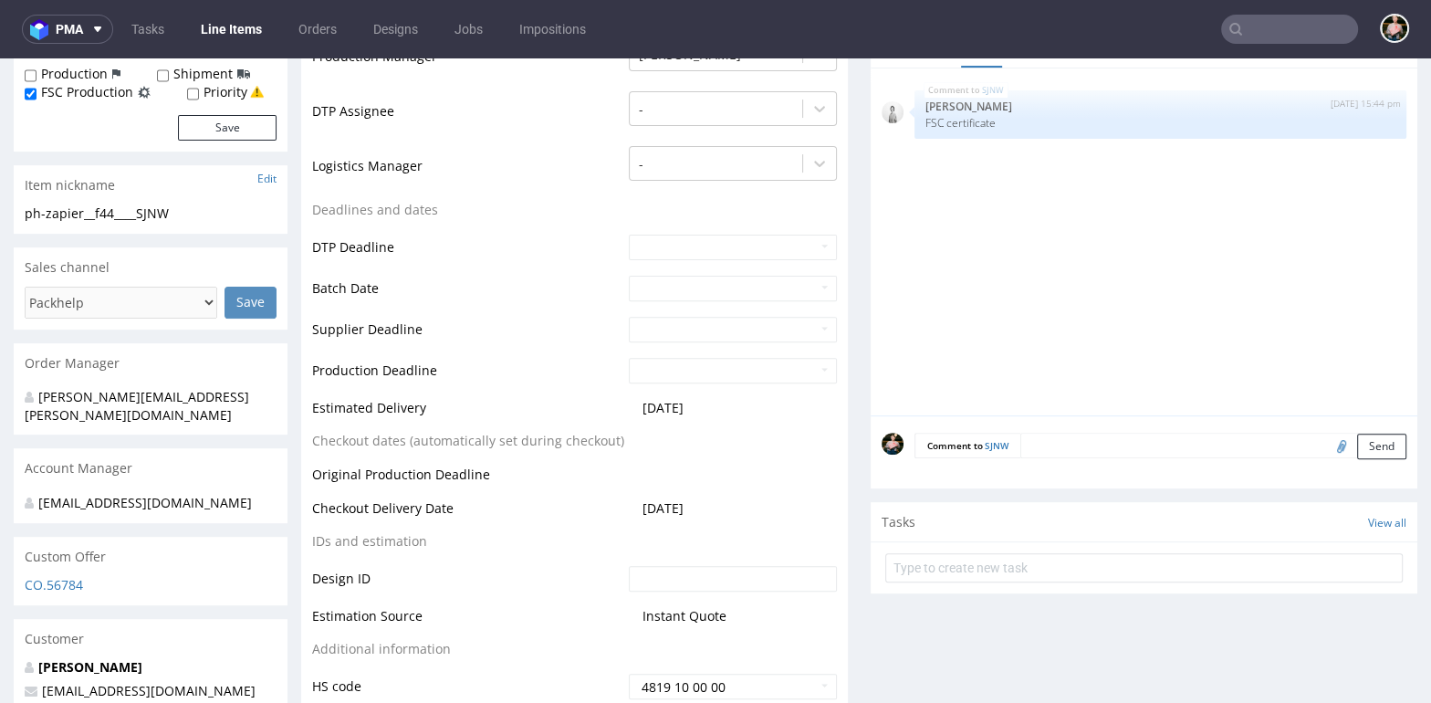
scroll to position [800, 0]
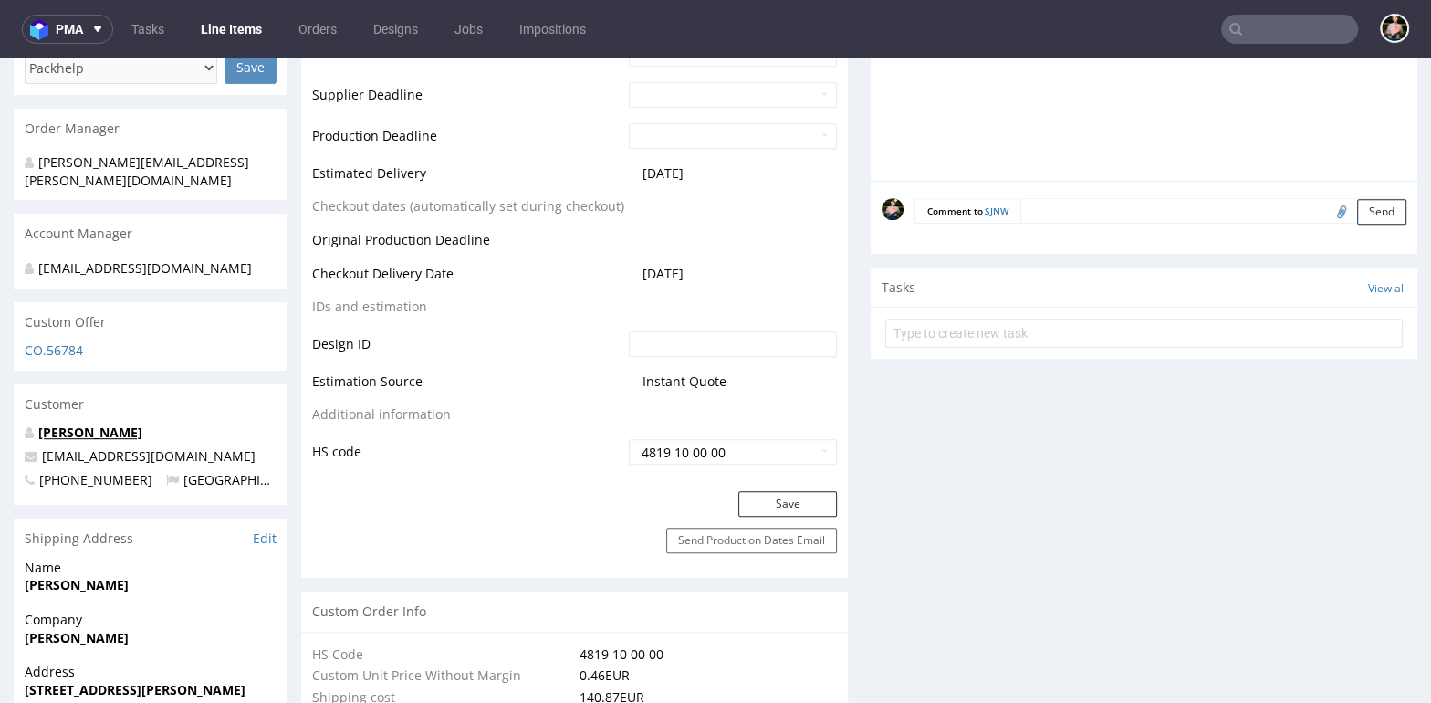
click at [110, 432] on link "[PERSON_NAME]" at bounding box center [90, 431] width 104 height 17
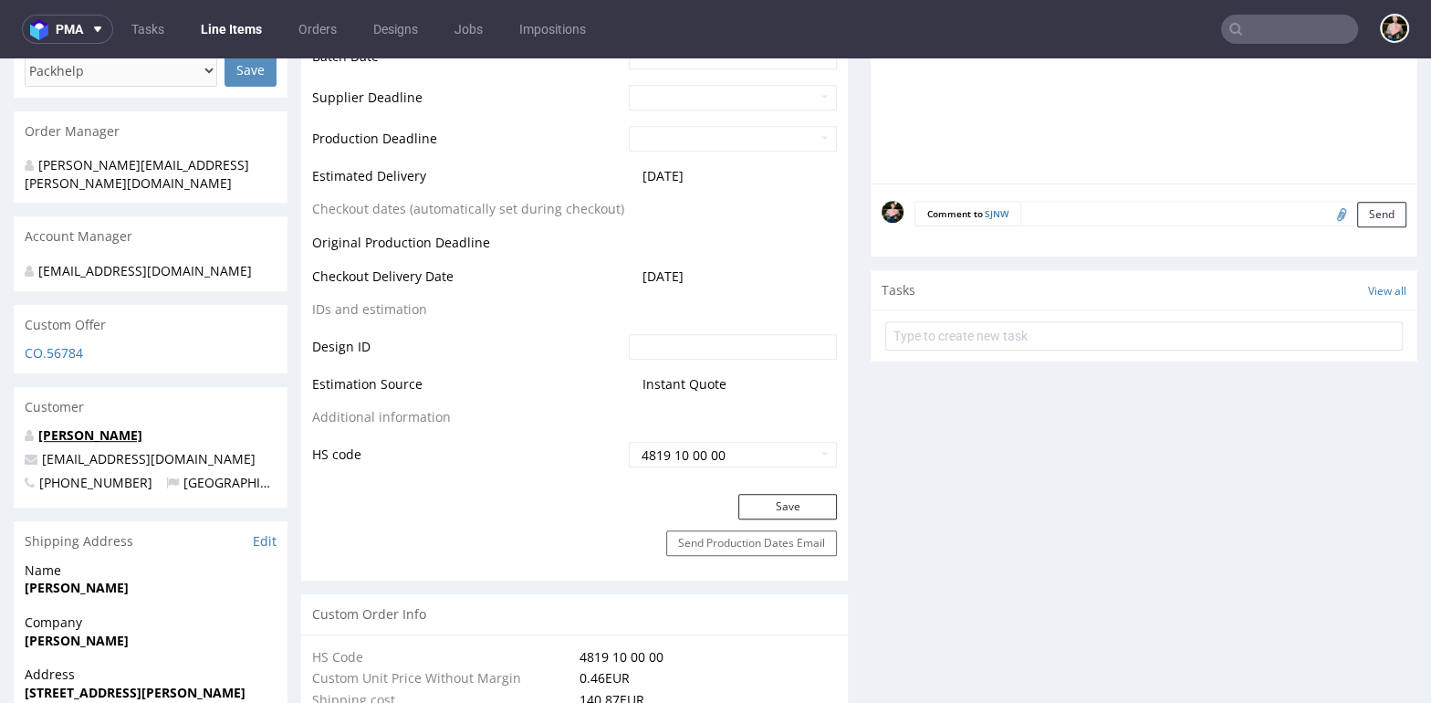
scroll to position [0, 0]
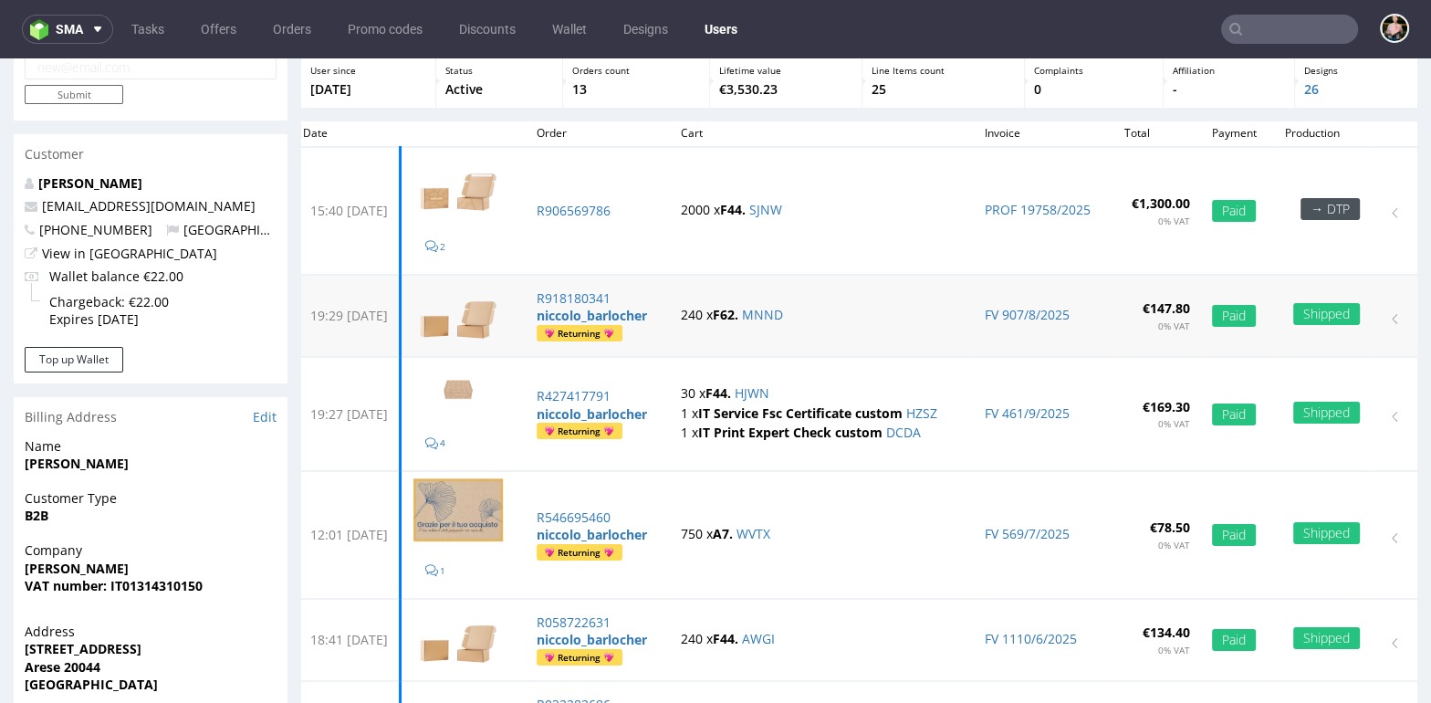
scroll to position [180, 0]
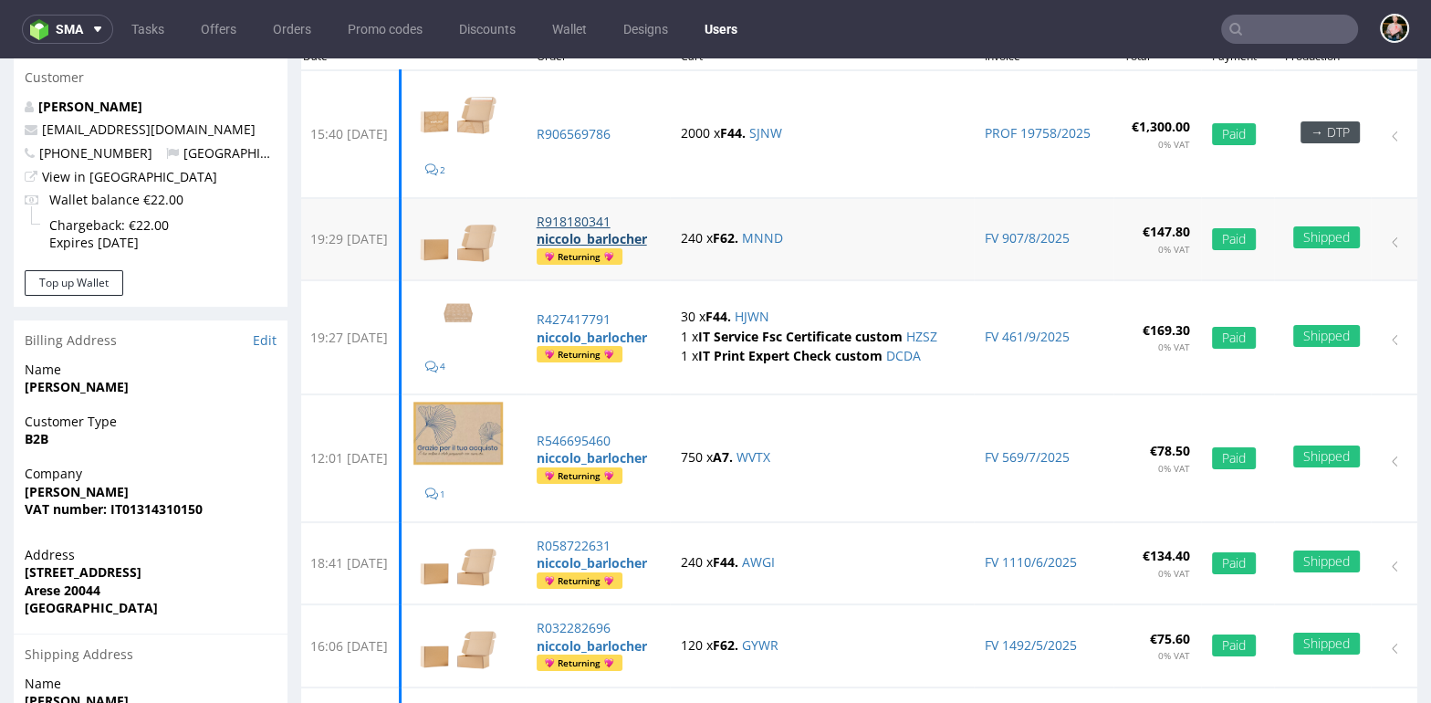
click at [619, 230] on strong "niccolo_barlocher" at bounding box center [591, 238] width 110 height 17
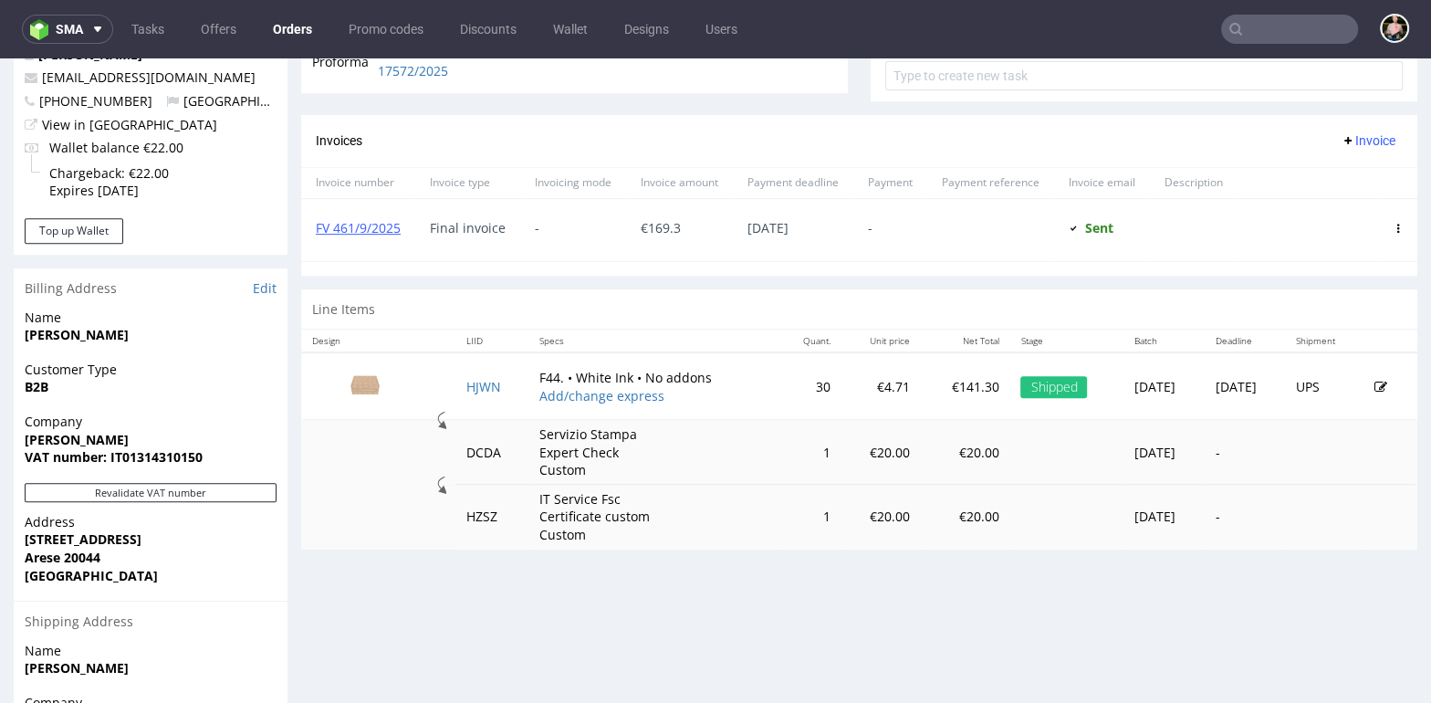
scroll to position [705, 0]
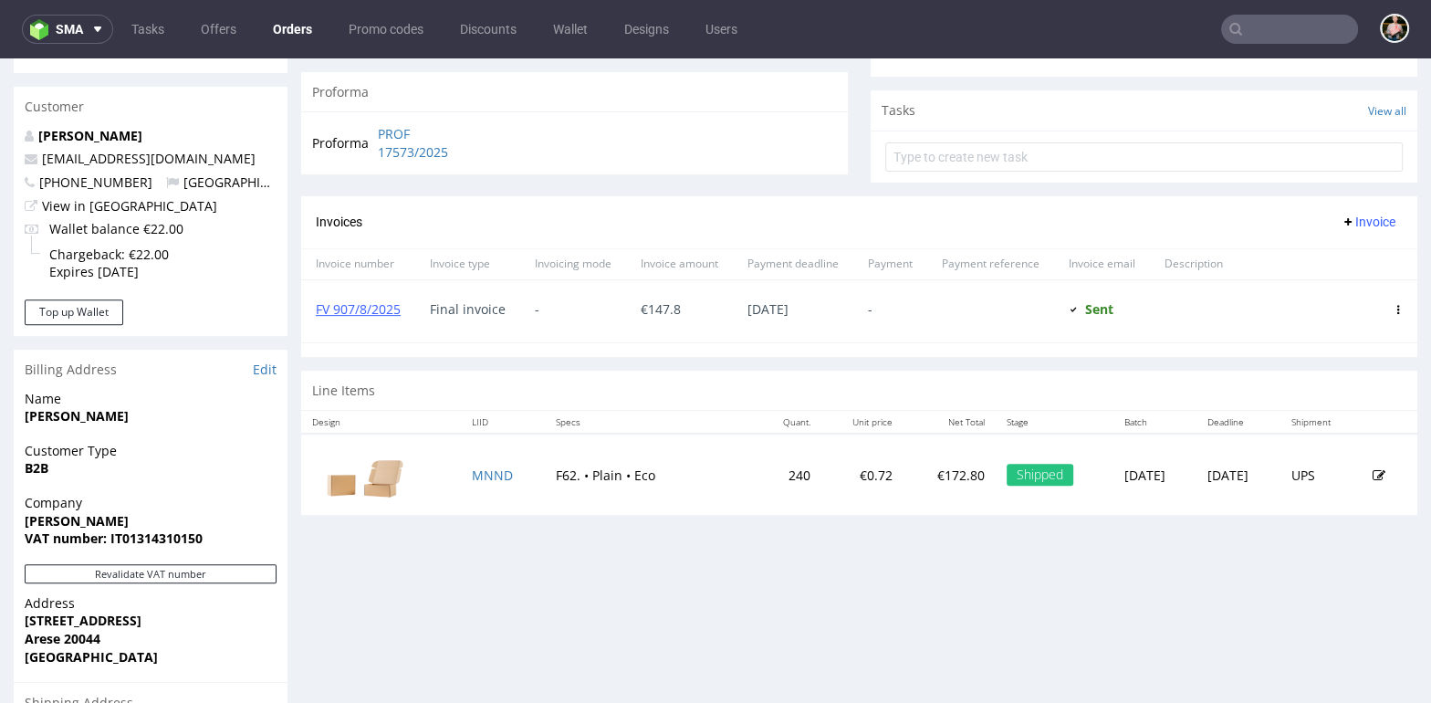
scroll to position [612, 0]
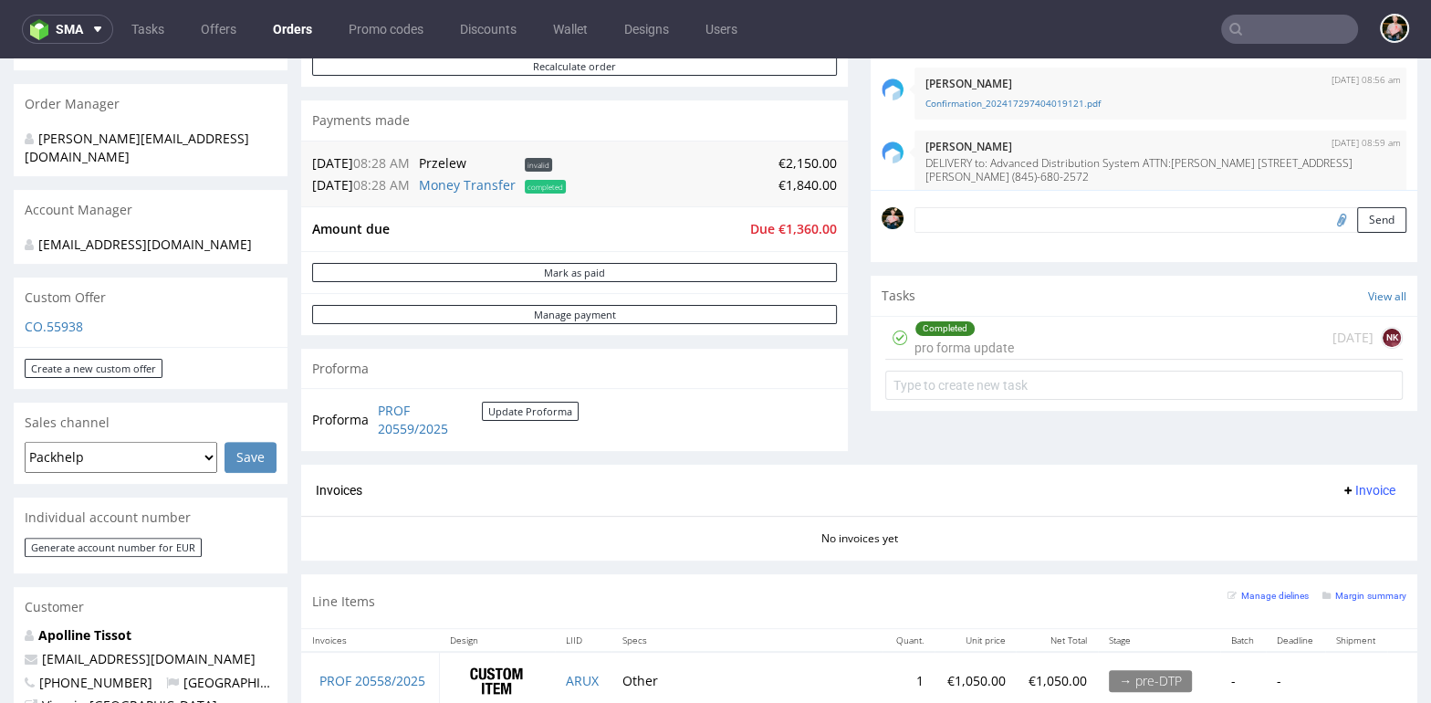
scroll to position [412, 0]
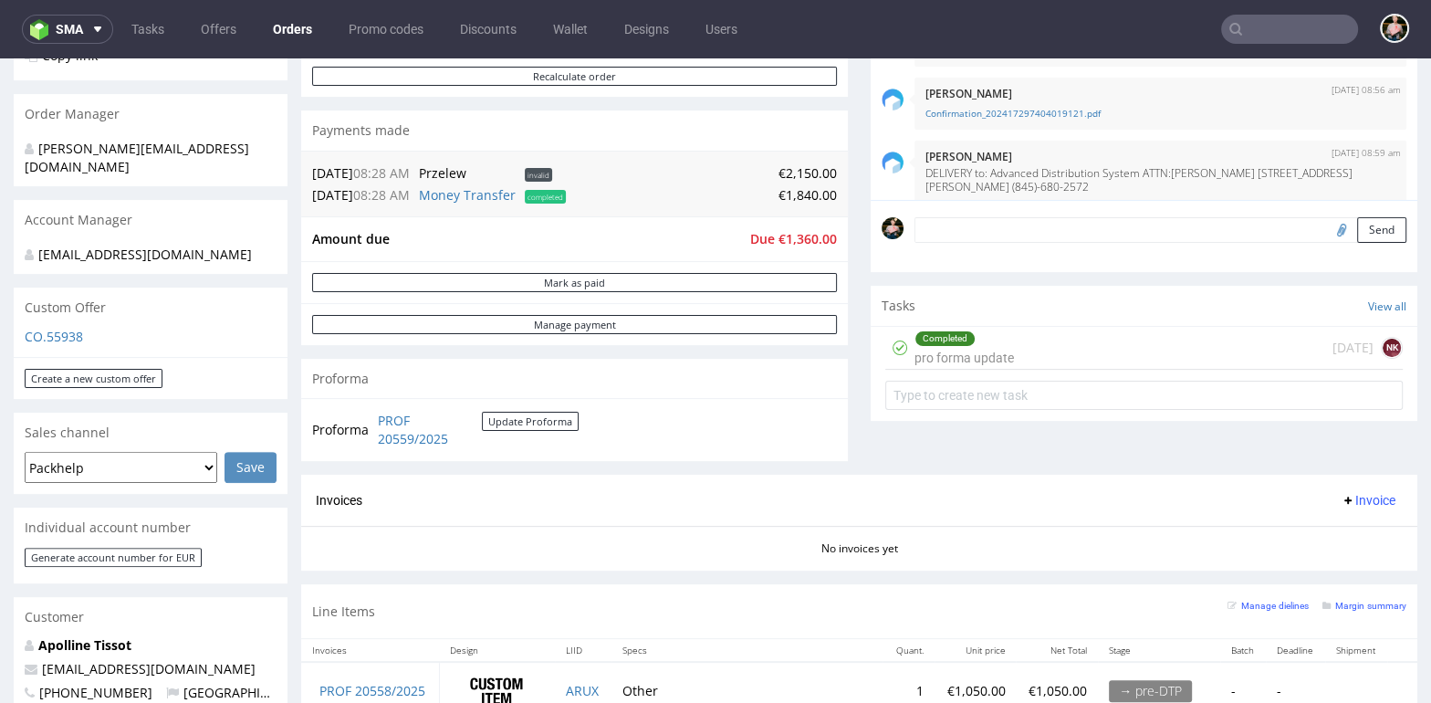
click at [1019, 337] on div "Completed pro forma update 1 day ago NK" at bounding box center [1143, 348] width 517 height 43
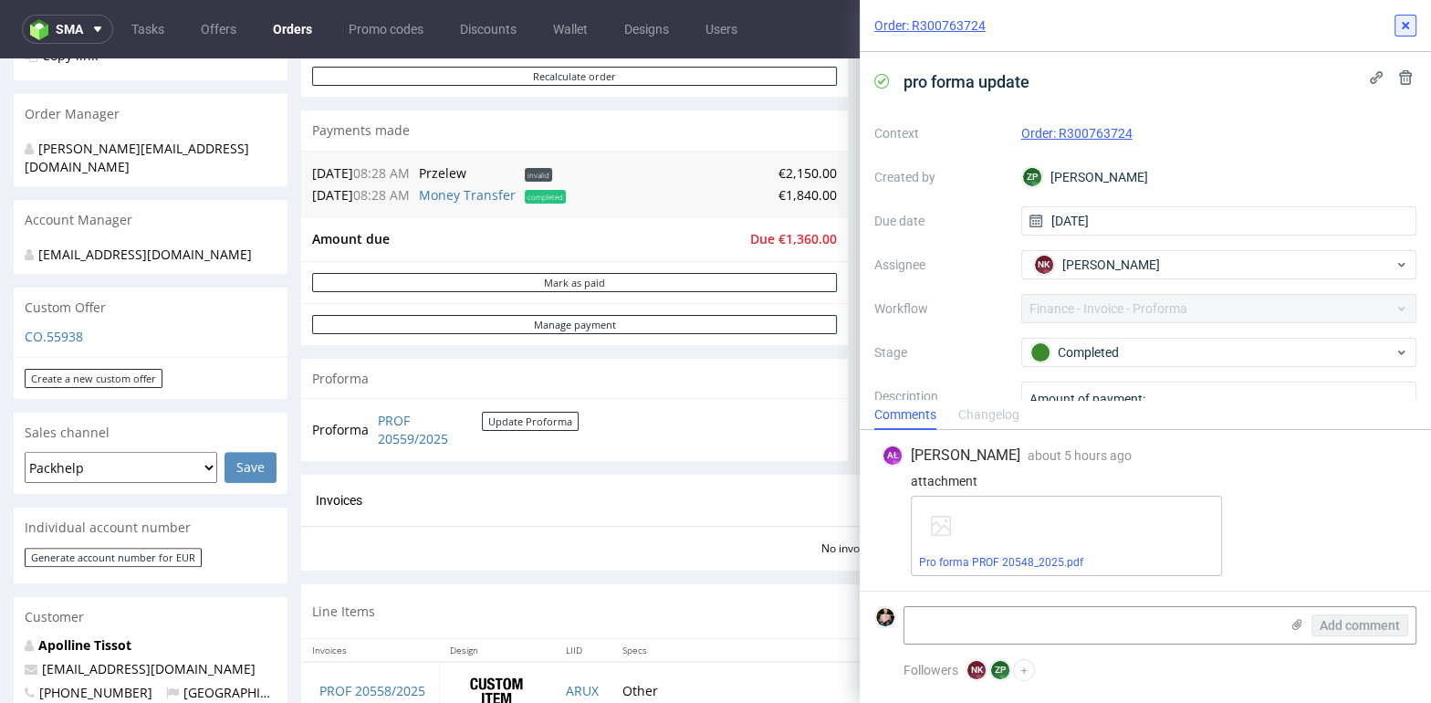
click at [1402, 28] on icon at bounding box center [1405, 25] width 15 height 15
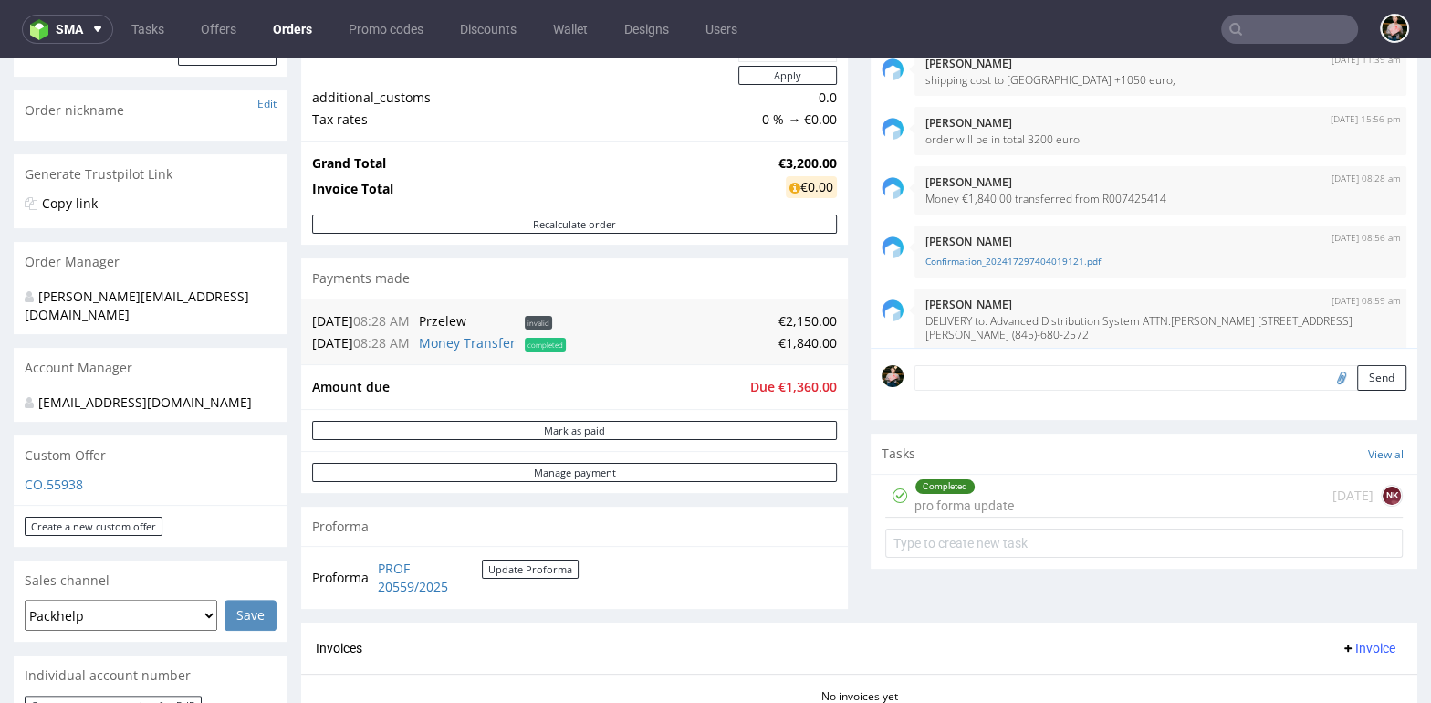
scroll to position [260, 0]
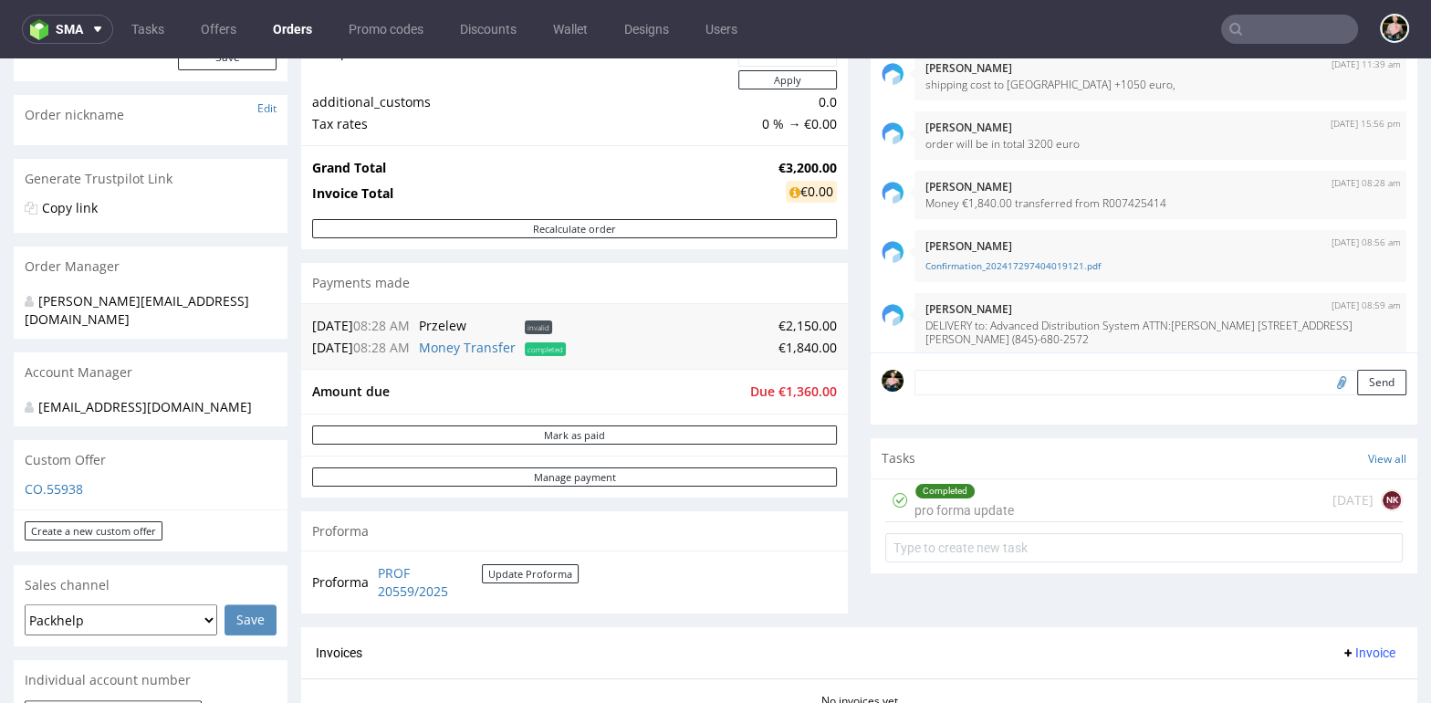
click at [1020, 498] on div "Completed pro forma update 1 day ago NK" at bounding box center [1143, 500] width 517 height 43
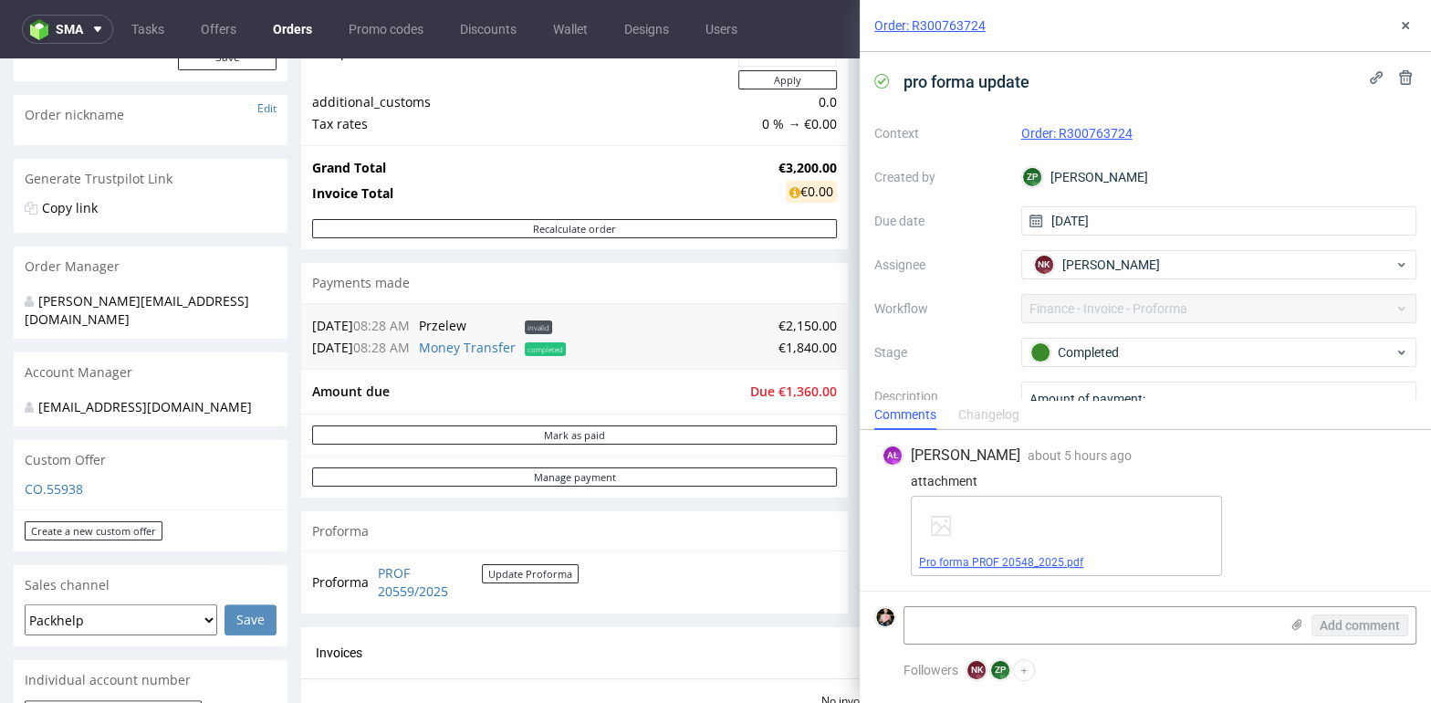
click at [1004, 565] on link "Pro forma PROF 20548_2025.pdf" at bounding box center [1001, 562] width 164 height 13
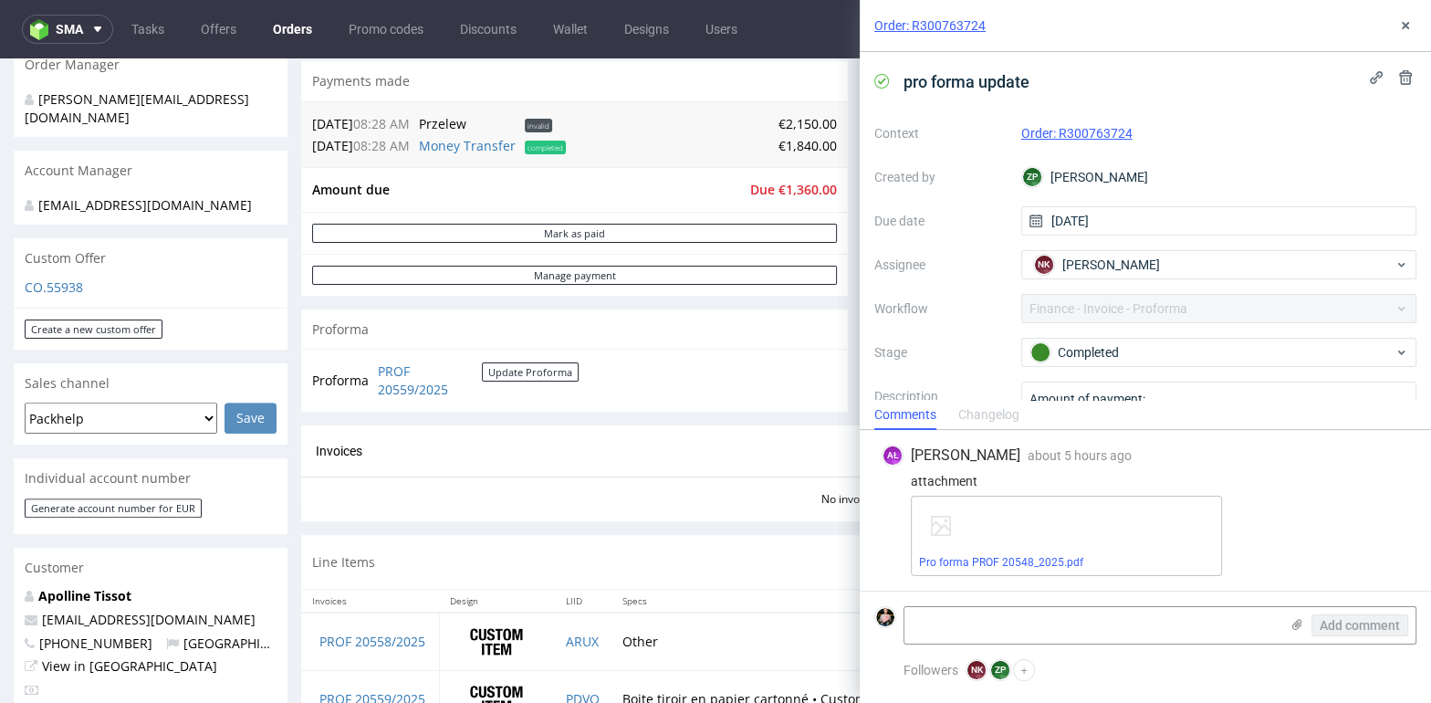
scroll to position [470, 0]
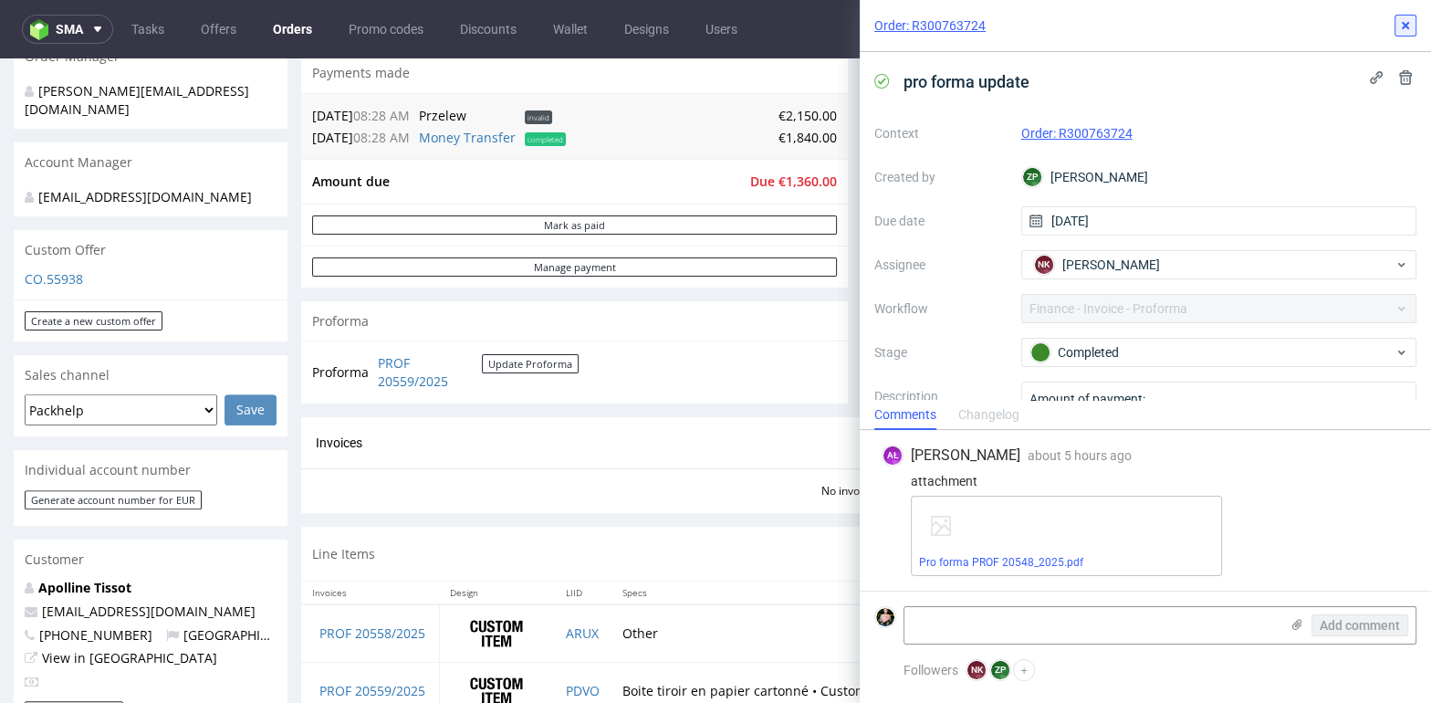
click at [1408, 25] on icon at bounding box center [1405, 25] width 15 height 15
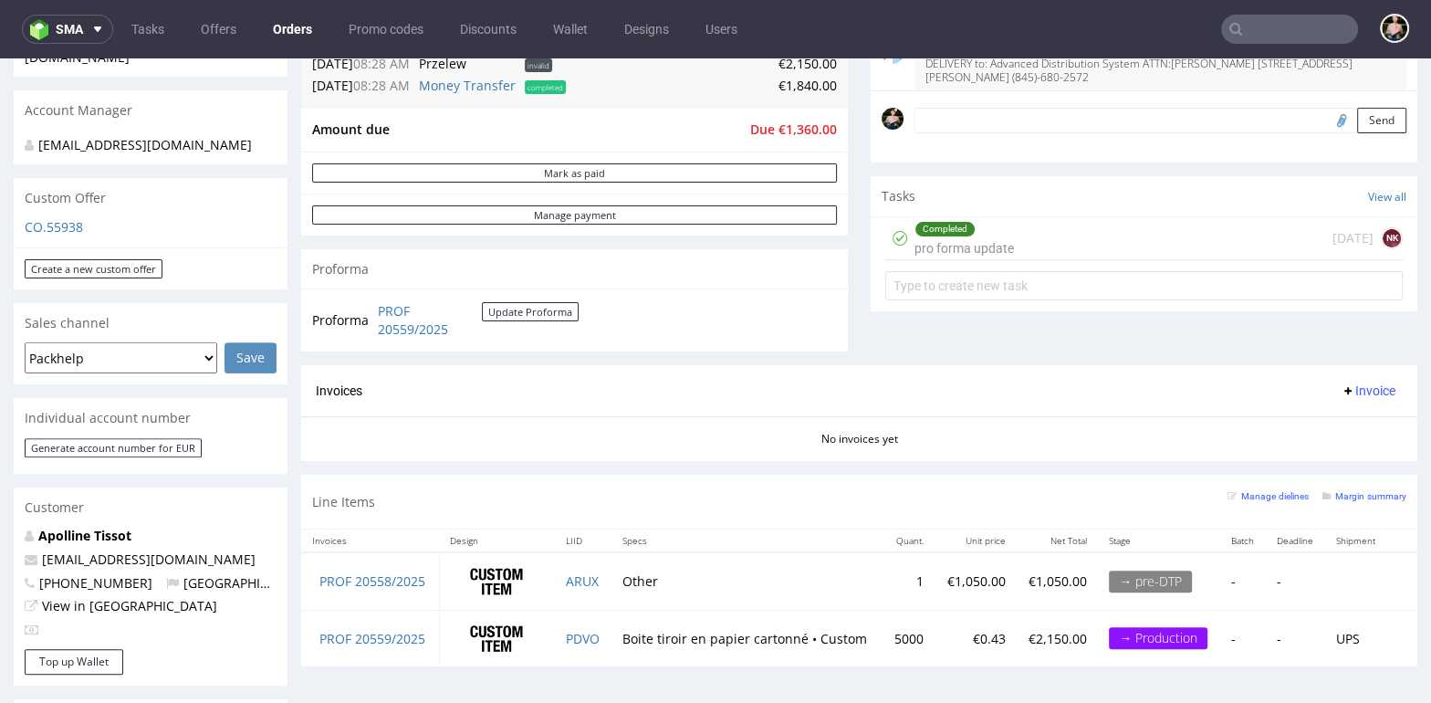
scroll to position [524, 0]
drag, startPoint x: 1074, startPoint y: 628, endPoint x: 999, endPoint y: 628, distance: 74.8
click at [999, 628] on tr "PROF 20559/2025 PDVO Boite tiroir en papier cartonné • Custom 5000 €0.43 €2,150…" at bounding box center [859, 636] width 1116 height 57
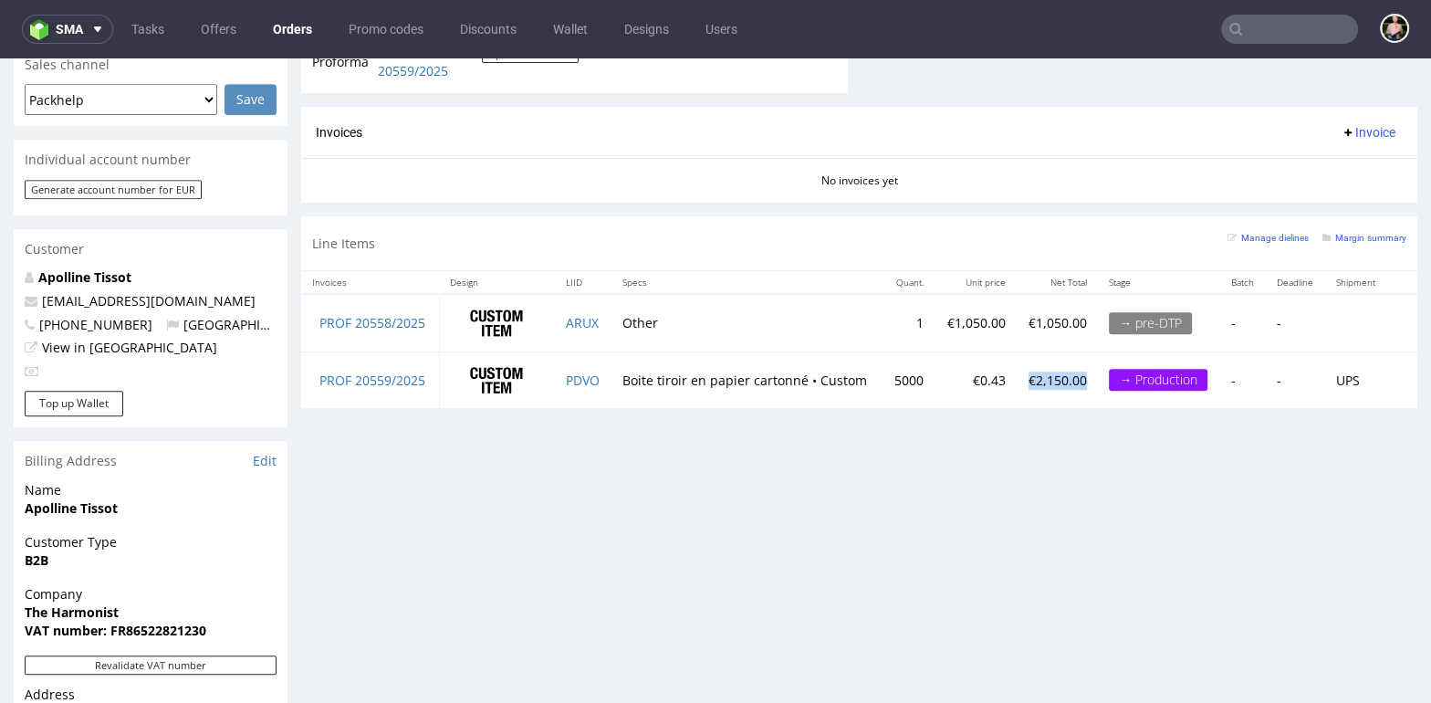
scroll to position [955, 0]
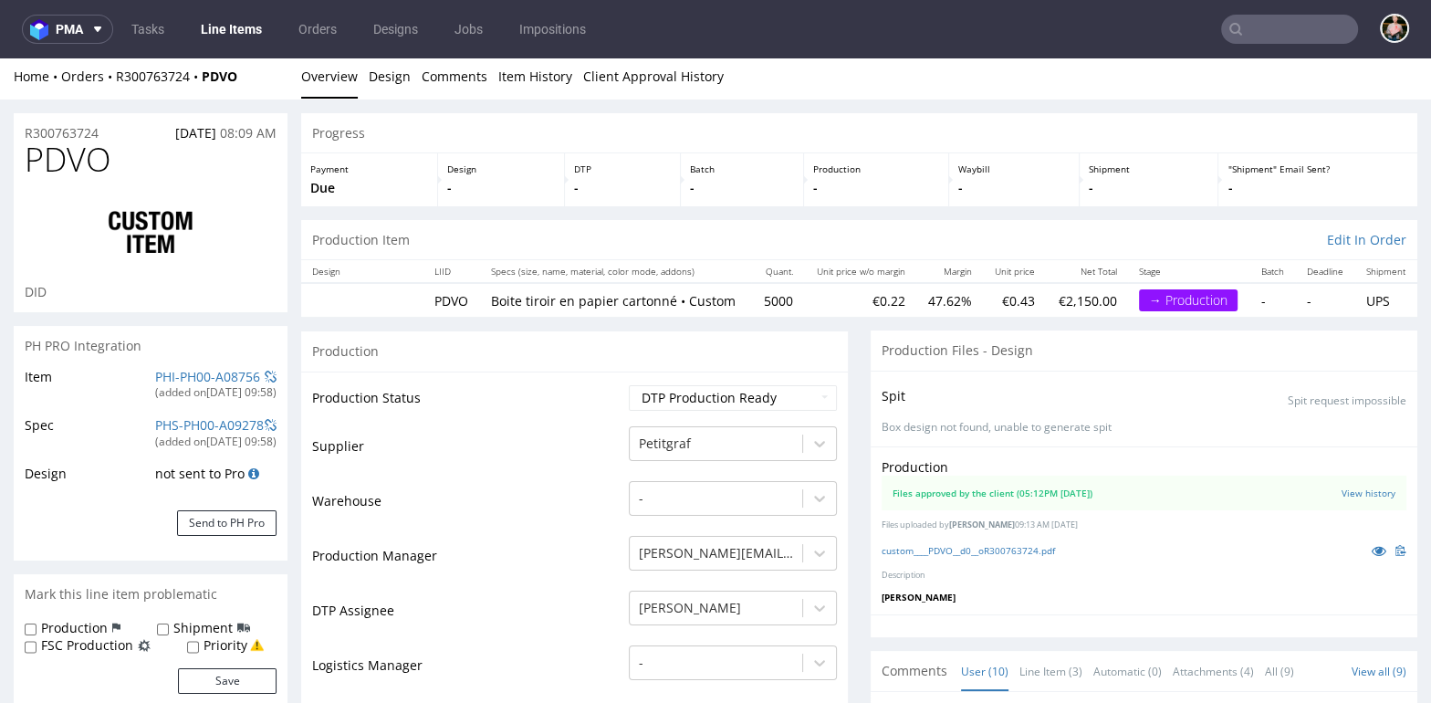
scroll to position [5, 0]
click at [978, 556] on link "custom____PDVO__d0__oR300763724.pdf" at bounding box center [967, 549] width 173 height 13
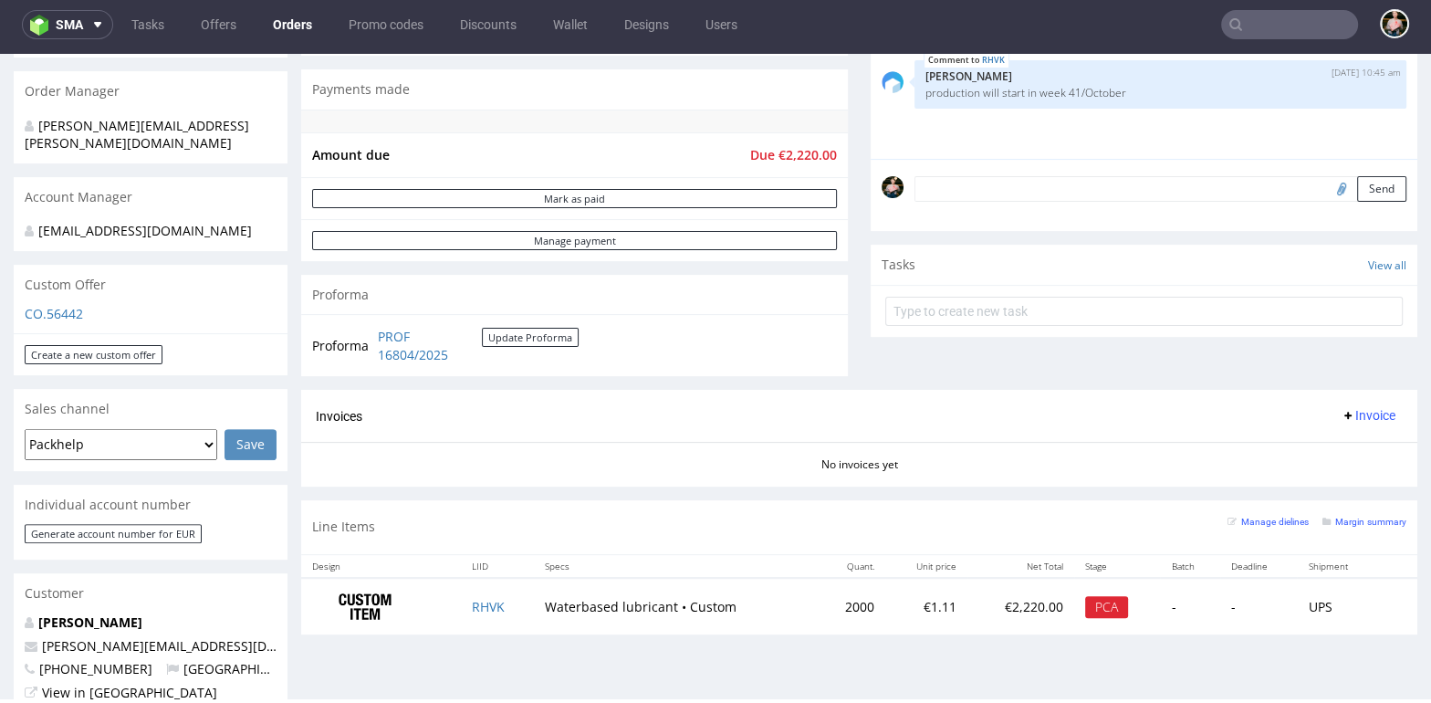
scroll to position [421, 0]
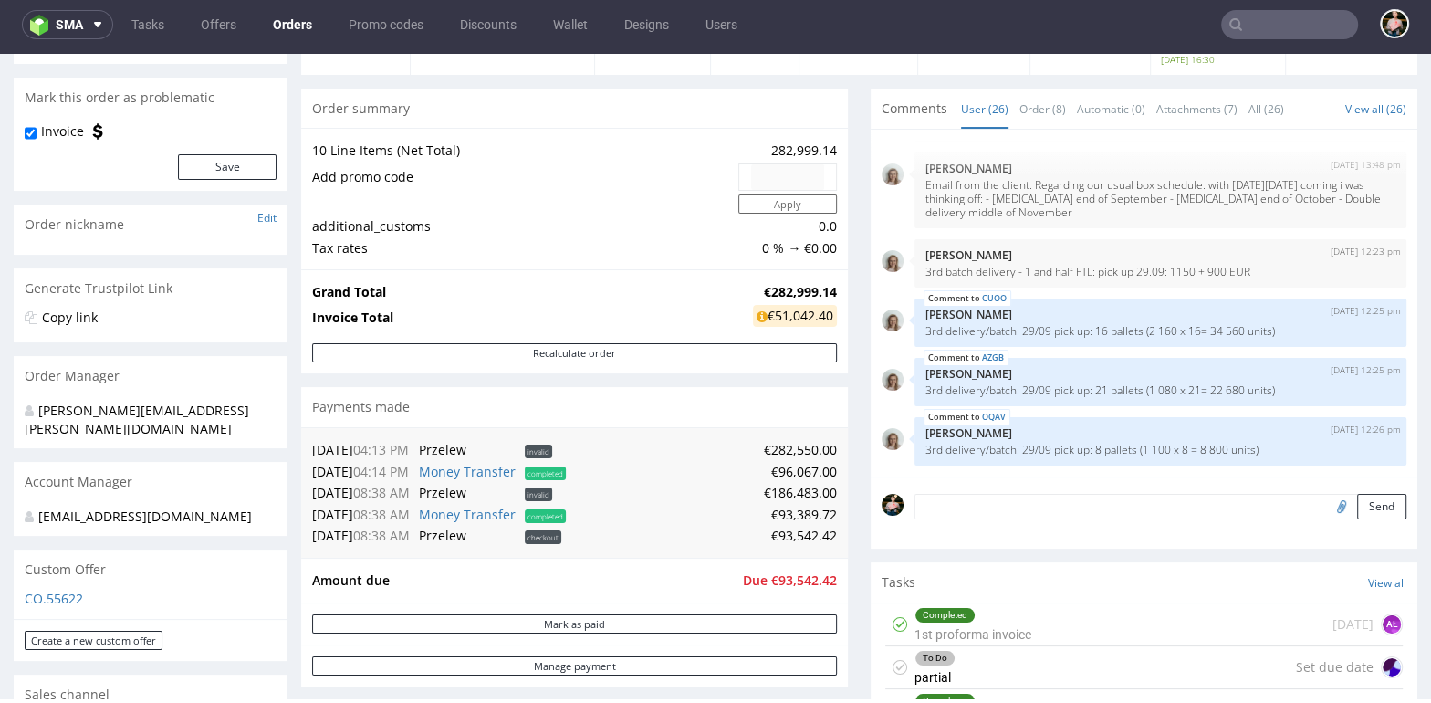
scroll to position [144, 0]
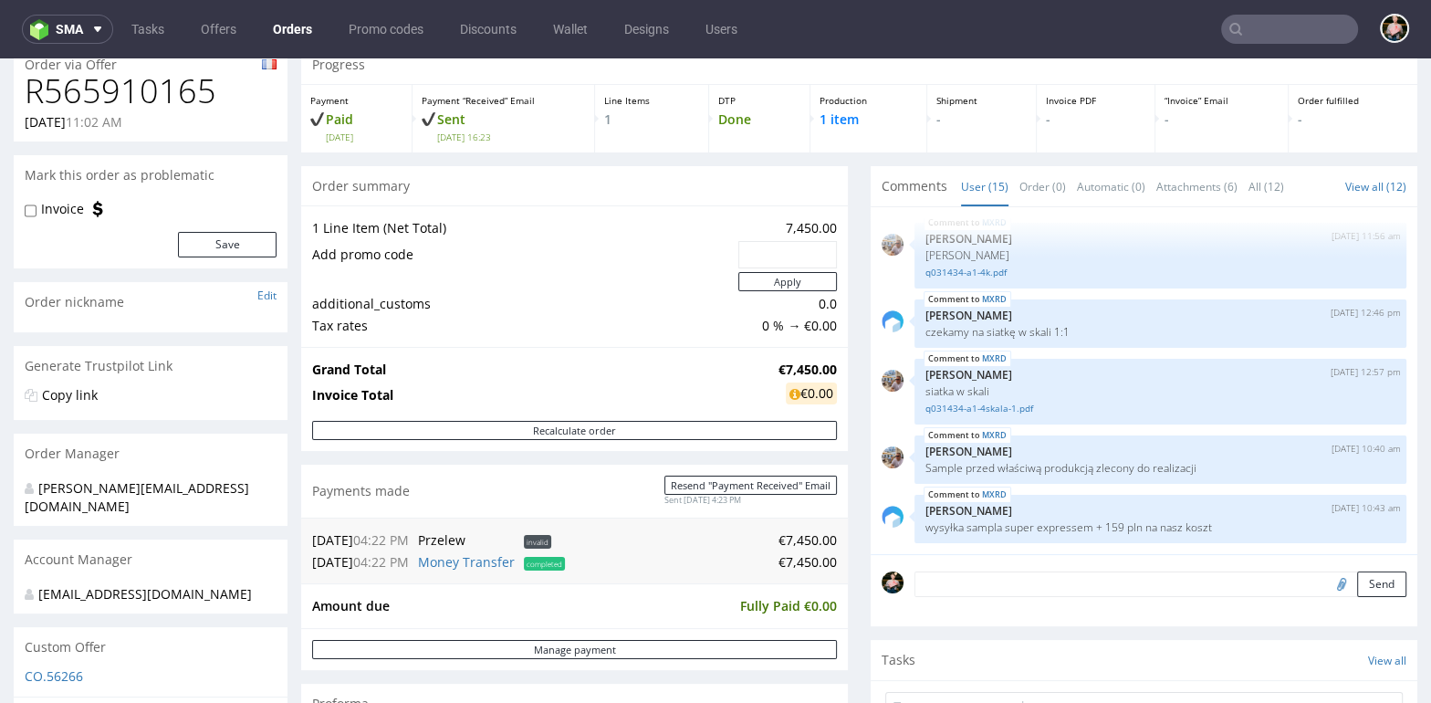
scroll to position [69, 0]
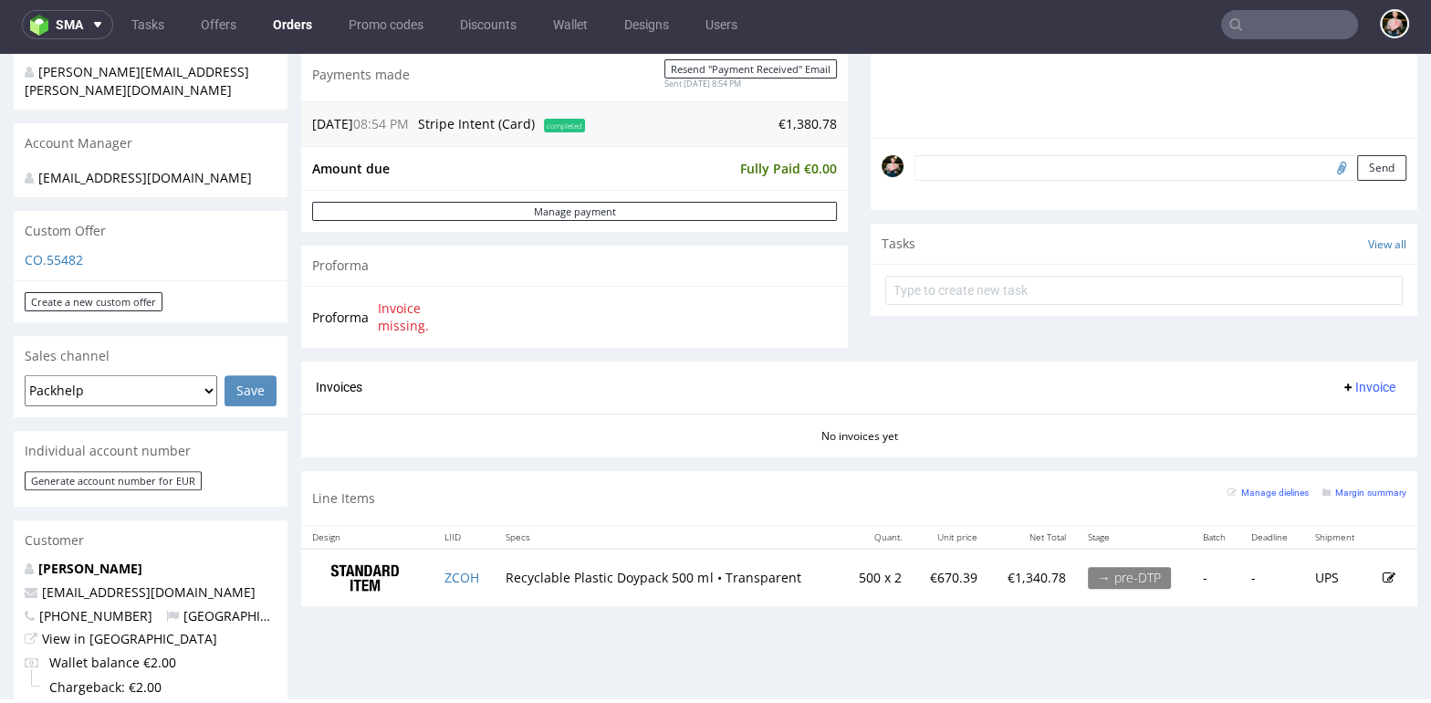
scroll to position [486, 0]
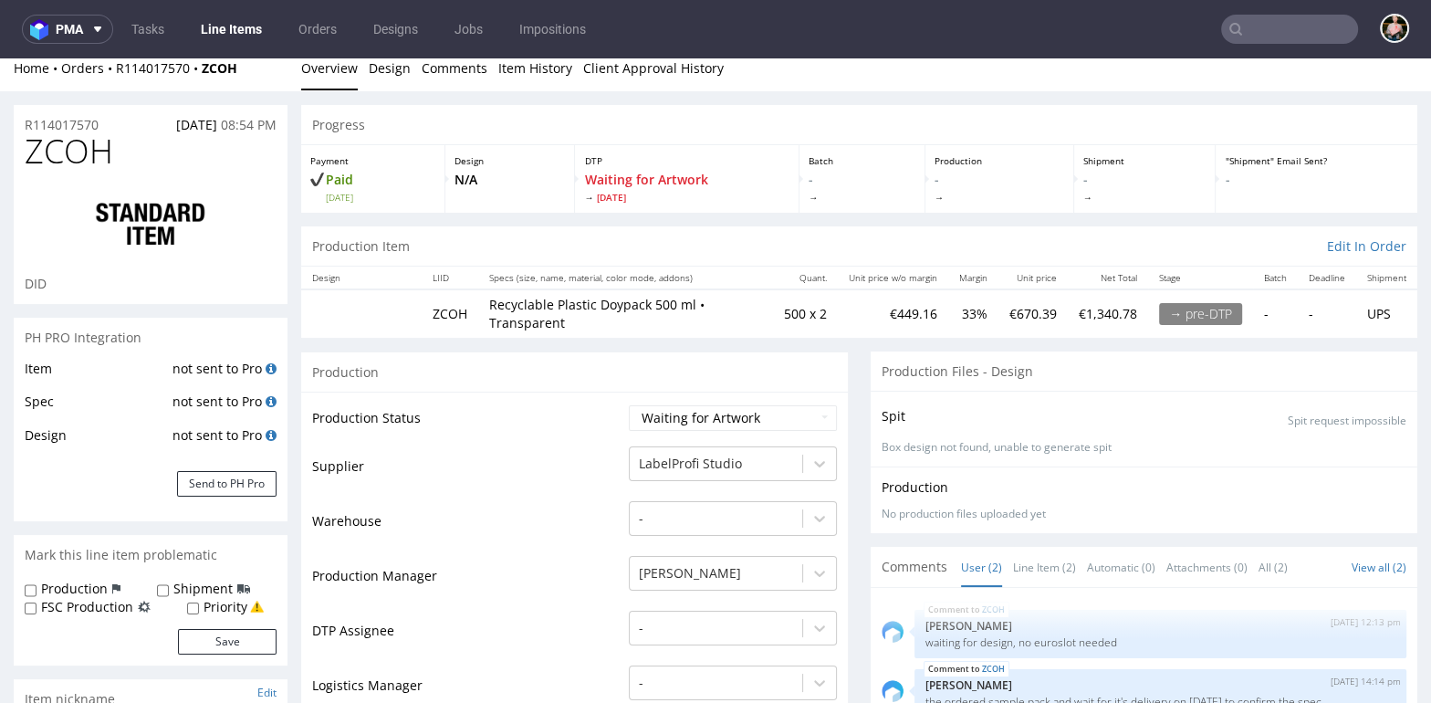
scroll to position [5, 0]
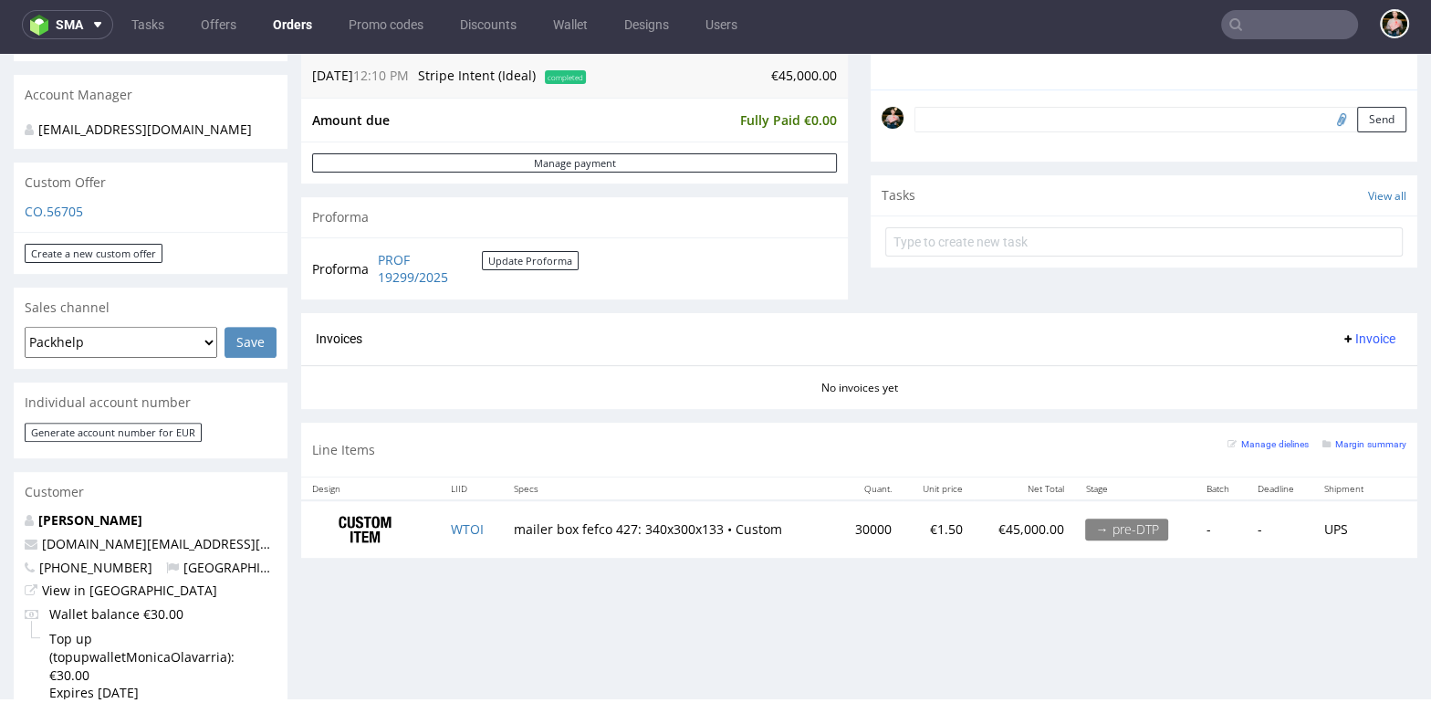
scroll to position [534, 0]
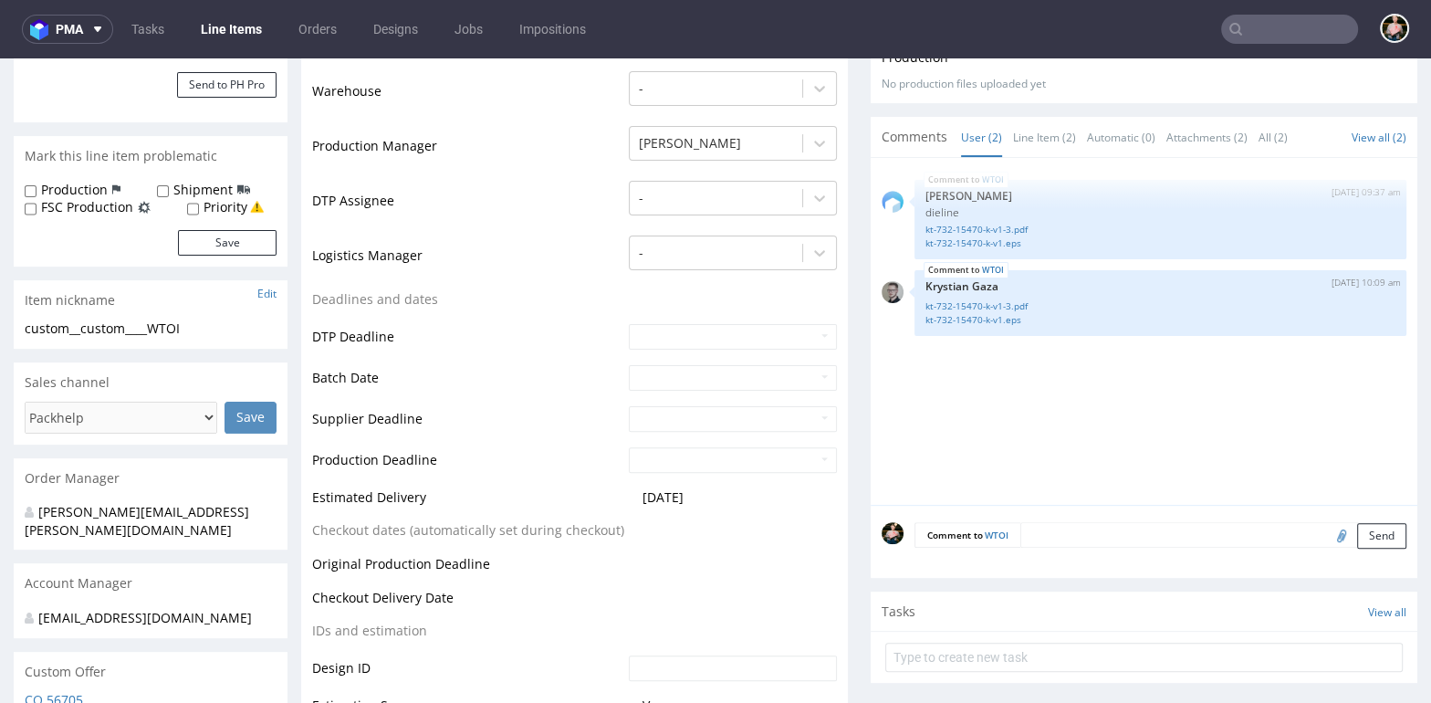
scroll to position [438, 0]
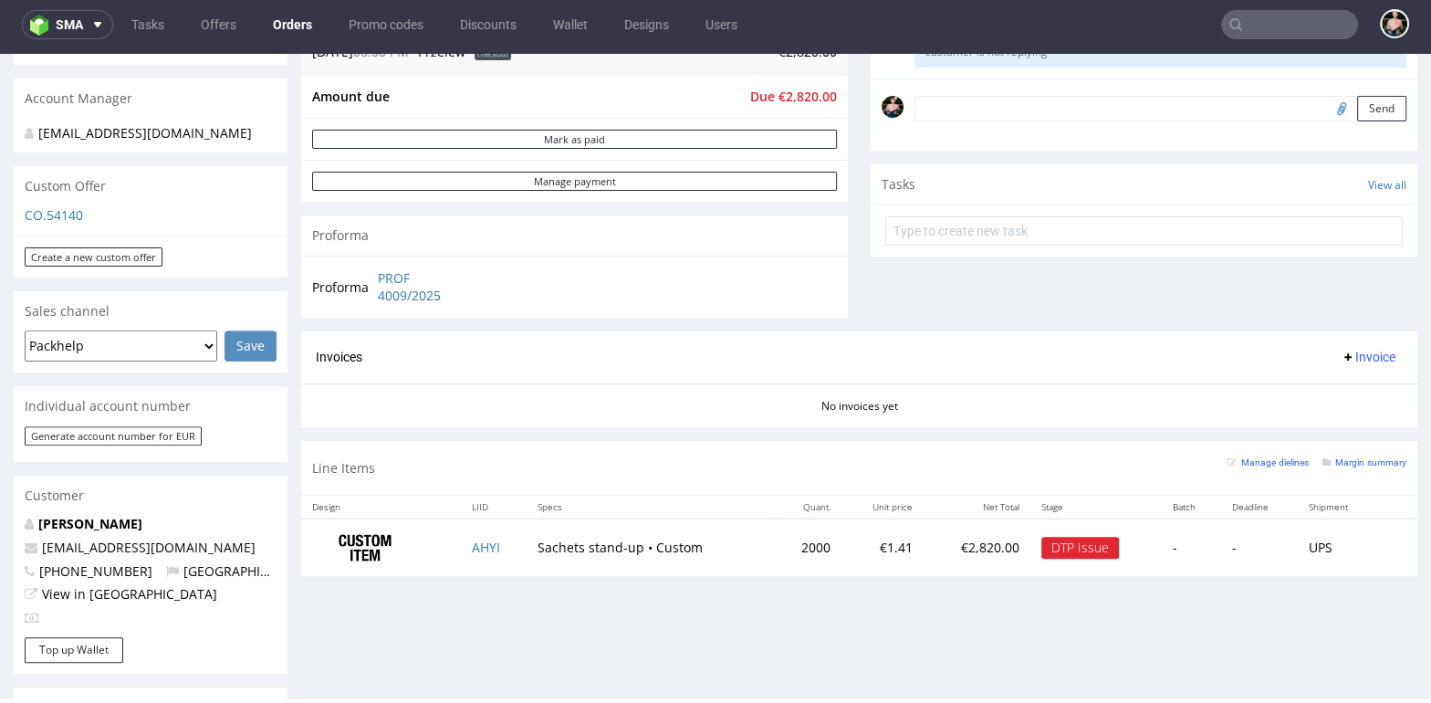
scroll to position [640, 0]
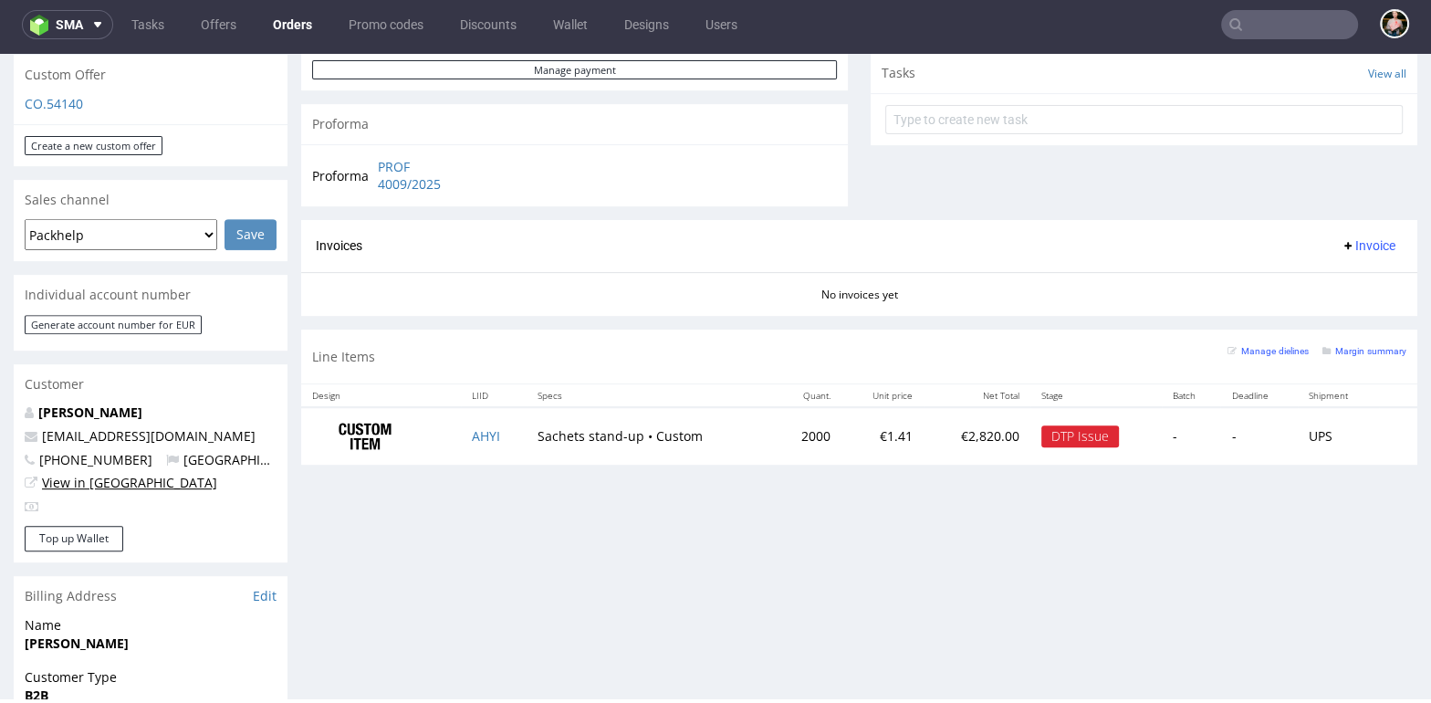
click at [88, 482] on link "View in [GEOGRAPHIC_DATA]" at bounding box center [129, 482] width 175 height 17
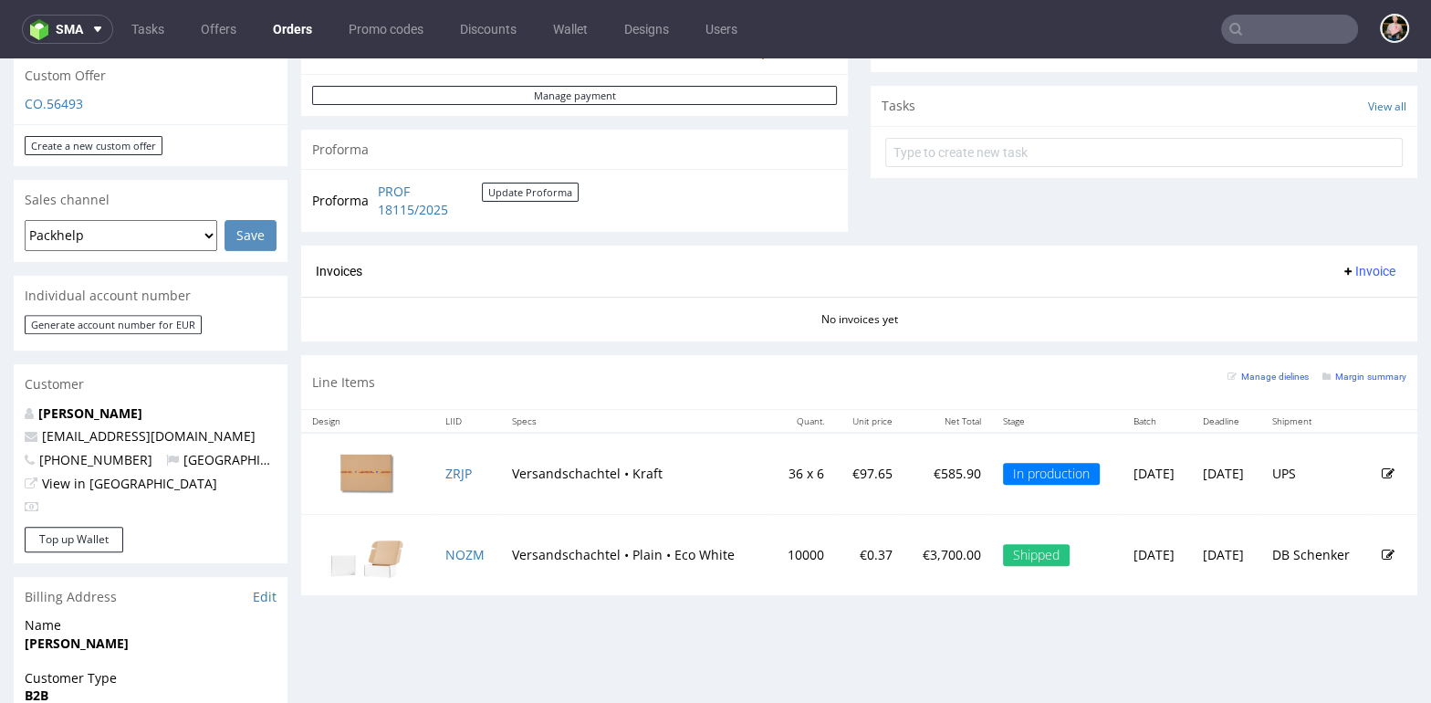
scroll to position [624, 0]
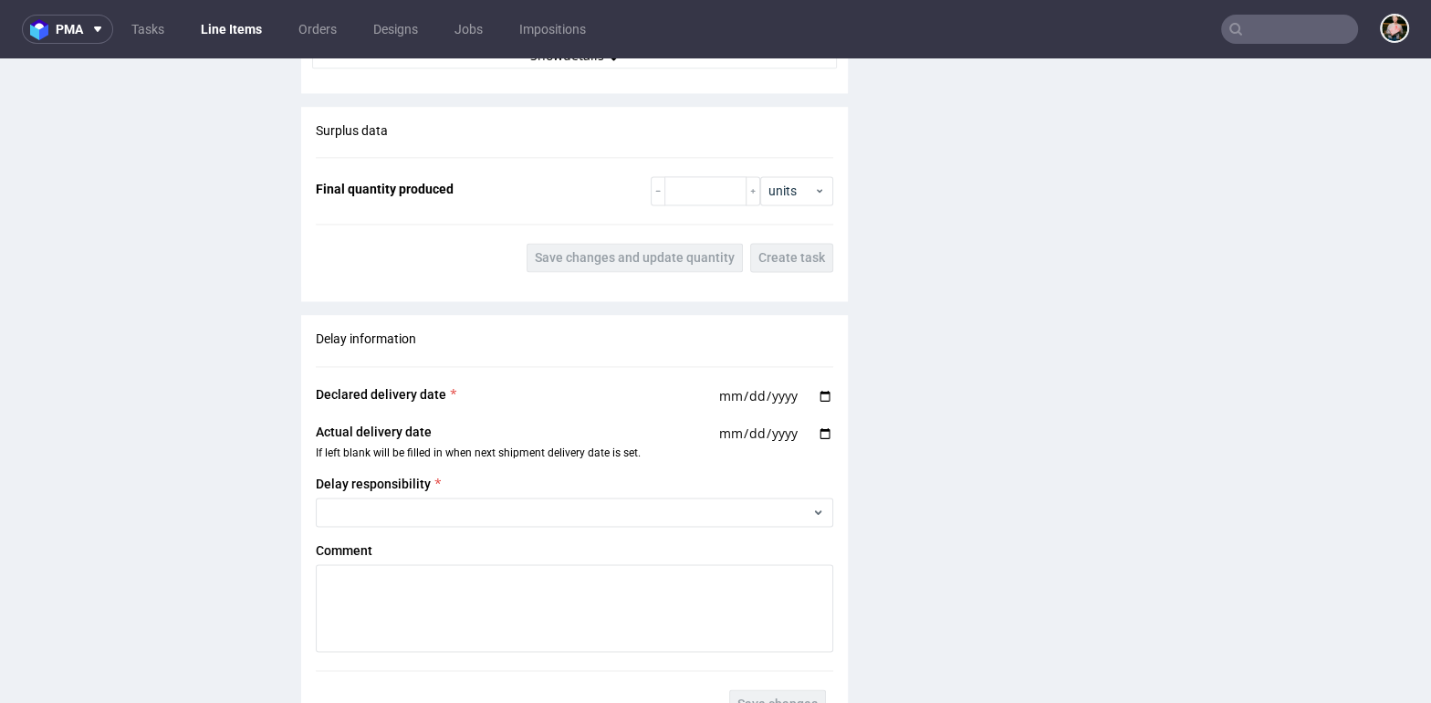
scroll to position [2853, 0]
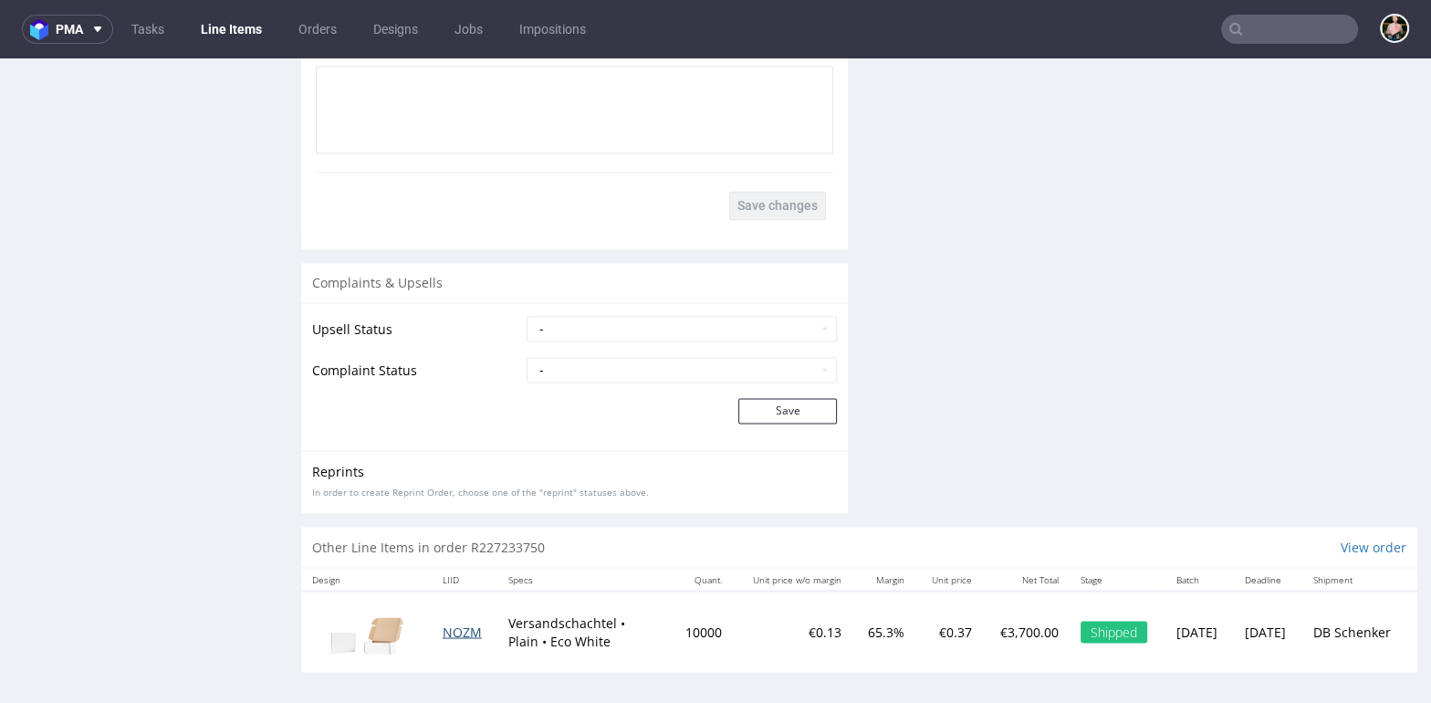
click at [453, 627] on span "NOZM" at bounding box center [462, 630] width 39 height 17
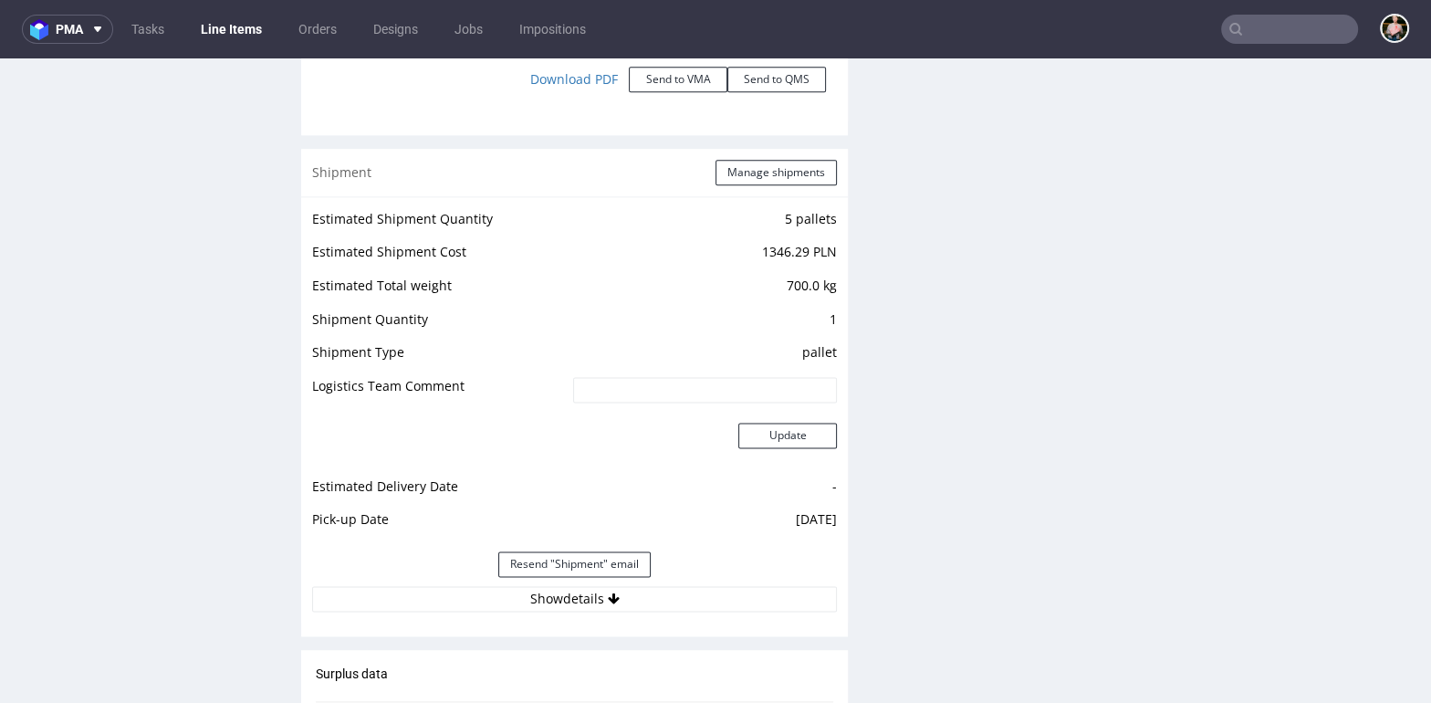
scroll to position [2265, 0]
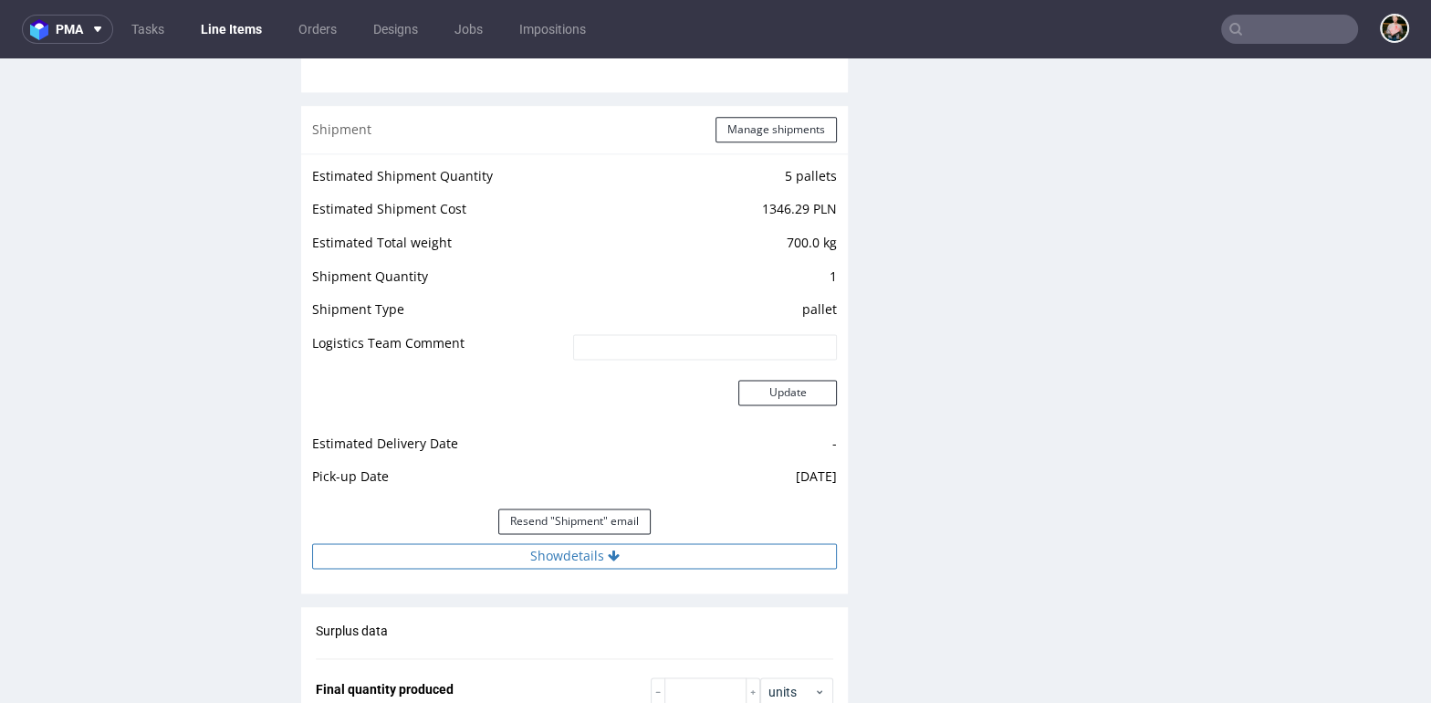
click at [524, 551] on button "Show details" at bounding box center [574, 556] width 525 height 26
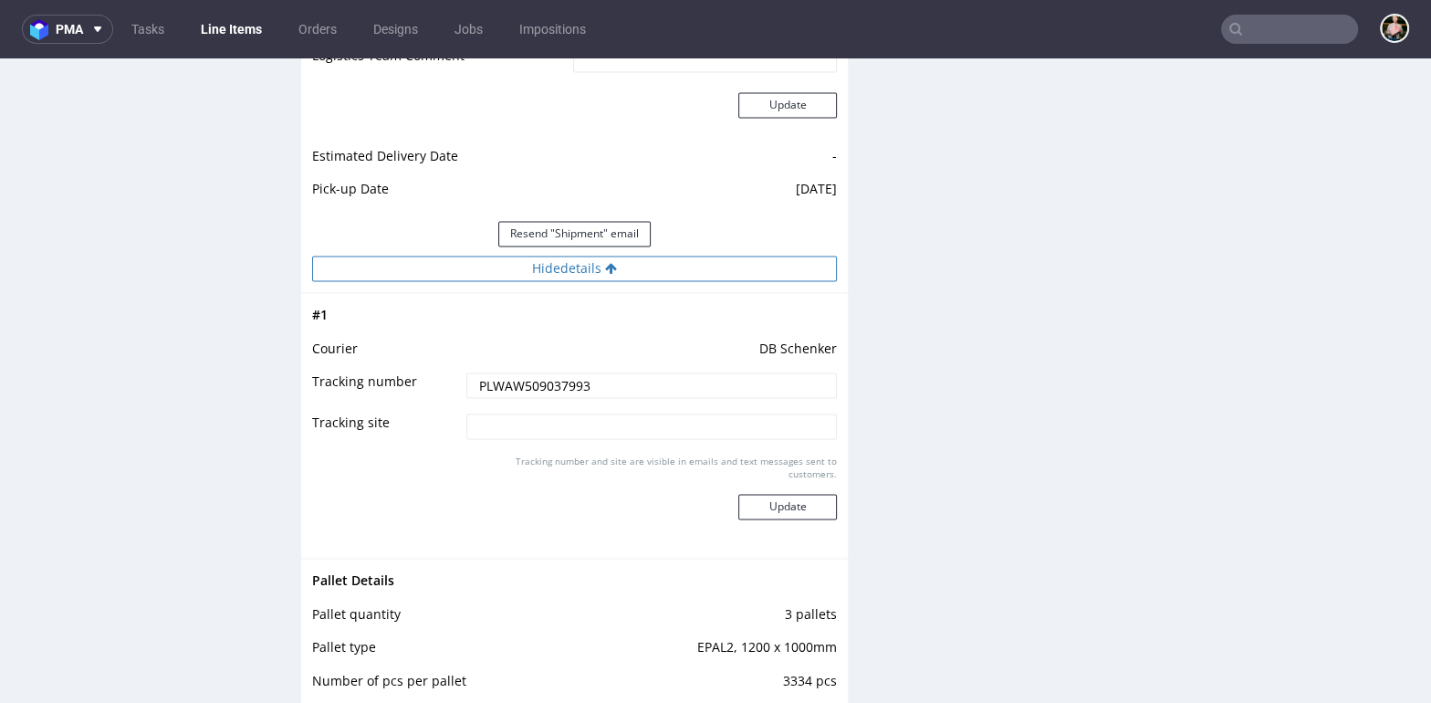
scroll to position [2557, 0]
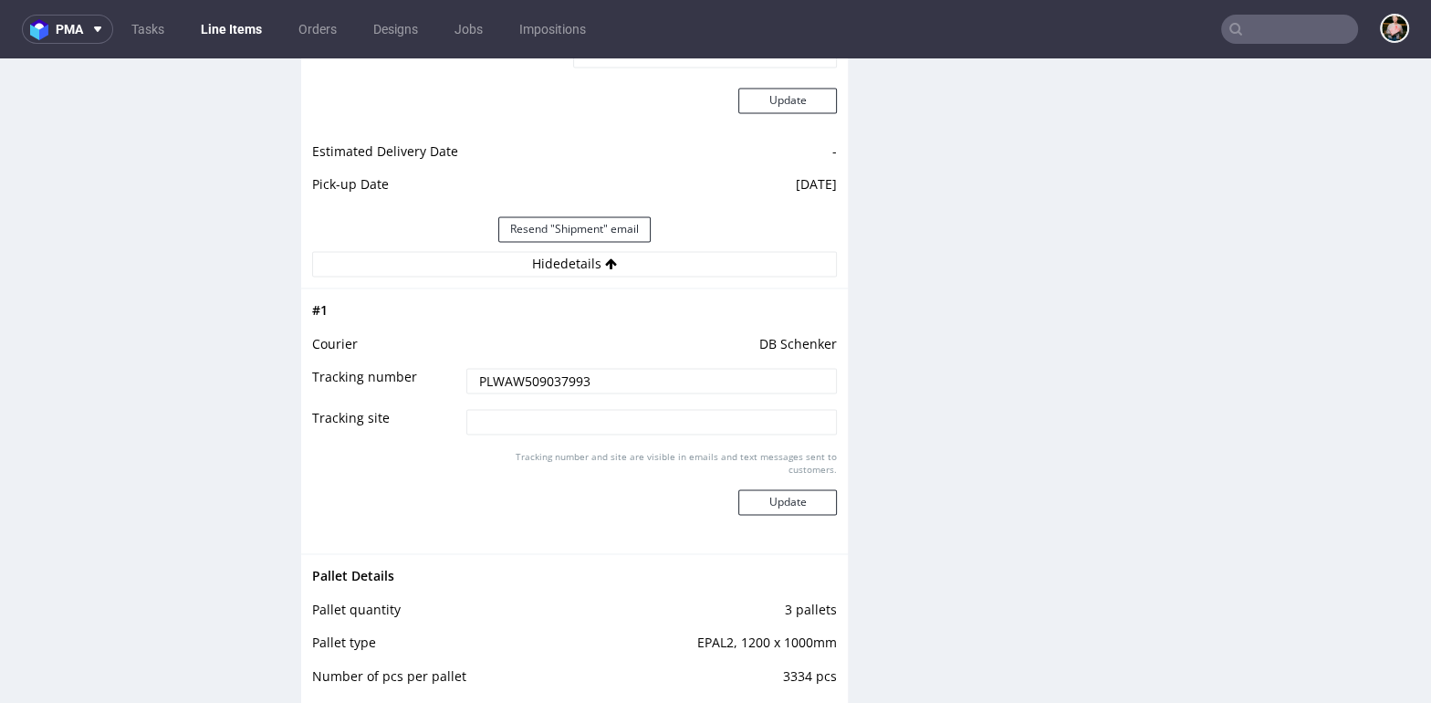
drag, startPoint x: 599, startPoint y: 376, endPoint x: 442, endPoint y: 376, distance: 157.8
click at [442, 376] on tr "Tracking number PLWAW509037993" at bounding box center [574, 386] width 525 height 41
